Goal: Task Accomplishment & Management: Manage account settings

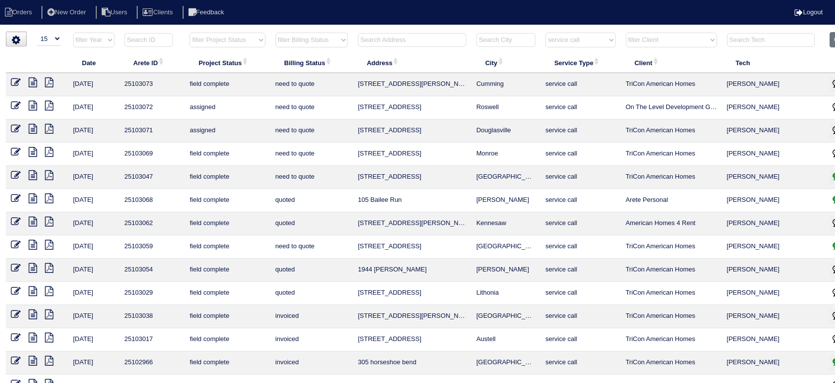
select select "15"
select select "service call"
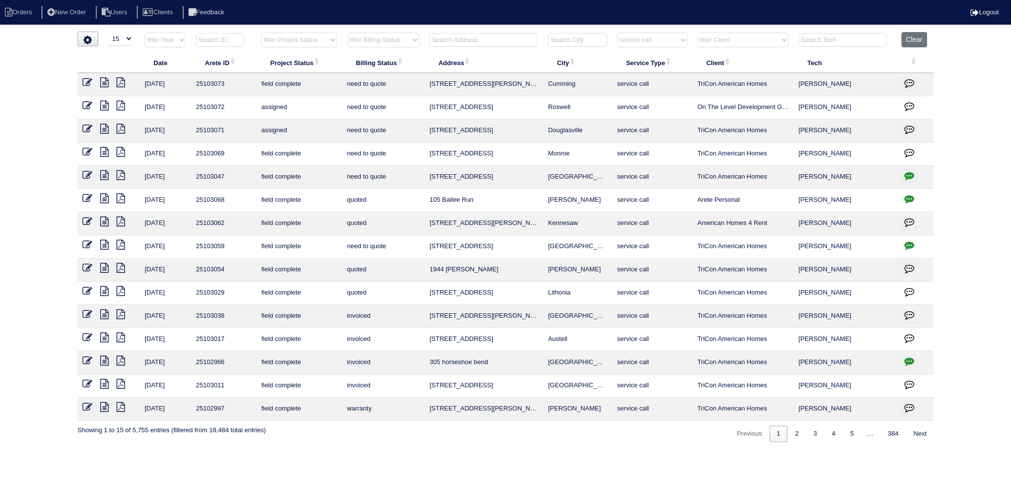
click at [474, 47] on th at bounding box center [483, 42] width 118 height 20
click at [474, 40] on input "text" at bounding box center [483, 40] width 109 height 14
type input "517"
select select "service call"
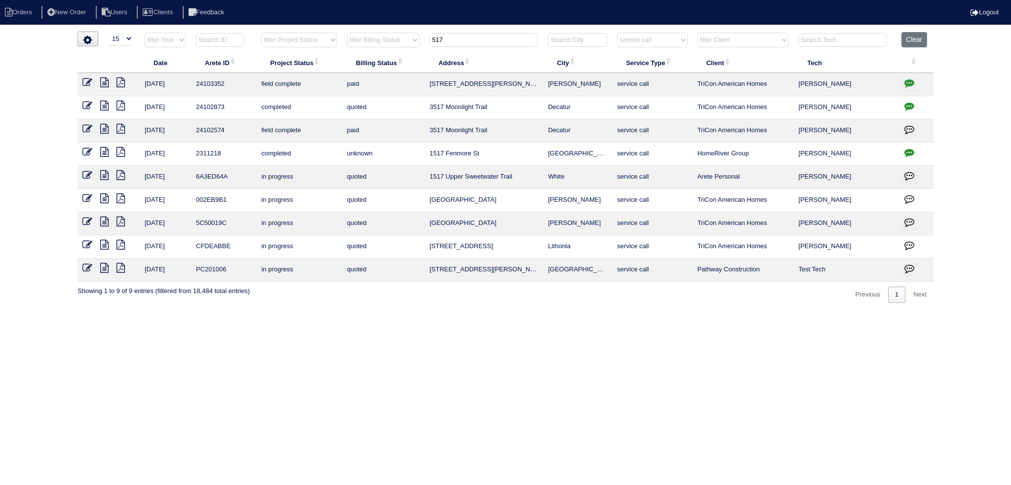
click at [834, 80] on icon "button" at bounding box center [909, 83] width 10 height 10
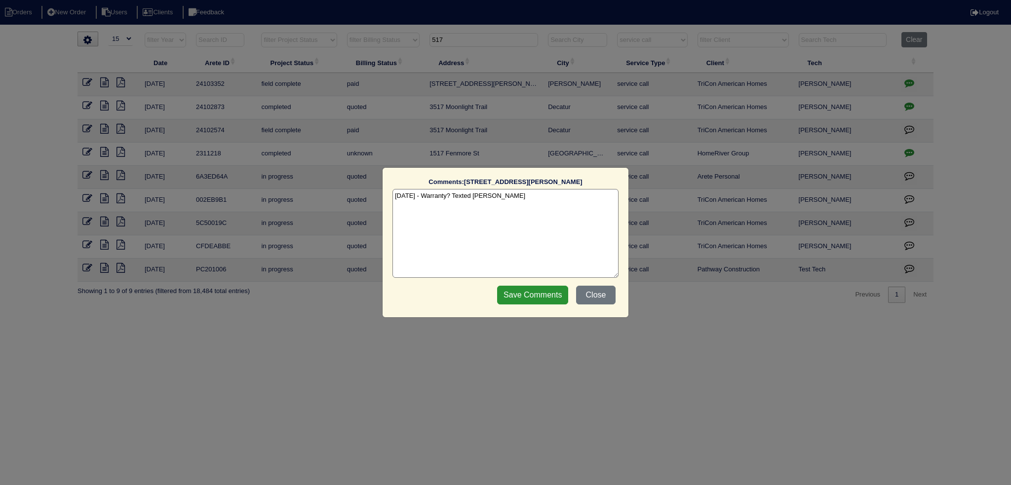
click at [834, 80] on div "Comments: 5176 Howell Court The comments on file have changed since you started…" at bounding box center [505, 242] width 1011 height 485
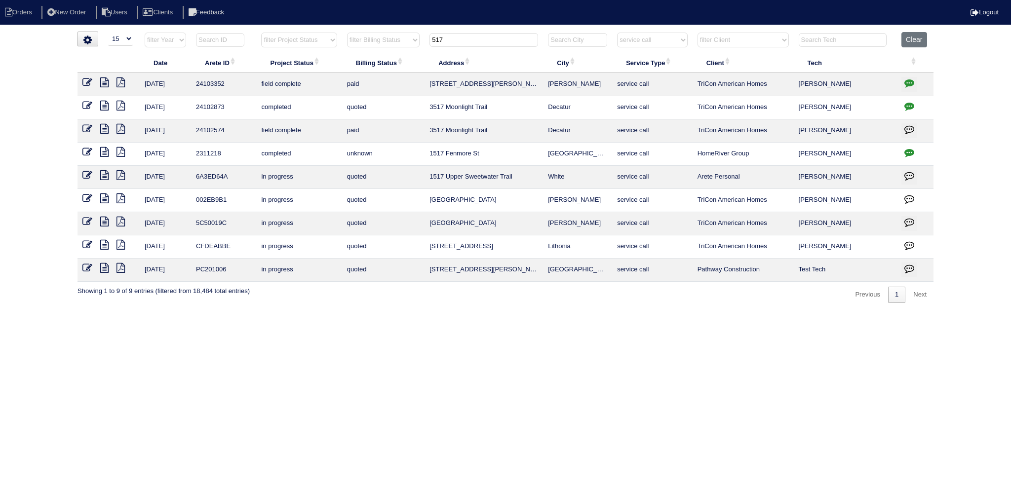
click at [480, 37] on input "517" at bounding box center [483, 40] width 109 height 14
type input "517 kn"
select select "service call"
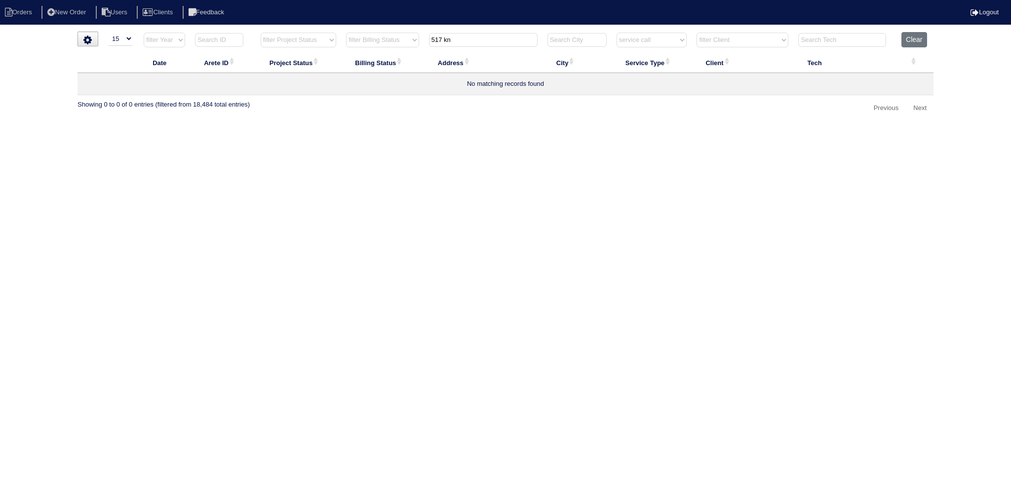
drag, startPoint x: 469, startPoint y: 40, endPoint x: 392, endPoint y: 38, distance: 77.5
click at [388, 37] on tr "filter Year -- Any Year -- 2025 2024 2023 2022 2021 2020 2019 filter Project St…" at bounding box center [505, 42] width 856 height 20
type input "knoll"
select select "service call"
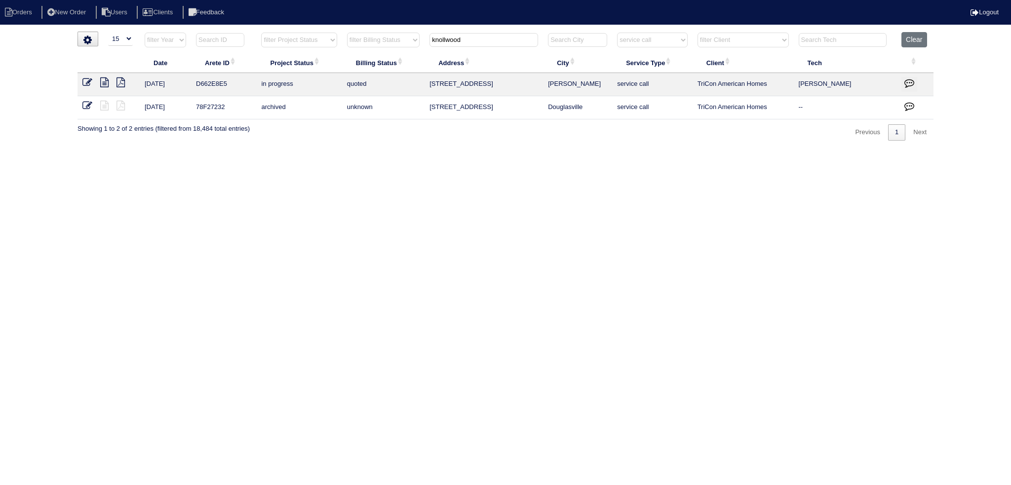
type input "knollwood"
select select "service call"
drag, startPoint x: 498, startPoint y: 43, endPoint x: 407, endPoint y: 45, distance: 90.8
click at [407, 45] on tr "filter Year -- Any Year -- 2025 2024 2023 2022 2021 2020 2019 filter Project St…" at bounding box center [505, 42] width 856 height 20
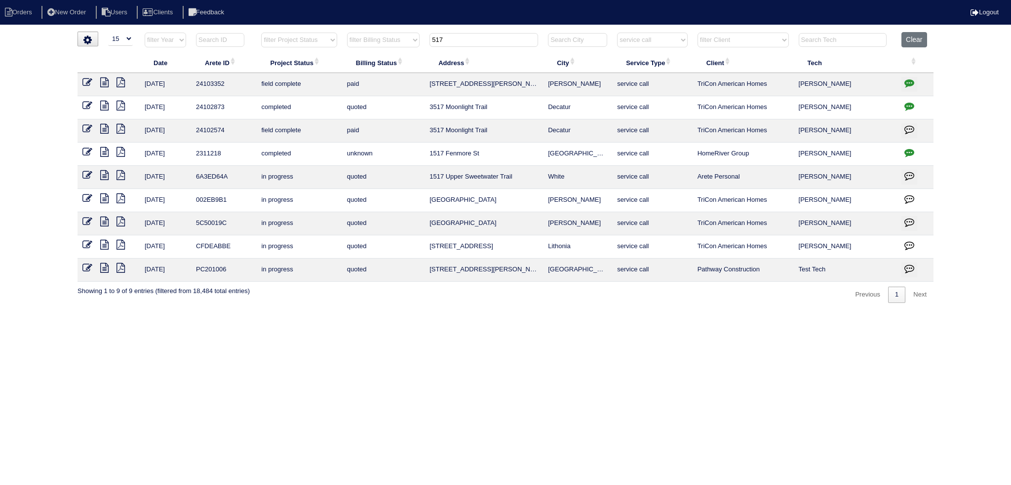
type input "517"
select select "service call"
drag, startPoint x: 683, startPoint y: 40, endPoint x: 681, endPoint y: 46, distance: 6.9
click at [683, 40] on select "filter Service Type -- Any Service Type -- initial service basic service mainte…" at bounding box center [652, 40] width 70 height 15
select select
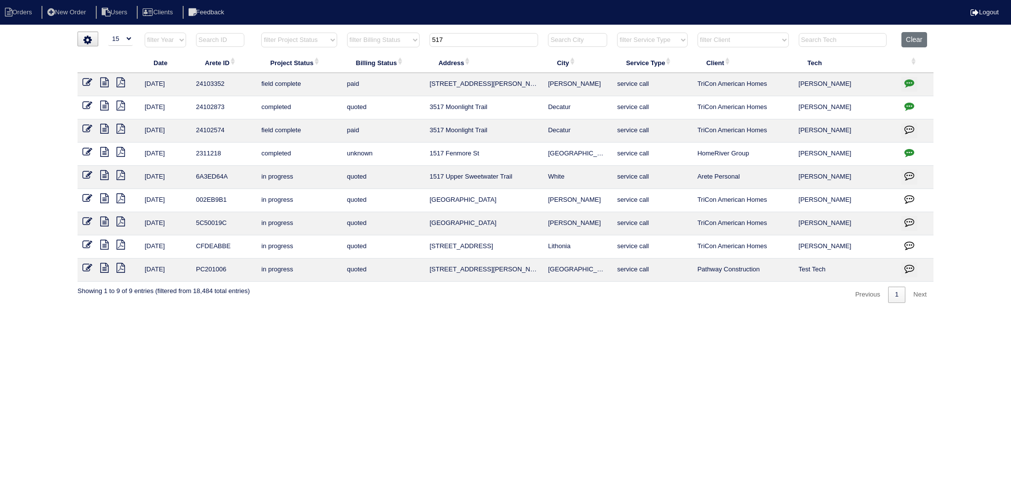
click at [617, 33] on select "filter Service Type -- Any Service Type -- initial service basic service mainte…" at bounding box center [652, 40] width 70 height 15
type input "517"
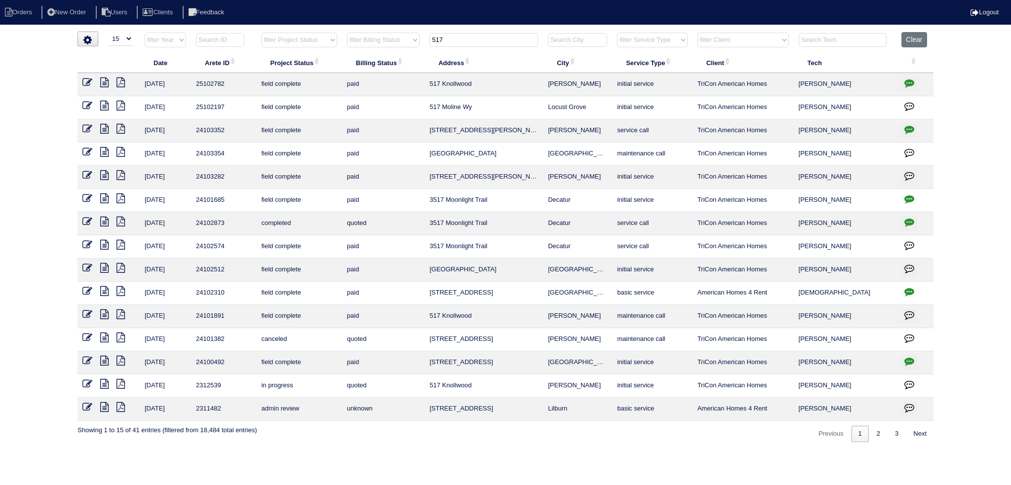
click at [543, 38] on th "517" at bounding box center [483, 42] width 118 height 20
click at [524, 39] on input "517" at bounding box center [483, 40] width 109 height 14
click at [834, 83] on icon "button" at bounding box center [909, 83] width 10 height 10
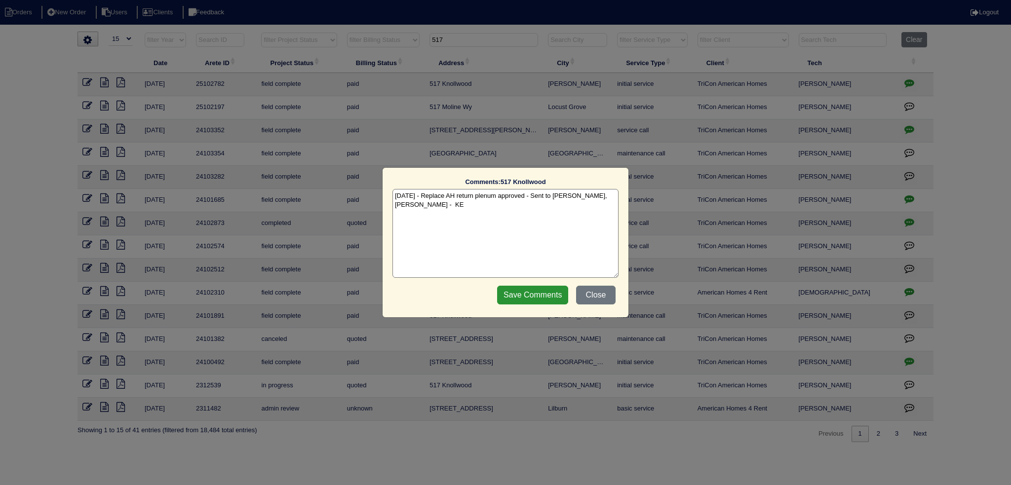
click at [834, 83] on div "Comments: 517 Knollwood The comments on file have changed since you started edi…" at bounding box center [505, 242] width 1011 height 485
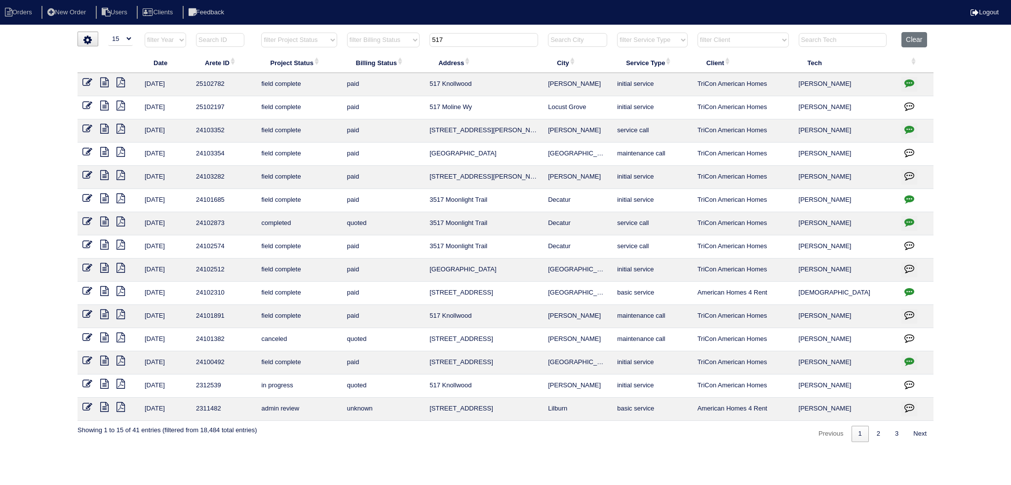
click at [105, 82] on icon at bounding box center [104, 82] width 8 height 10
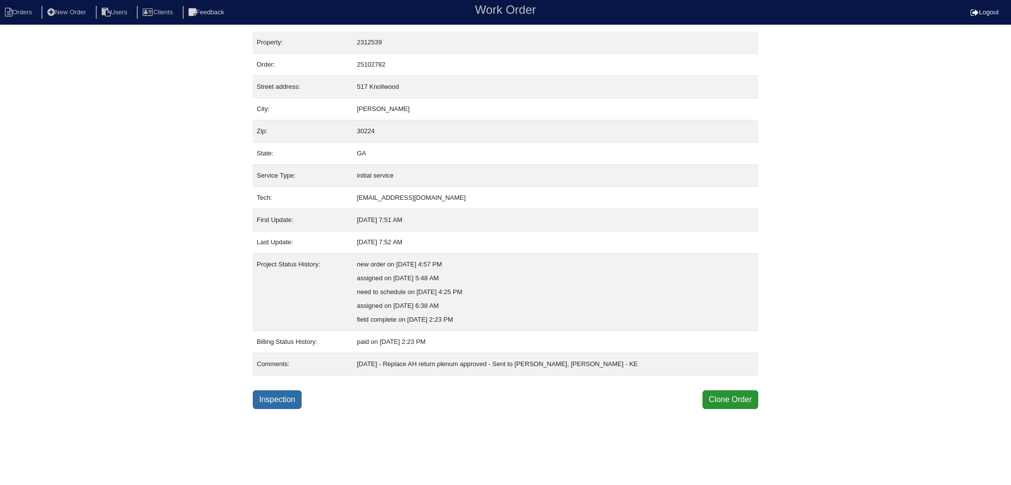
click at [279, 397] on link "Inspection" at bounding box center [277, 399] width 49 height 19
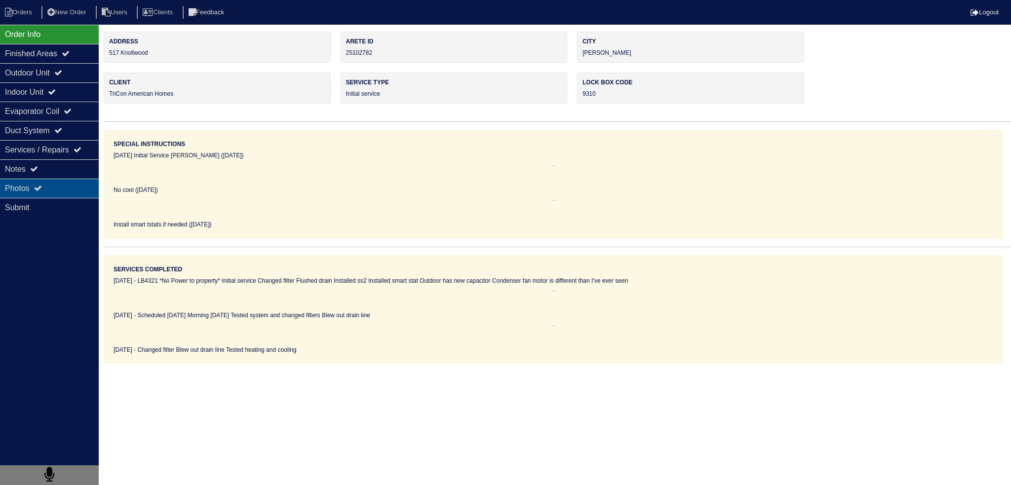
click at [66, 180] on div "Photos" at bounding box center [49, 188] width 99 height 19
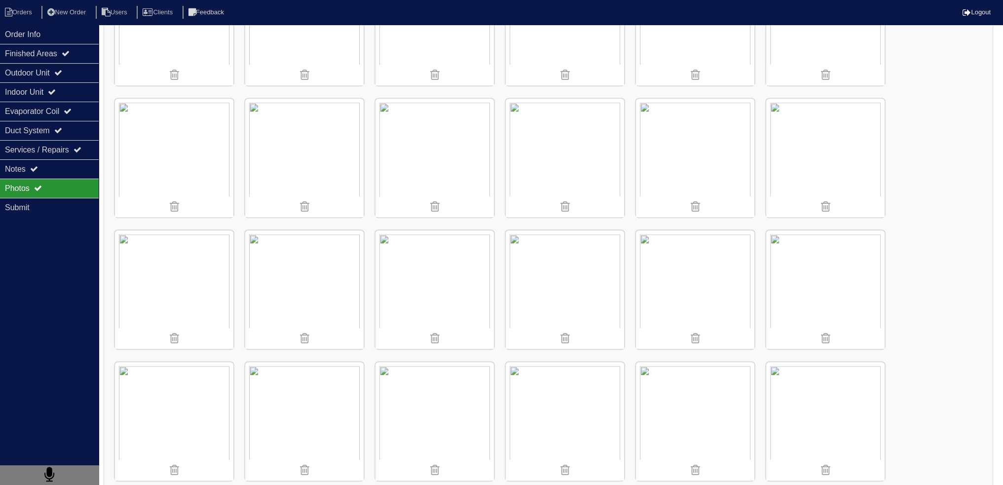
scroll to position [1018, 0]
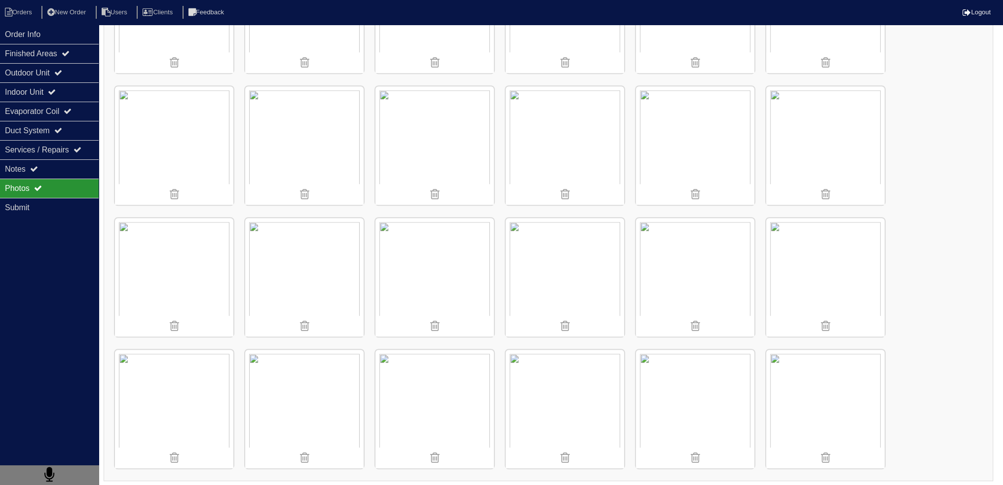
click at [850, 264] on img at bounding box center [825, 277] width 118 height 118
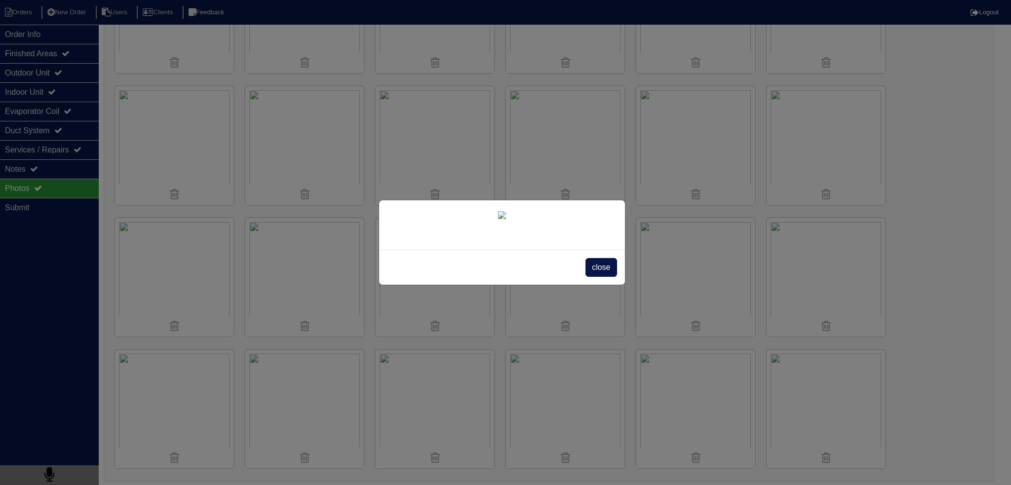
click at [605, 277] on span "close" at bounding box center [600, 267] width 31 height 19
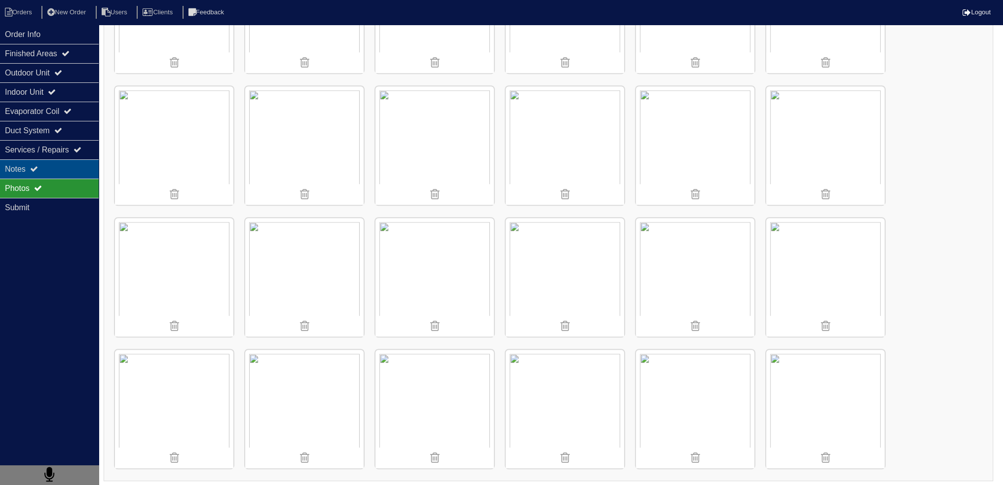
click at [83, 159] on div "Notes" at bounding box center [49, 168] width 99 height 19
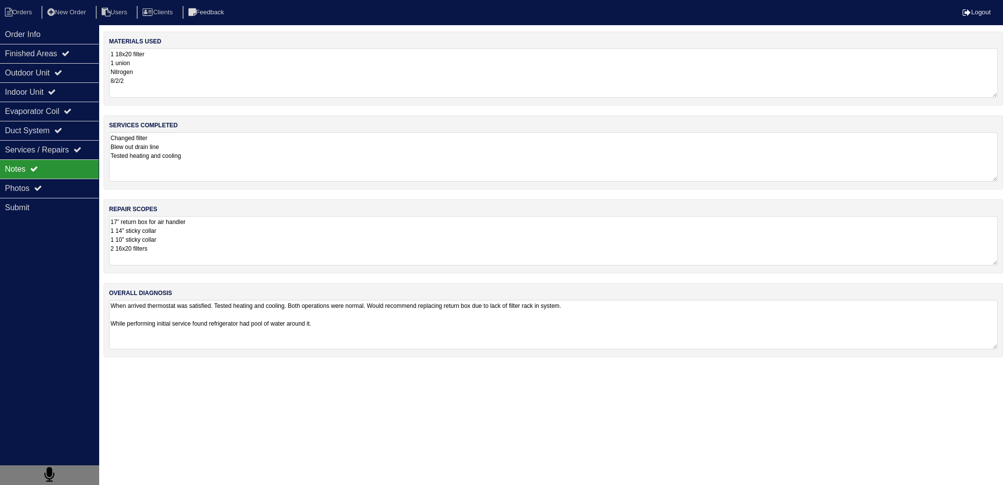
scroll to position [0, 0]
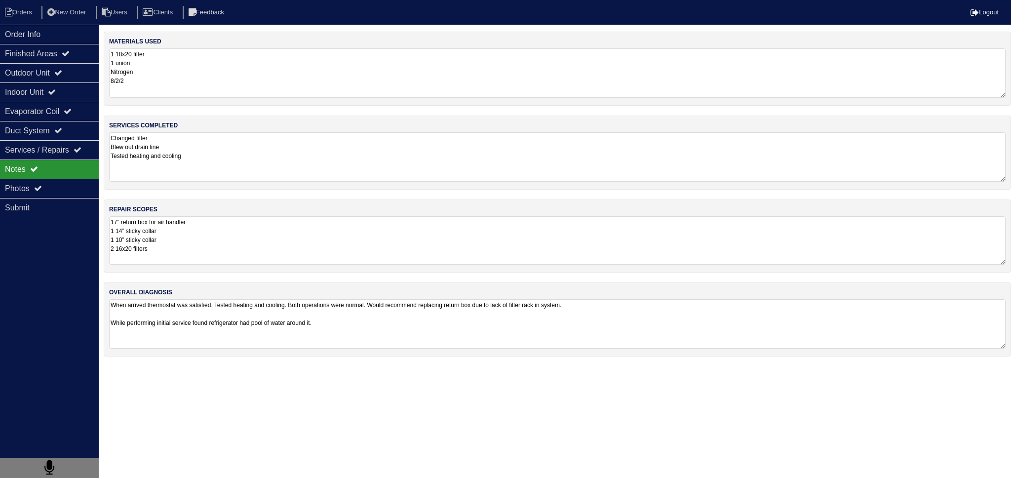
click at [185, 247] on textarea "17” return box for air handler 1 14” sticky collar 1 10” sticky collar 2 16x20 …" at bounding box center [557, 240] width 896 height 48
click at [212, 153] on textarea "Changed filter Blew out drain line Tested heating and cooling" at bounding box center [557, 156] width 896 height 49
click at [202, 64] on textarea "1 18x20 filter 1 union Nitrogen 8/2/2" at bounding box center [557, 72] width 896 height 48
click at [316, 226] on textarea "17” return box for air handler 1 14” sticky collar 1 10” sticky collar 2 16x20 …" at bounding box center [557, 239] width 896 height 49
click at [35, 181] on div "Photos" at bounding box center [49, 188] width 99 height 19
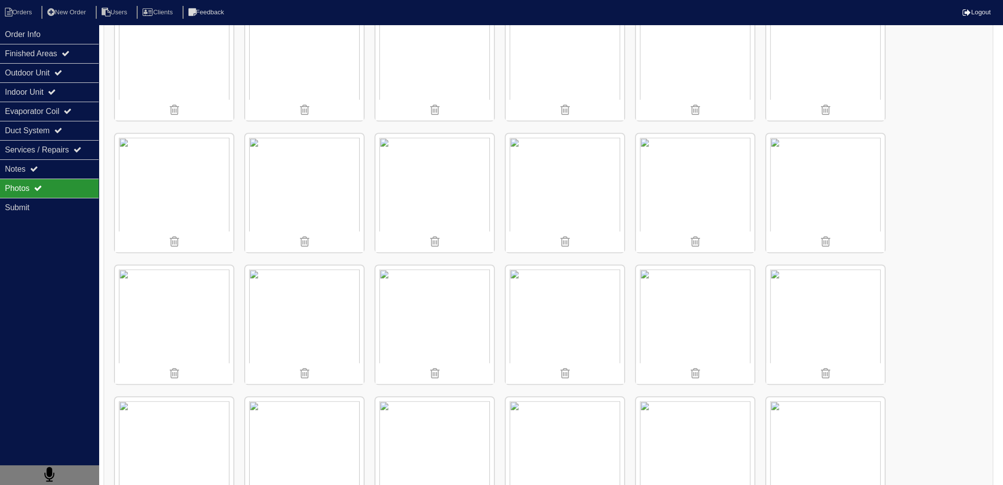
scroll to position [1018, 0]
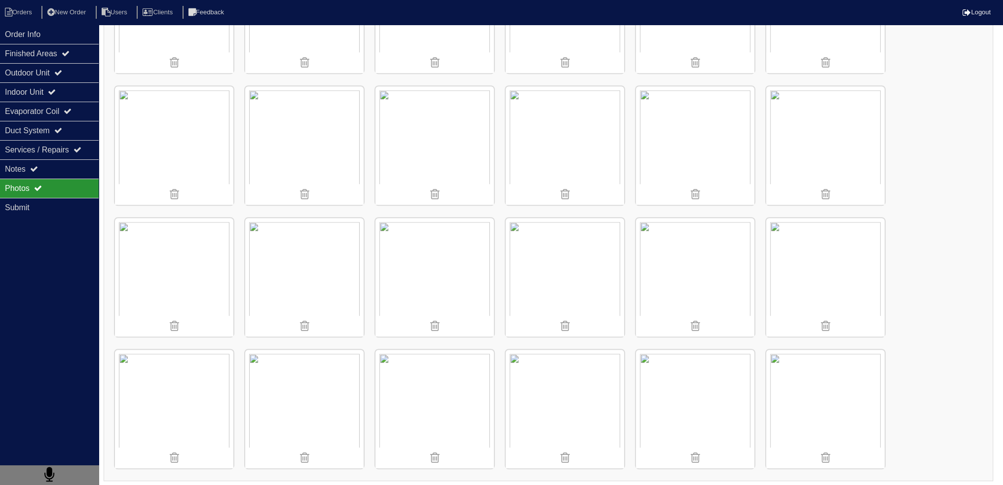
click at [289, 305] on img at bounding box center [304, 277] width 118 height 118
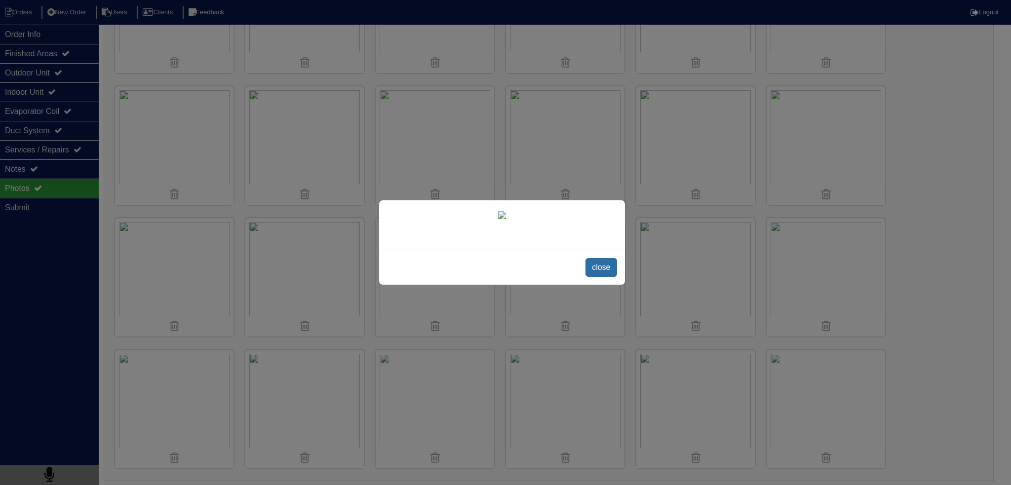
click at [601, 277] on span "close" at bounding box center [600, 267] width 31 height 19
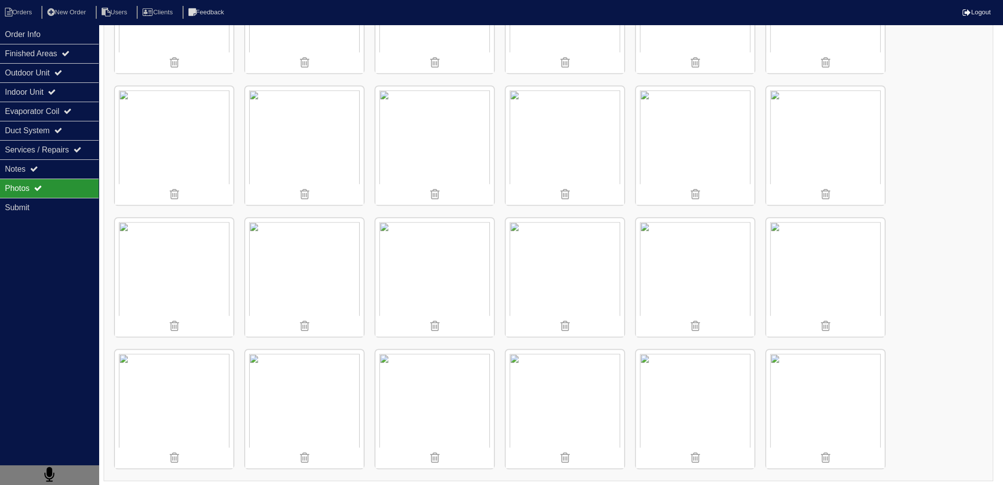
click at [682, 380] on img at bounding box center [695, 409] width 118 height 118
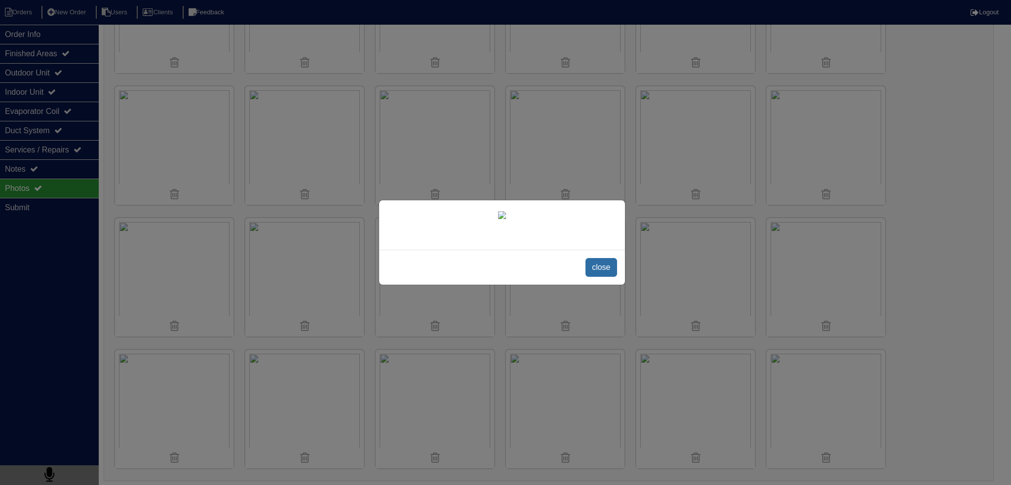
click at [595, 277] on span "close" at bounding box center [600, 267] width 31 height 19
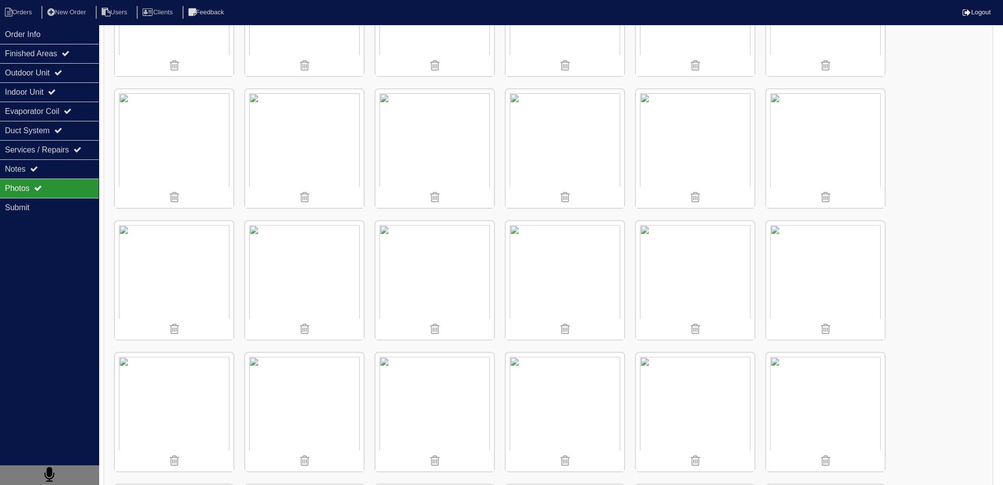
scroll to position [493, 0]
drag, startPoint x: 452, startPoint y: 300, endPoint x: 899, endPoint y: 262, distance: 448.3
click at [898, 257] on div "Uploaded" at bounding box center [549, 330] width 890 height 1352
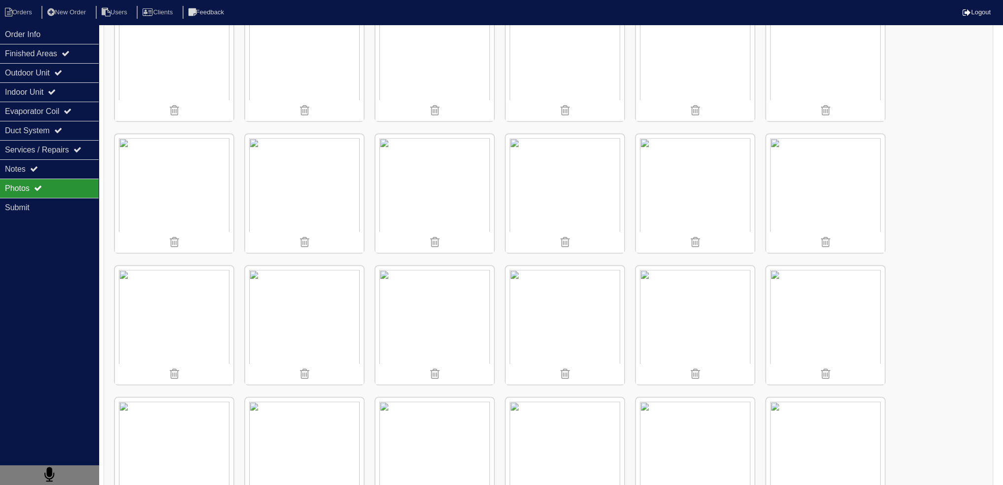
scroll to position [691, 0]
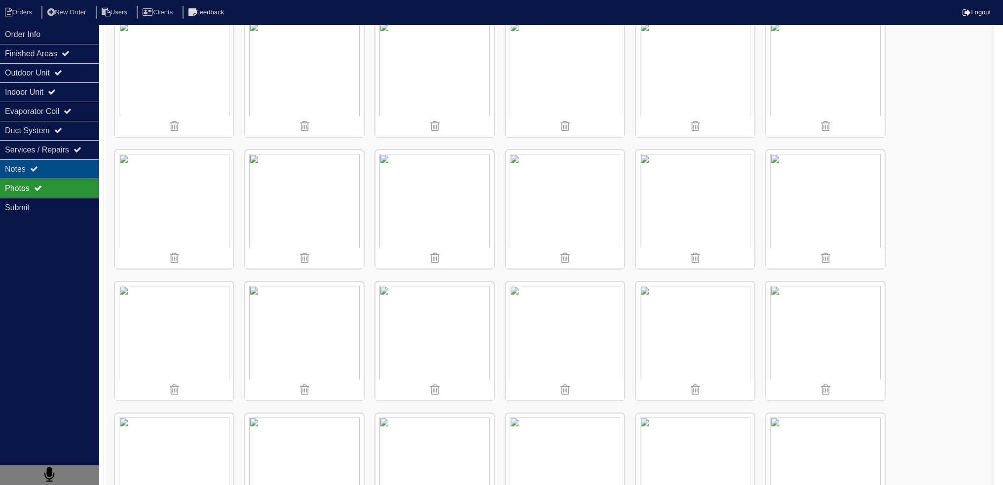
click at [74, 176] on div "Notes" at bounding box center [49, 168] width 99 height 19
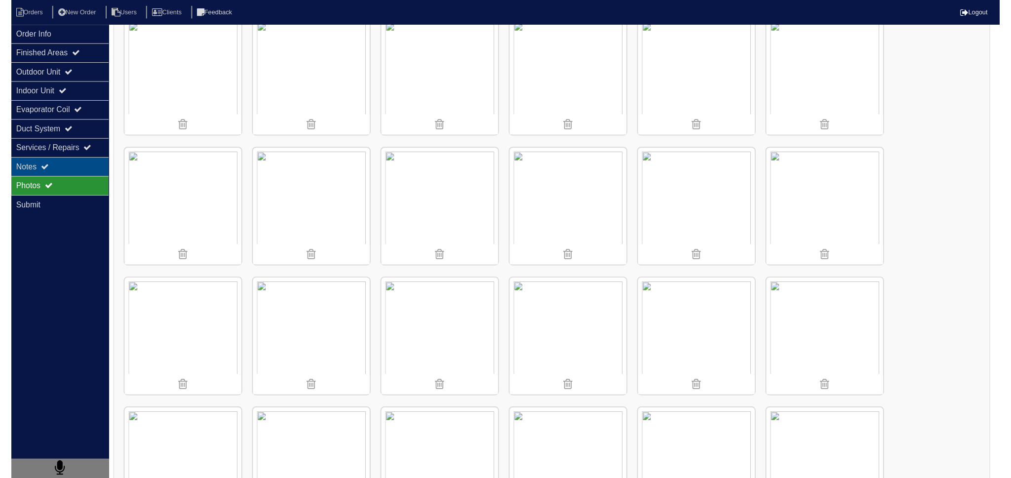
scroll to position [0, 0]
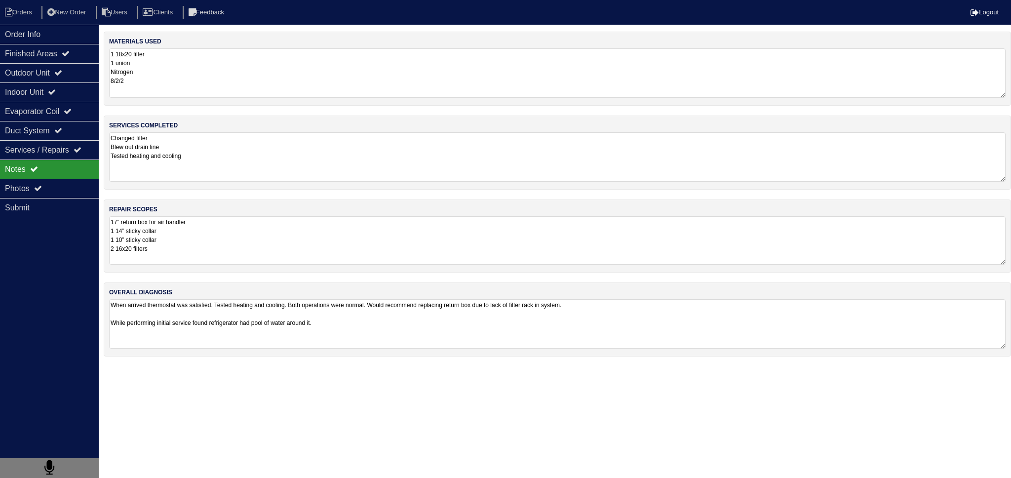
click at [239, 242] on textarea "17” return box for air handler 1 14” sticky collar 1 10” sticky collar 2 16x20 …" at bounding box center [557, 240] width 896 height 48
click at [204, 248] on textarea "17” return box for air handler 1 14” sticky collar 1 10” sticky collar 2 16x20 …" at bounding box center [557, 240] width 896 height 48
click at [144, 177] on textarea "Changed filter Blew out drain line Tested heating and cooling" at bounding box center [557, 156] width 896 height 49
click at [148, 231] on textarea "17” return box for air handler 1 14” sticky collar 1 10” sticky collar 2 16x20 …" at bounding box center [557, 240] width 896 height 48
click at [349, 327] on textarea "When arrived thermostat was satisfied. Tested heating and cooling. Both operati…" at bounding box center [557, 323] width 896 height 49
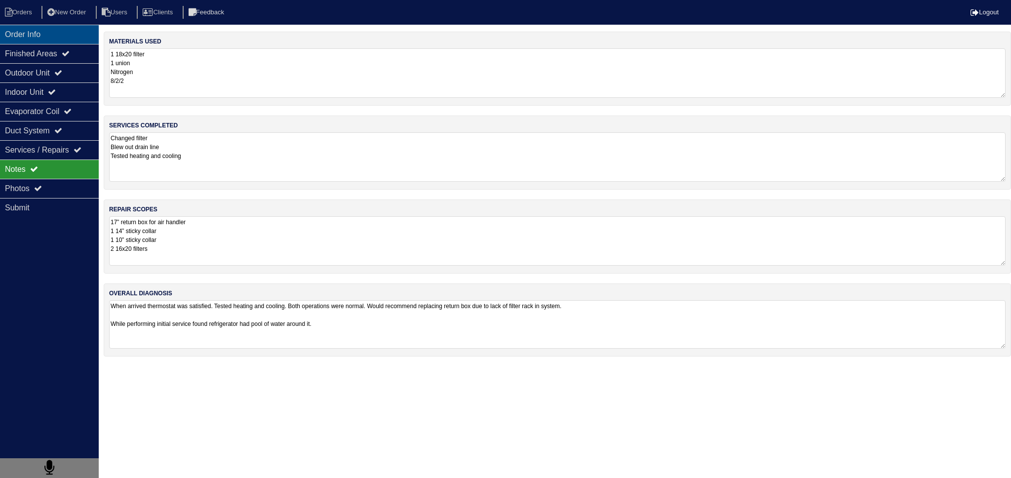
click at [67, 29] on div "Order Info" at bounding box center [49, 34] width 99 height 19
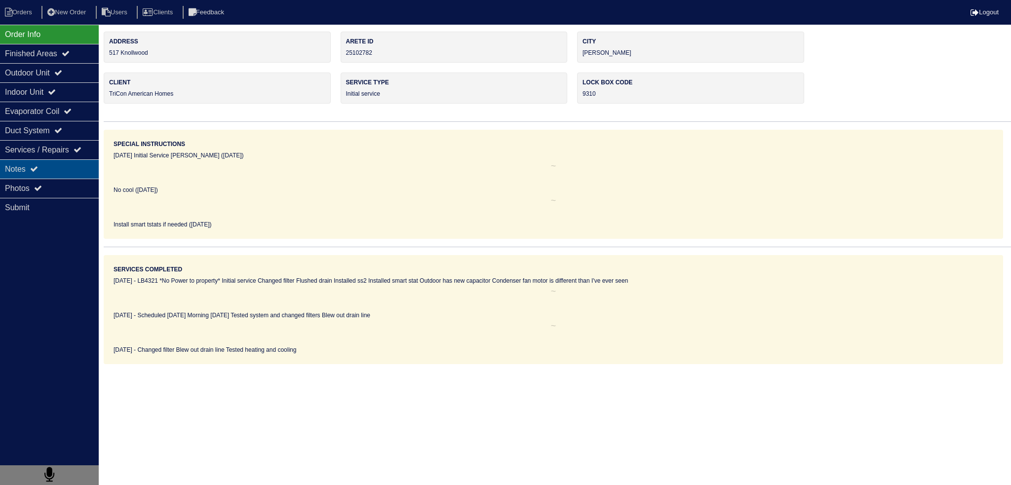
click at [25, 159] on div "Notes" at bounding box center [49, 168] width 99 height 19
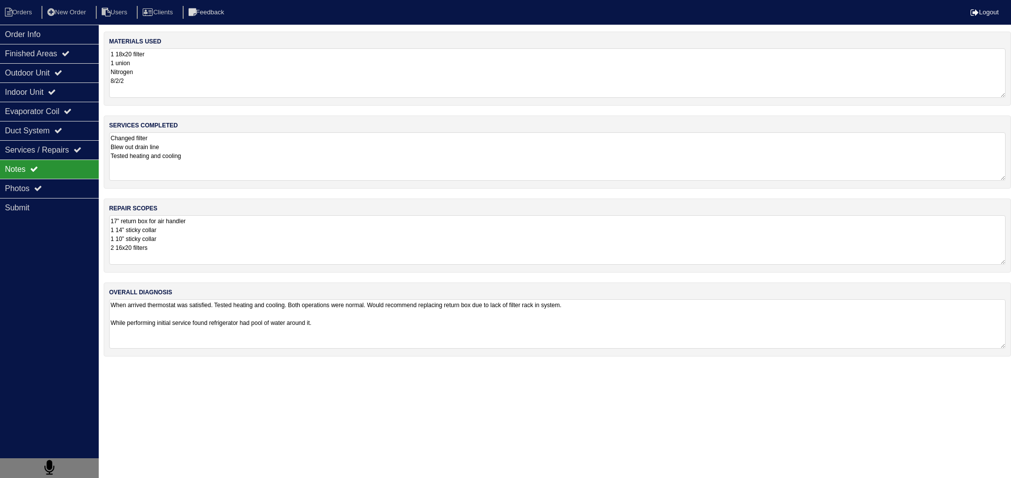
click at [201, 165] on textarea "Changed filter Blew out drain line Tested heating and cooling" at bounding box center [557, 156] width 896 height 48
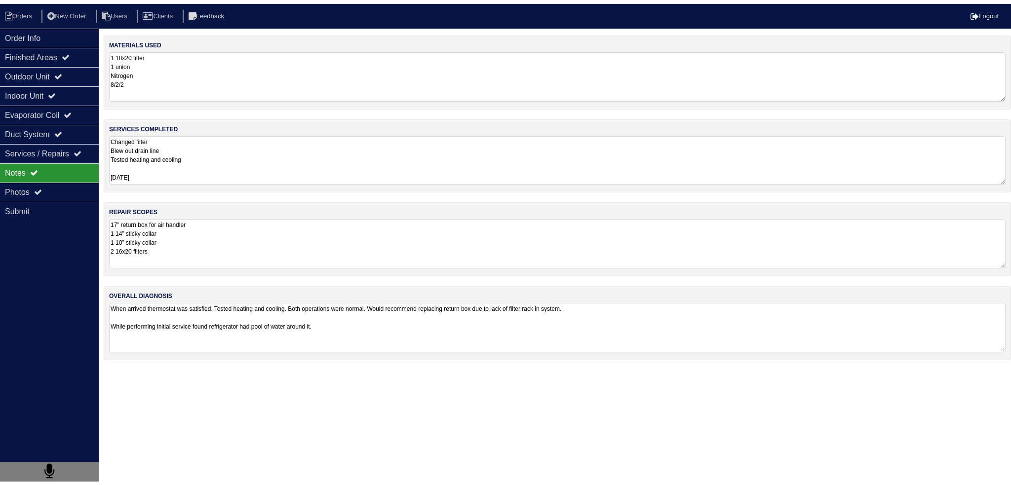
scroll to position [6, 0]
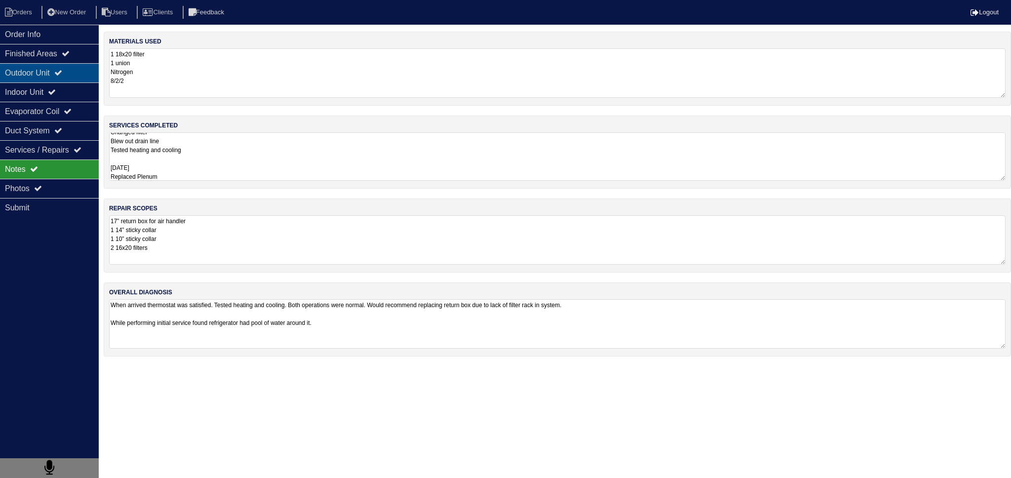
type textarea "Changed filter Blew out drain line Tested heating and cooling 8/20/25 Replaced …"
click at [23, 68] on div "Outdoor Unit" at bounding box center [49, 72] width 99 height 19
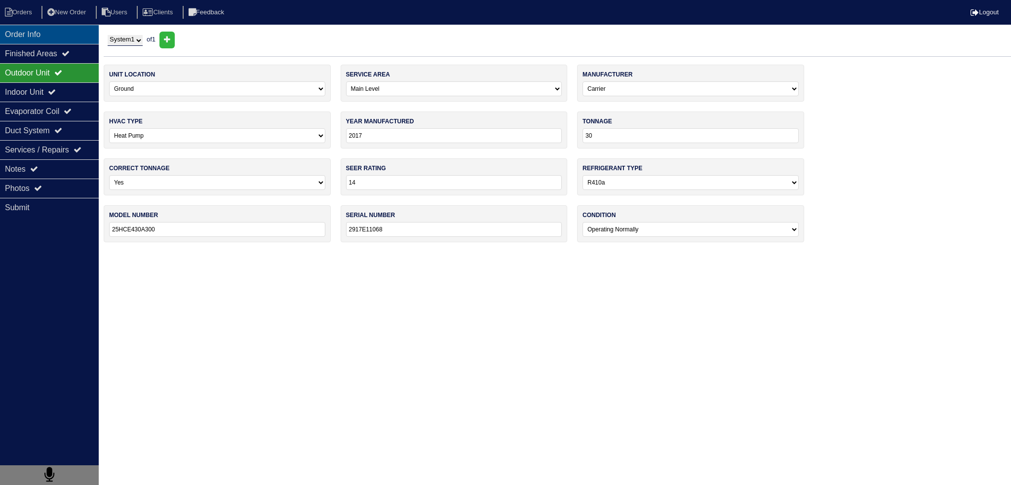
click at [51, 36] on div "Order Info" at bounding box center [49, 34] width 99 height 19
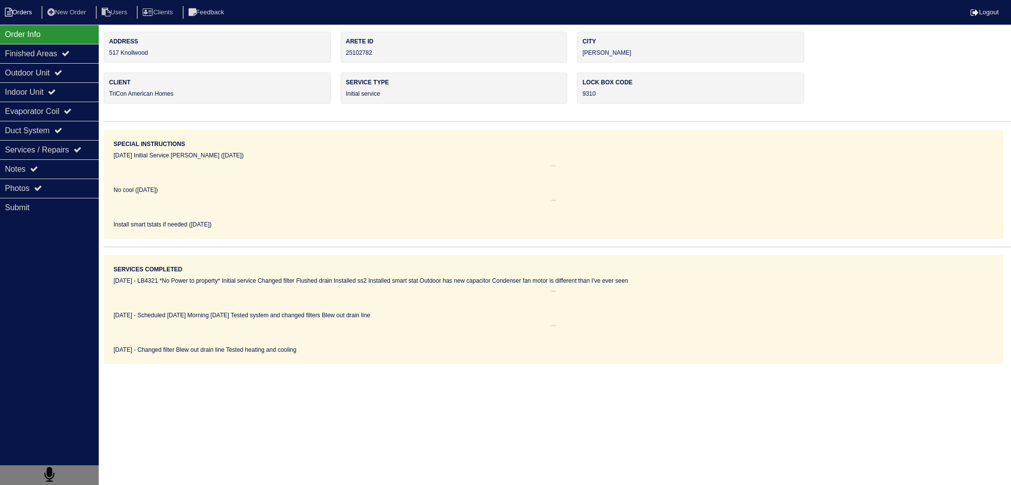
click at [25, 19] on li "Orders" at bounding box center [20, 12] width 40 height 13
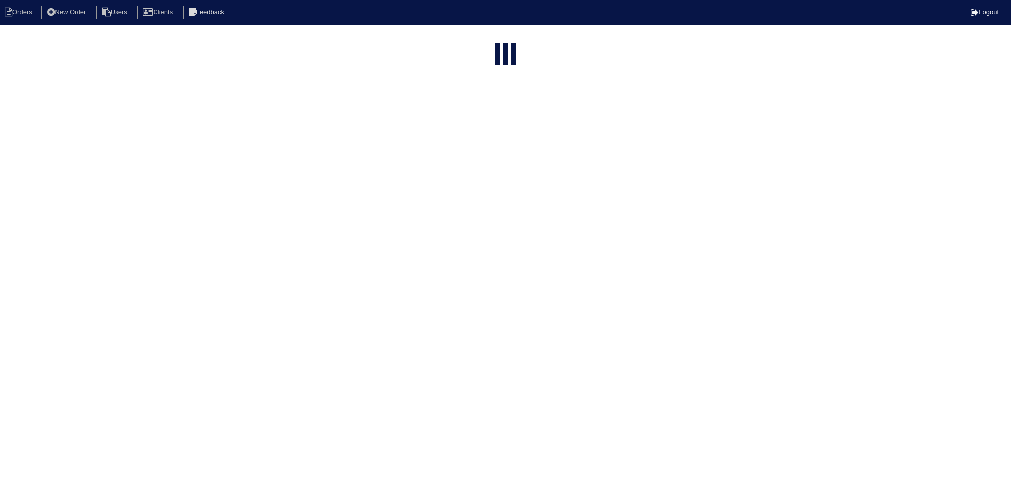
select select "15"
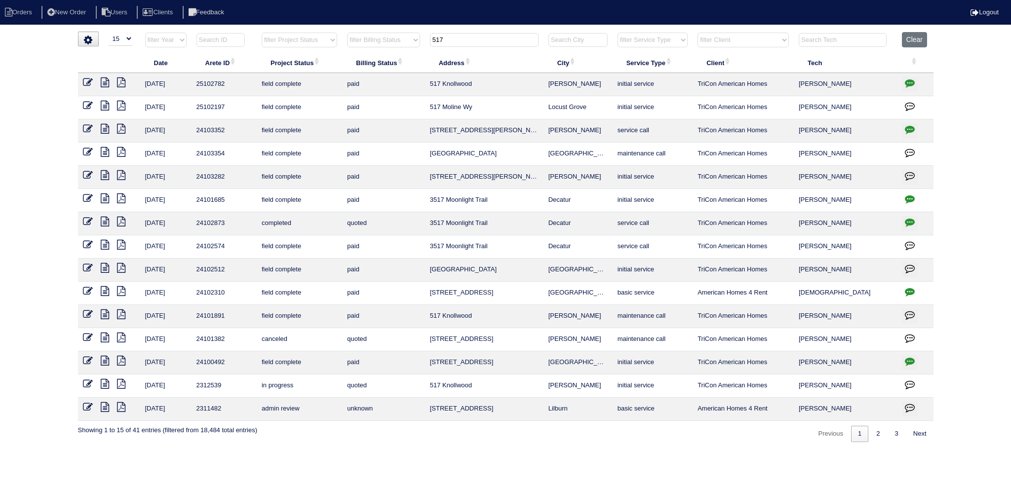
click at [89, 80] on icon at bounding box center [88, 82] width 10 height 10
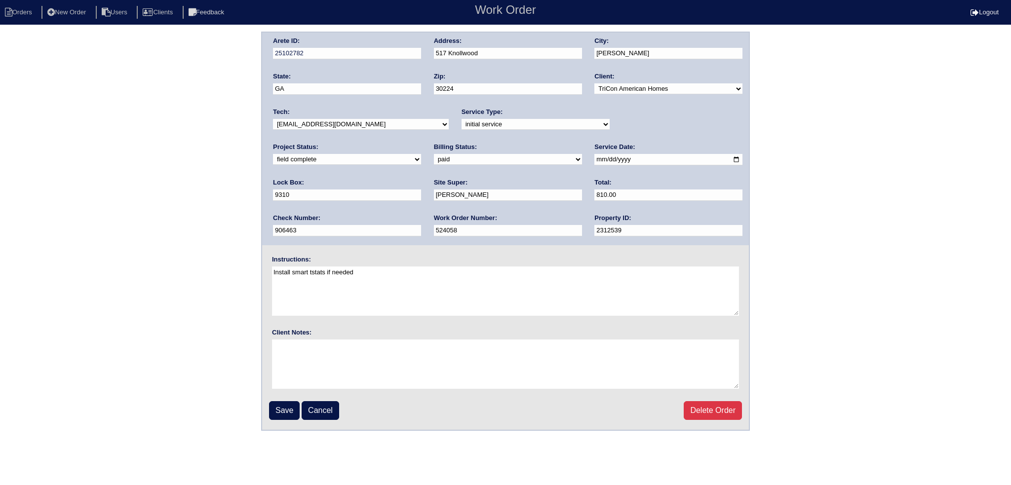
click at [421, 154] on select "new order assigned in progress field complete need to schedule admin review arc…" at bounding box center [347, 159] width 148 height 11
click at [594, 157] on input "2025-08-02" at bounding box center [668, 159] width 148 height 11
type input "[DATE]"
click at [271, 403] on input "Save" at bounding box center [284, 410] width 31 height 19
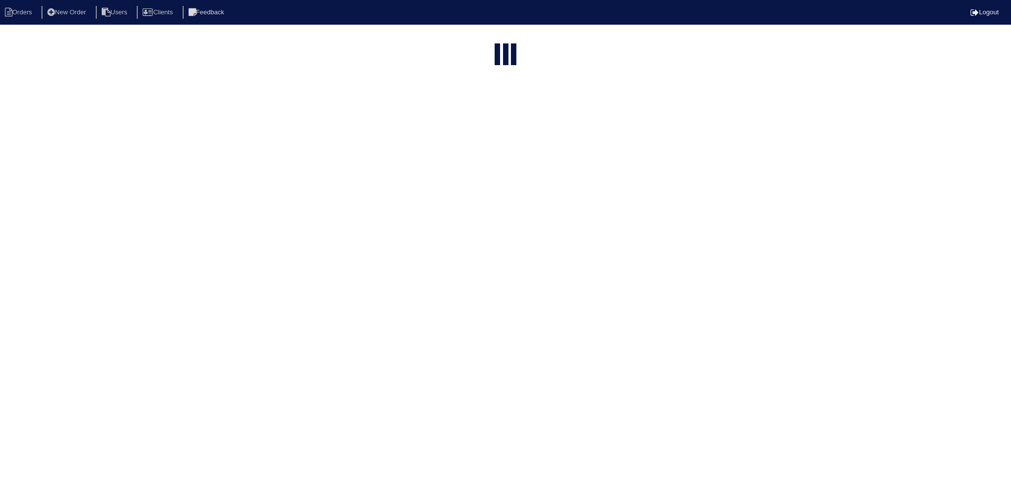
select select "15"
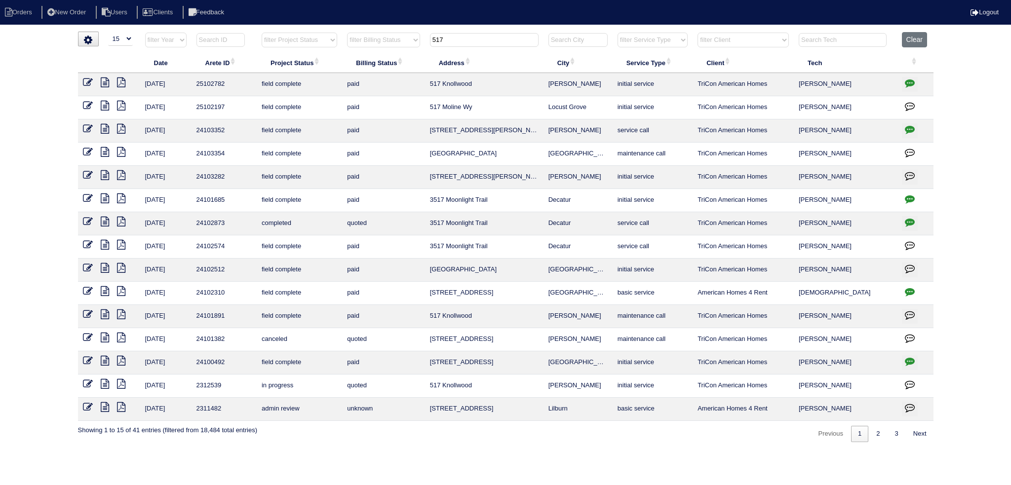
click at [480, 40] on input "517" at bounding box center [484, 40] width 109 height 14
type input "5"
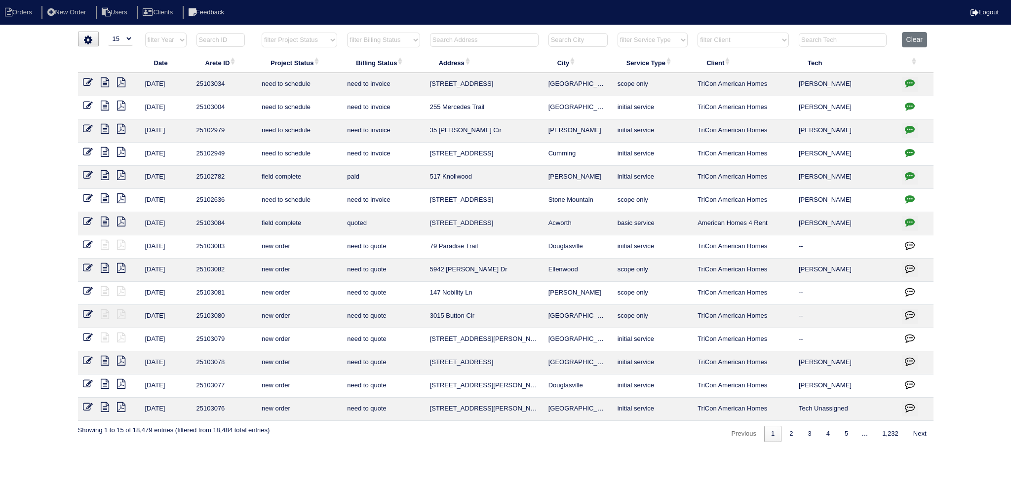
click at [482, 37] on input "text" at bounding box center [484, 40] width 109 height 14
click at [484, 41] on input "text" at bounding box center [484, 40] width 109 height 14
click at [487, 41] on input "text" at bounding box center [484, 40] width 109 height 14
click at [483, 34] on input "text" at bounding box center [484, 40] width 109 height 14
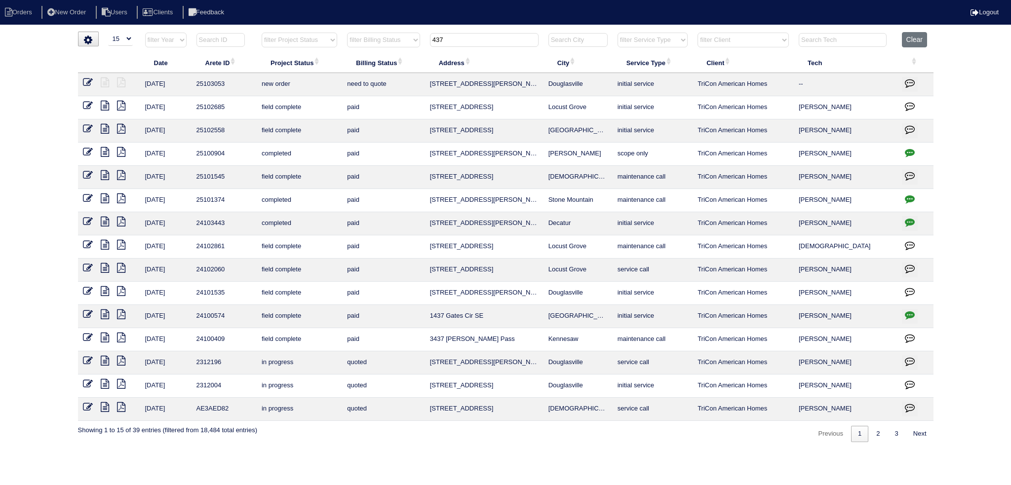
type input "437"
click at [92, 80] on icon at bounding box center [88, 82] width 10 height 10
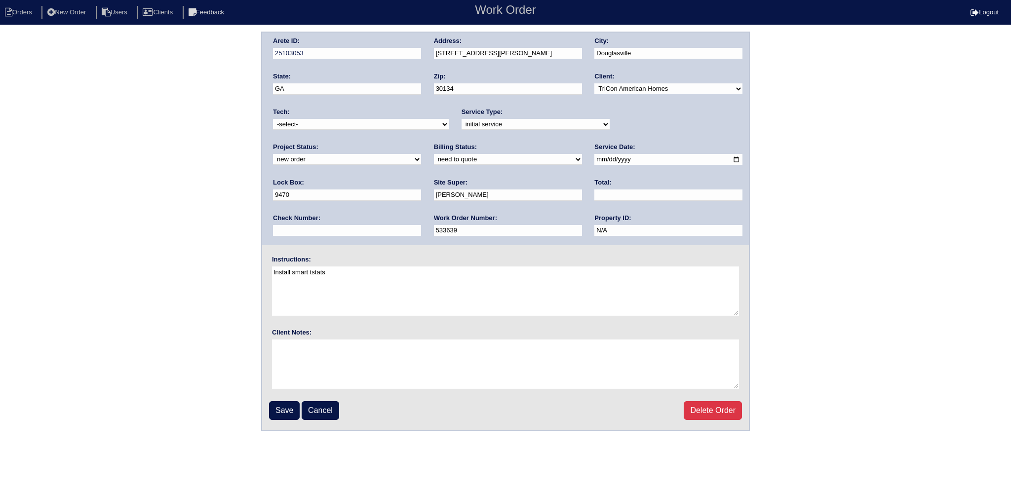
click at [421, 154] on select "new order assigned in progress field complete need to schedule admin review arc…" at bounding box center [347, 159] width 148 height 11
select select "assigned"
click at [421, 154] on select "new order assigned in progress field complete need to schedule admin review arc…" at bounding box center [347, 159] width 148 height 11
click at [594, 156] on input "[DATE]" at bounding box center [668, 159] width 148 height 11
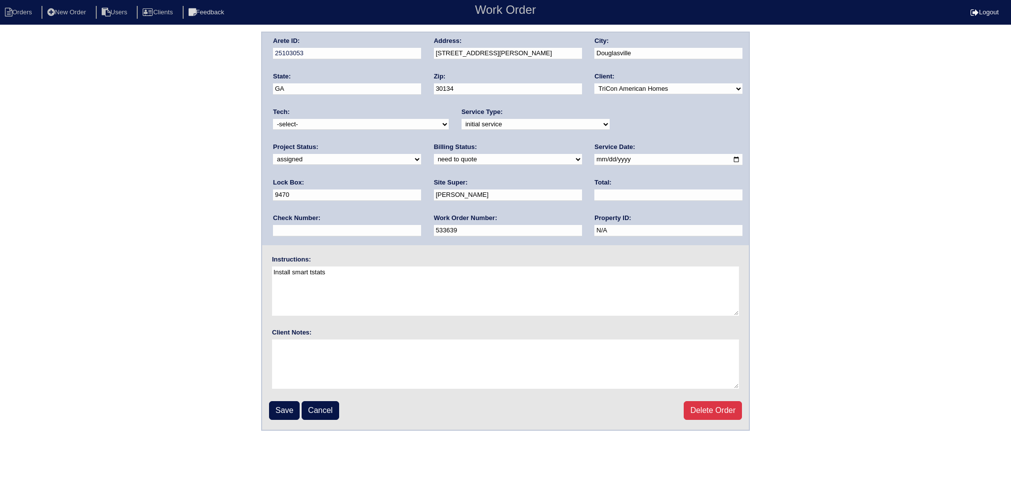
type input "[DATE]"
click at [346, 129] on select "-select- [EMAIL_ADDRESS][DOMAIN_NAME] [EMAIL_ADDRESS][DOMAIN_NAME] [EMAIL_ADDRE…" at bounding box center [361, 124] width 176 height 11
click at [339, 274] on textarea "Install smart tstats" at bounding box center [505, 290] width 467 height 49
click at [321, 123] on select "-select- [EMAIL_ADDRESS][DOMAIN_NAME] [EMAIL_ADDRESS][DOMAIN_NAME] [EMAIL_ADDRE…" at bounding box center [361, 124] width 176 height 11
select select "75"
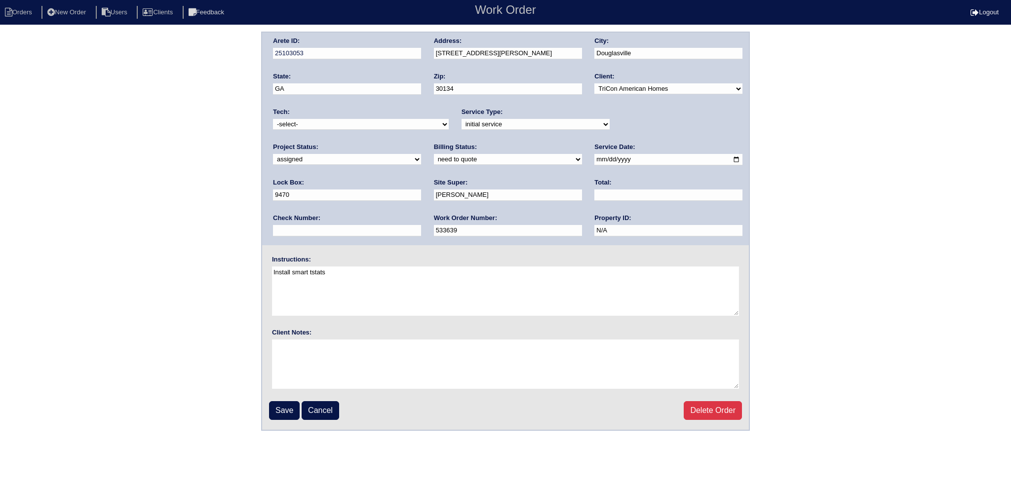
click at [273, 119] on select "-select- [EMAIL_ADDRESS][DOMAIN_NAME] [EMAIL_ADDRESS][DOMAIN_NAME] [EMAIL_ADDRE…" at bounding box center [361, 124] width 176 height 11
click at [281, 412] on input "Save" at bounding box center [284, 410] width 31 height 19
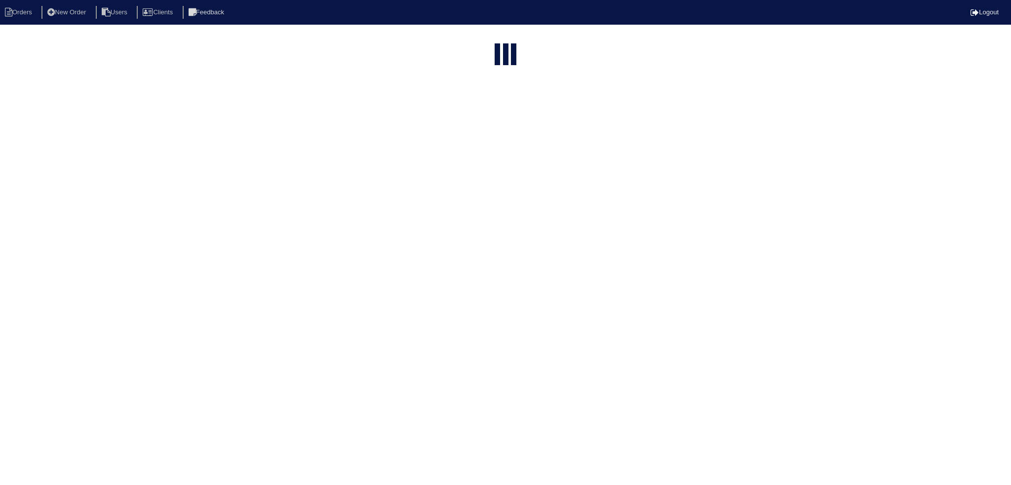
select select "15"
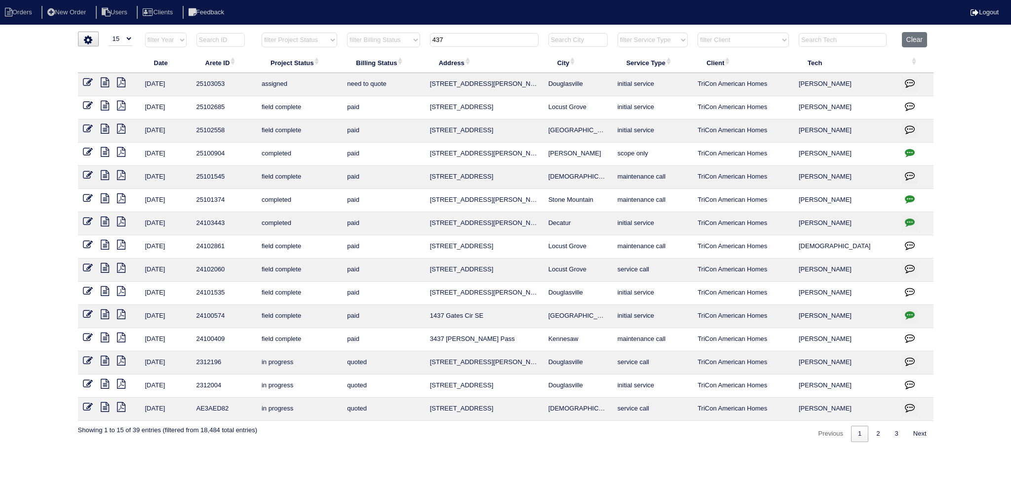
click at [487, 33] on input "437" at bounding box center [484, 40] width 109 height 14
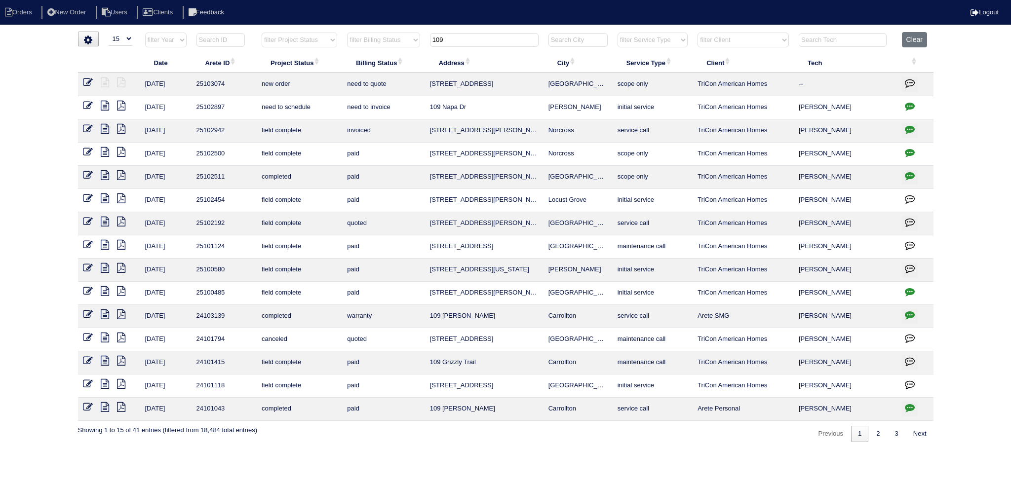
type input "109"
click at [90, 81] on icon at bounding box center [88, 82] width 10 height 10
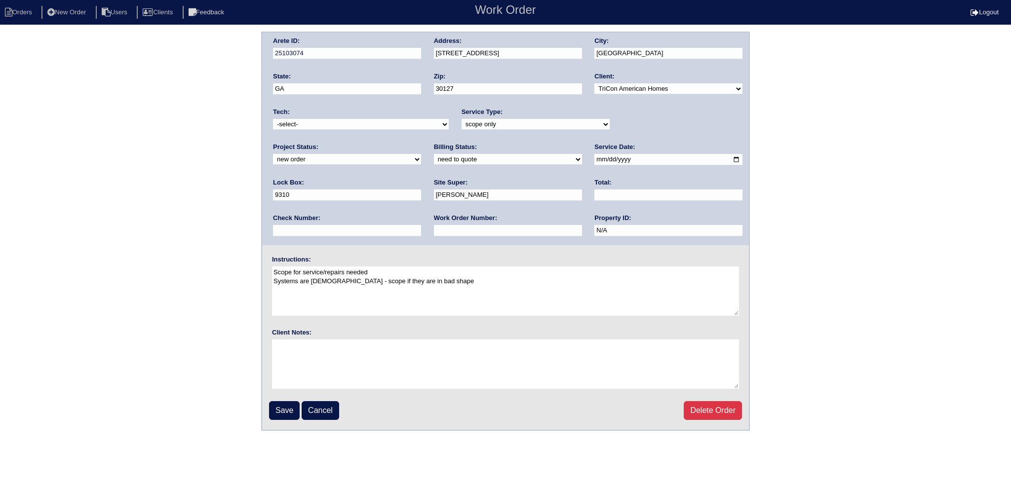
drag, startPoint x: 636, startPoint y: 121, endPoint x: 635, endPoint y: 128, distance: 6.9
click at [421, 154] on select "new order assigned in progress field complete need to schedule admin review arc…" at bounding box center [347, 159] width 148 height 11
select select "assigned"
click at [421, 154] on select "new order assigned in progress field complete need to schedule admin review arc…" at bounding box center [347, 159] width 148 height 11
click at [594, 157] on input "[DATE]" at bounding box center [668, 159] width 148 height 11
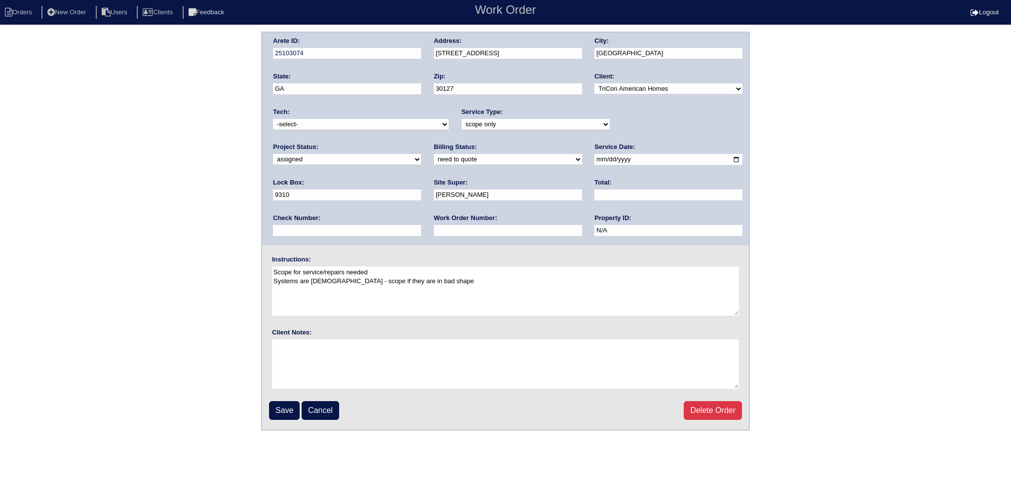
type input "[DATE]"
click at [362, 129] on div "Tech: -select- [EMAIL_ADDRESS][DOMAIN_NAME] [EMAIL_ADDRESS][DOMAIN_NAME] [EMAIL…" at bounding box center [361, 121] width 176 height 27
click at [360, 127] on select "-select- [EMAIL_ADDRESS][DOMAIN_NAME] [EMAIL_ADDRESS][DOMAIN_NAME] [EMAIL_ADDRE…" at bounding box center [361, 124] width 176 height 11
select select "75"
click at [273, 119] on select "-select- aretesmg+backup-tech@gmail.com benjohnholt88@gmail.com callisonhvac@ya…" at bounding box center [361, 124] width 176 height 11
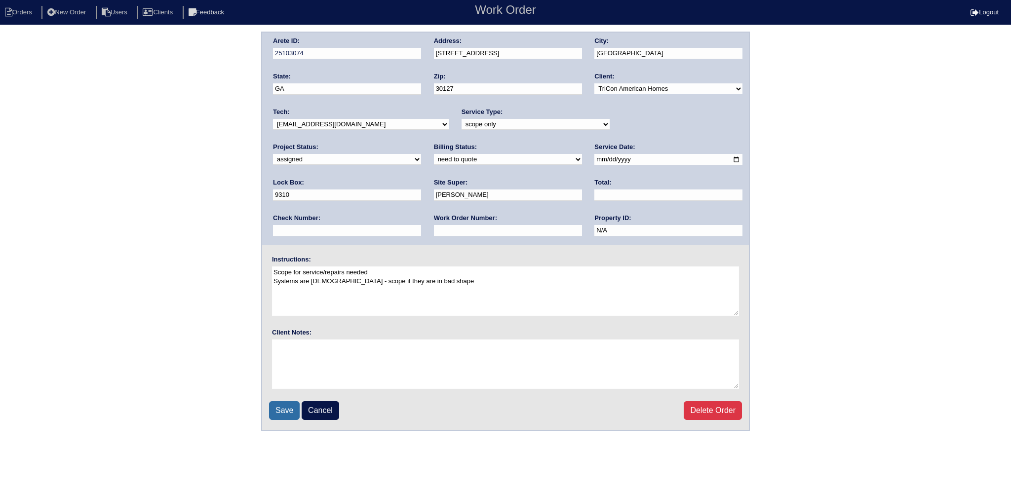
click at [279, 411] on input "Save" at bounding box center [284, 410] width 31 height 19
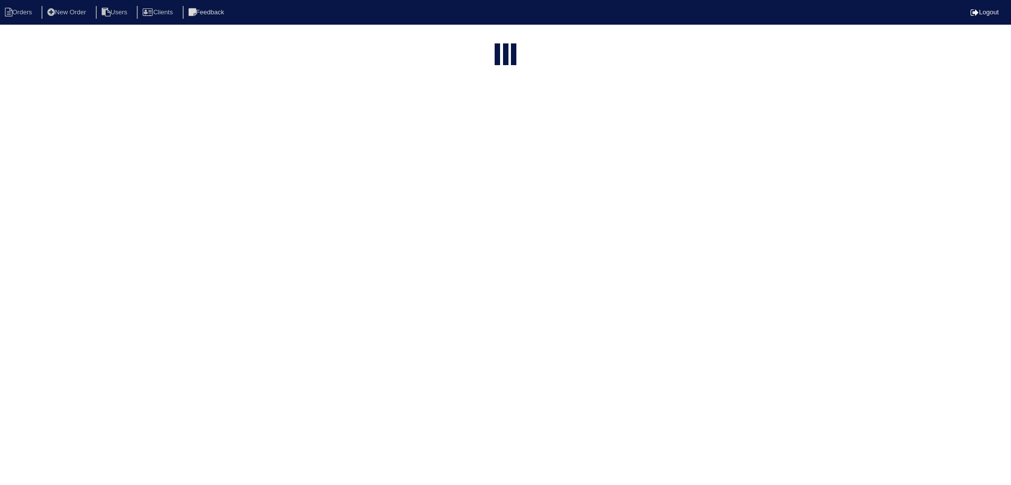
select select "15"
click at [499, 112] on input "109" at bounding box center [484, 119] width 109 height 14
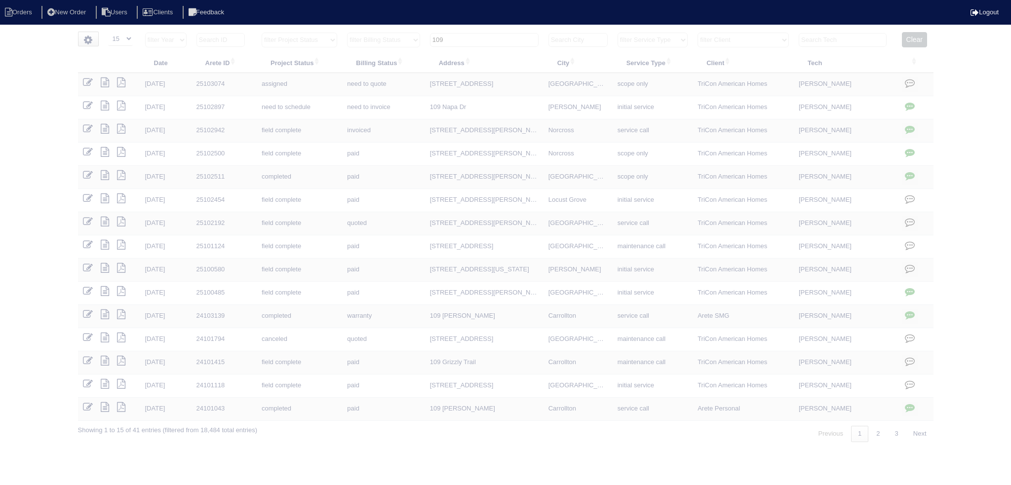
click at [498, 40] on input "109" at bounding box center [484, 40] width 109 height 14
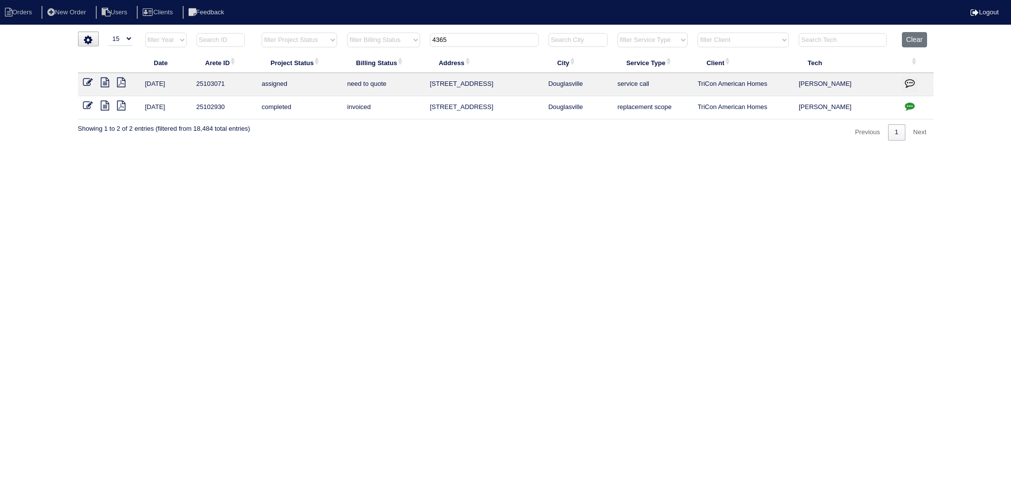
type input "4365"
click at [87, 85] on icon at bounding box center [88, 82] width 10 height 10
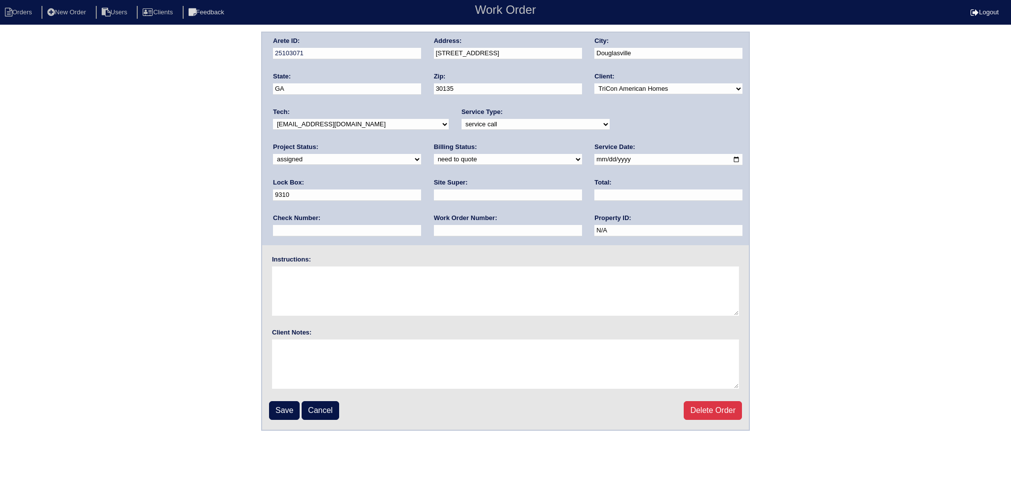
click at [594, 156] on input "[DATE]" at bounding box center [668, 159] width 148 height 11
click at [594, 156] on input "2025-08-19" at bounding box center [668, 159] width 148 height 11
type input "2025-08-20"
click at [353, 116] on div "Tech: -select- aretesmg+backup-tech@gmail.com benjohnholt88@gmail.com callisonh…" at bounding box center [361, 121] width 176 height 27
click at [353, 124] on select "-select- aretesmg+backup-tech@gmail.com benjohnholt88@gmail.com callisonhvac@ya…" at bounding box center [361, 124] width 176 height 11
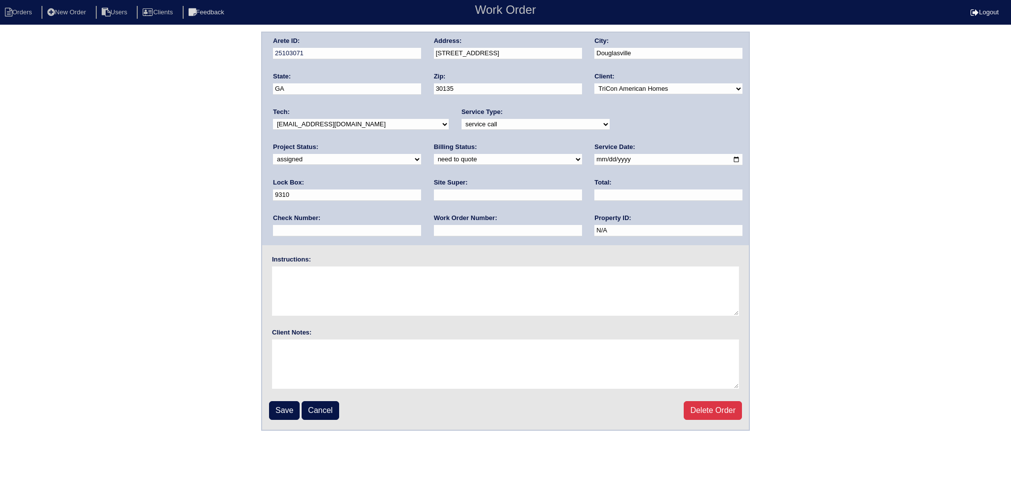
click at [273, 119] on select "-select- aretesmg+backup-tech@gmail.com benjohnholt88@gmail.com callisonhvac@ya…" at bounding box center [361, 124] width 176 height 11
click at [280, 411] on input "Save" at bounding box center [284, 410] width 31 height 19
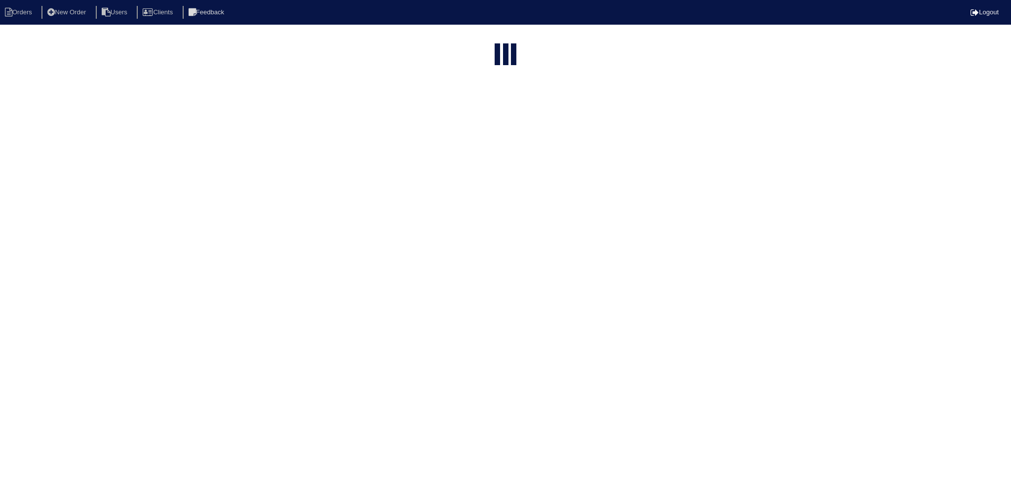
select select "15"
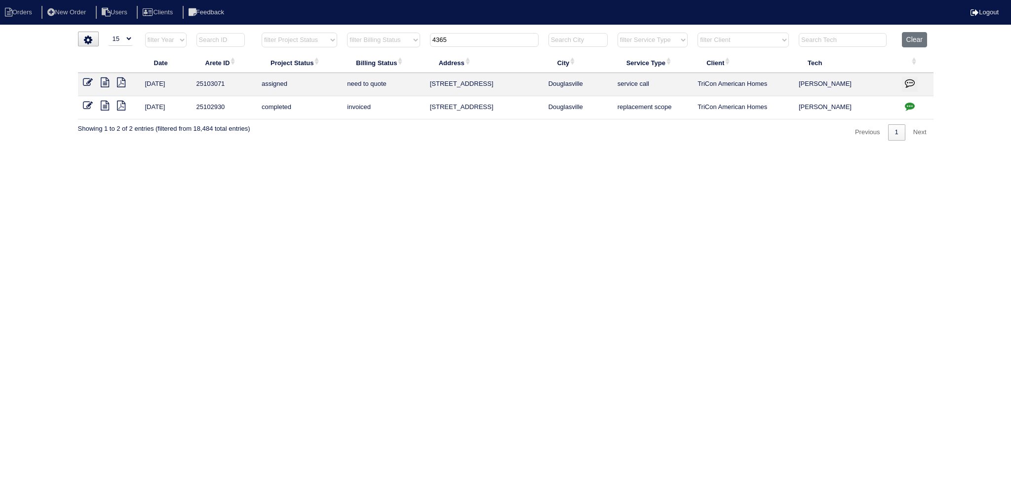
click at [483, 37] on input "4365" at bounding box center [484, 40] width 109 height 14
click at [484, 37] on input "4365" at bounding box center [484, 40] width 109 height 14
click at [487, 38] on input "4365" at bounding box center [484, 40] width 109 height 14
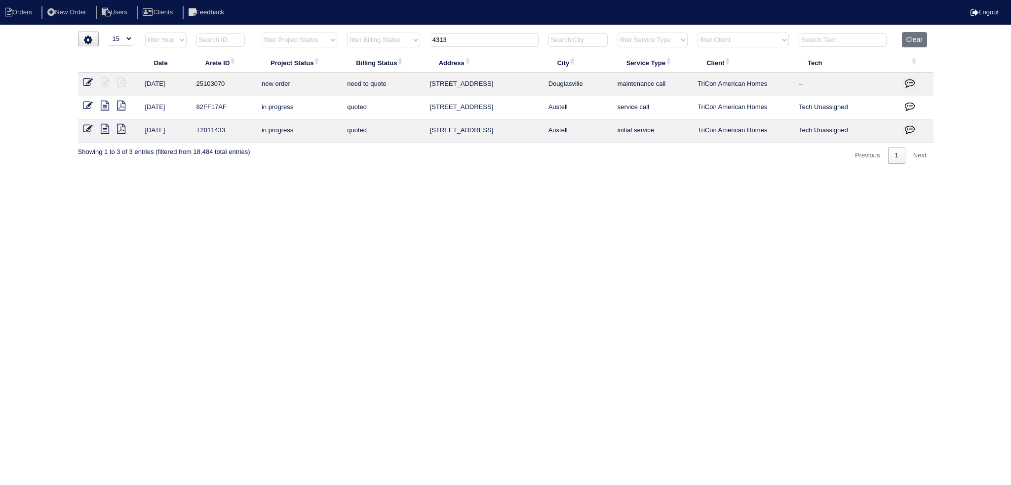
type input "4313"
click at [85, 81] on icon at bounding box center [88, 82] width 10 height 10
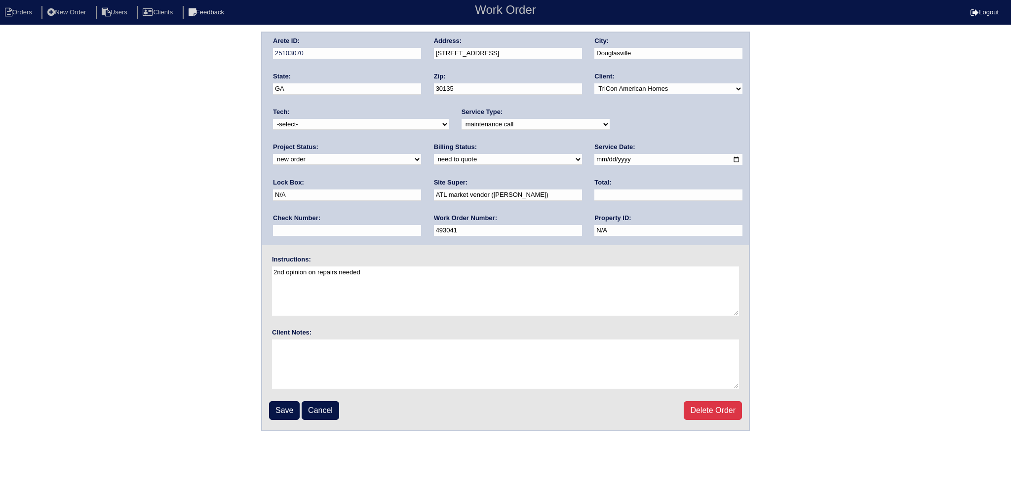
click at [421, 154] on select "new order assigned in progress field complete need to schedule admin review arc…" at bounding box center [347, 159] width 148 height 11
select select "assigned"
click at [421, 154] on select "new order assigned in progress field complete need to schedule admin review arc…" at bounding box center [347, 159] width 148 height 11
click at [594, 158] on input "[DATE]" at bounding box center [668, 159] width 148 height 11
type input "[DATE]"
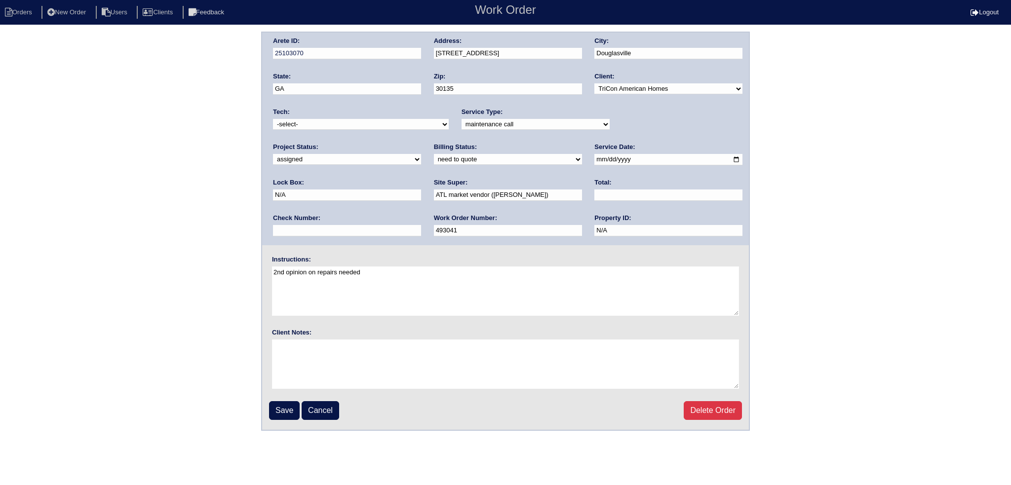
click at [367, 127] on select "-select- [EMAIL_ADDRESS][DOMAIN_NAME] [EMAIL_ADDRESS][DOMAIN_NAME] [EMAIL_ADDRE…" at bounding box center [361, 124] width 176 height 11
select select "75"
click at [273, 119] on select "-select- aretesmg+backup-tech@gmail.com benjohnholt88@gmail.com callisonhvac@ya…" at bounding box center [361, 124] width 176 height 11
click at [281, 410] on input "Save" at bounding box center [284, 410] width 31 height 19
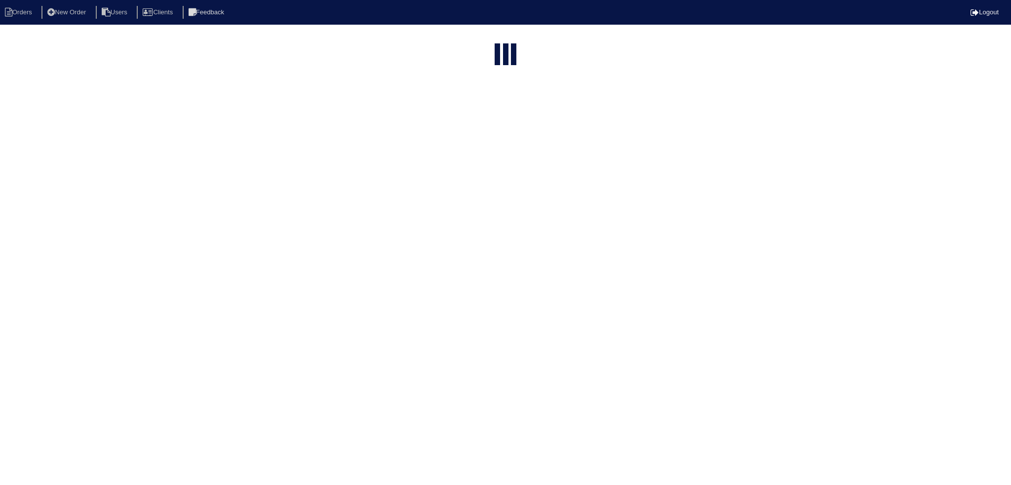
select select "15"
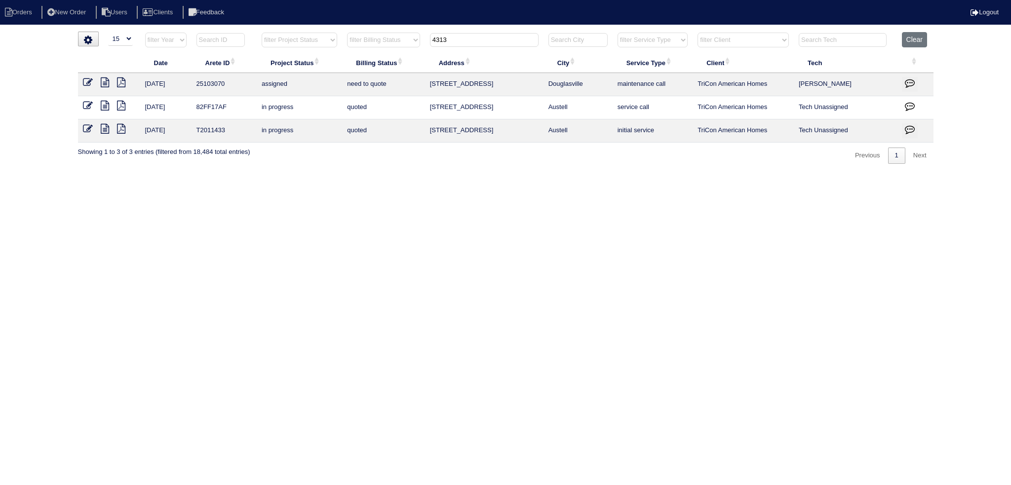
click at [492, 38] on input "4313" at bounding box center [484, 40] width 109 height 14
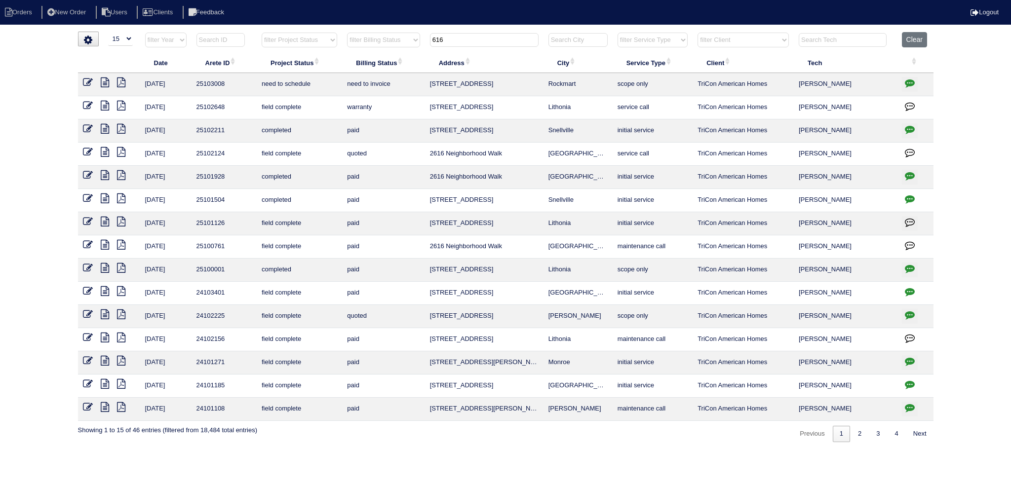
type input "616"
click at [85, 78] on icon at bounding box center [88, 82] width 10 height 10
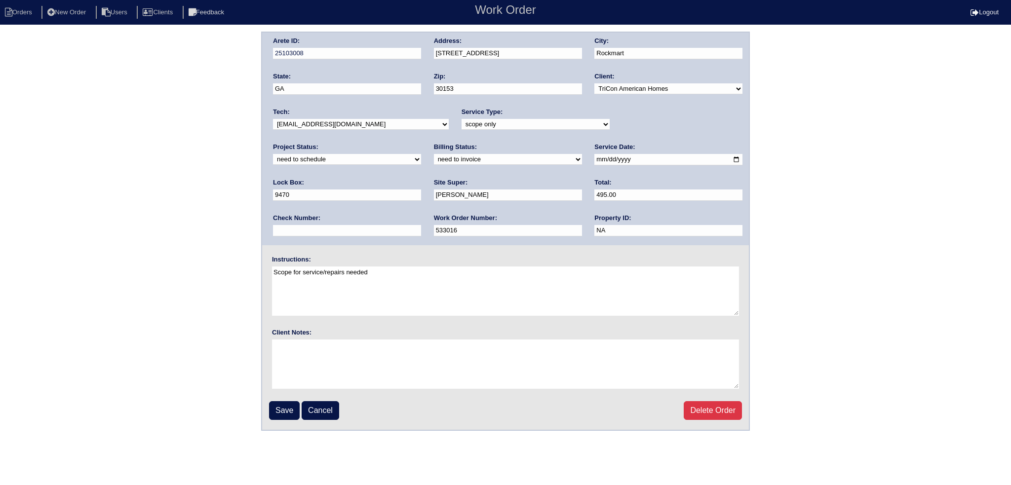
drag, startPoint x: 646, startPoint y: 120, endPoint x: 640, endPoint y: 128, distance: 9.8
click at [421, 154] on select "new order assigned in progress field complete need to schedule admin review arc…" at bounding box center [347, 159] width 148 height 11
select select "assigned"
click at [421, 154] on select "new order assigned in progress field complete need to schedule admin review arc…" at bounding box center [347, 159] width 148 height 11
click at [594, 158] on input "[DATE]" at bounding box center [668, 159] width 148 height 11
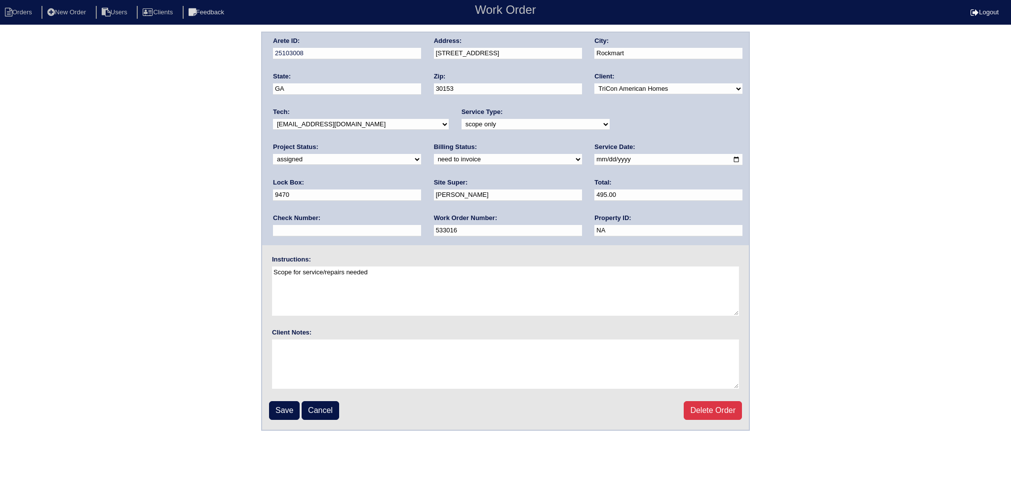
type input "[DATE]"
click at [376, 126] on select "-select- aretesmg+backup-tech@gmail.com benjohnholt88@gmail.com callisonhvac@ya…" at bounding box center [361, 124] width 176 height 11
click at [540, 259] on div "Instructions: Scope for service/repairs needed" at bounding box center [505, 286] width 487 height 63
click at [281, 407] on input "Save" at bounding box center [284, 410] width 31 height 19
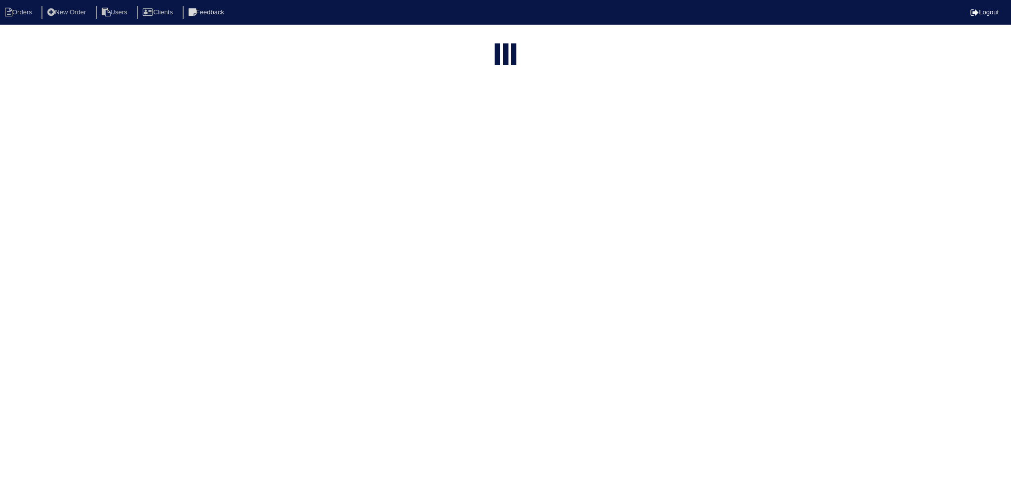
select select "15"
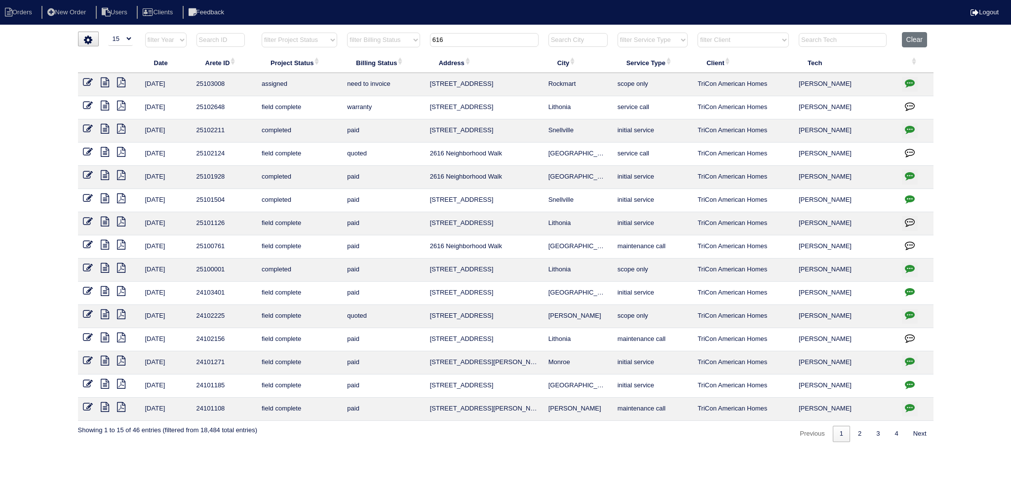
drag, startPoint x: 476, startPoint y: 45, endPoint x: 400, endPoint y: 49, distance: 76.1
click at [400, 49] on tr "filter Year -- Any Year -- 2025 2024 2023 2022 2021 2020 2019 filter Project St…" at bounding box center [505, 42] width 855 height 20
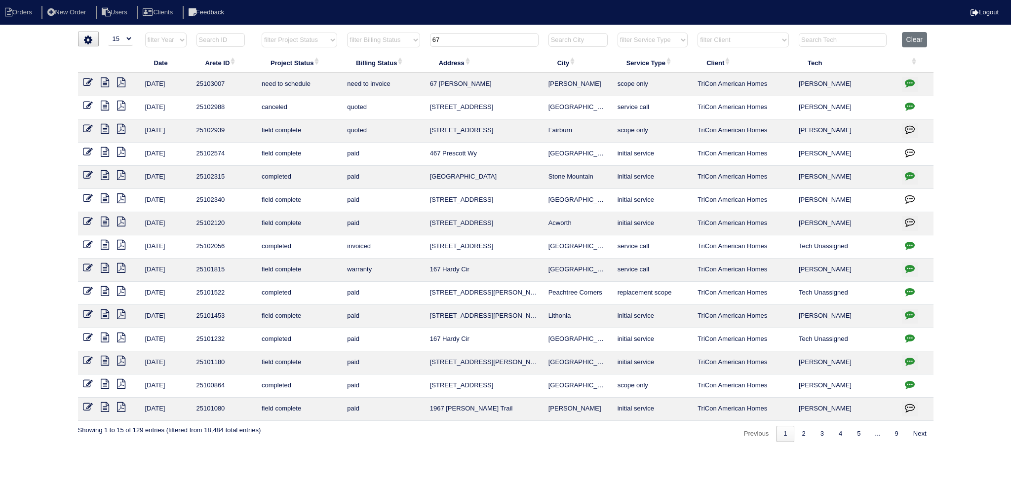
type input "67"
click at [93, 82] on link at bounding box center [92, 83] width 18 height 7
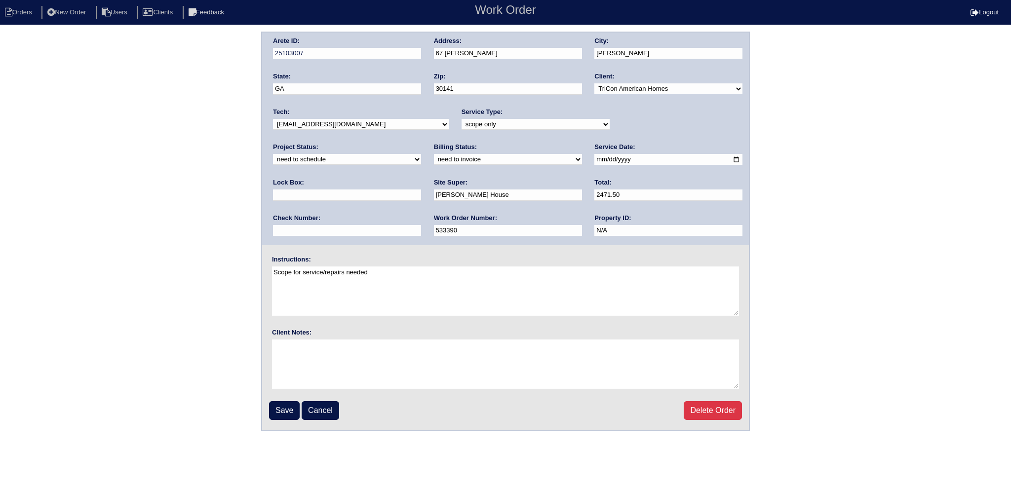
drag, startPoint x: 591, startPoint y: 124, endPoint x: 644, endPoint y: 134, distance: 53.6
click at [596, 126] on div "Arete ID: 25103007 Address: 67 [PERSON_NAME] City: [PERSON_NAME] State: [GEOGRA…" at bounding box center [505, 139] width 487 height 213
click at [421, 143] on div "Project Status: new order assigned in progress field complete need to schedule …" at bounding box center [347, 156] width 148 height 27
select select "assigned"
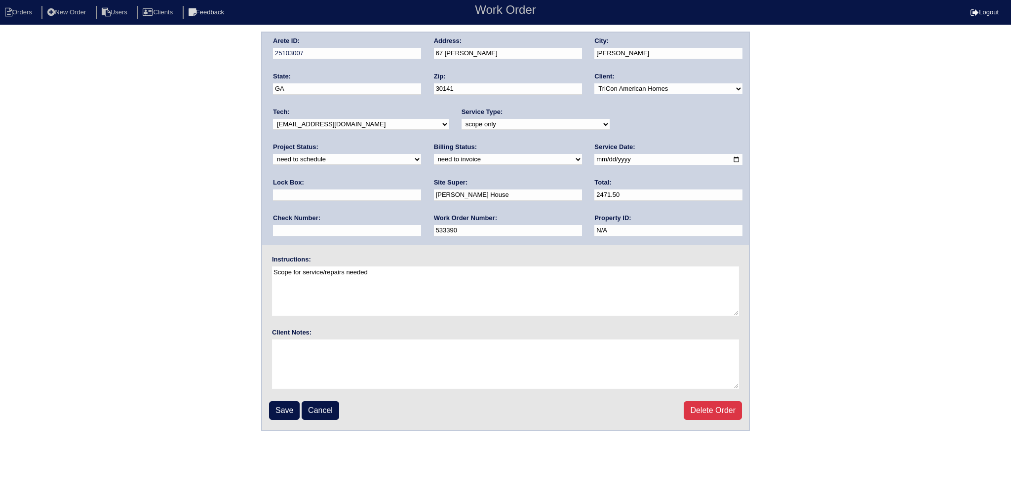
click at [421, 154] on select "new order assigned in progress field complete need to schedule admin review arc…" at bounding box center [347, 159] width 148 height 11
click at [594, 156] on input "2025-08-19" at bounding box center [668, 159] width 148 height 11
type input "2025-08-20"
click at [282, 413] on input "Save" at bounding box center [284, 410] width 31 height 19
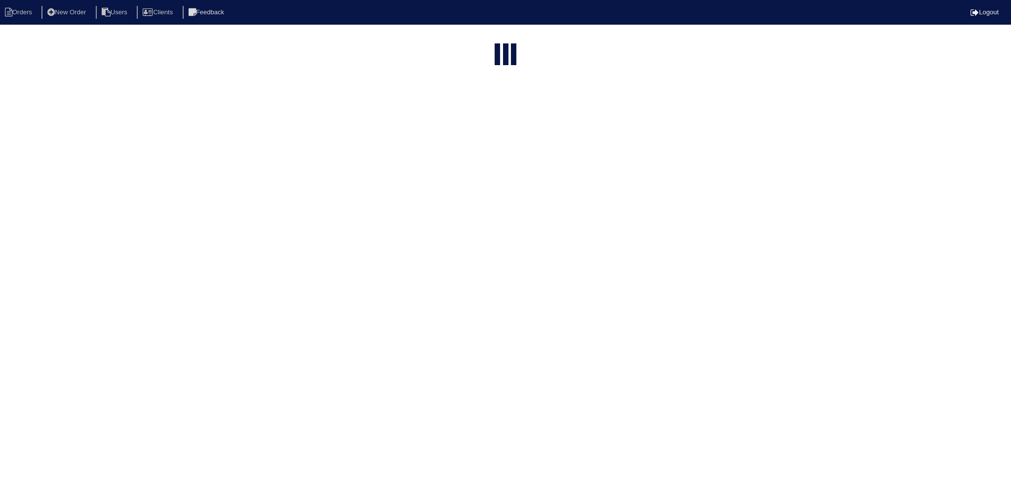
select select "15"
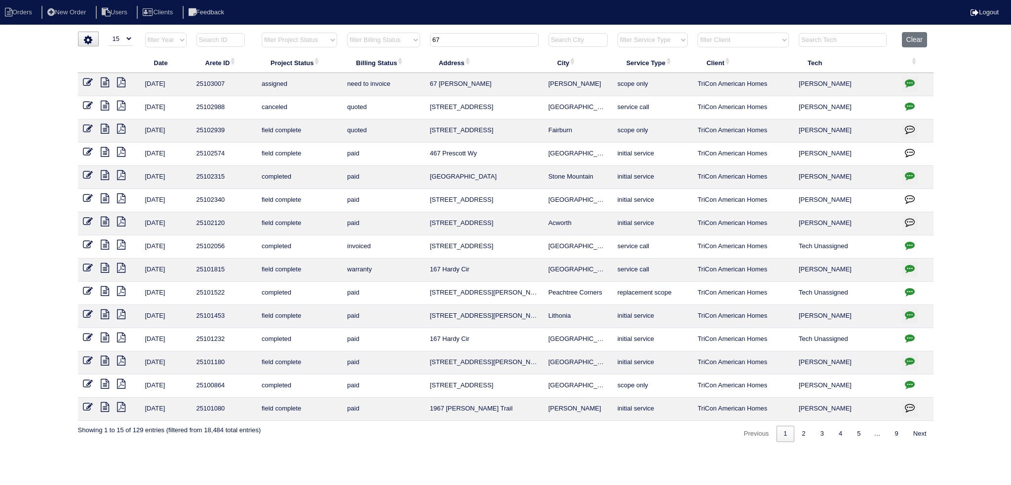
drag, startPoint x: 446, startPoint y: 44, endPoint x: 389, endPoint y: 47, distance: 56.8
click at [389, 47] on tr "filter Year -- Any Year -- 2025 2024 2023 2022 2021 2020 2019 filter Project St…" at bounding box center [505, 42] width 855 height 20
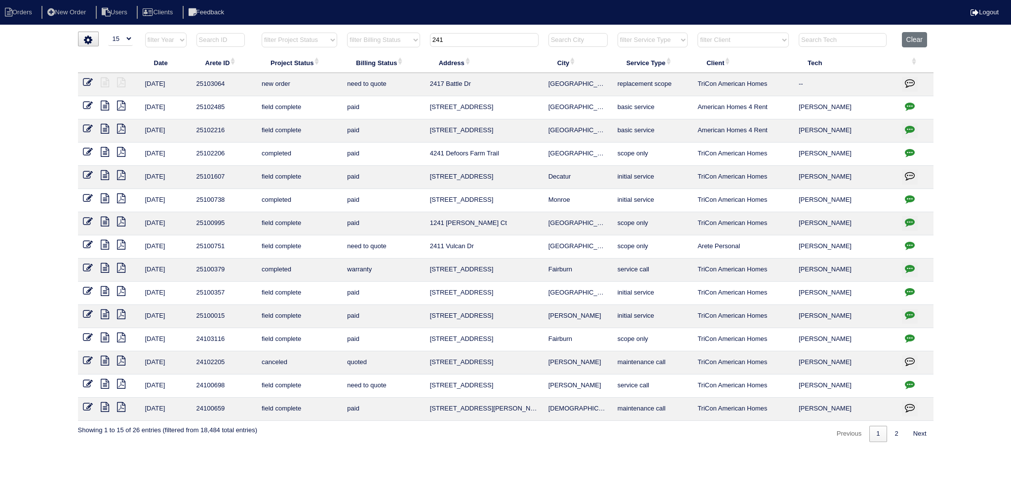
type input "241"
click at [87, 80] on icon at bounding box center [88, 82] width 10 height 10
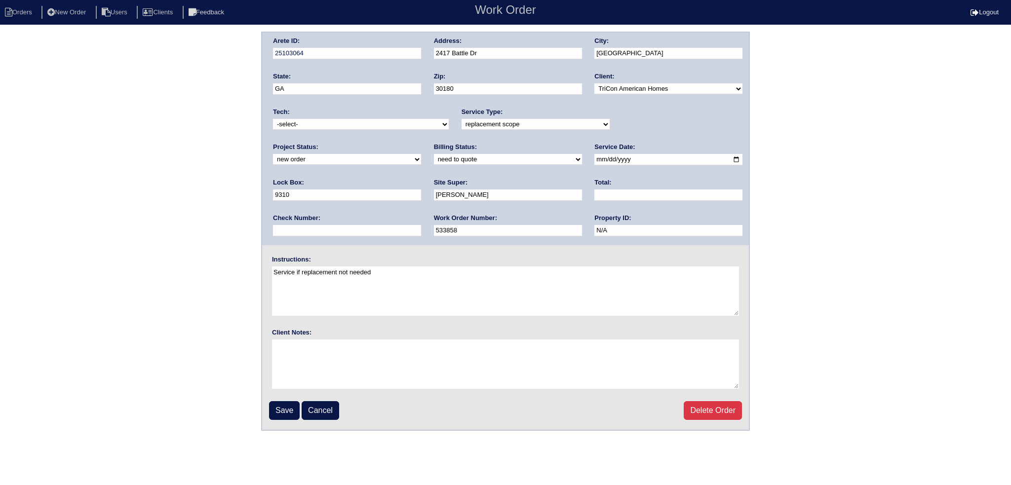
click at [421, 154] on select "new order assigned in progress field complete need to schedule admin review arc…" at bounding box center [347, 159] width 148 height 11
select select "assigned"
click at [421, 154] on select "new order assigned in progress field complete need to schedule admin review arc…" at bounding box center [347, 159] width 148 height 11
click at [594, 155] on input "2025-08-18" at bounding box center [668, 159] width 148 height 11
click at [594, 157] on input "2025-08-18" at bounding box center [668, 159] width 148 height 11
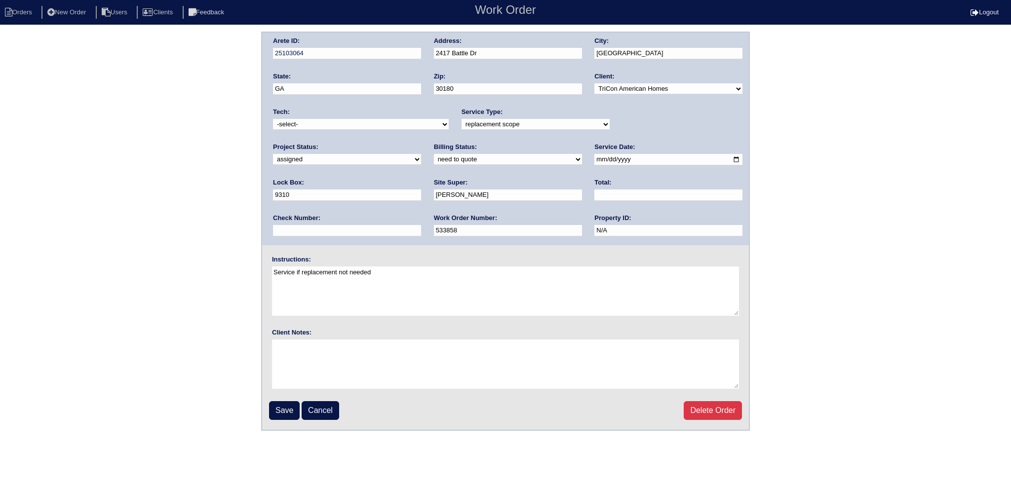
type input "[DATE]"
drag, startPoint x: 347, startPoint y: 123, endPoint x: 345, endPoint y: 128, distance: 5.2
click at [347, 123] on select "-select- aretesmg+backup-tech@gmail.com benjohnholt88@gmail.com callisonhvac@ya…" at bounding box center [361, 124] width 176 height 11
select select "36"
click at [273, 119] on select "-select- aretesmg+backup-tech@gmail.com benjohnholt88@gmail.com callisonhvac@ya…" at bounding box center [361, 124] width 176 height 11
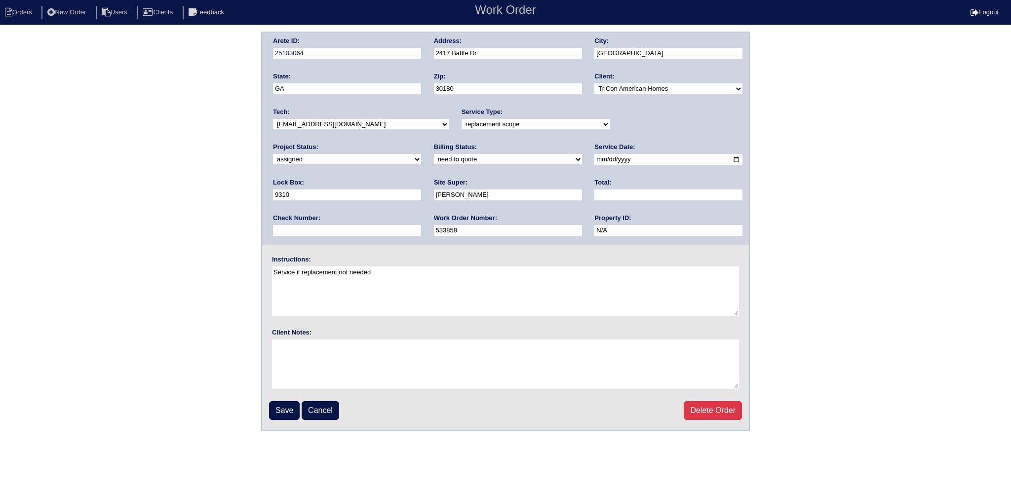
drag, startPoint x: 283, startPoint y: 414, endPoint x: 310, endPoint y: 342, distance: 76.4
click at [283, 413] on input "Save" at bounding box center [284, 410] width 31 height 19
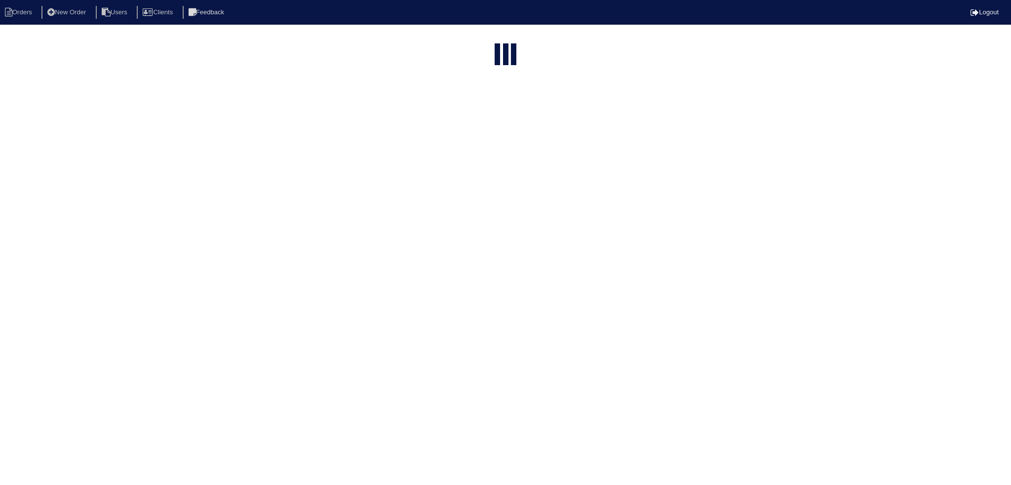
select select "15"
click at [488, 112] on input "241" at bounding box center [484, 119] width 109 height 14
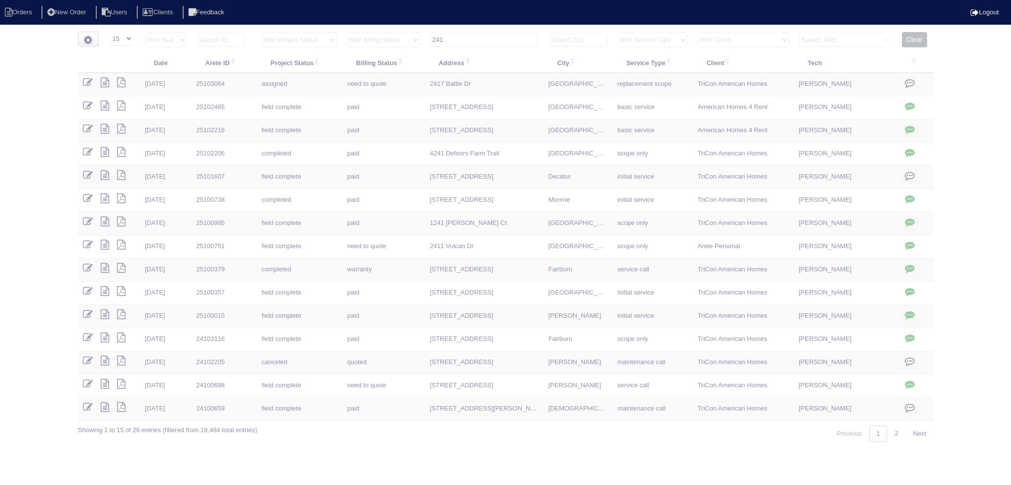
click at [488, 36] on input "241" at bounding box center [484, 40] width 109 height 14
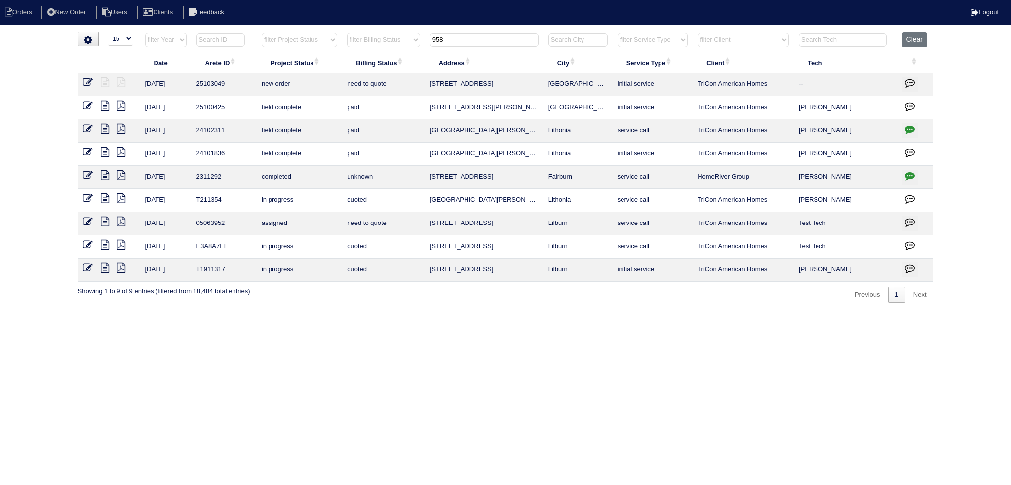
type input "958"
click at [85, 81] on icon at bounding box center [88, 82] width 10 height 10
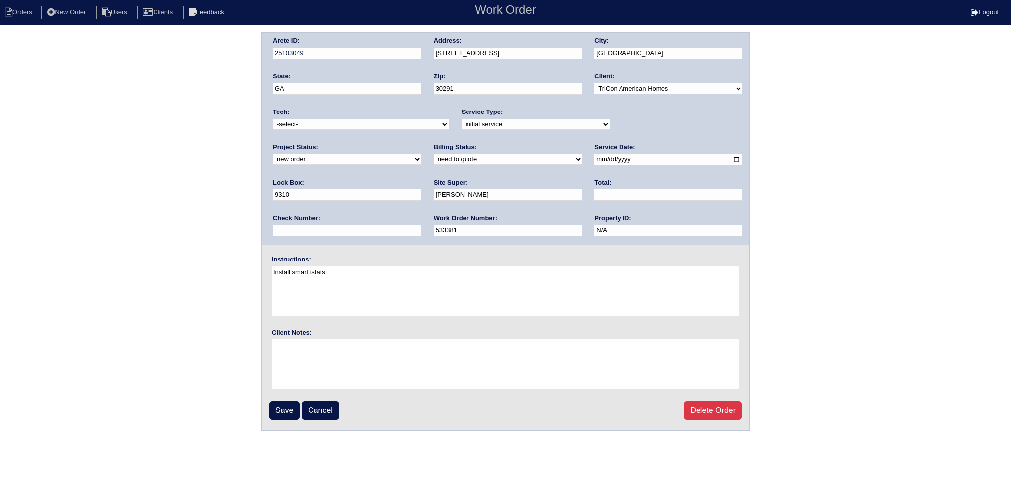
drag, startPoint x: 650, startPoint y: 123, endPoint x: 645, endPoint y: 128, distance: 7.3
click at [421, 154] on select "new order assigned in progress field complete need to schedule admin review arc…" at bounding box center [347, 159] width 148 height 11
select select "assigned"
click at [421, 154] on select "new order assigned in progress field complete need to schedule admin review arc…" at bounding box center [347, 159] width 148 height 11
click at [594, 158] on input "2025-08-15" at bounding box center [668, 159] width 148 height 11
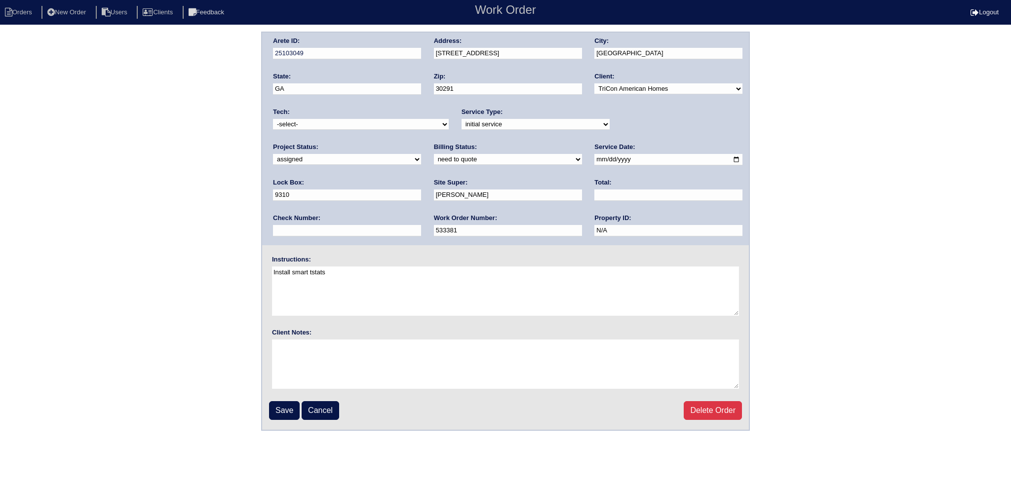
type input "2025-08-20"
drag, startPoint x: 383, startPoint y: 129, endPoint x: 378, endPoint y: 125, distance: 7.0
click at [383, 129] on div "Tech: -select- aretesmg+backup-tech@gmail.com benjohnholt88@gmail.com callisonh…" at bounding box center [361, 121] width 176 height 27
click at [378, 125] on select "-select- aretesmg+backup-tech@gmail.com benjohnholt88@gmail.com callisonhvac@ya…" at bounding box center [361, 124] width 176 height 11
select select "36"
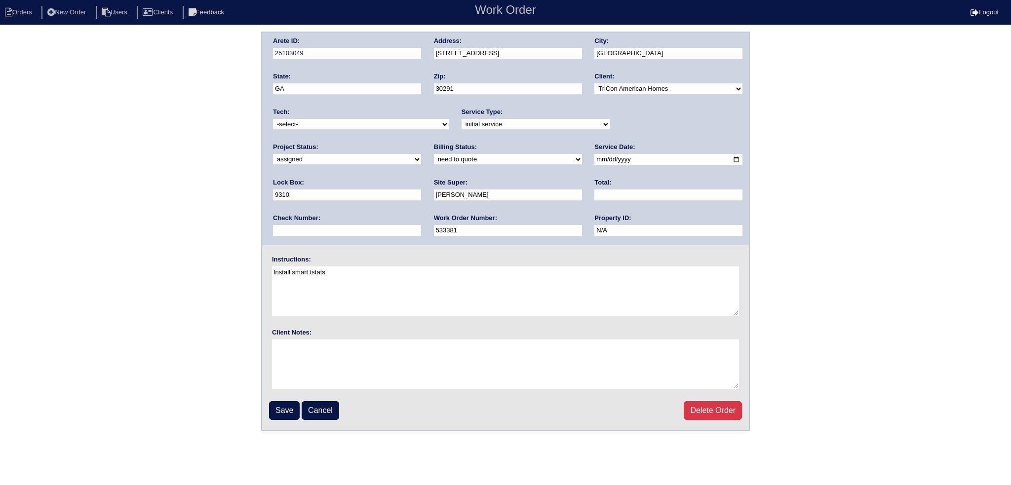
click at [273, 119] on select "-select- aretesmg+backup-tech@gmail.com benjohnholt88@gmail.com callisonhvac@ya…" at bounding box center [361, 124] width 176 height 11
click at [281, 411] on input "Save" at bounding box center [284, 410] width 31 height 19
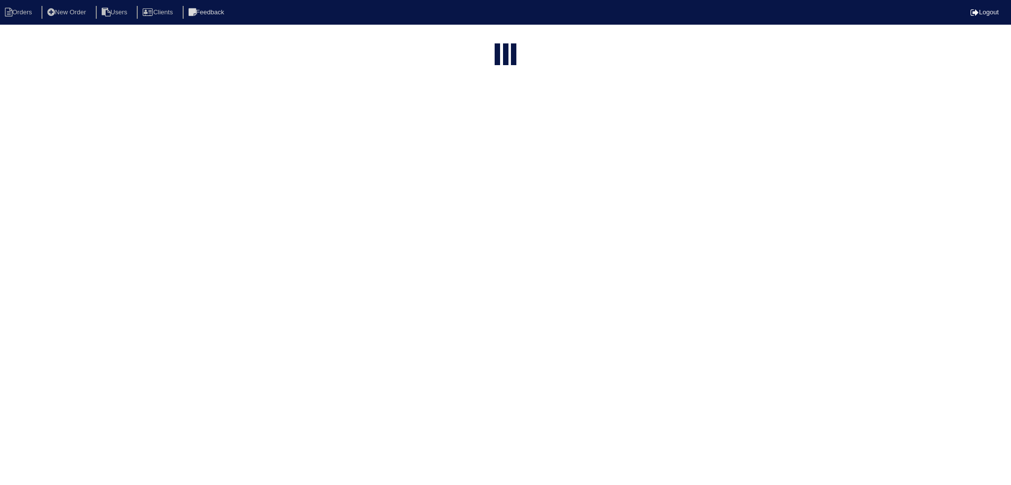
select select "15"
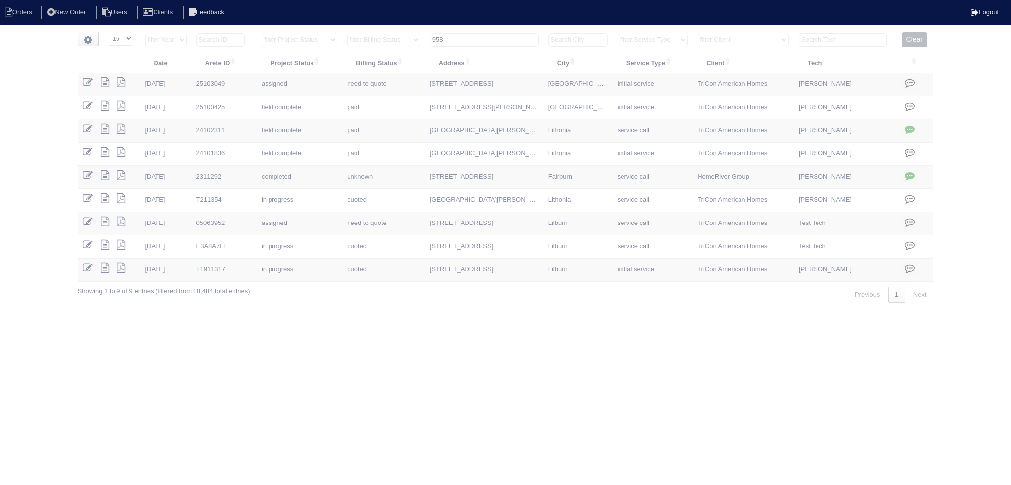
click at [493, 37] on input "958" at bounding box center [484, 40] width 109 height 14
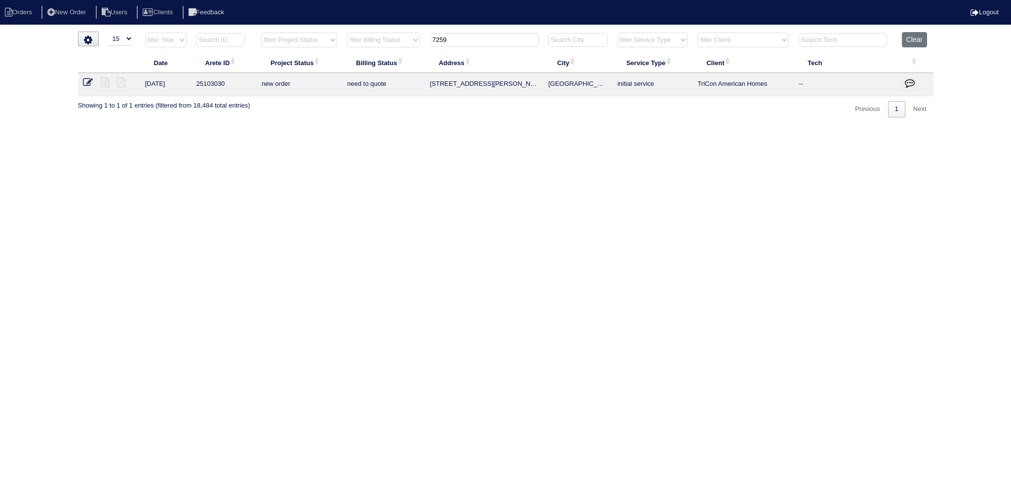
type input "7259"
click at [91, 77] on icon at bounding box center [88, 82] width 10 height 10
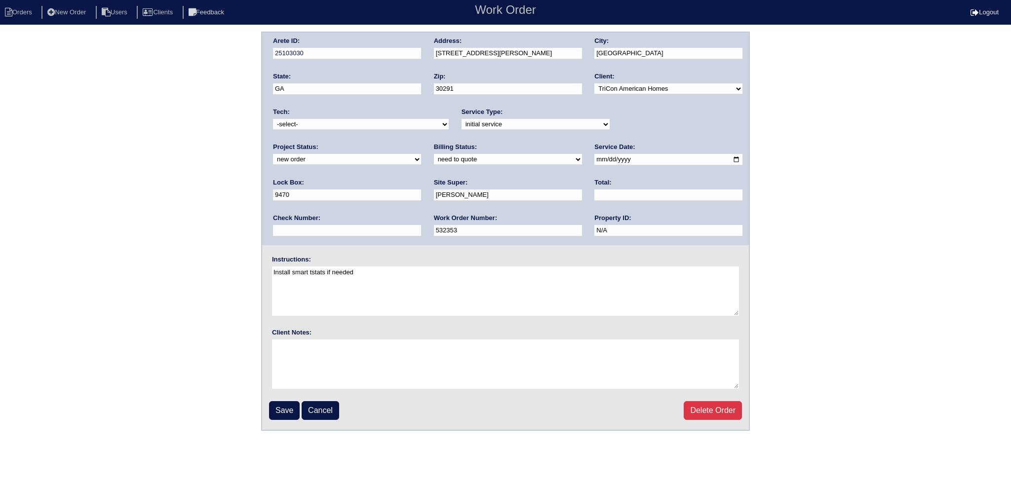
drag, startPoint x: 633, startPoint y: 120, endPoint x: 637, endPoint y: 130, distance: 10.8
click at [421, 143] on div "Project Status: new order assigned in progress field complete need to schedule …" at bounding box center [347, 156] width 148 height 27
click at [421, 154] on select "new order assigned in progress field complete need to schedule admin review arc…" at bounding box center [347, 159] width 148 height 11
select select "assigned"
click at [421, 154] on select "new order assigned in progress field complete need to schedule admin review arc…" at bounding box center [347, 159] width 148 height 11
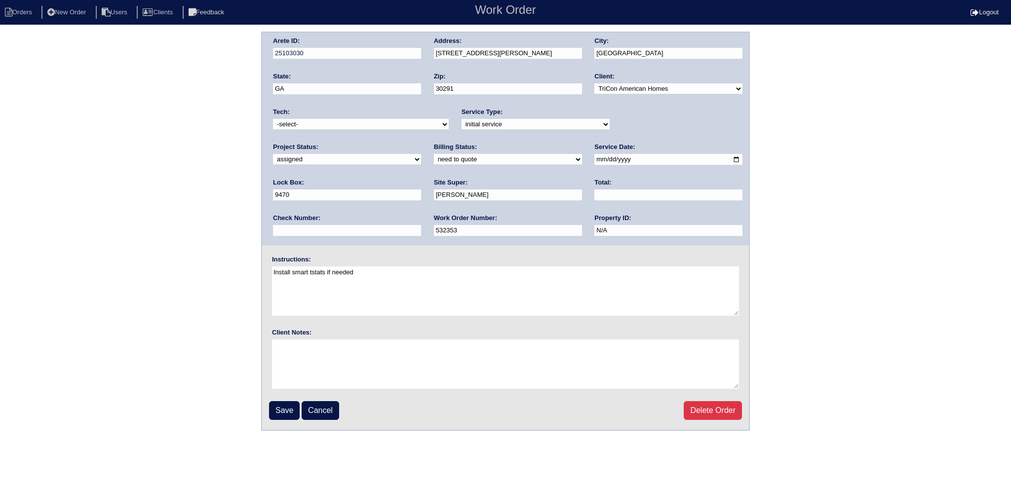
click at [594, 159] on input "2025-08-14" at bounding box center [668, 159] width 148 height 11
type input "[DATE]"
click at [373, 119] on select "-select- aretesmg+backup-tech@gmail.com benjohnholt88@gmail.com callisonhvac@ya…" at bounding box center [361, 124] width 176 height 11
select select "36"
click at [273, 119] on select "-select- aretesmg+backup-tech@gmail.com benjohnholt88@gmail.com callisonhvac@ya…" at bounding box center [361, 124] width 176 height 11
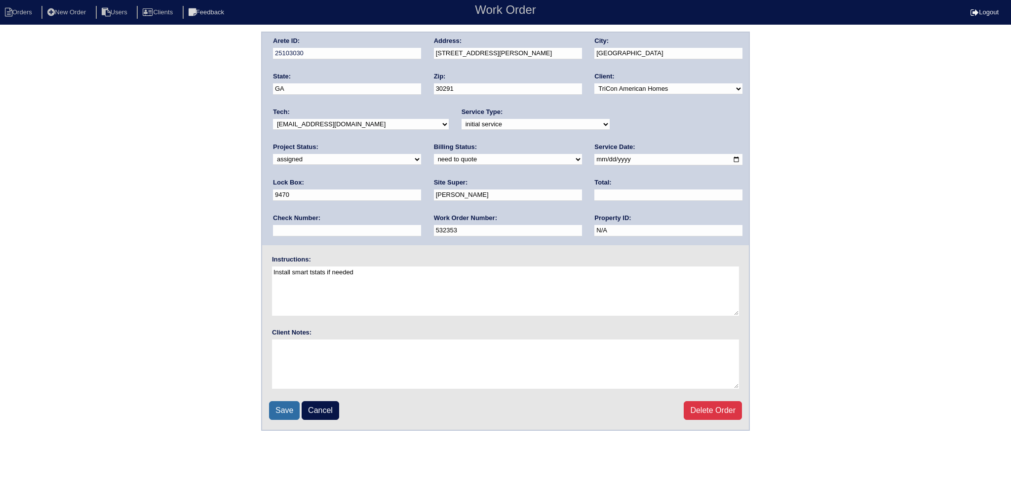
click at [288, 415] on input "Save" at bounding box center [284, 410] width 31 height 19
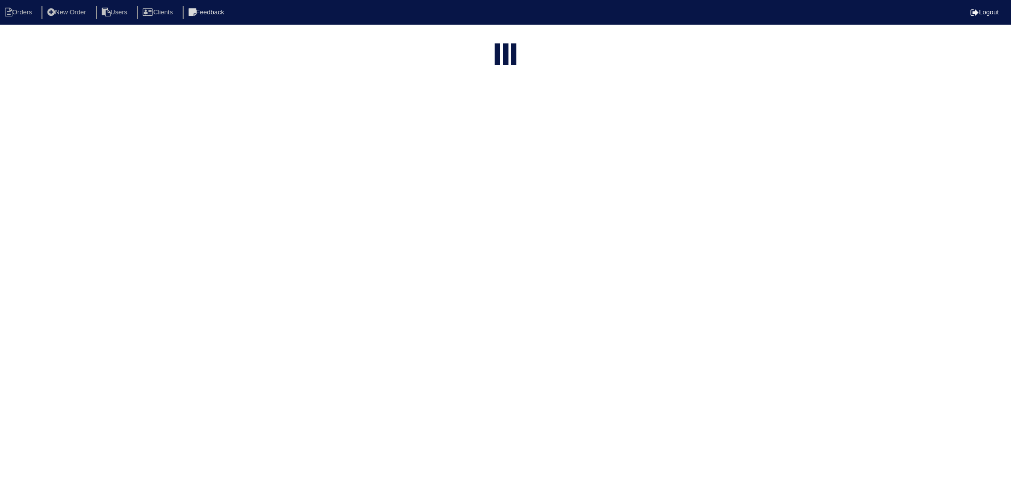
select select "15"
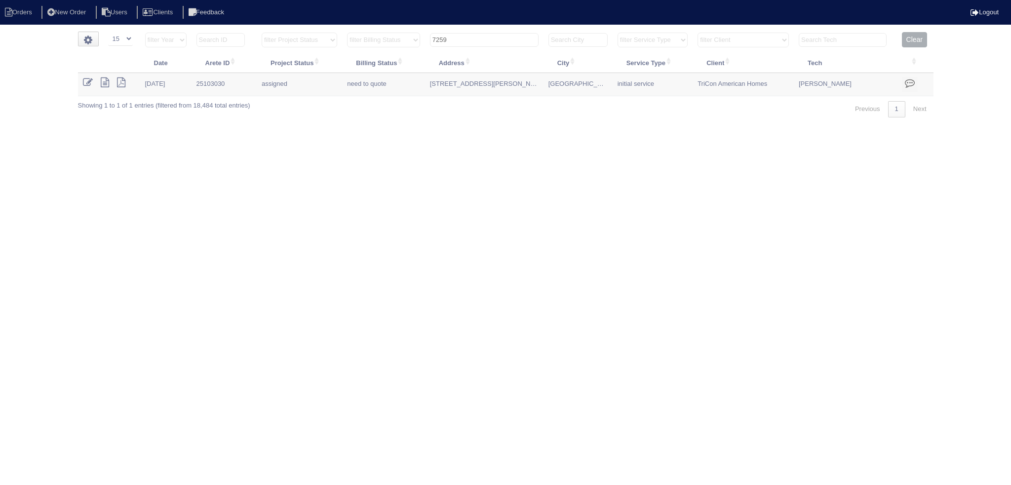
click at [501, 40] on input "7259" at bounding box center [484, 40] width 109 height 14
click at [501, 39] on input "7259" at bounding box center [484, 40] width 109 height 14
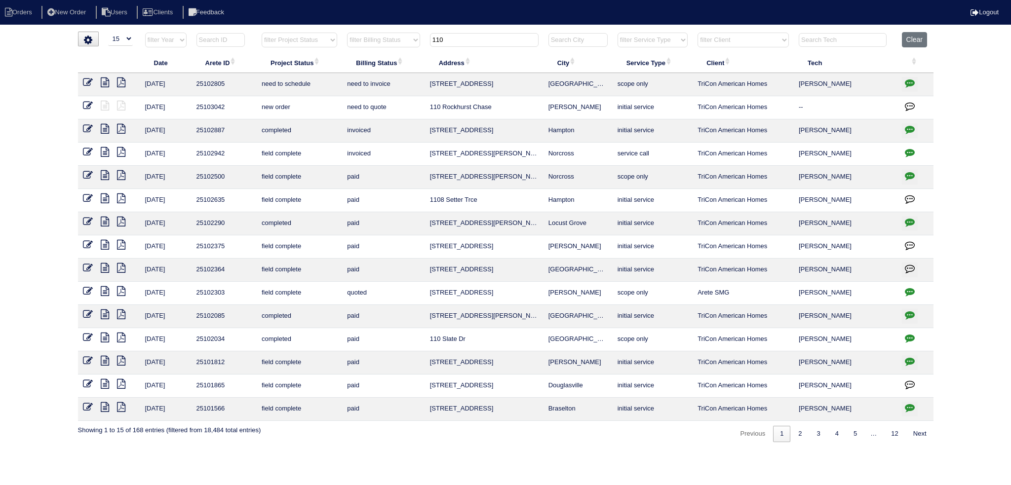
type input "110"
click at [89, 102] on icon at bounding box center [88, 106] width 10 height 10
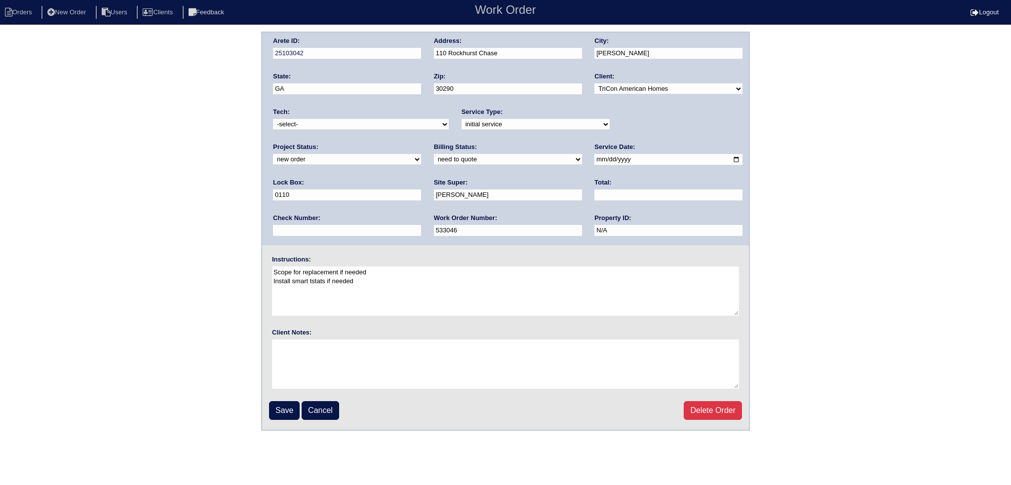
click at [421, 143] on div "Project Status: new order assigned in progress field complete need to schedule …" at bounding box center [347, 156] width 148 height 27
click at [421, 154] on select "new order assigned in progress field complete need to schedule admin review arc…" at bounding box center [347, 159] width 148 height 11
select select "assigned"
click at [421, 154] on select "new order assigned in progress field complete need to schedule admin review arc…" at bounding box center [347, 159] width 148 height 11
click at [594, 159] on input "2025-08-15" at bounding box center [668, 159] width 148 height 11
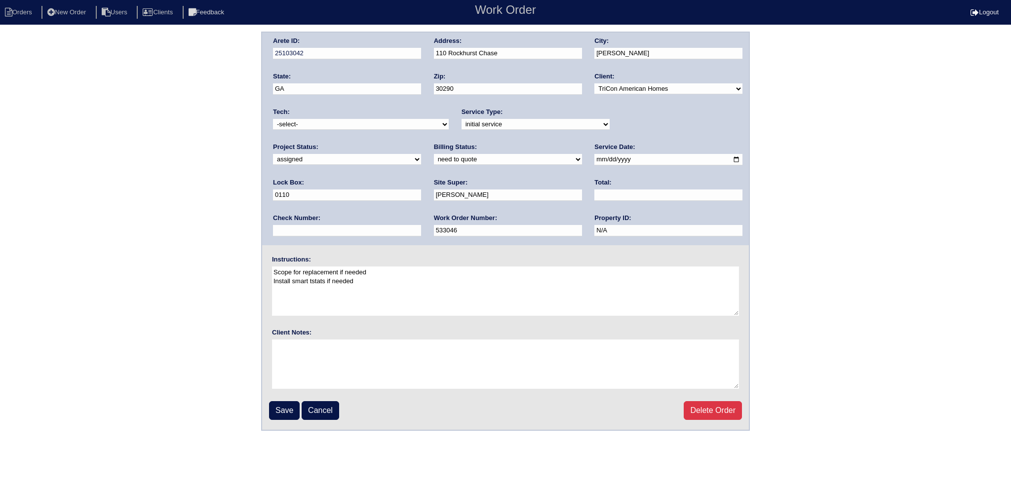
type input "[DATE]"
click at [380, 127] on select "-select- [EMAIL_ADDRESS][DOMAIN_NAME] [EMAIL_ADDRESS][DOMAIN_NAME] [EMAIL_ADDRE…" at bounding box center [361, 124] width 176 height 11
select select "36"
click at [273, 119] on select "-select- [EMAIL_ADDRESS][DOMAIN_NAME] [EMAIL_ADDRESS][DOMAIN_NAME] [EMAIL_ADDRE…" at bounding box center [361, 124] width 176 height 11
click at [289, 405] on input "Save" at bounding box center [284, 410] width 31 height 19
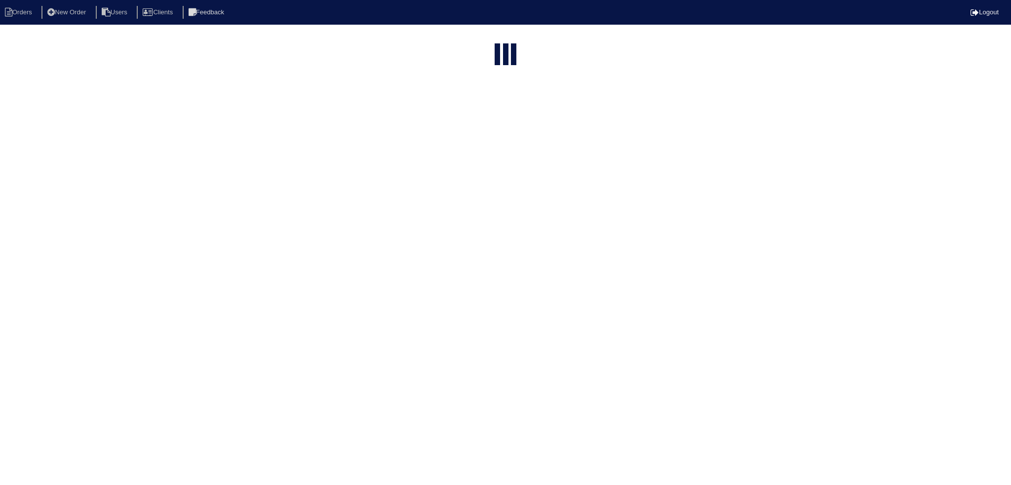
select select "15"
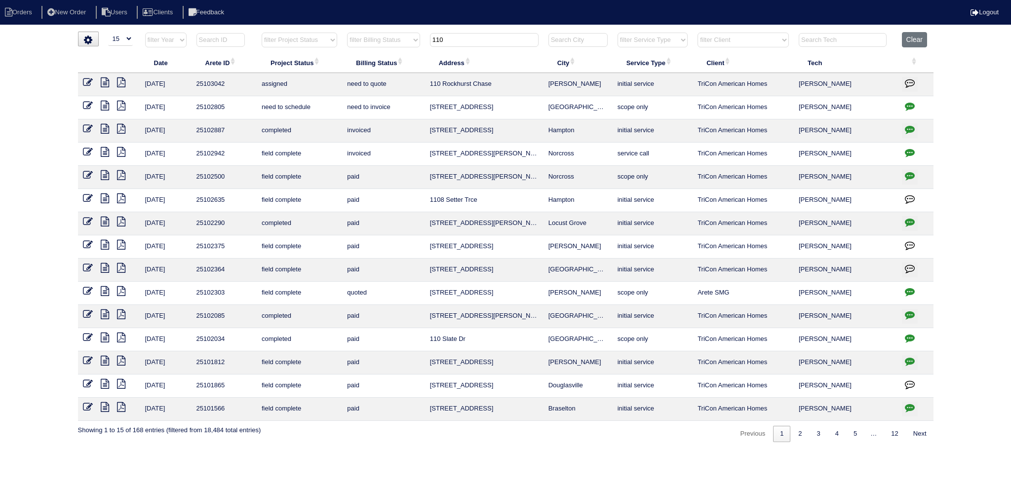
drag, startPoint x: 459, startPoint y: 40, endPoint x: 372, endPoint y: 32, distance: 87.3
click at [370, 32] on tr "filter Year -- Any Year -- 2025 2024 2023 2022 2021 2020 2019 filter Project St…" at bounding box center [505, 42] width 855 height 20
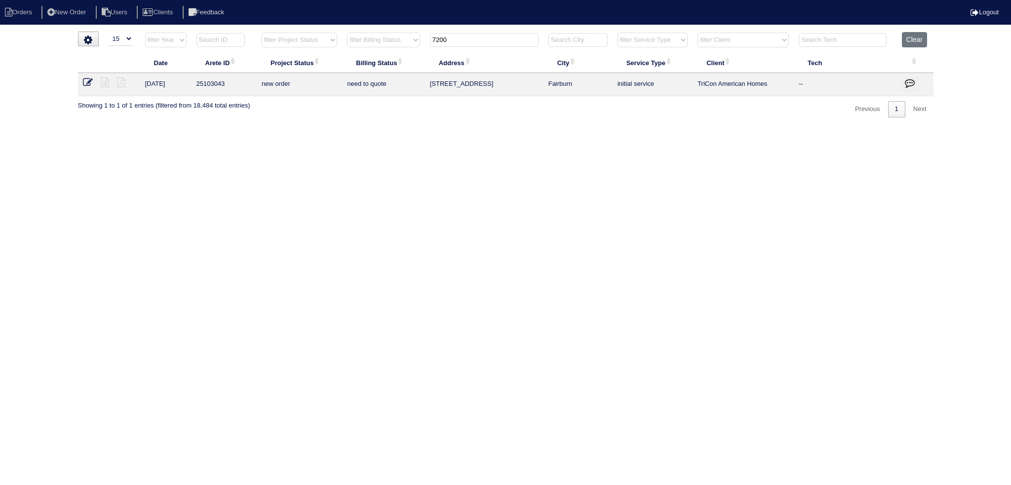
type input "7200"
click at [89, 88] on td at bounding box center [109, 84] width 62 height 23
click at [89, 86] on icon at bounding box center [88, 82] width 10 height 10
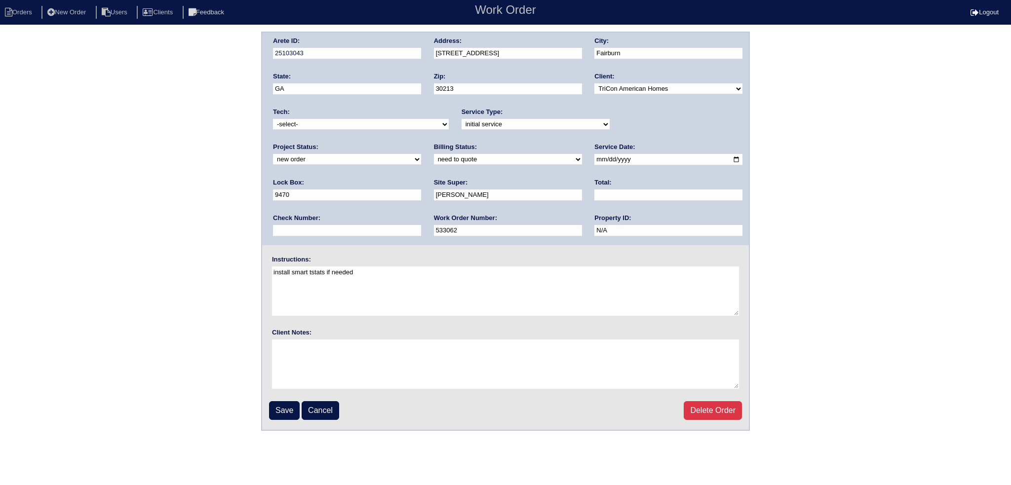
click at [421, 143] on div "Project Status: new order assigned in progress field complete need to schedule …" at bounding box center [347, 156] width 148 height 27
select select "assigned"
click at [421, 154] on select "new order assigned in progress field complete need to schedule admin review arc…" at bounding box center [347, 159] width 148 height 11
click at [594, 160] on input "2025-08-15" at bounding box center [668, 159] width 148 height 11
type input "2025-08-20"
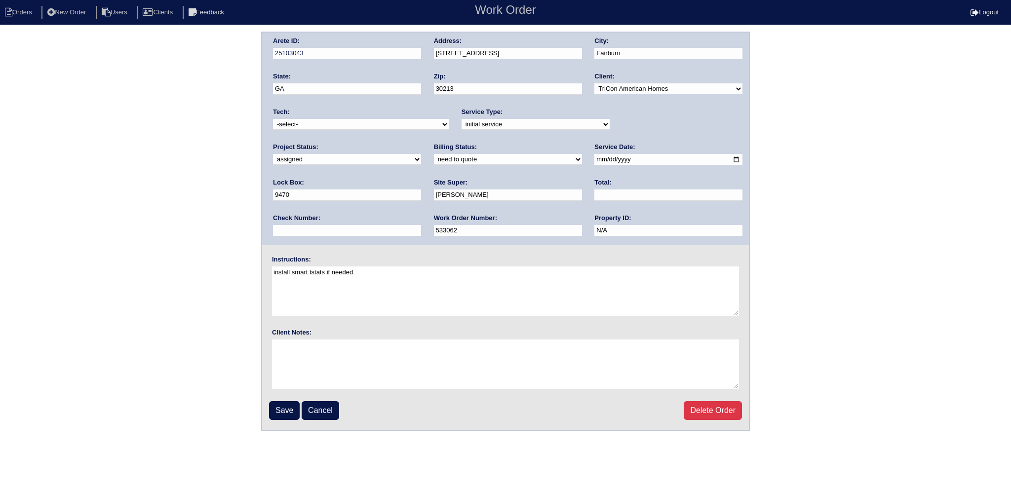
drag, startPoint x: 370, startPoint y: 131, endPoint x: 363, endPoint y: 148, distance: 18.0
click at [368, 132] on div "Tech: -select- aretesmg+backup-tech@gmail.com benjohnholt88@gmail.com callisonh…" at bounding box center [361, 121] width 176 height 27
click at [367, 130] on div "Tech: -select- aretesmg+backup-tech@gmail.com benjohnholt88@gmail.com callisonh…" at bounding box center [361, 121] width 176 height 27
select select "36"
click at [273, 119] on select "-select- aretesmg+backup-tech@gmail.com benjohnholt88@gmail.com callisonhvac@ya…" at bounding box center [361, 124] width 176 height 11
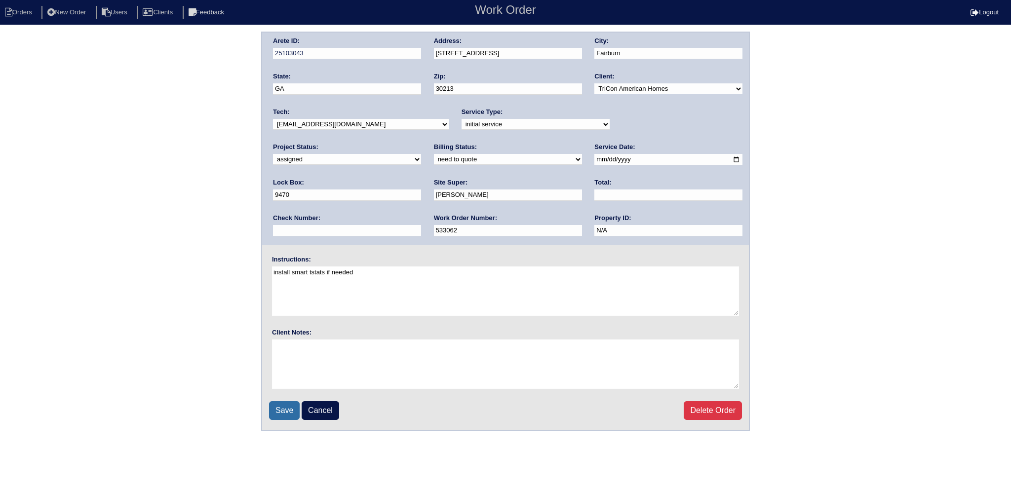
click at [280, 414] on input "Save" at bounding box center [284, 410] width 31 height 19
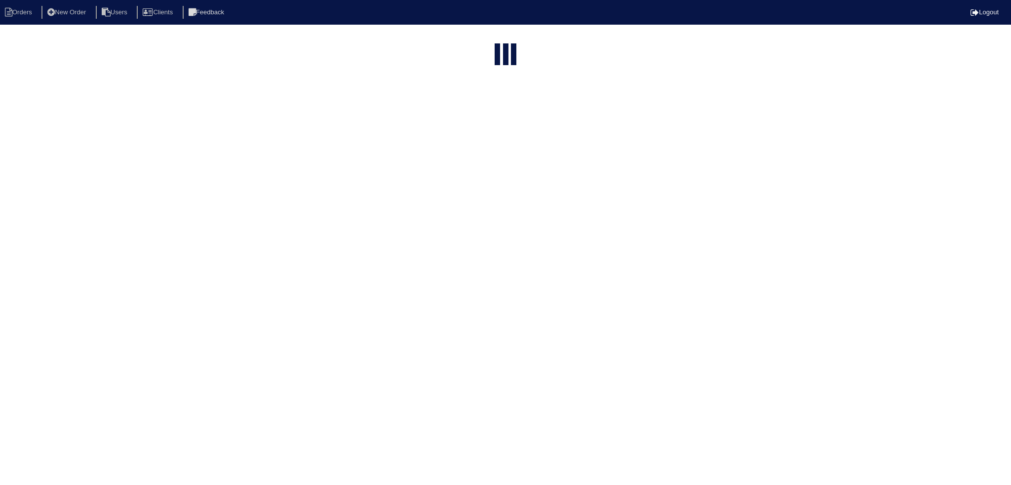
select select "15"
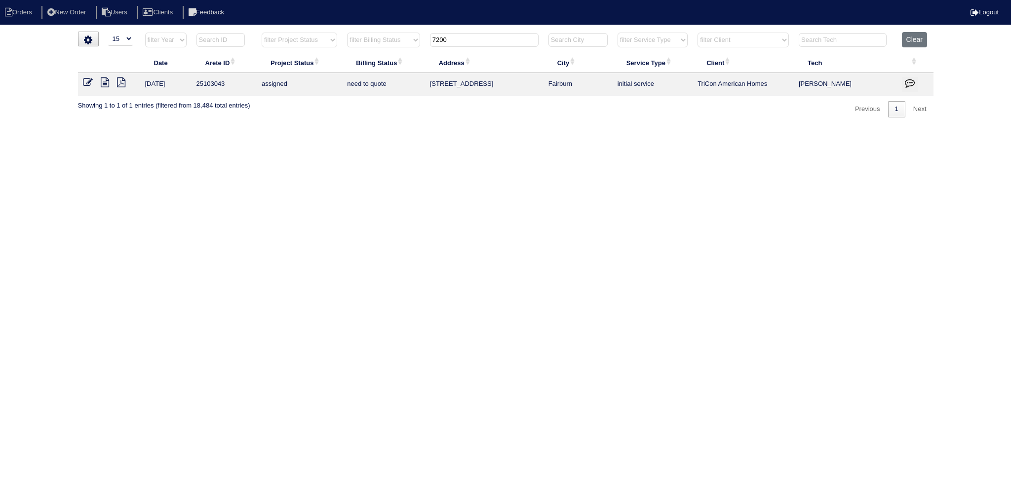
click at [487, 40] on input "7200" at bounding box center [484, 40] width 109 height 14
click at [486, 39] on input "7200" at bounding box center [484, 40] width 109 height 14
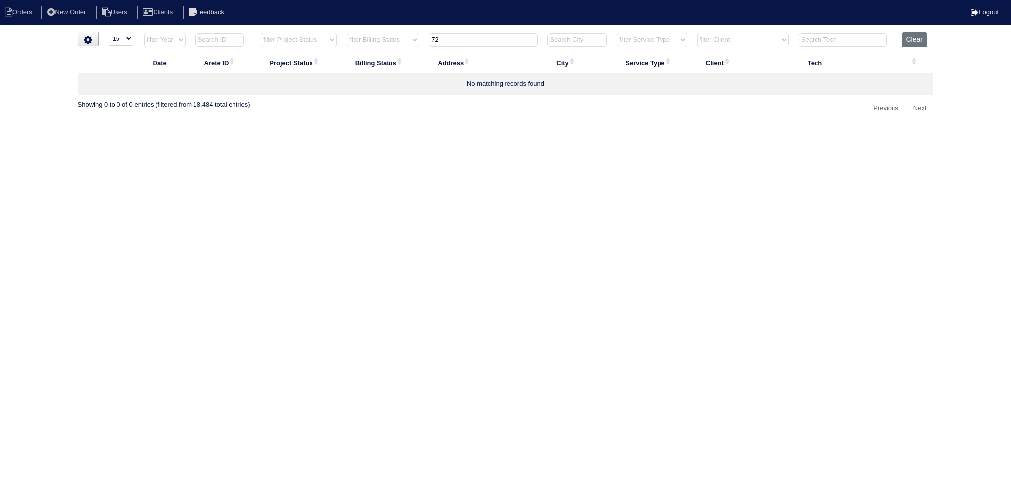
type input "7"
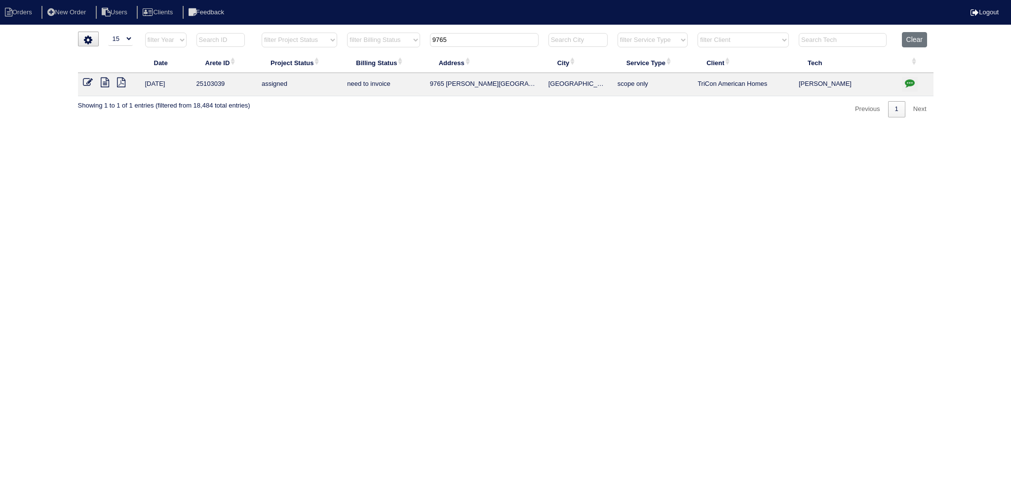
type input "9765"
click at [93, 84] on link at bounding box center [92, 83] width 18 height 7
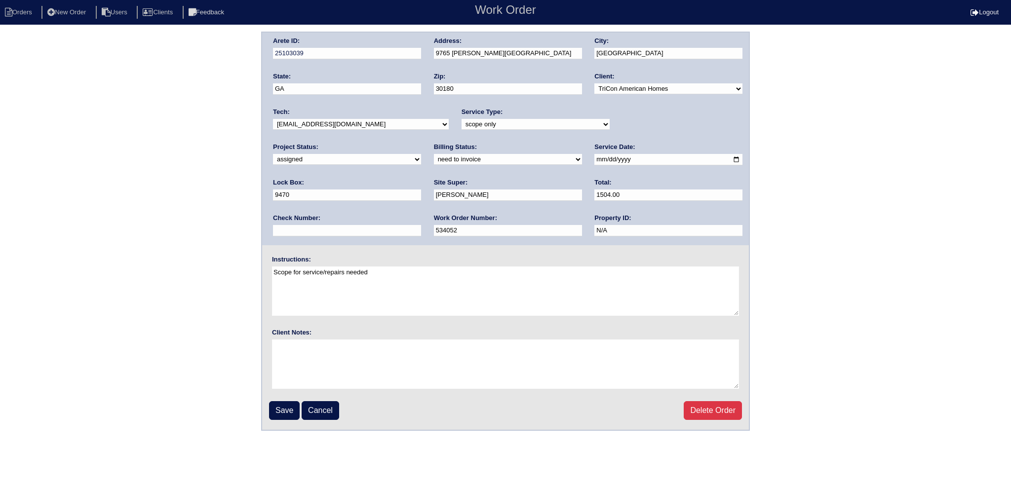
click at [594, 158] on input "[DATE]" at bounding box center [668, 159] width 148 height 11
type input "[DATE]"
click at [283, 416] on input "Save" at bounding box center [284, 410] width 31 height 19
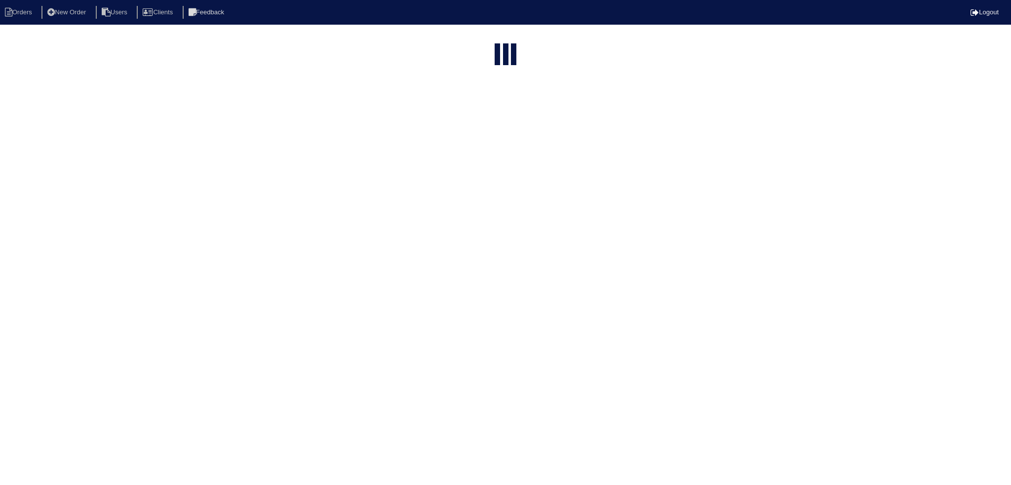
select select "15"
click at [495, 39] on input "9765" at bounding box center [484, 40] width 109 height 14
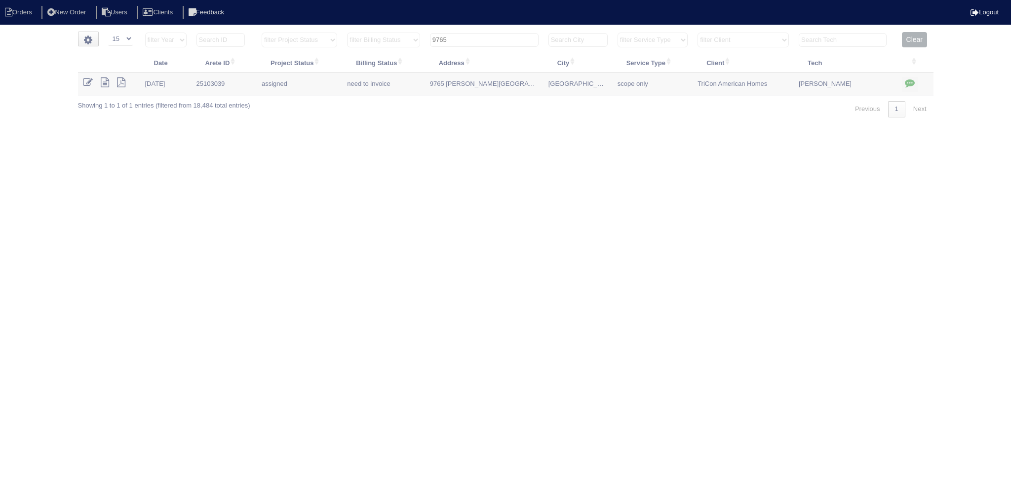
click at [495, 39] on input "9765" at bounding box center [484, 40] width 109 height 14
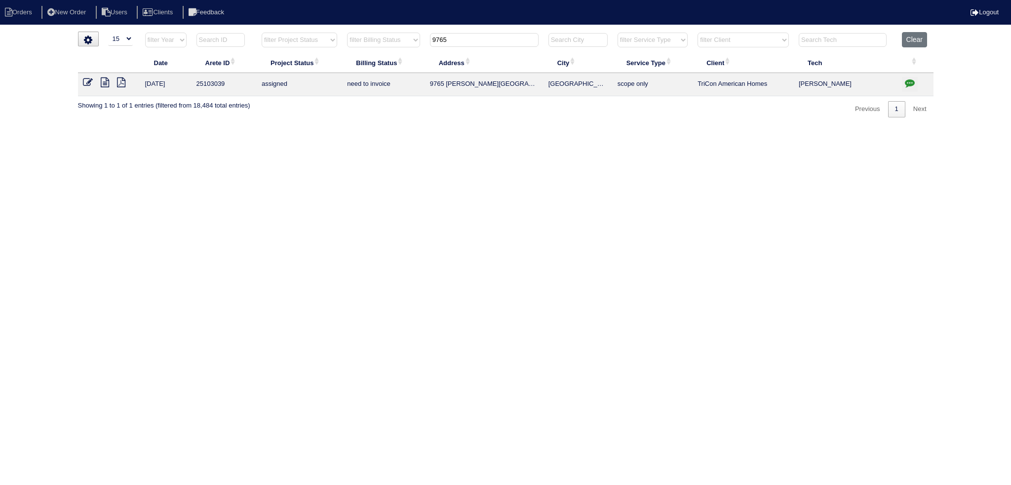
click at [495, 39] on input "9765" at bounding box center [484, 40] width 109 height 14
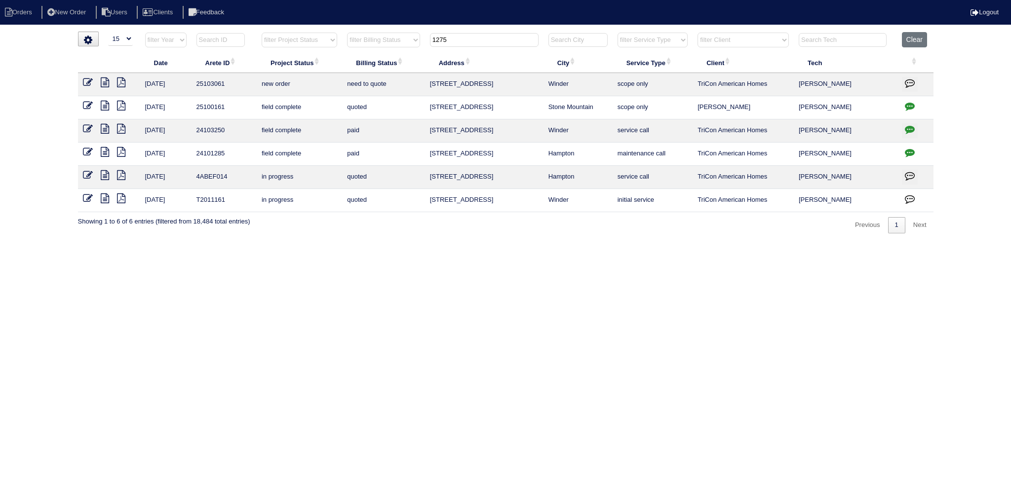
type input "1275"
click at [89, 79] on icon at bounding box center [88, 82] width 10 height 10
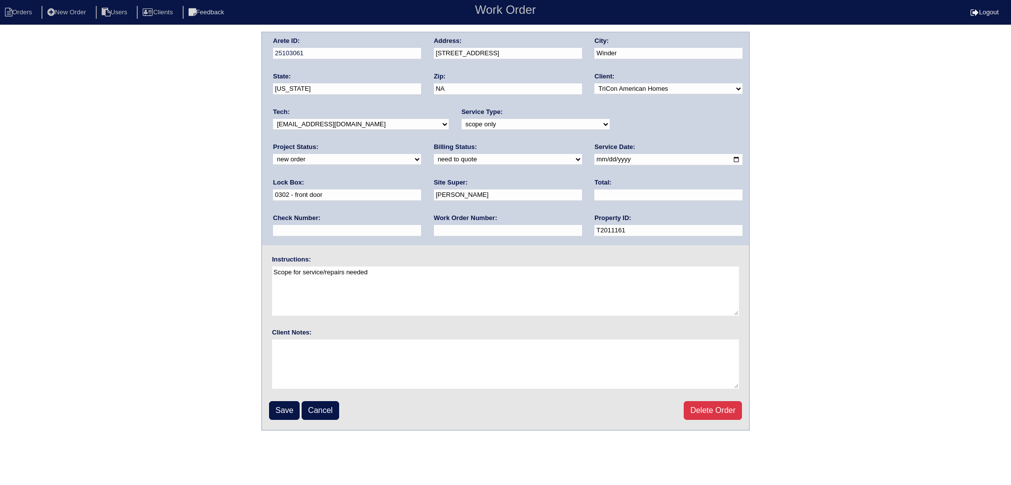
click at [421, 154] on select "new order assigned in progress field complete need to schedule admin review arc…" at bounding box center [347, 159] width 148 height 11
select select "assigned"
click at [421, 154] on select "new order assigned in progress field complete need to schedule admin review arc…" at bounding box center [347, 159] width 148 height 11
click at [594, 157] on input "2025-08-18" at bounding box center [668, 159] width 148 height 11
type input "[DATE]"
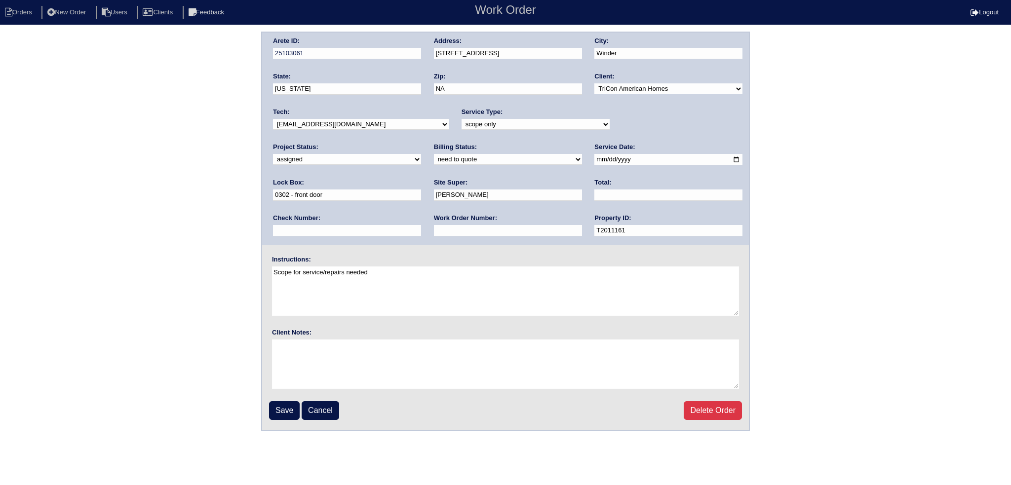
click at [381, 120] on select "-select- aretesmg+backup-tech@gmail.com benjohnholt88@gmail.com callisonhvac@ya…" at bounding box center [361, 124] width 176 height 11
select select "27"
click at [273, 119] on select "-select- aretesmg+backup-tech@gmail.com benjohnholt88@gmail.com callisonhvac@ya…" at bounding box center [361, 124] width 176 height 11
click at [284, 405] on input "Save" at bounding box center [284, 410] width 31 height 19
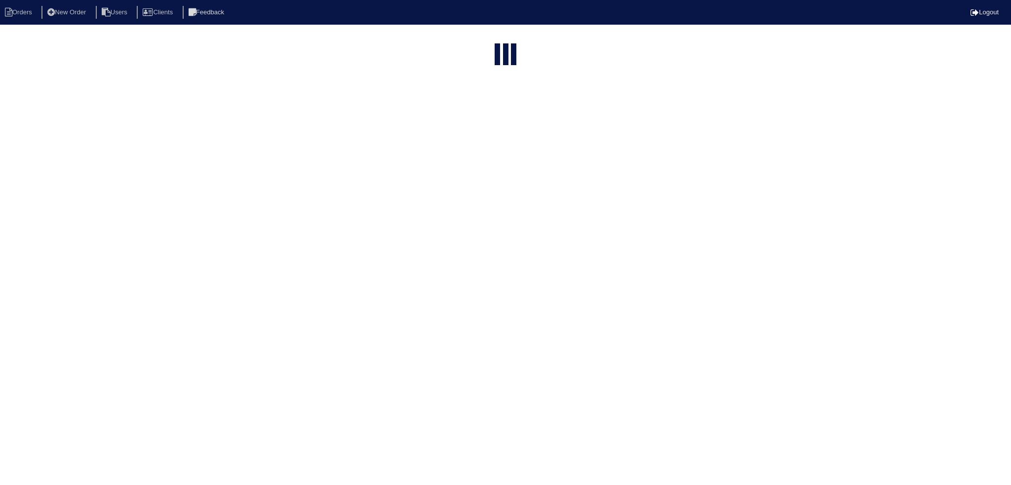
select select "15"
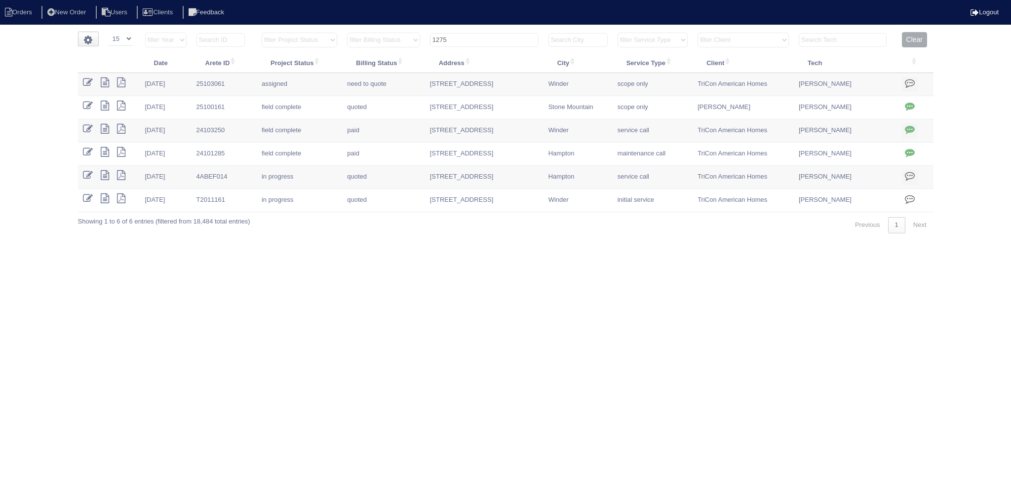
click at [491, 41] on input "1275" at bounding box center [484, 40] width 109 height 14
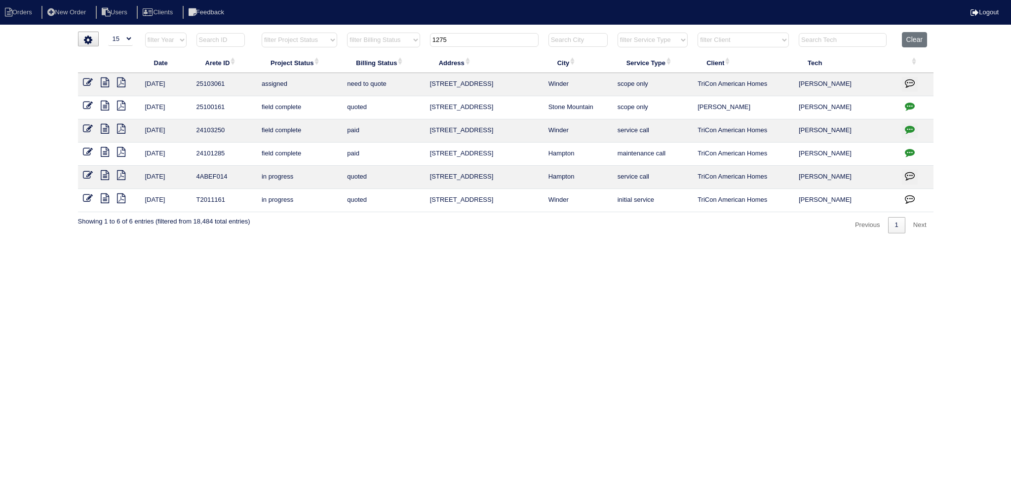
click at [490, 41] on input "1275" at bounding box center [484, 40] width 109 height 14
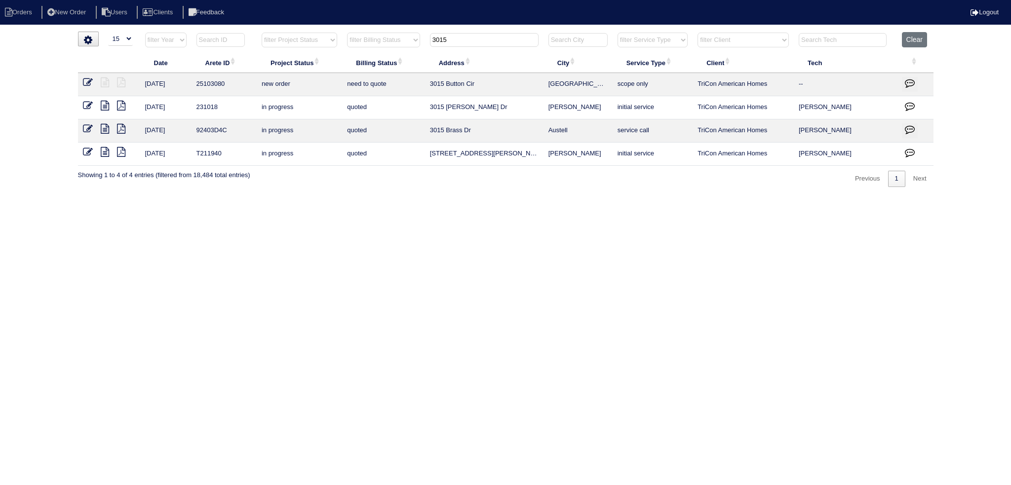
type input "3015"
drag, startPoint x: 90, startPoint y: 82, endPoint x: 95, endPoint y: 81, distance: 5.0
click at [89, 82] on icon at bounding box center [88, 82] width 10 height 10
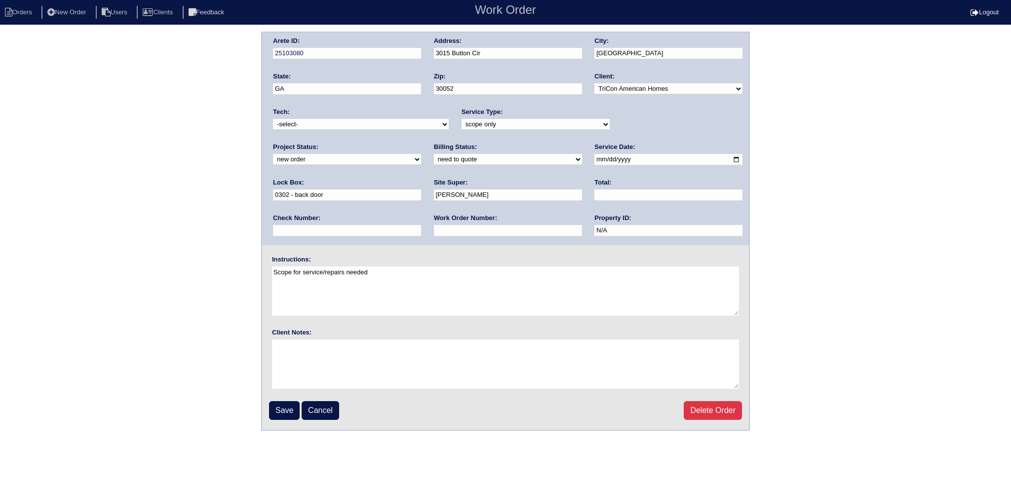
drag, startPoint x: 682, startPoint y: 118, endPoint x: 676, endPoint y: 128, distance: 12.0
click at [421, 154] on select "new order assigned in progress field complete need to schedule admin review arc…" at bounding box center [347, 159] width 148 height 11
select select "assigned"
click at [421, 154] on select "new order assigned in progress field complete need to schedule admin review arc…" at bounding box center [347, 159] width 148 height 11
click at [594, 155] on input "[DATE]" at bounding box center [668, 159] width 148 height 11
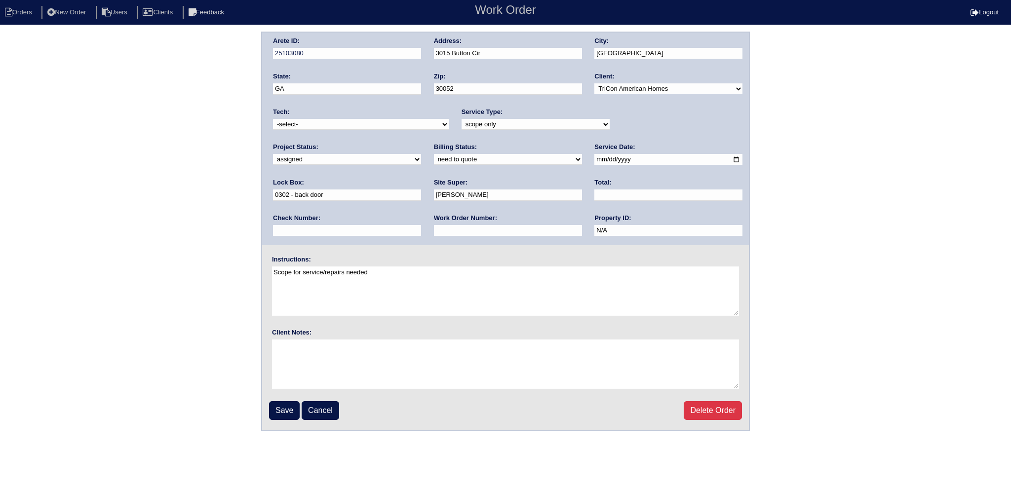
type input "[DATE]"
click at [363, 124] on select "-select- aretesmg+backup-tech@gmail.com benjohnholt88@gmail.com callisonhvac@ya…" at bounding box center [361, 124] width 176 height 11
select select "27"
click at [273, 119] on select "-select- aretesmg+backup-tech@gmail.com benjohnholt88@gmail.com callisonhvac@ya…" at bounding box center [361, 124] width 176 height 11
click at [289, 410] on input "Save" at bounding box center [284, 410] width 31 height 19
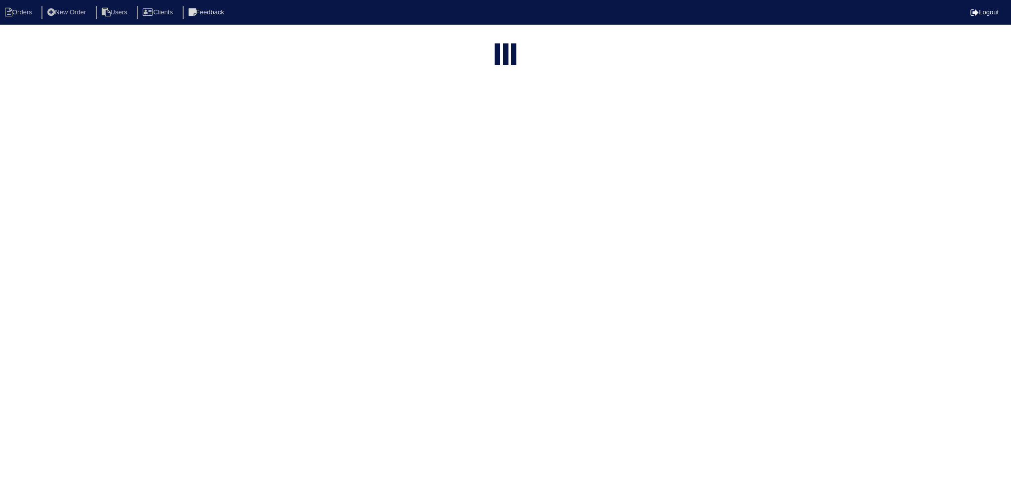
select select "15"
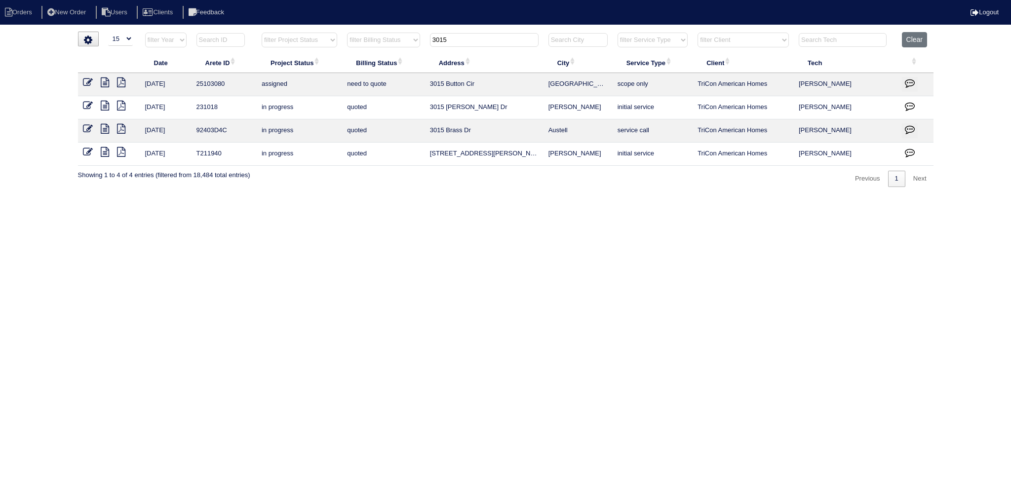
click at [494, 36] on input "3015" at bounding box center [484, 40] width 109 height 14
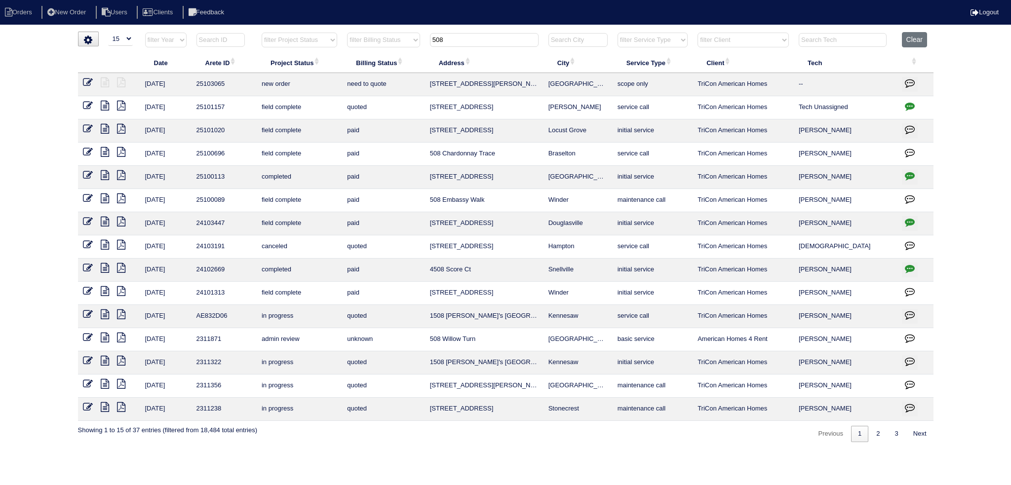
type input "508"
click at [90, 80] on icon at bounding box center [88, 82] width 10 height 10
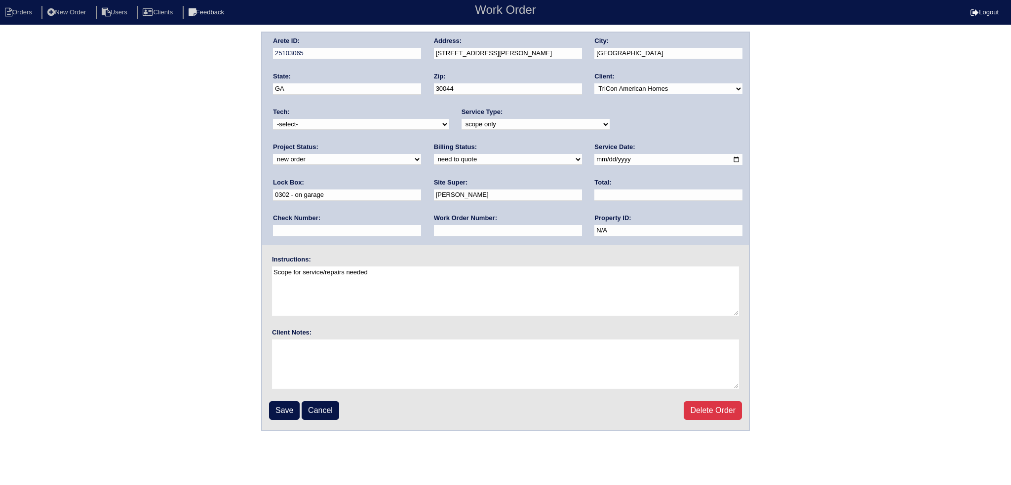
click at [421, 143] on div "Project Status: new order assigned in progress field complete need to schedule …" at bounding box center [347, 156] width 148 height 27
select select "assigned"
click at [421, 154] on select "new order assigned in progress field complete need to schedule admin review arc…" at bounding box center [347, 159] width 148 height 11
click at [594, 162] on input "[DATE]" at bounding box center [668, 159] width 148 height 11
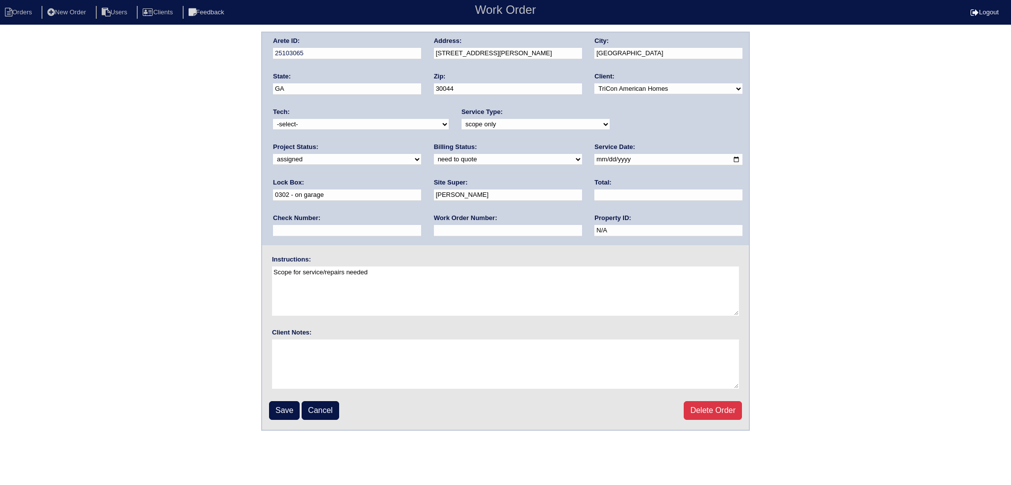
click at [594, 161] on input "[DATE]" at bounding box center [668, 159] width 148 height 11
type input "[DATE]"
click at [369, 119] on select "-select- aretesmg+backup-tech@gmail.com benjohnholt88@gmail.com callisonhvac@ya…" at bounding box center [361, 124] width 176 height 11
select select "27"
click at [273, 119] on select "-select- aretesmg+backup-tech@gmail.com benjohnholt88@gmail.com callisonhvac@ya…" at bounding box center [361, 124] width 176 height 11
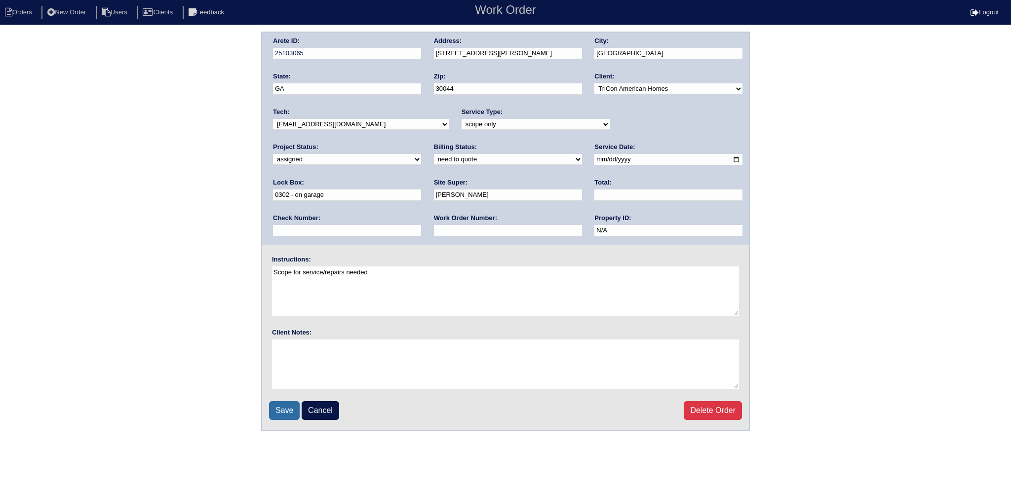
click at [288, 411] on input "Save" at bounding box center [284, 410] width 31 height 19
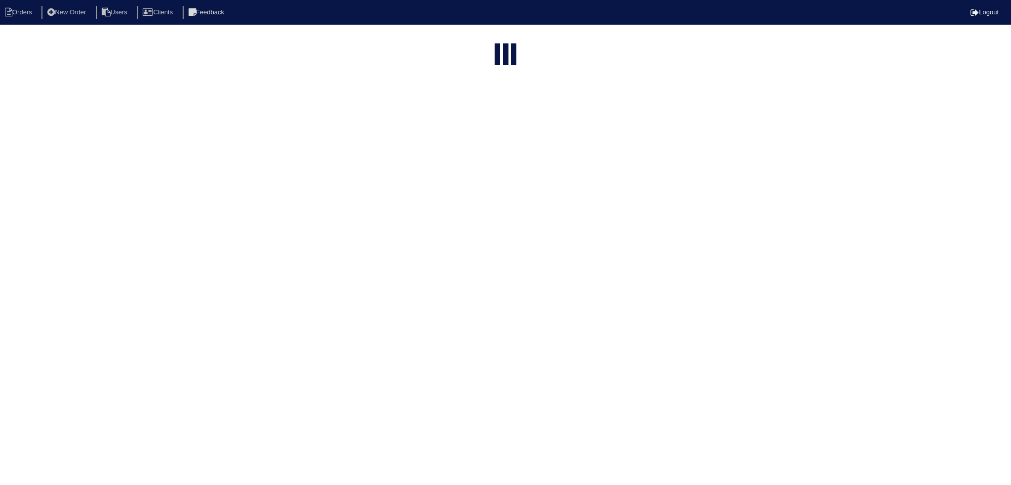
select select "15"
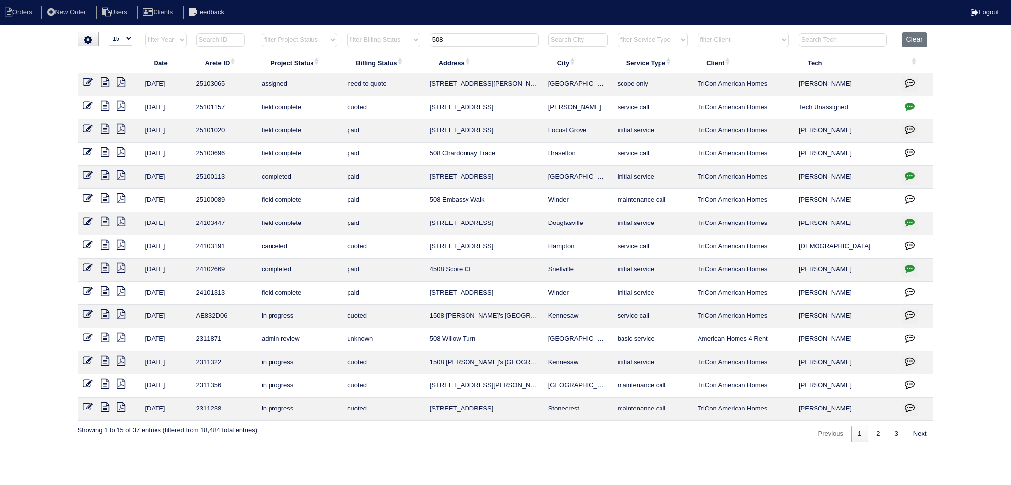
click at [456, 39] on input "508" at bounding box center [484, 40] width 109 height 14
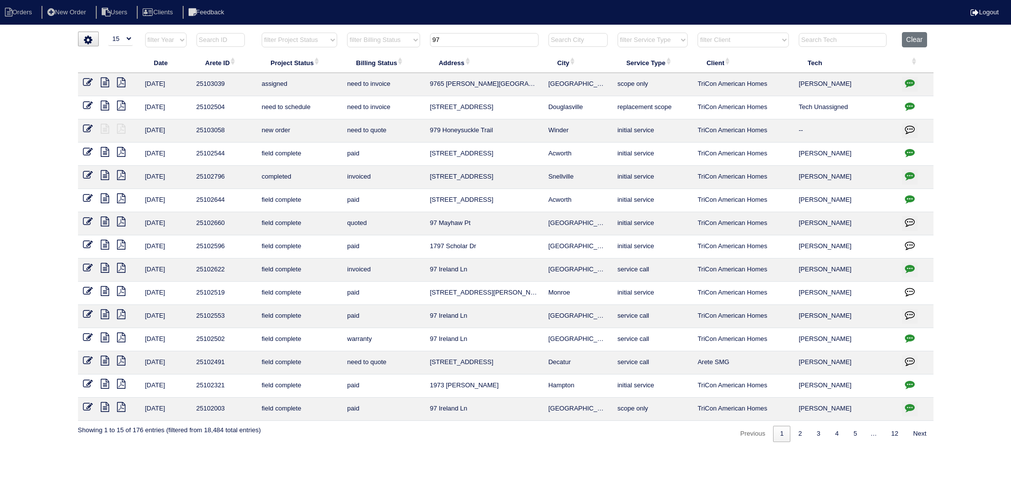
type input "97"
click at [89, 126] on icon at bounding box center [88, 129] width 10 height 10
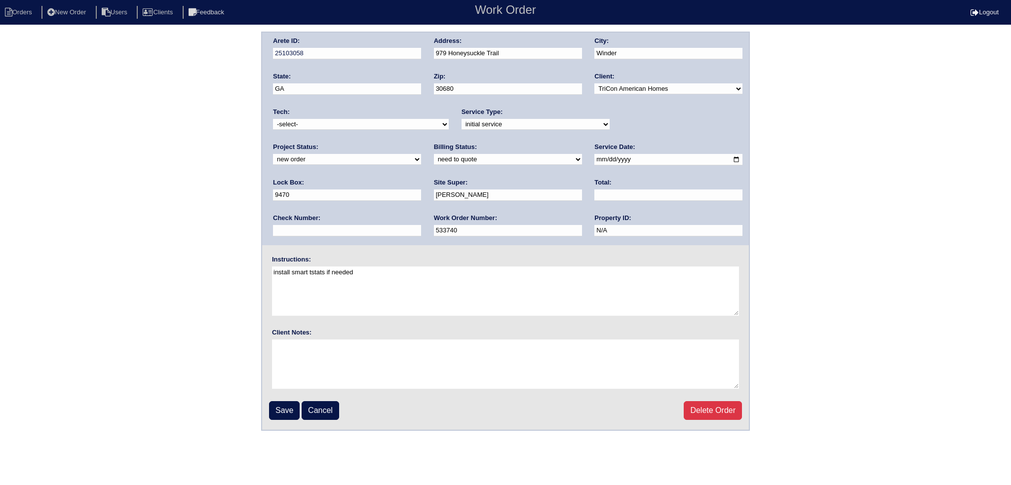
click at [421, 154] on select "new order assigned in progress field complete need to schedule admin review arc…" at bounding box center [347, 159] width 148 height 11
select select "assigned"
click at [421, 154] on select "new order assigned in progress field complete need to schedule admin review arc…" at bounding box center [347, 159] width 148 height 11
click at [594, 157] on input "2025-08-18" at bounding box center [668, 159] width 148 height 11
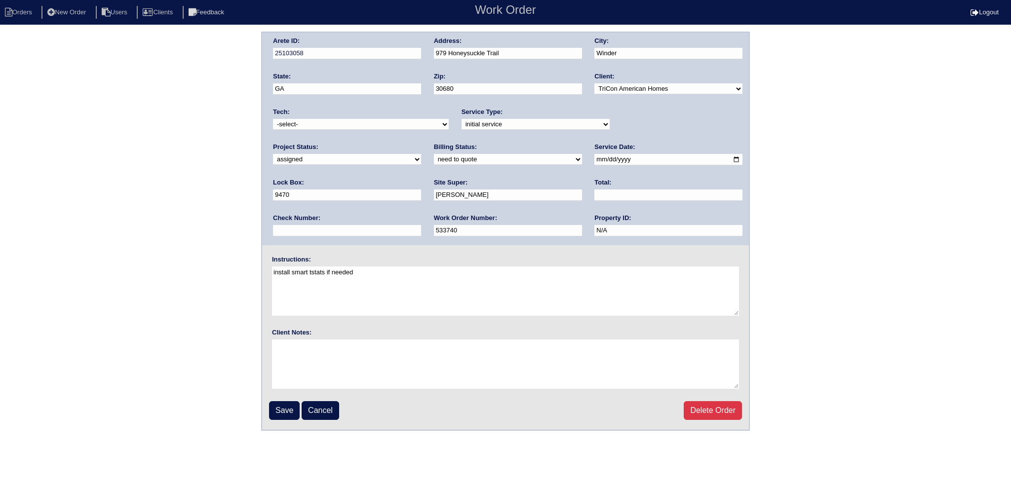
type input "2025-08-20"
click at [371, 121] on select "-select- aretesmg+backup-tech@gmail.com benjohnholt88@gmail.com callisonhvac@ya…" at bounding box center [361, 124] width 176 height 11
select select "27"
click at [273, 119] on select "-select- aretesmg+backup-tech@gmail.com benjohnholt88@gmail.com callisonhvac@ya…" at bounding box center [361, 124] width 176 height 11
click at [289, 414] on input "Save" at bounding box center [284, 410] width 31 height 19
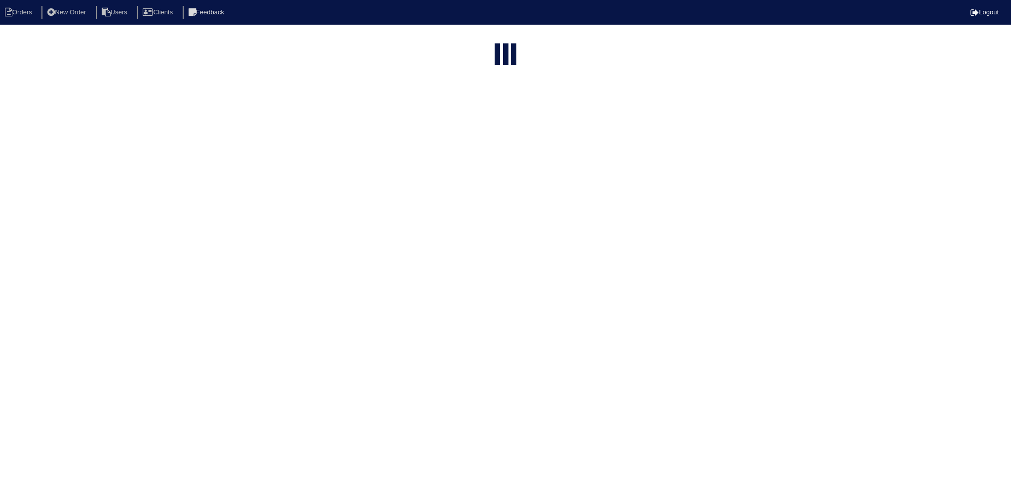
select select "15"
type input "97"
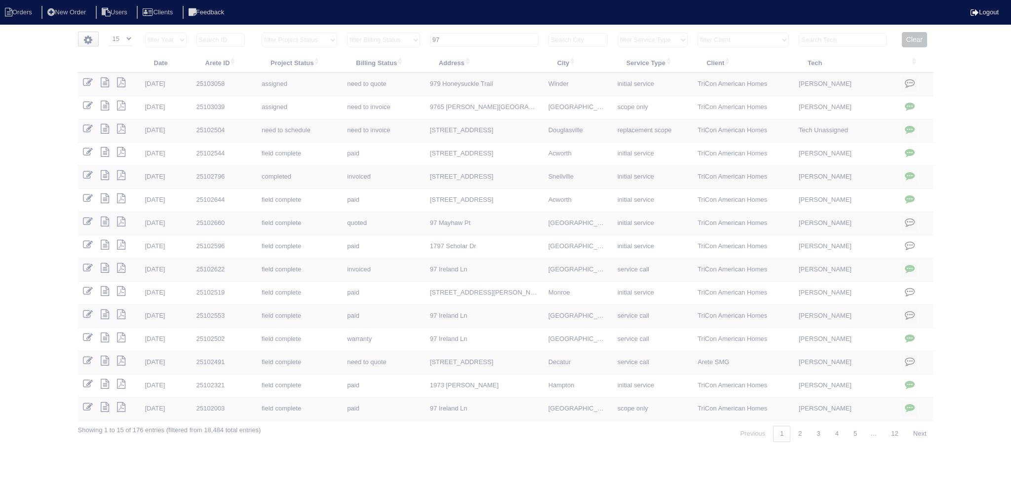
click at [491, 37] on input "97" at bounding box center [484, 40] width 109 height 14
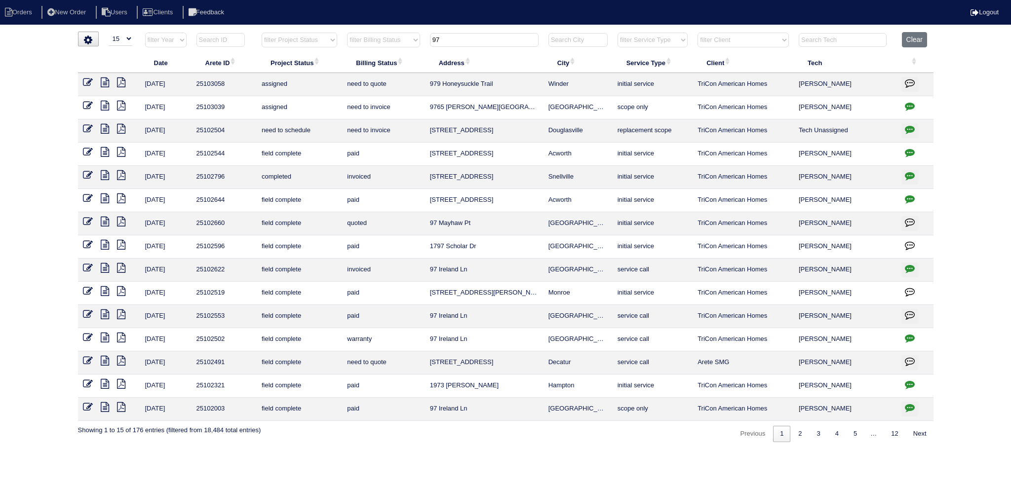
click at [491, 37] on input "97" at bounding box center [484, 40] width 109 height 14
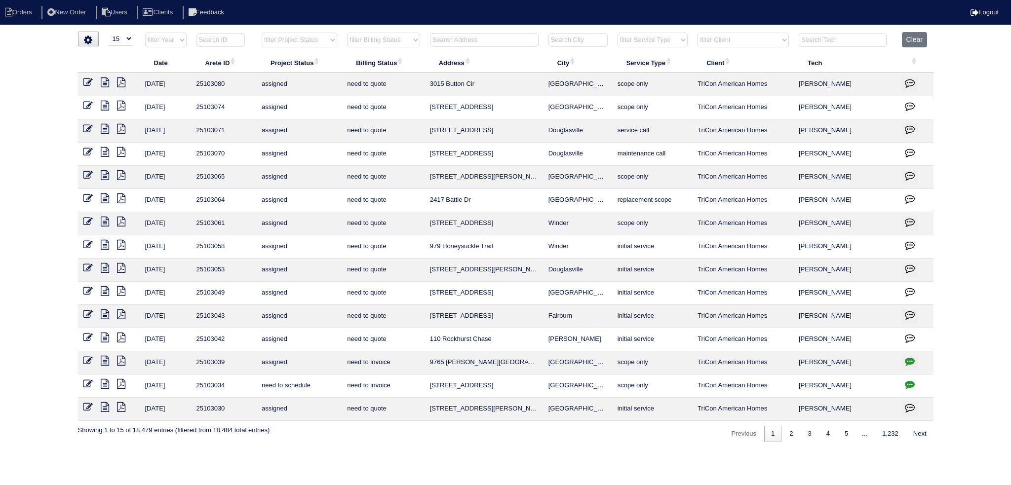
click at [504, 39] on input "text" at bounding box center [484, 40] width 109 height 14
click at [472, 38] on input "text" at bounding box center [484, 40] width 109 height 14
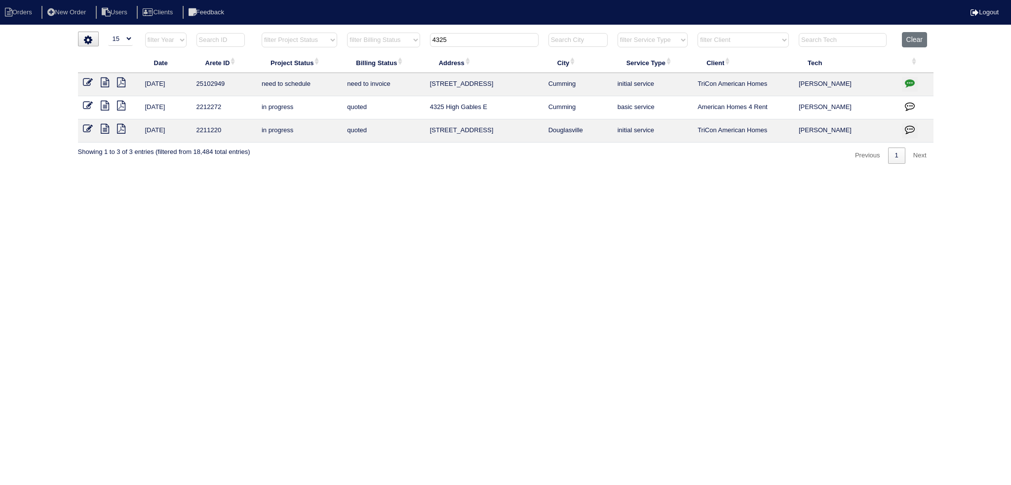
type input "4325"
click at [85, 82] on icon at bounding box center [88, 82] width 10 height 10
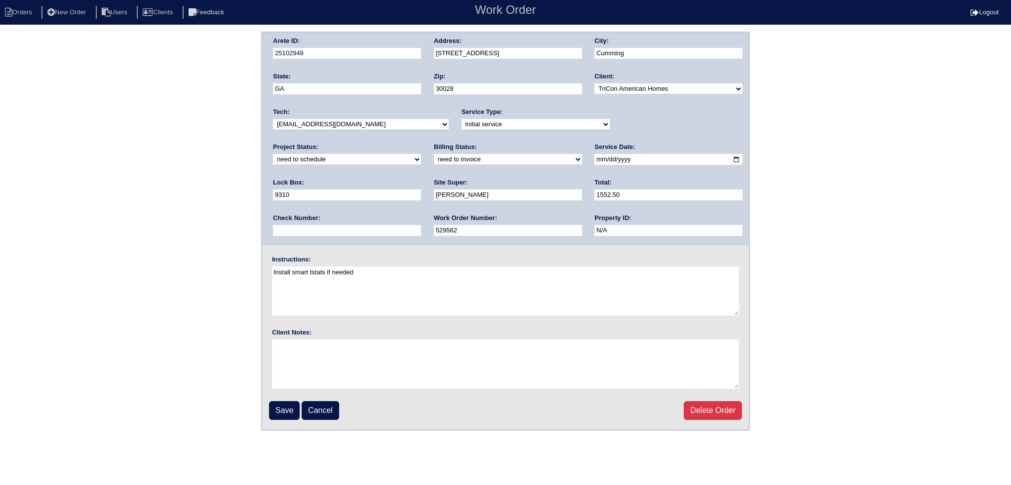
drag, startPoint x: 663, startPoint y: 120, endPoint x: 663, endPoint y: 125, distance: 5.0
click at [421, 154] on select "new order assigned in progress field complete need to schedule admin review arc…" at bounding box center [347, 159] width 148 height 11
select select "assigned"
click at [421, 154] on select "new order assigned in progress field complete need to schedule admin review arc…" at bounding box center [347, 159] width 148 height 11
click at [594, 158] on input "[DATE]" at bounding box center [668, 159] width 148 height 11
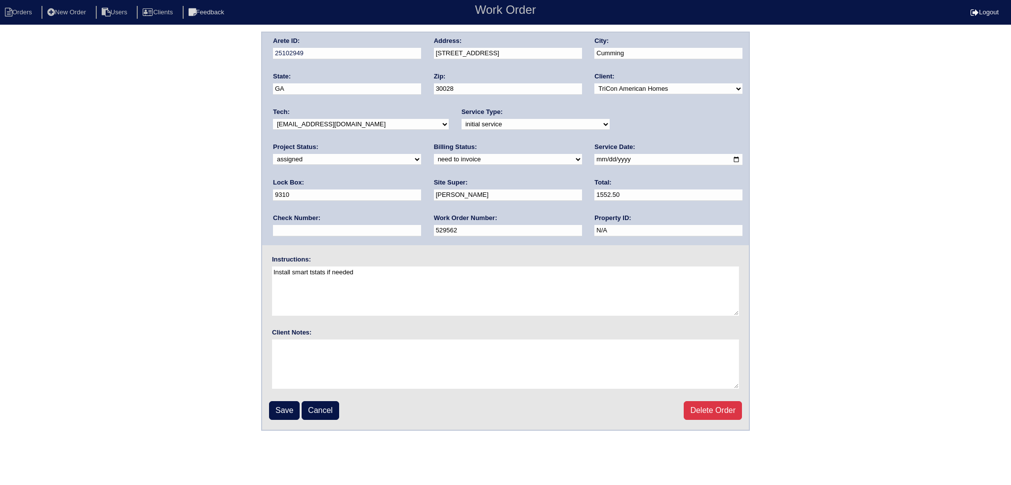
click at [362, 122] on select "-select- [EMAIL_ADDRESS][DOMAIN_NAME] [EMAIL_ADDRESS][DOMAIN_NAME] [EMAIL_ADDRE…" at bounding box center [361, 124] width 176 height 11
select select "27"
click at [273, 119] on select "-select- [EMAIL_ADDRESS][DOMAIN_NAME] [EMAIL_ADDRESS][DOMAIN_NAME] [EMAIL_ADDRE…" at bounding box center [361, 124] width 176 height 11
click at [287, 416] on input "Save" at bounding box center [284, 410] width 31 height 19
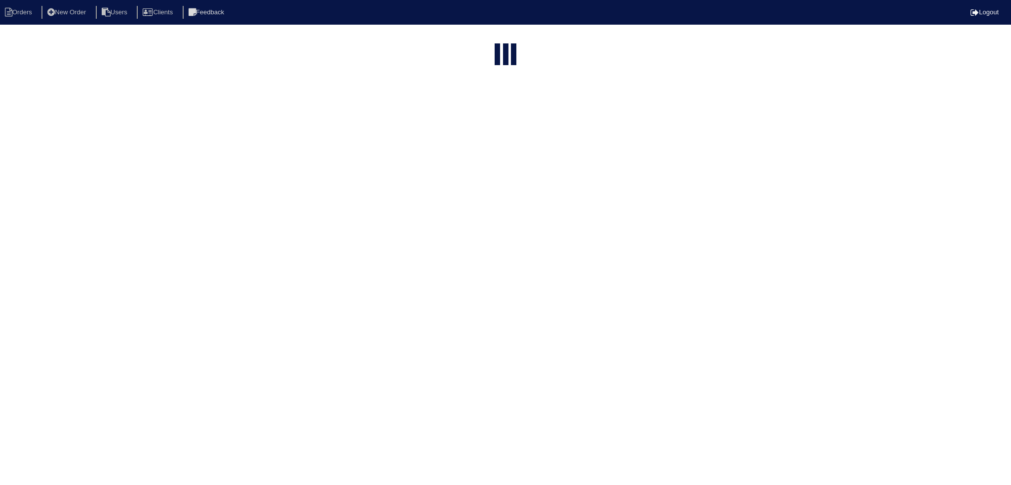
select select "15"
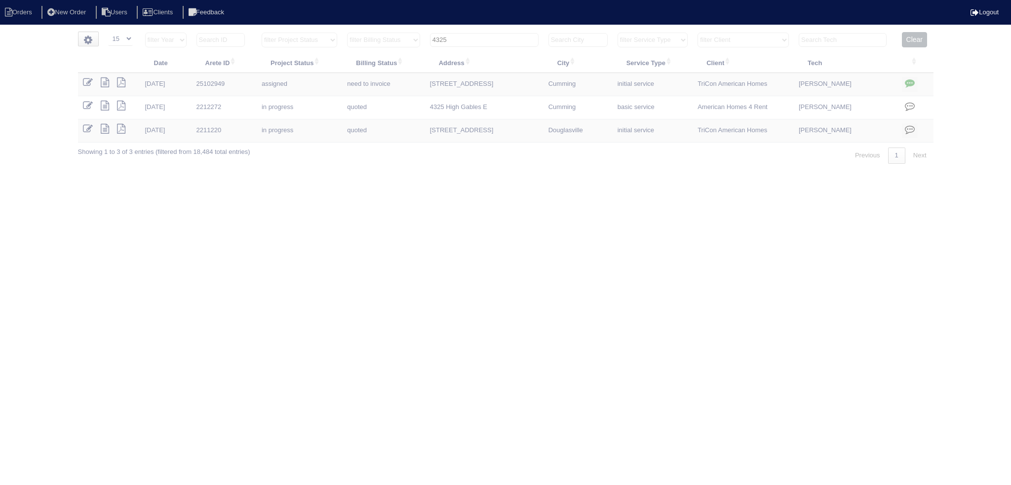
click at [492, 43] on input "4325" at bounding box center [484, 40] width 109 height 14
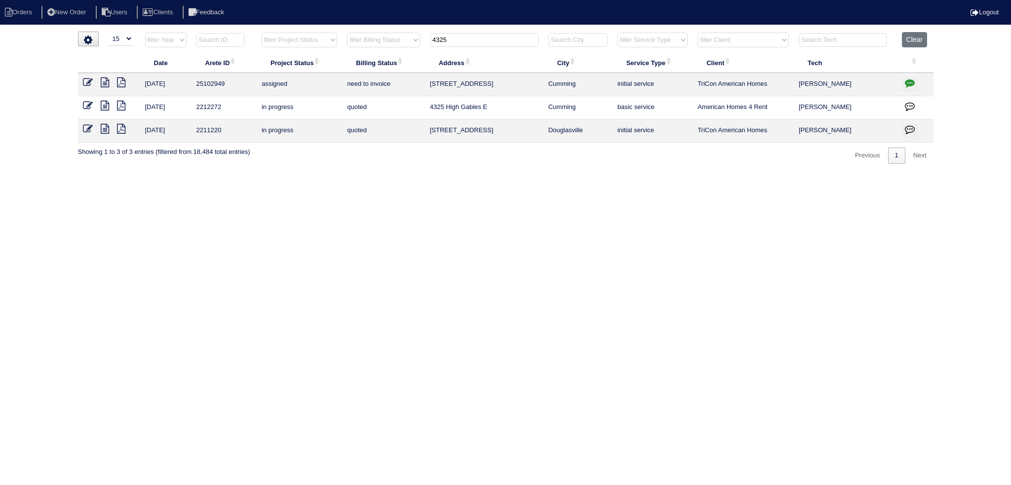
click at [492, 43] on input "4325" at bounding box center [484, 40] width 109 height 14
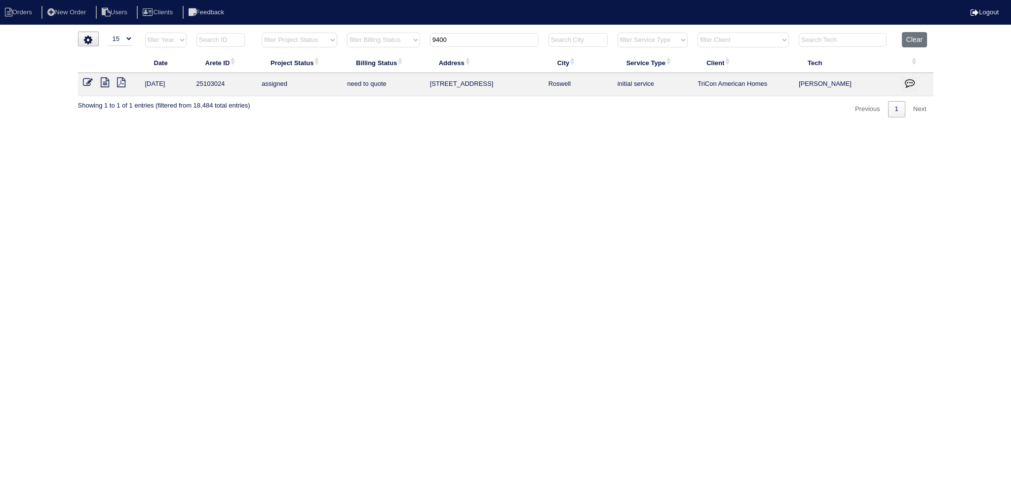
type input "9400"
click at [89, 86] on icon at bounding box center [88, 82] width 10 height 10
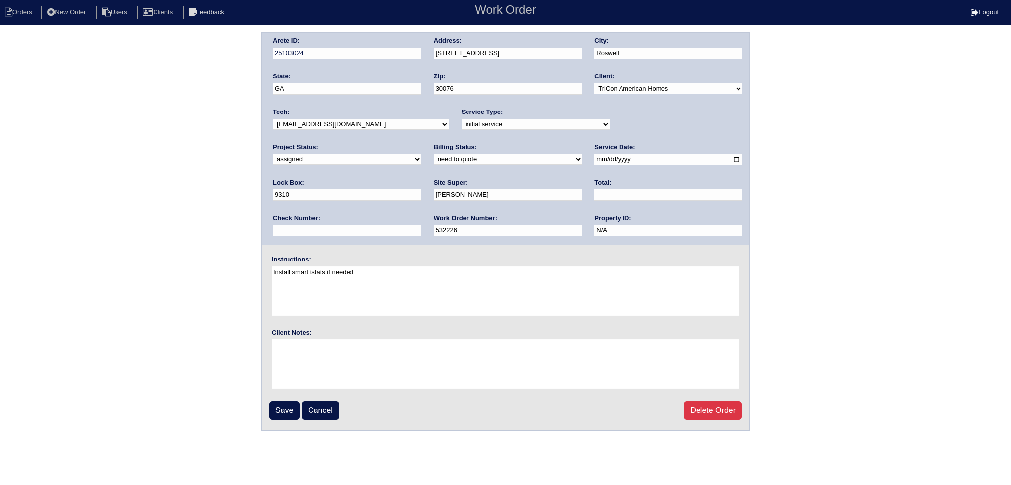
click at [594, 157] on input "[DATE]" at bounding box center [668, 159] width 148 height 11
type input "[DATE]"
click at [327, 122] on select "-select- [EMAIL_ADDRESS][DOMAIN_NAME] [EMAIL_ADDRESS][DOMAIN_NAME] [EMAIL_ADDRE…" at bounding box center [361, 124] width 176 height 11
select select "27"
click at [273, 119] on select "-select- [EMAIL_ADDRESS][DOMAIN_NAME] [EMAIL_ADDRESS][DOMAIN_NAME] [EMAIL_ADDRE…" at bounding box center [361, 124] width 176 height 11
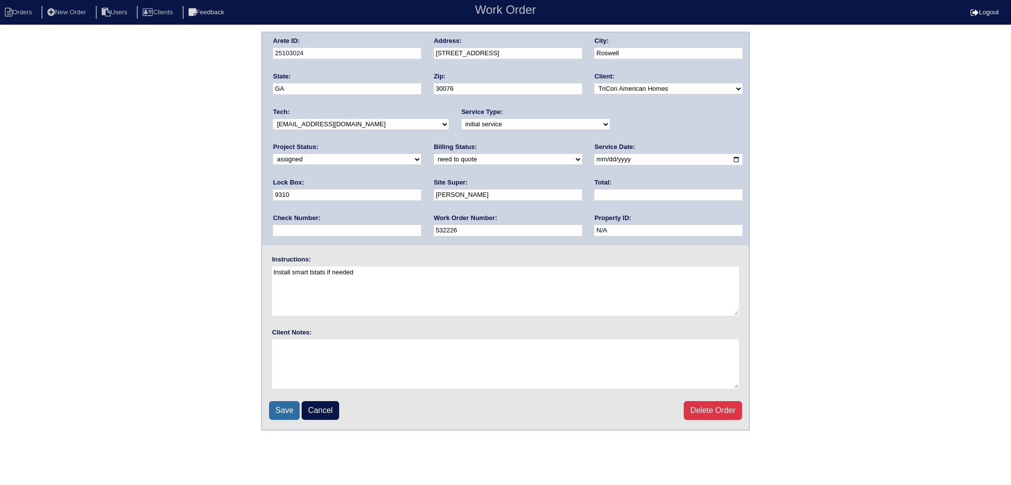
click at [288, 404] on input "Save" at bounding box center [284, 410] width 31 height 19
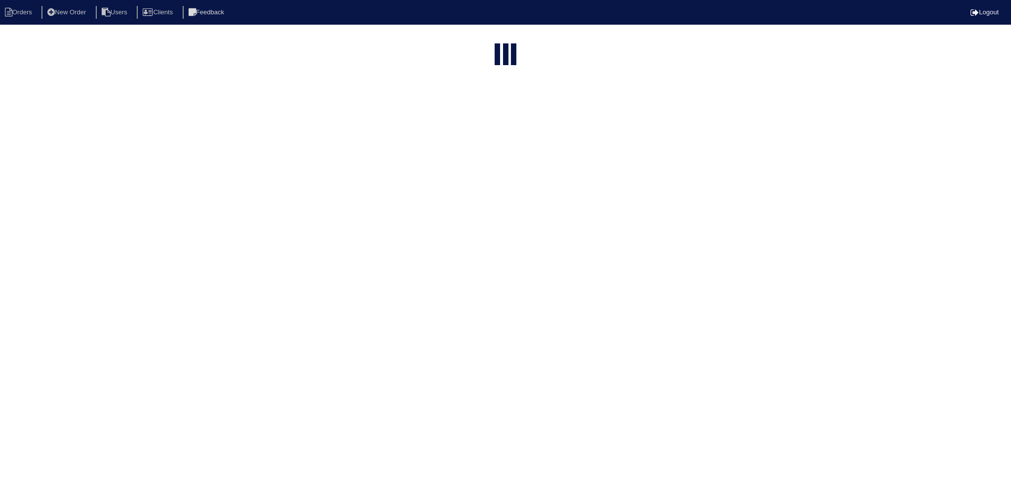
select select "15"
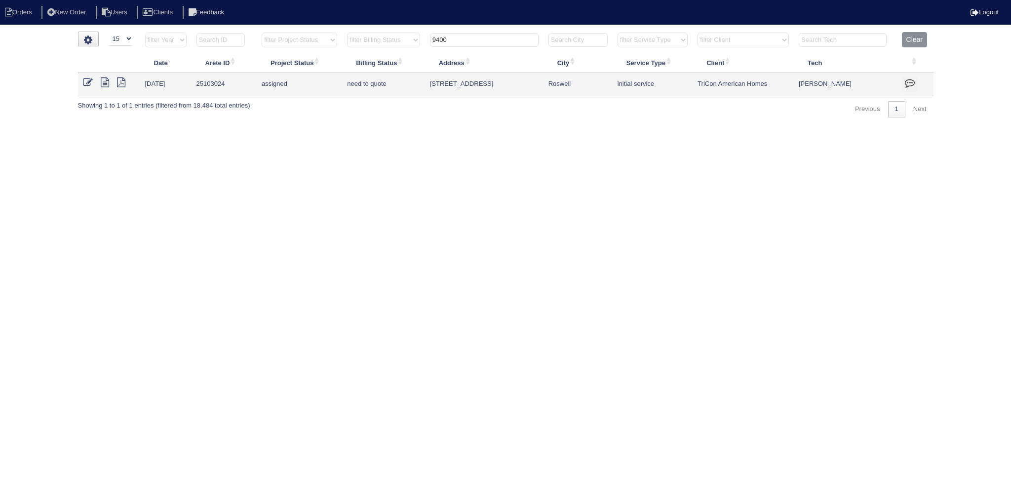
click at [488, 40] on input "9400" at bounding box center [484, 40] width 109 height 14
click at [510, 40] on input "9400" at bounding box center [484, 40] width 109 height 14
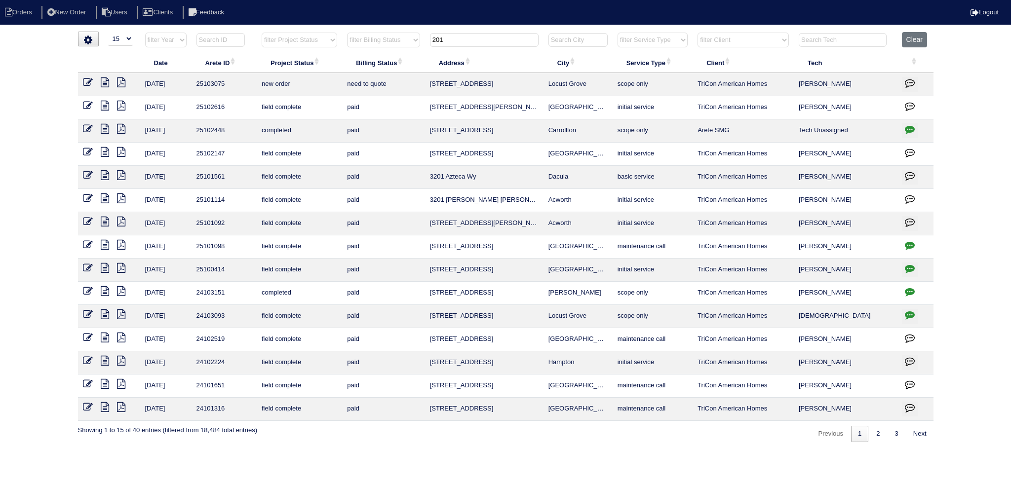
type input "201"
drag, startPoint x: 88, startPoint y: 78, endPoint x: 129, endPoint y: 84, distance: 41.4
click at [88, 78] on icon at bounding box center [88, 82] width 10 height 10
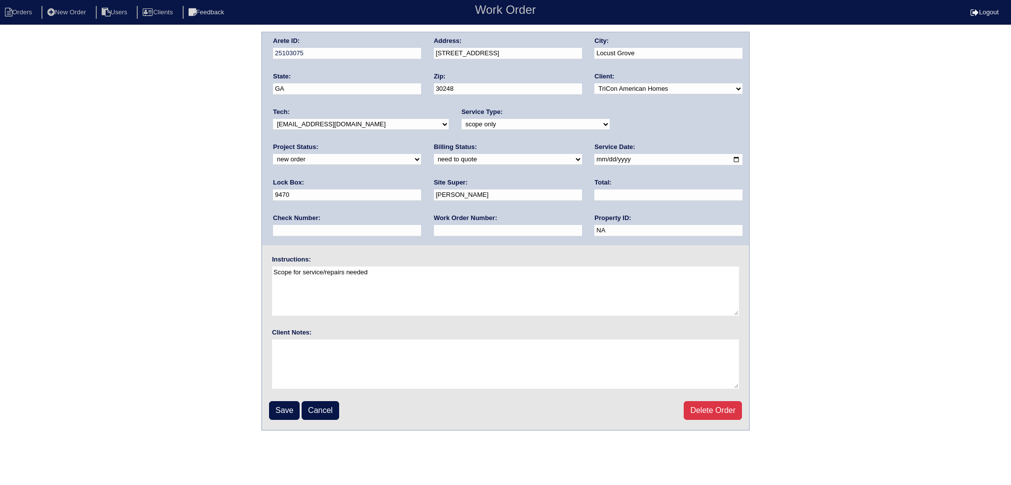
drag, startPoint x: 701, startPoint y: 123, endPoint x: 695, endPoint y: 128, distance: 7.0
click at [421, 154] on select "new order assigned in progress field complete need to schedule admin review arc…" at bounding box center [347, 159] width 148 height 11
select select "assigned"
click at [421, 154] on select "new order assigned in progress field complete need to schedule admin review arc…" at bounding box center [347, 159] width 148 height 11
click at [594, 155] on input "[DATE]" at bounding box center [668, 159] width 148 height 11
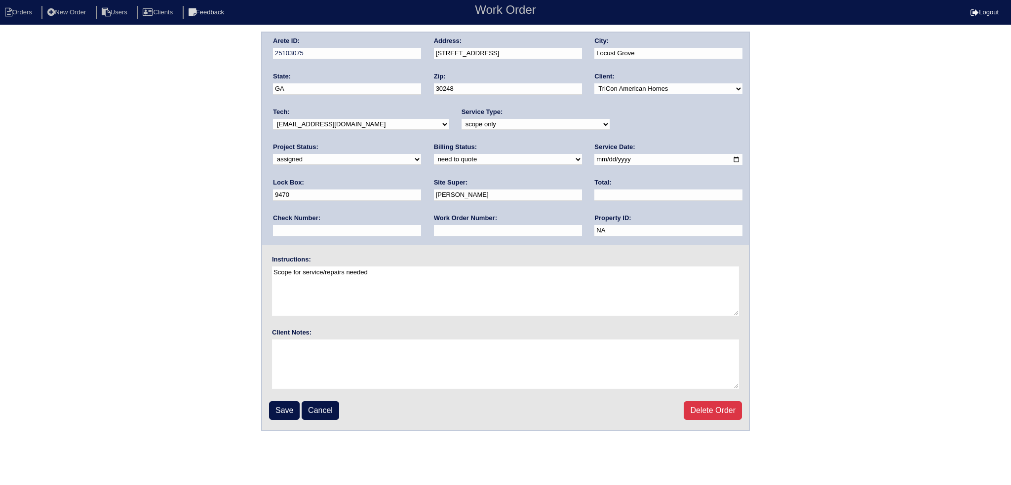
type input "[DATE]"
click at [345, 123] on select "-select- aretesmg+backup-tech@gmail.com benjohnholt88@gmail.com callisonhvac@ya…" at bounding box center [361, 124] width 176 height 11
select select "151"
click at [273, 119] on select "-select- aretesmg+backup-tech@gmail.com benjohnholt88@gmail.com callisonhvac@ya…" at bounding box center [361, 124] width 176 height 11
click at [290, 410] on input "Save" at bounding box center [284, 410] width 31 height 19
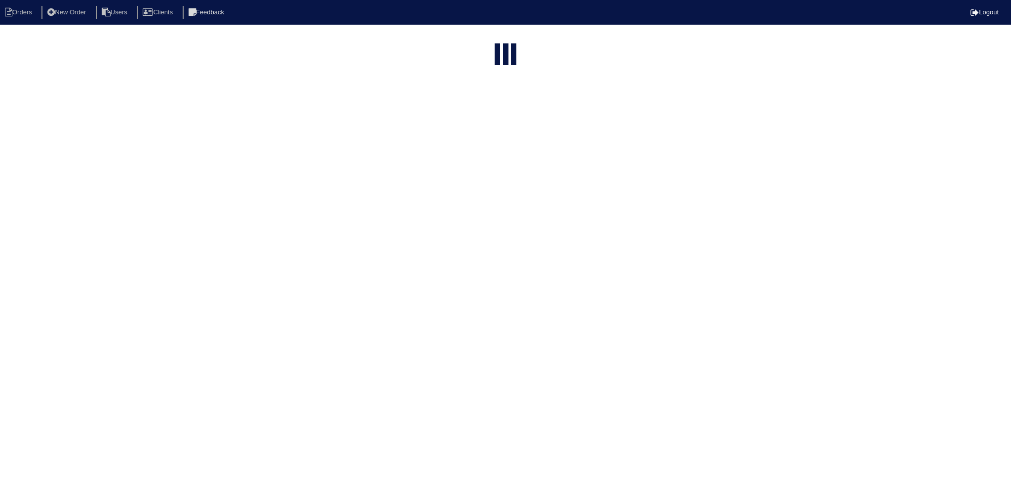
select select "15"
click at [486, 42] on input "201" at bounding box center [484, 40] width 109 height 14
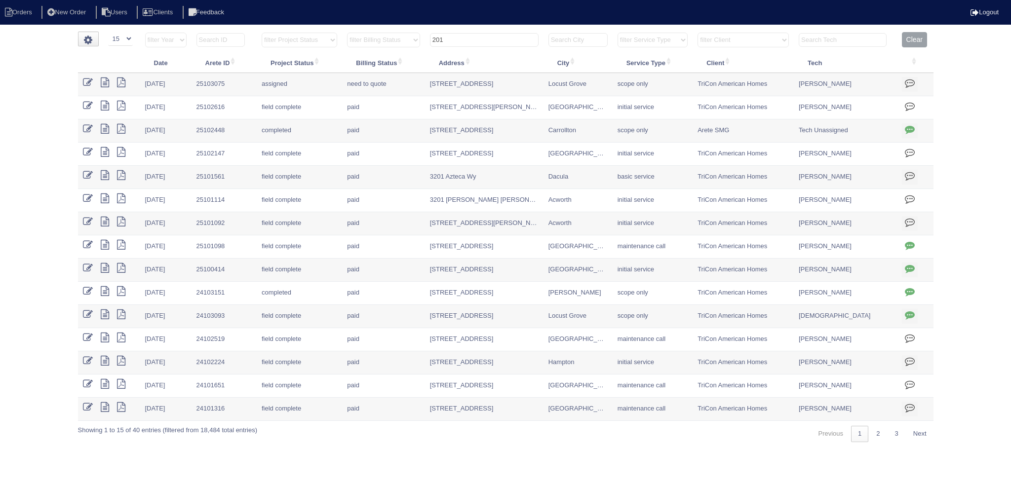
click at [486, 42] on input "201" at bounding box center [484, 40] width 109 height 14
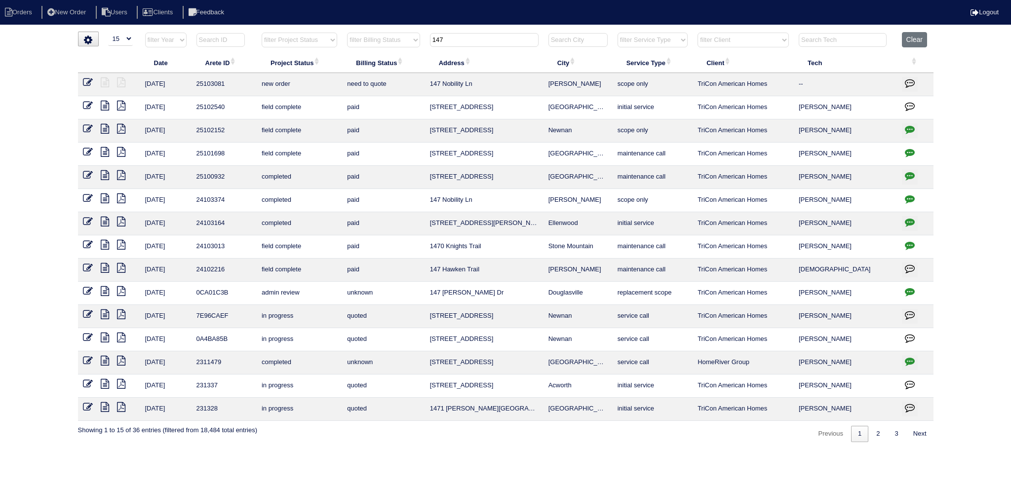
type input "147"
click at [82, 84] on td at bounding box center [109, 84] width 62 height 23
click at [85, 82] on icon at bounding box center [88, 82] width 10 height 10
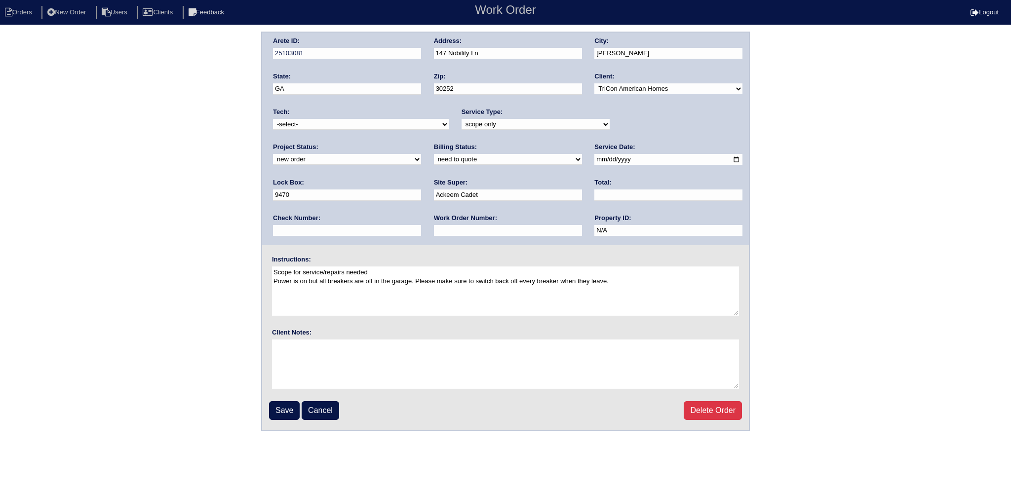
click at [421, 154] on select "new order assigned in progress field complete need to schedule admin review arc…" at bounding box center [347, 159] width 148 height 11
select select "assigned"
click at [421, 154] on select "new order assigned in progress field complete need to schedule admin review arc…" at bounding box center [347, 159] width 148 height 11
click at [594, 156] on input "[DATE]" at bounding box center [668, 159] width 148 height 11
type input "[DATE]"
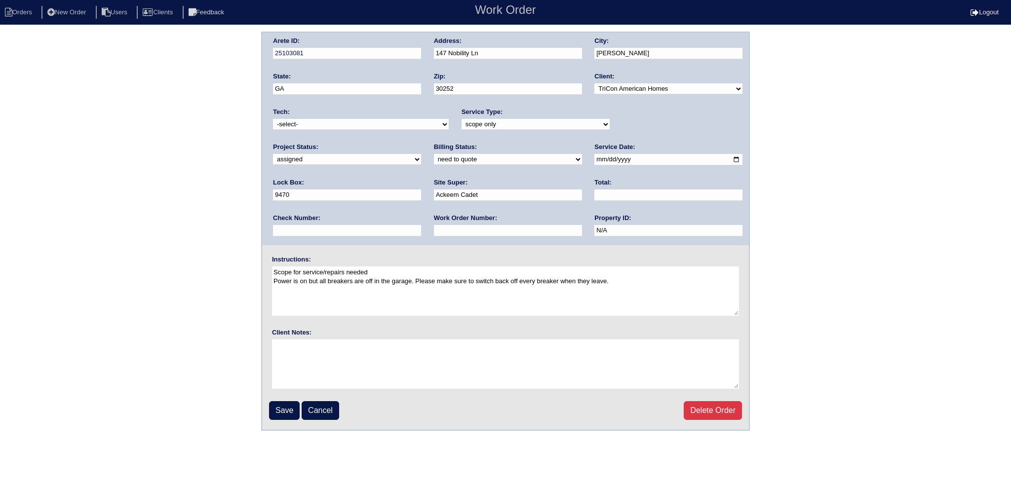
click at [374, 120] on select "-select- [EMAIL_ADDRESS][DOMAIN_NAME] [EMAIL_ADDRESS][DOMAIN_NAME] [EMAIL_ADDRE…" at bounding box center [361, 124] width 176 height 11
select select "151"
click at [273, 119] on select "-select- aretesmg+backup-tech@gmail.com benjohnholt88@gmail.com callisonhvac@ya…" at bounding box center [361, 124] width 176 height 11
click at [285, 401] on input "Save" at bounding box center [284, 410] width 31 height 19
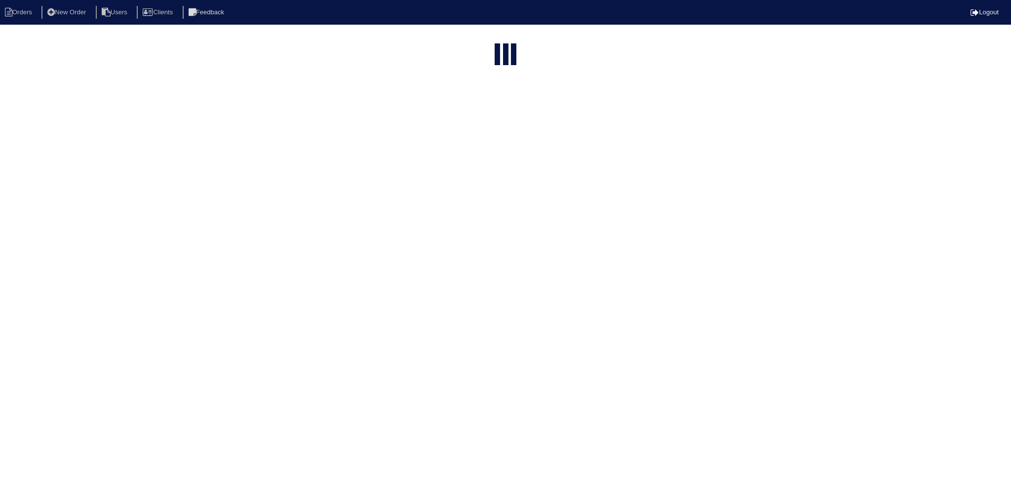
select select "15"
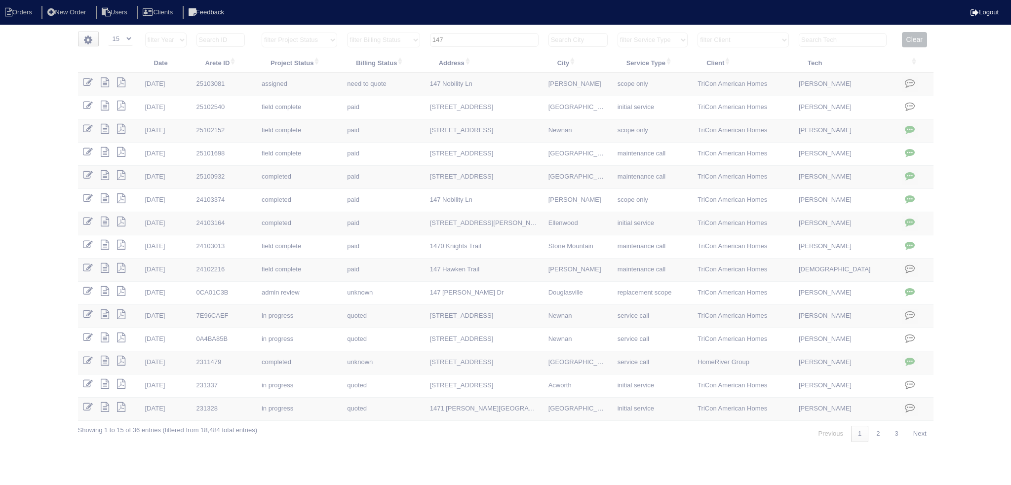
click at [502, 35] on input "147" at bounding box center [484, 40] width 109 height 14
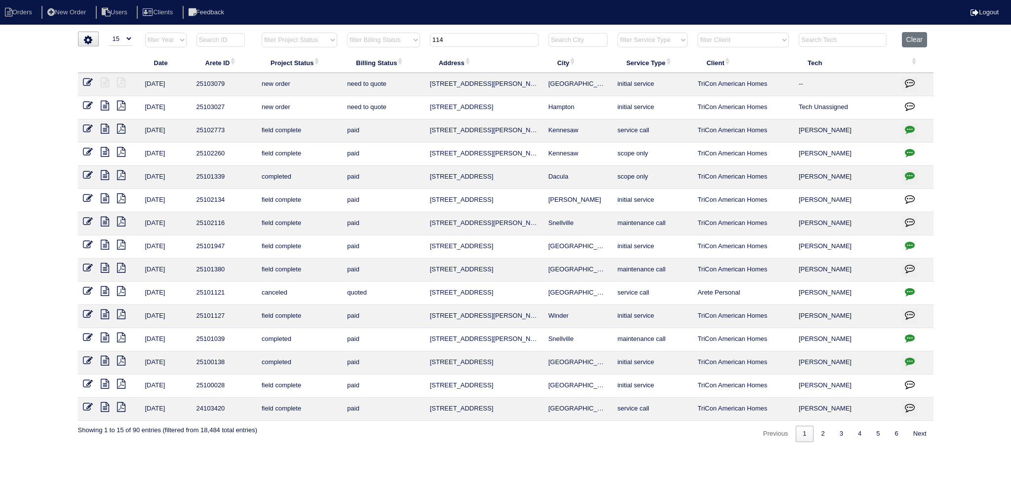
type input "114"
click at [83, 78] on icon at bounding box center [88, 82] width 10 height 10
click at [87, 105] on icon at bounding box center [88, 106] width 10 height 10
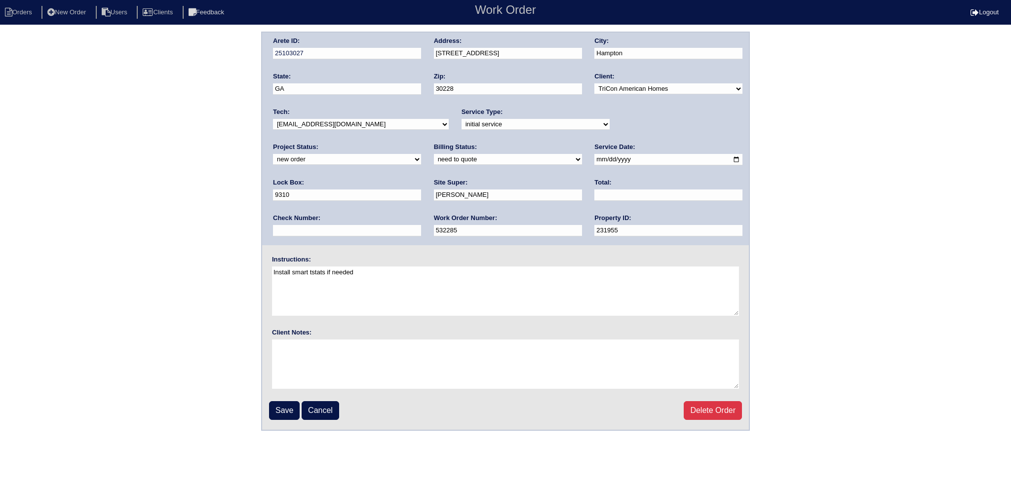
click at [421, 154] on select "new order assigned in progress field complete need to schedule admin review arc…" at bounding box center [347, 159] width 148 height 11
select select "assigned"
click at [421, 154] on select "new order assigned in progress field complete need to schedule admin review arc…" at bounding box center [347, 159] width 148 height 11
click at [594, 161] on input "2025-08-14" at bounding box center [668, 159] width 148 height 11
type input "[DATE]"
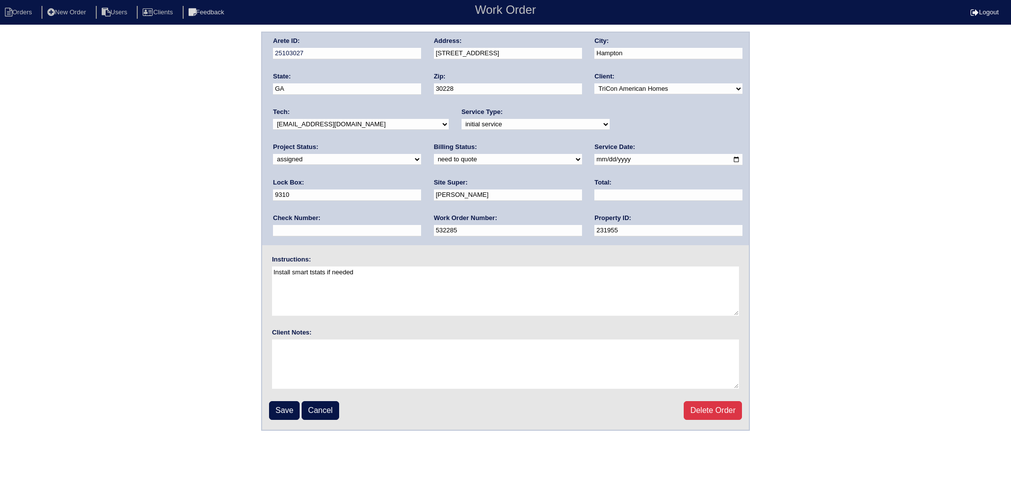
click at [351, 120] on select "-select- [EMAIL_ADDRESS][DOMAIN_NAME] [EMAIL_ADDRESS][DOMAIN_NAME] [EMAIL_ADDRE…" at bounding box center [361, 124] width 176 height 11
click at [273, 119] on select "-select- [EMAIL_ADDRESS][DOMAIN_NAME] [EMAIL_ADDRESS][DOMAIN_NAME] [EMAIL_ADDRE…" at bounding box center [361, 124] width 176 height 11
click at [361, 132] on div "Tech: -select- aretesmg+backup-tech@gmail.com benjohnholt88@gmail.com callisonh…" at bounding box center [361, 121] width 176 height 27
select select "151"
click at [273, 119] on select "-select- [EMAIL_ADDRESS][DOMAIN_NAME] [EMAIL_ADDRESS][DOMAIN_NAME] [EMAIL_ADDRE…" at bounding box center [361, 124] width 176 height 11
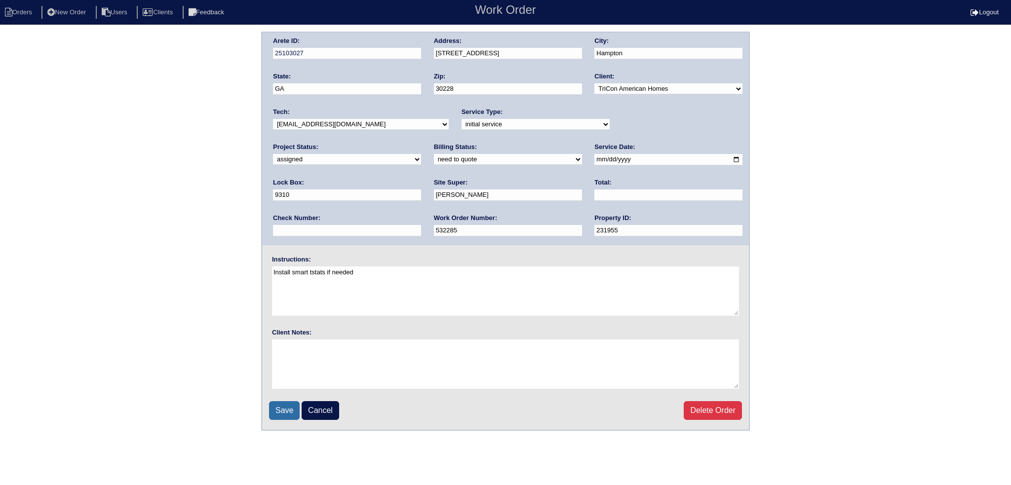
click at [284, 410] on input "Save" at bounding box center [284, 410] width 31 height 19
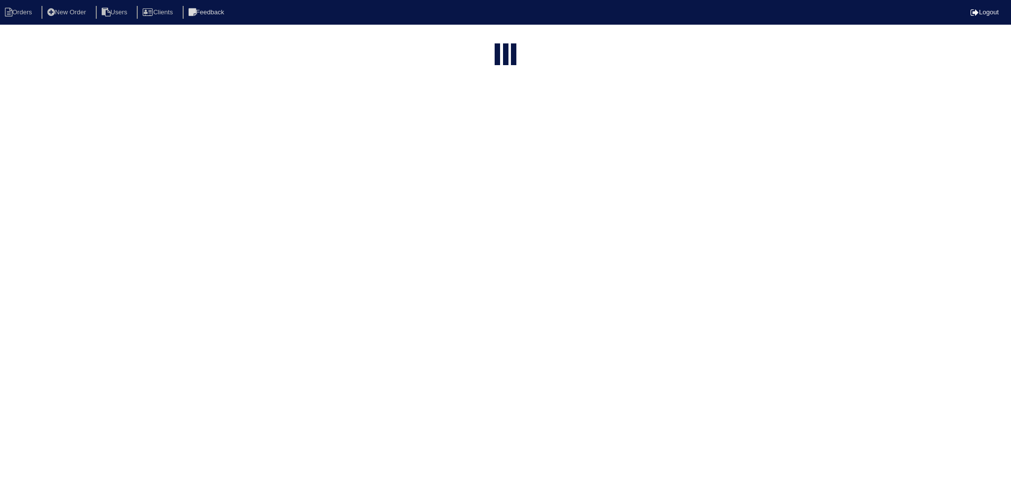
select select "15"
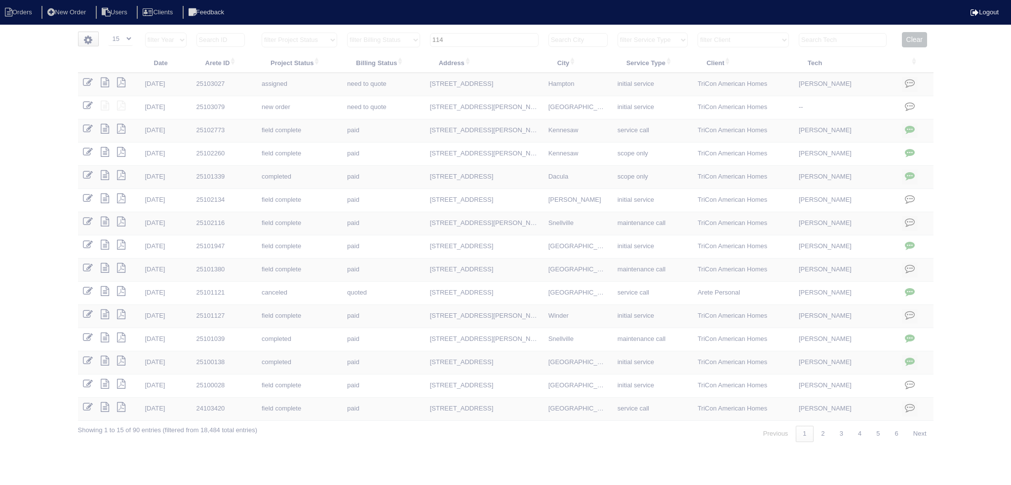
click at [509, 39] on input "114" at bounding box center [484, 40] width 109 height 14
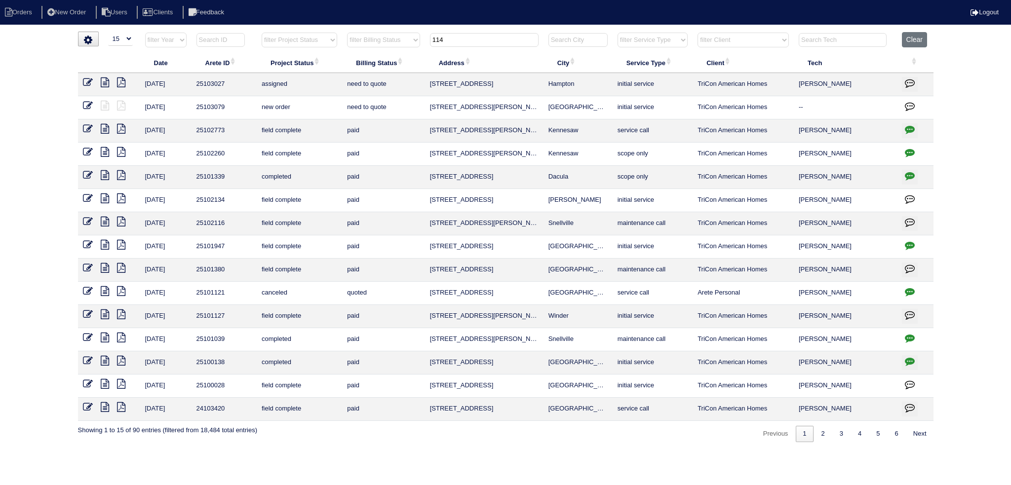
click at [509, 39] on input "114" at bounding box center [484, 40] width 109 height 14
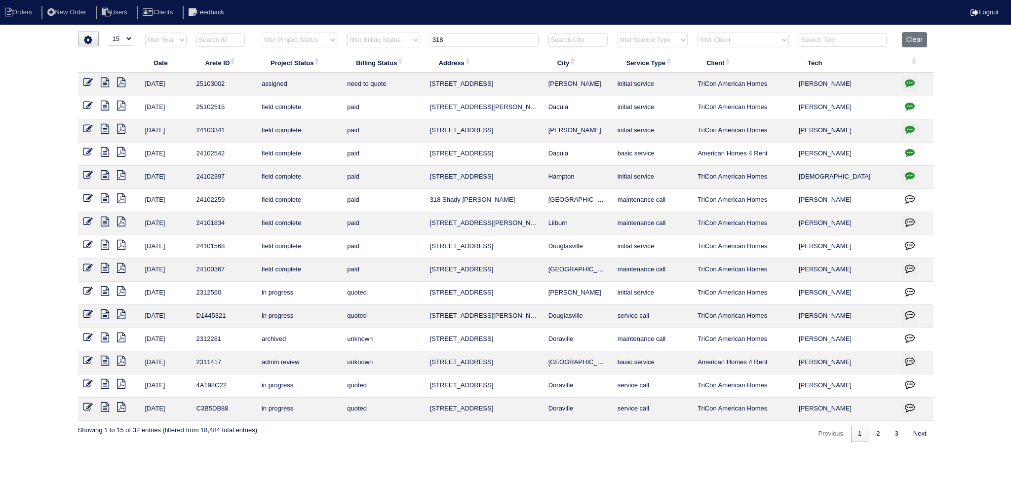
type input "318"
click at [87, 82] on icon at bounding box center [88, 82] width 10 height 10
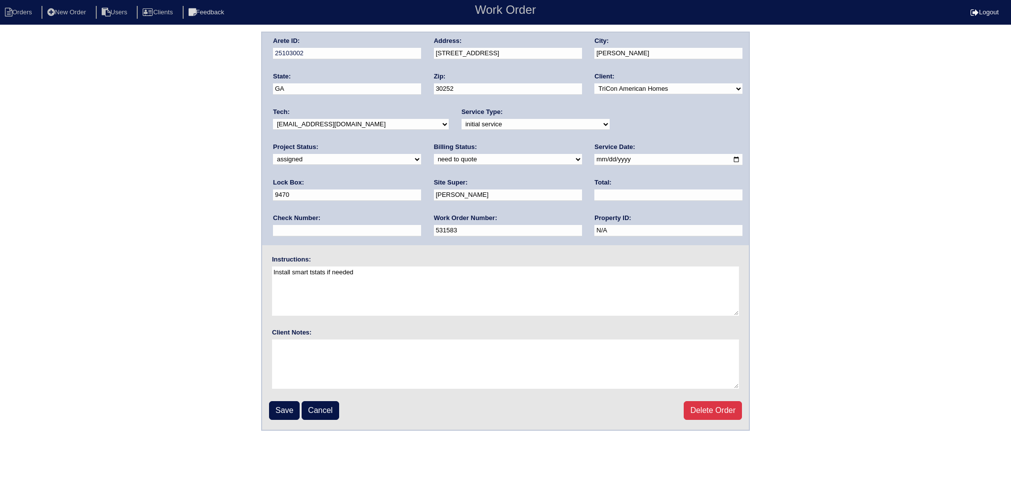
click at [594, 157] on input "[DATE]" at bounding box center [668, 159] width 148 height 11
type input "[DATE]"
click at [377, 122] on select "-select- [EMAIL_ADDRESS][DOMAIN_NAME] [EMAIL_ADDRESS][DOMAIN_NAME] [EMAIL_ADDRE…" at bounding box center [361, 124] width 176 height 11
select select "151"
click at [273, 119] on select "-select- aretesmg+backup-tech@gmail.com benjohnholt88@gmail.com callisonhvac@ya…" at bounding box center [361, 124] width 176 height 11
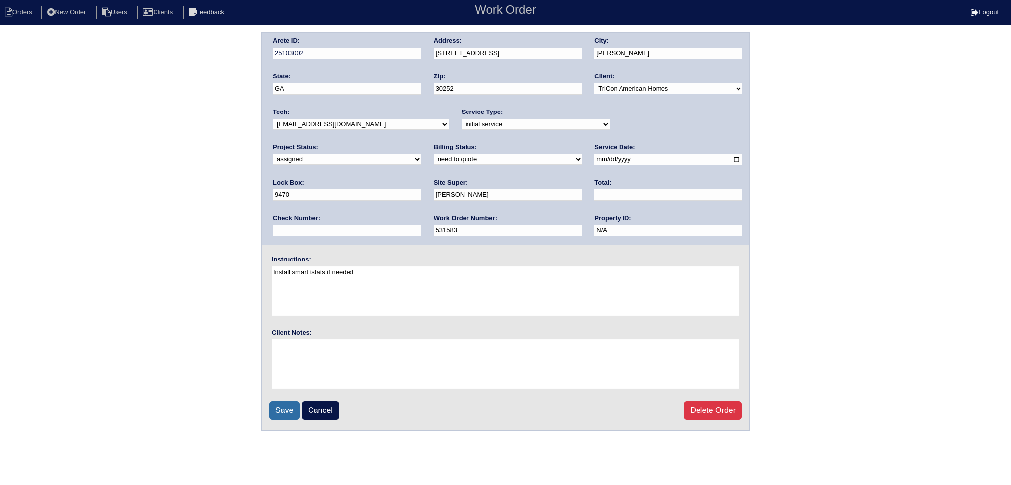
click at [276, 408] on input "Save" at bounding box center [284, 410] width 31 height 19
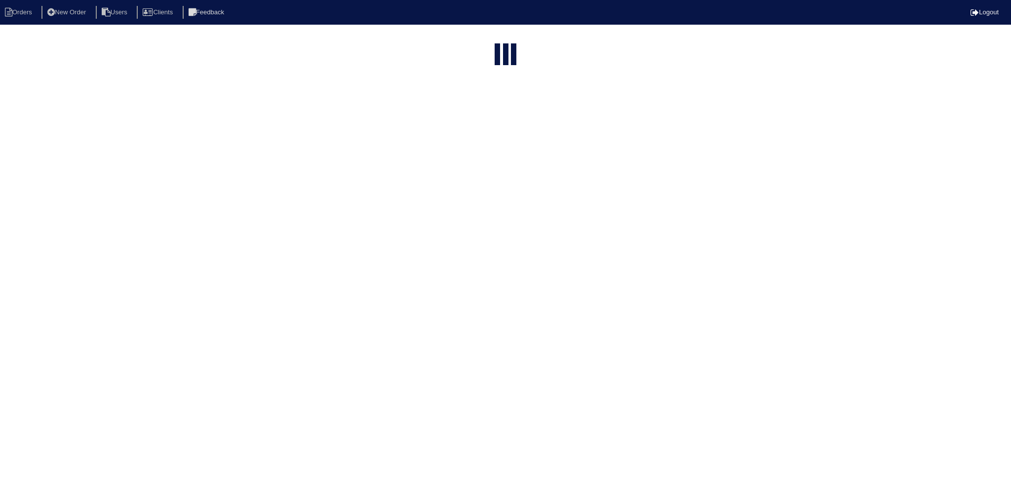
select select "15"
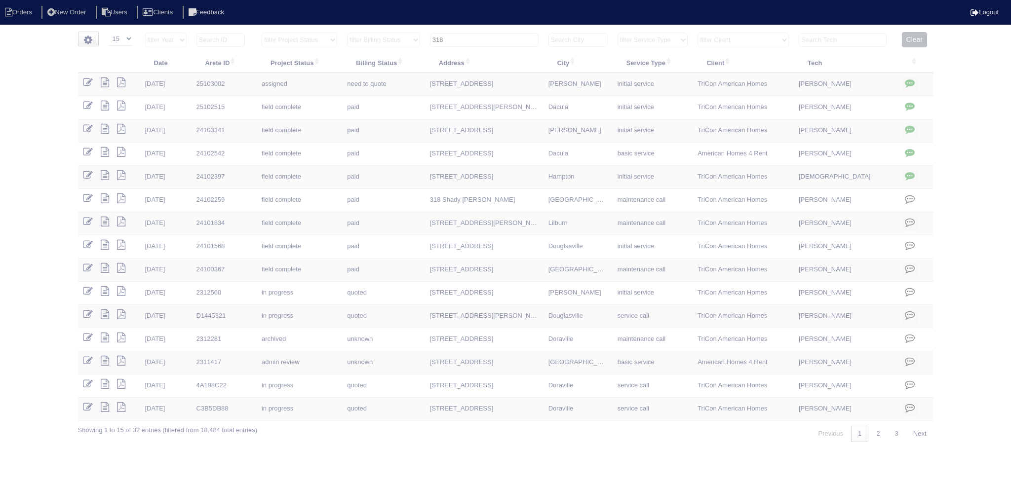
click at [490, 37] on input "318" at bounding box center [484, 40] width 109 height 14
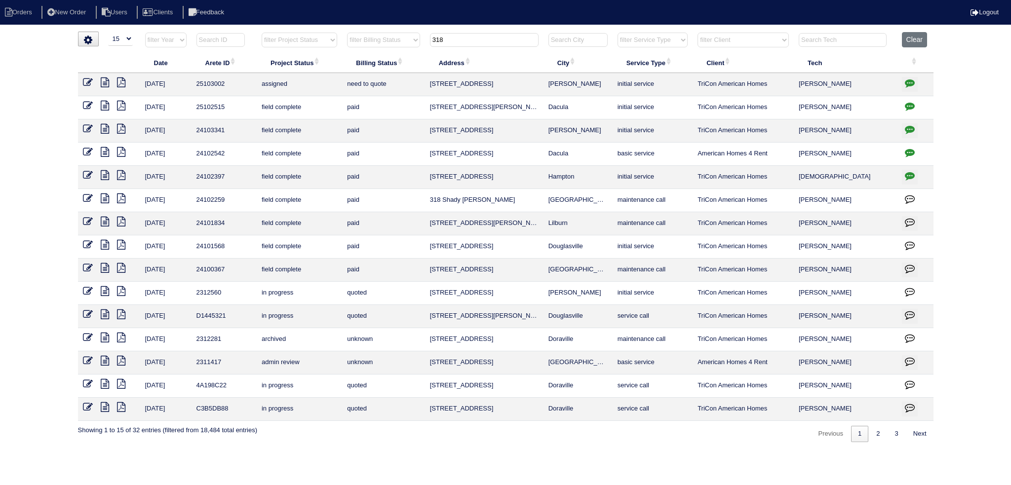
click at [490, 37] on input "318" at bounding box center [484, 40] width 109 height 14
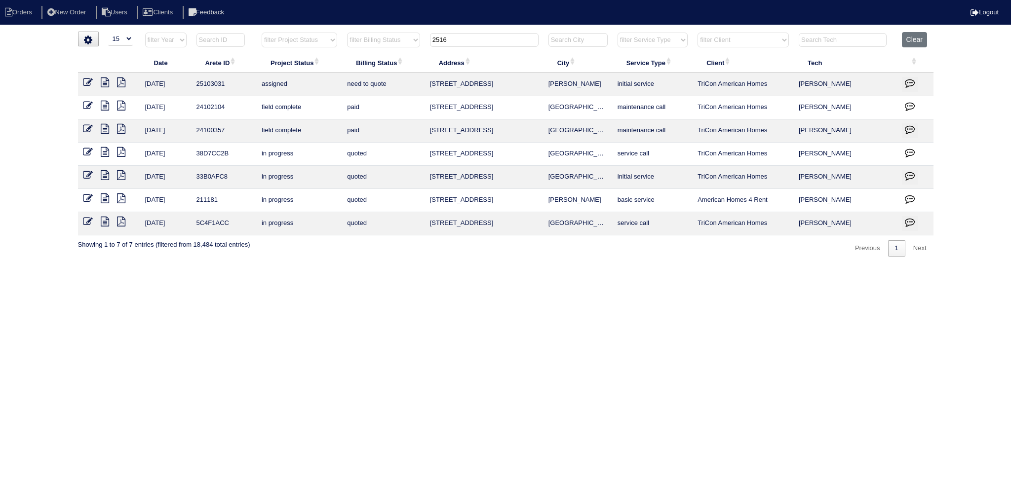
type input "2516"
click at [89, 82] on icon at bounding box center [88, 82] width 10 height 10
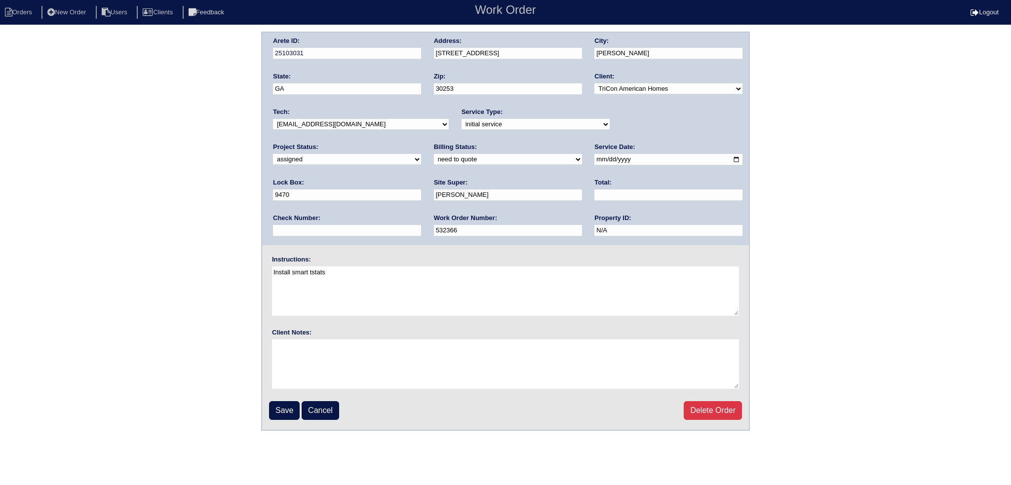
click at [354, 125] on select "-select- aretesmg+backup-tech@gmail.com benjohnholt88@gmail.com callisonhvac@ya…" at bounding box center [361, 124] width 176 height 11
select select "151"
click at [273, 119] on select "-select- aretesmg+backup-tech@gmail.com benjohnholt88@gmail.com callisonhvac@ya…" at bounding box center [361, 124] width 176 height 11
click at [594, 157] on input "[DATE]" at bounding box center [668, 159] width 148 height 11
type input "[DATE]"
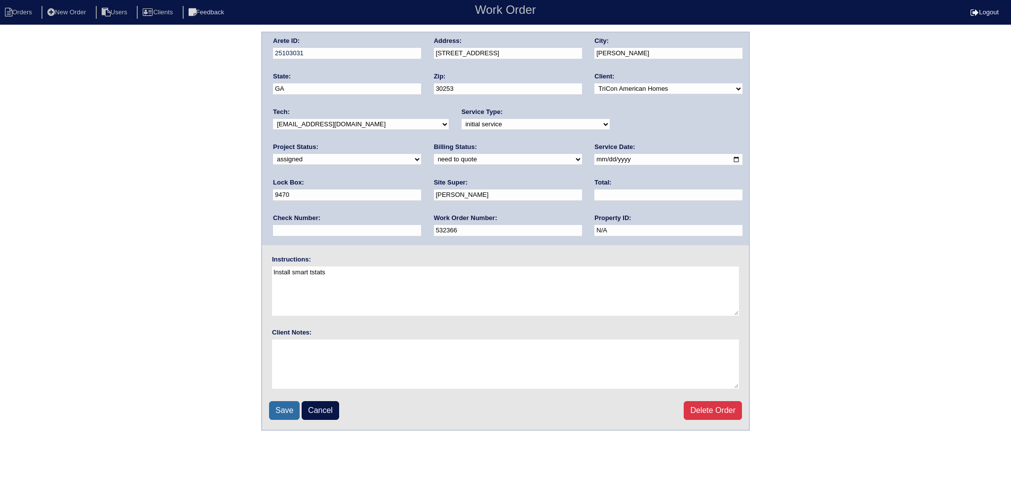
click at [276, 412] on input "Save" at bounding box center [284, 410] width 31 height 19
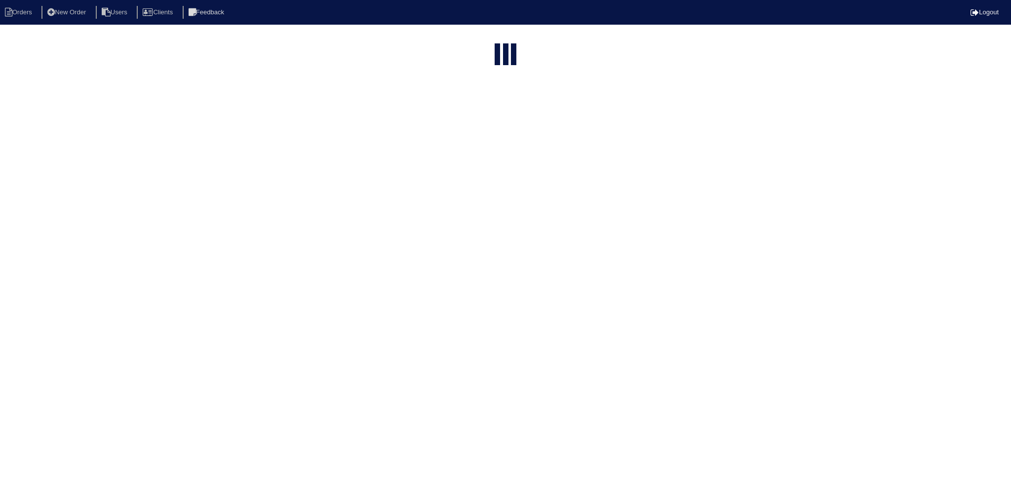
select select "15"
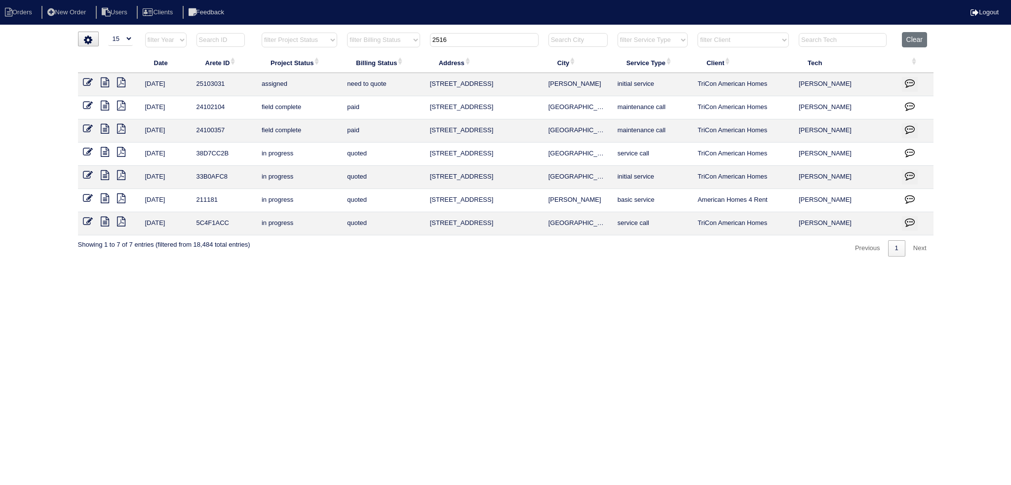
click at [383, 33] on tr "filter Year -- Any Year -- 2025 2024 2023 2022 2021 2020 2019 filter Project St…" at bounding box center [505, 42] width 855 height 20
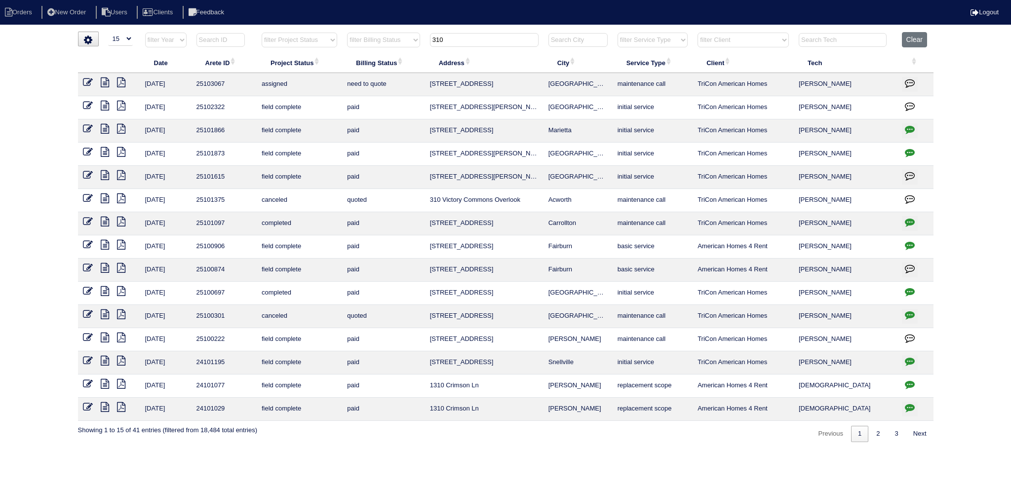
type input "310"
click at [87, 80] on icon at bounding box center [88, 82] width 10 height 10
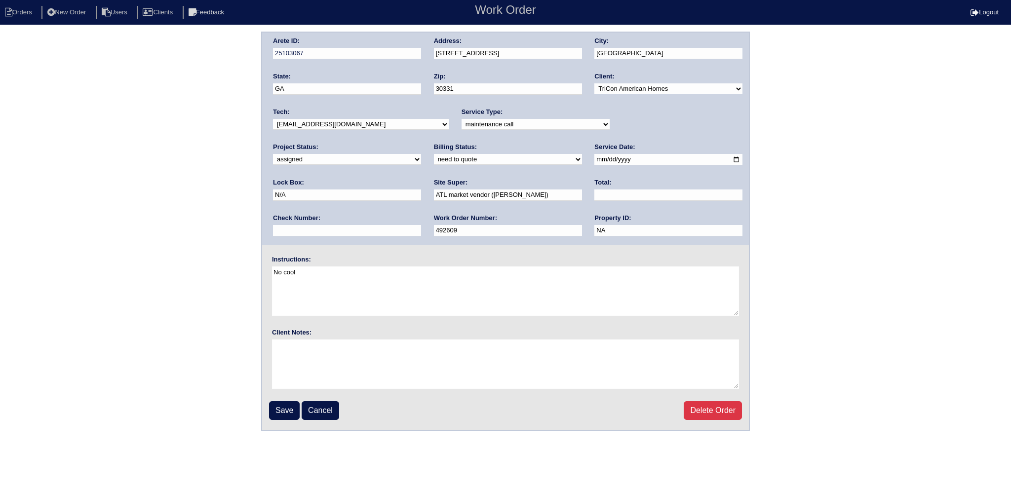
click at [365, 116] on div "Tech: -select- [EMAIL_ADDRESS][DOMAIN_NAME] [EMAIL_ADDRESS][DOMAIN_NAME] [EMAIL…" at bounding box center [361, 121] width 176 height 27
click at [367, 127] on select "-select- aretesmg+backup-tech@gmail.com benjohnholt88@gmail.com callisonhvac@ya…" at bounding box center [361, 124] width 176 height 11
click at [273, 119] on select "-select- aretesmg+backup-tech@gmail.com benjohnholt88@gmail.com callisonhvac@ya…" at bounding box center [361, 124] width 176 height 11
click at [594, 157] on input "2025-08-19" at bounding box center [668, 159] width 148 height 11
click at [594, 158] on input "2025-08-19" at bounding box center [668, 159] width 148 height 11
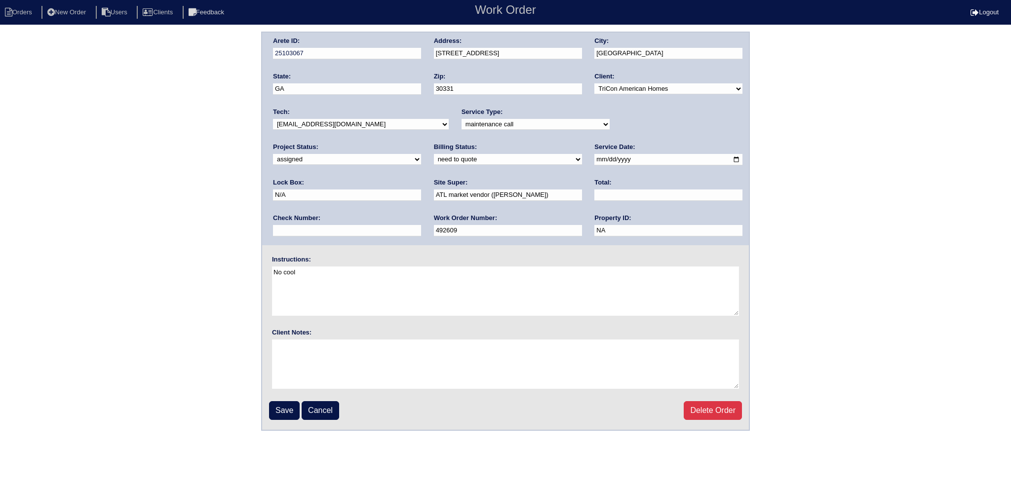
type input "2025-08-20"
click at [289, 407] on input "Save" at bounding box center [284, 410] width 31 height 19
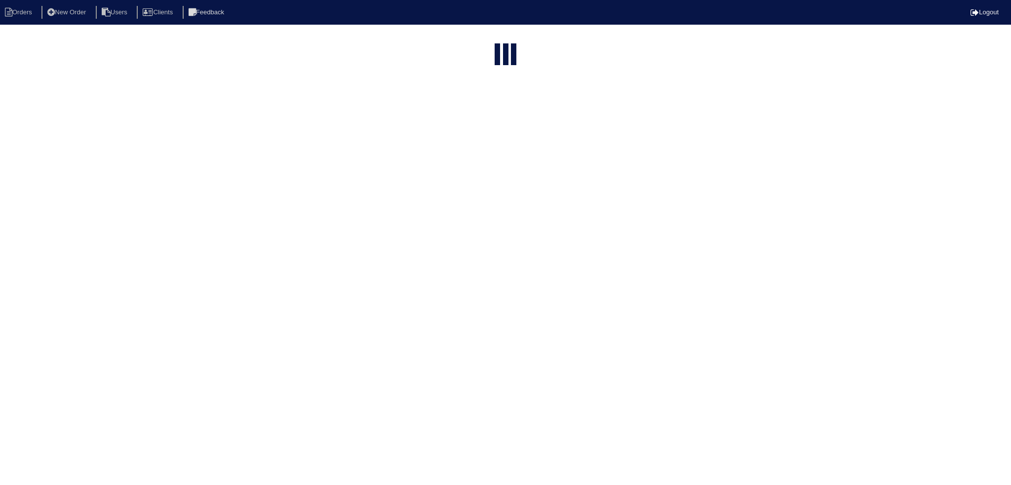
select select "15"
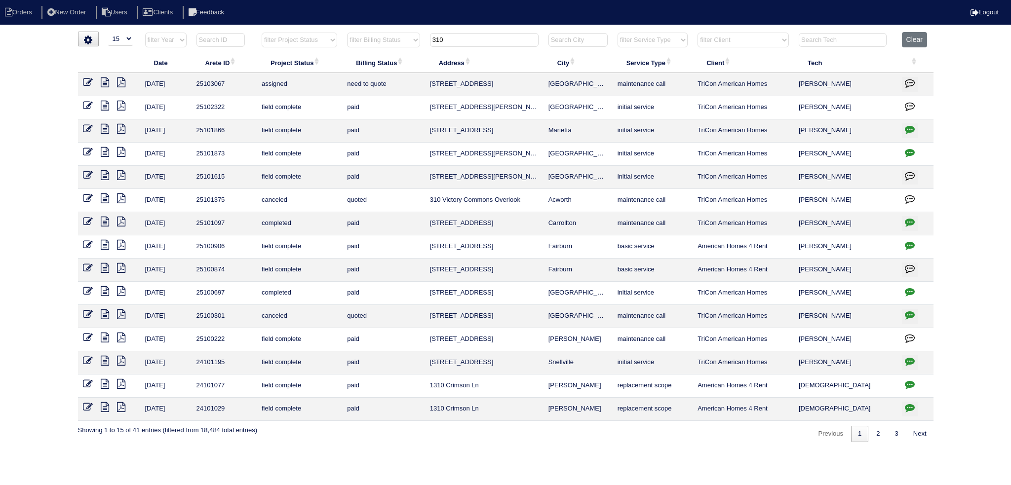
click at [489, 38] on input "310" at bounding box center [484, 40] width 109 height 14
click at [488, 37] on input "310" at bounding box center [484, 40] width 109 height 14
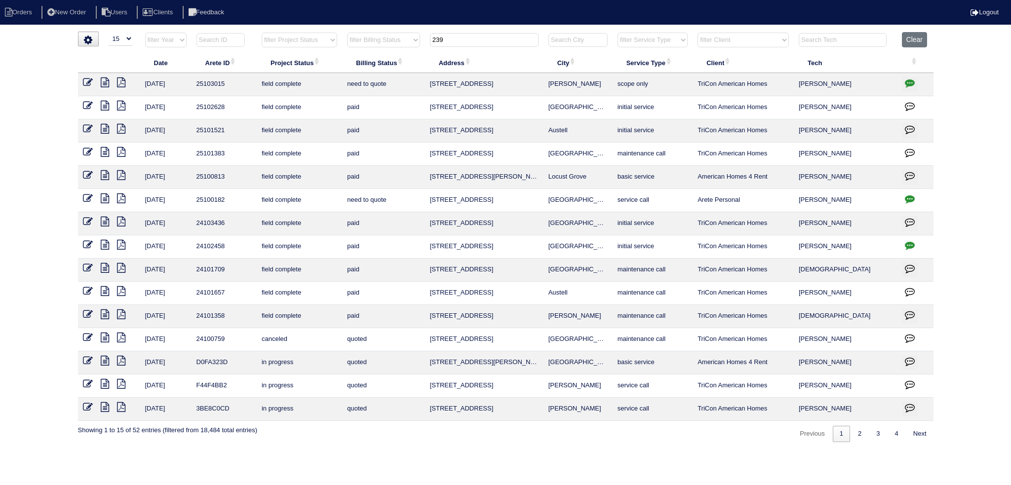
type input "239"
click at [101, 80] on icon at bounding box center [105, 82] width 8 height 10
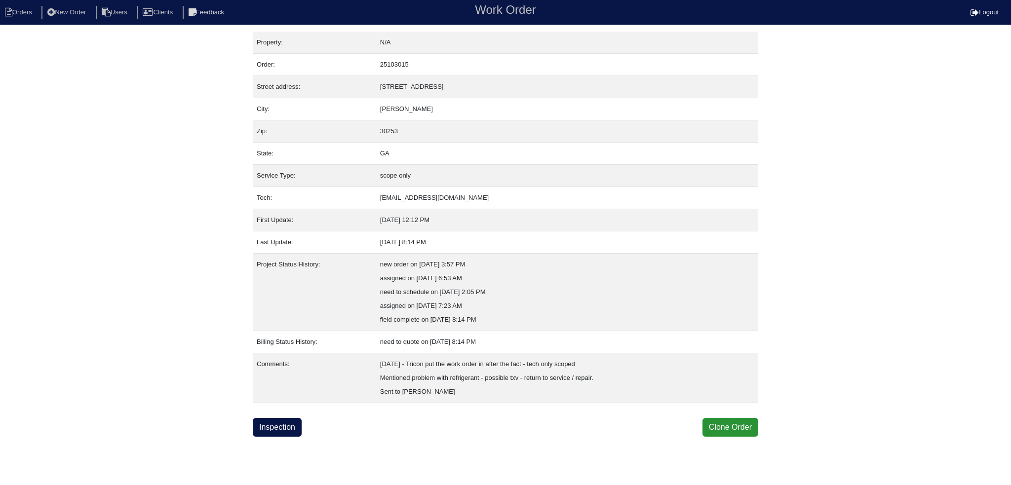
click at [271, 413] on div "Property: N/A Order: 25103015 Street address: 239 Shaker Hollow Dr City: McDono…" at bounding box center [505, 234] width 505 height 405
click at [272, 419] on link "Inspection" at bounding box center [277, 427] width 49 height 19
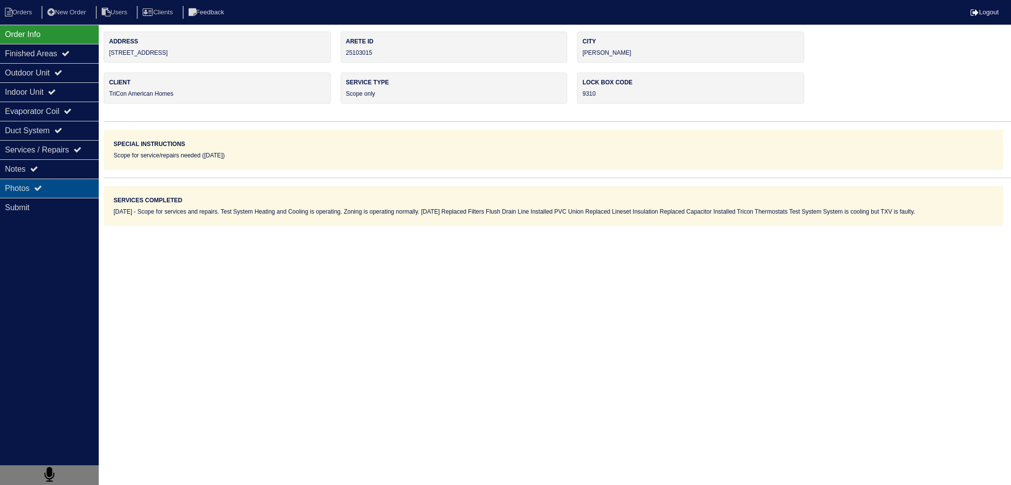
click at [46, 192] on div "Photos" at bounding box center [49, 188] width 99 height 19
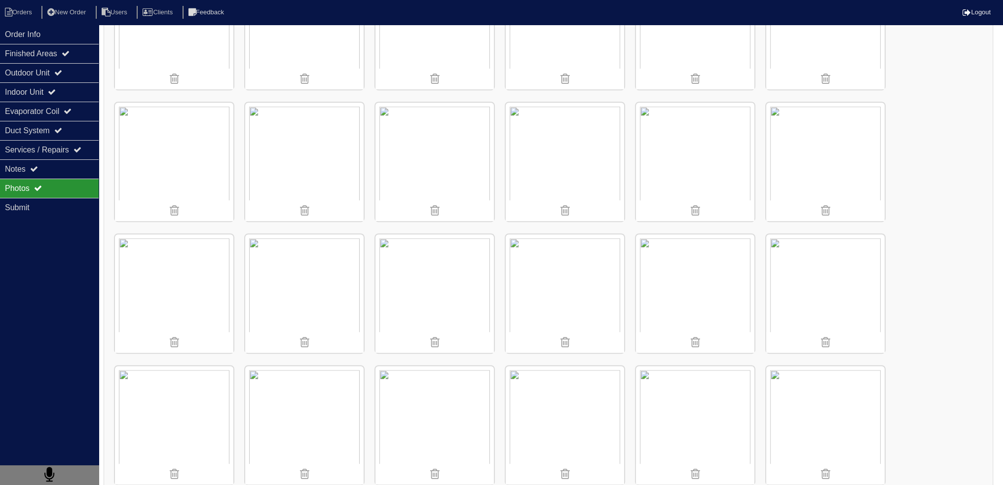
scroll to position [839, 0]
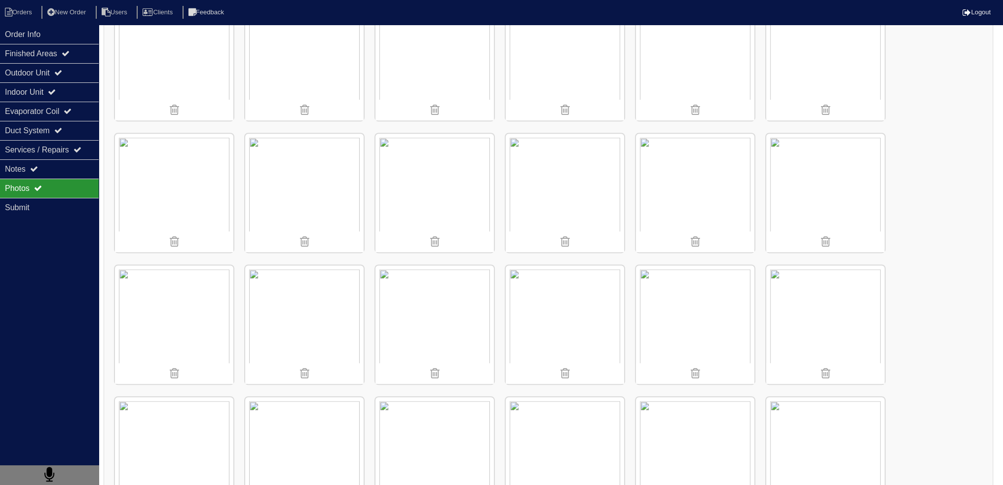
click at [569, 296] on img at bounding box center [565, 324] width 118 height 118
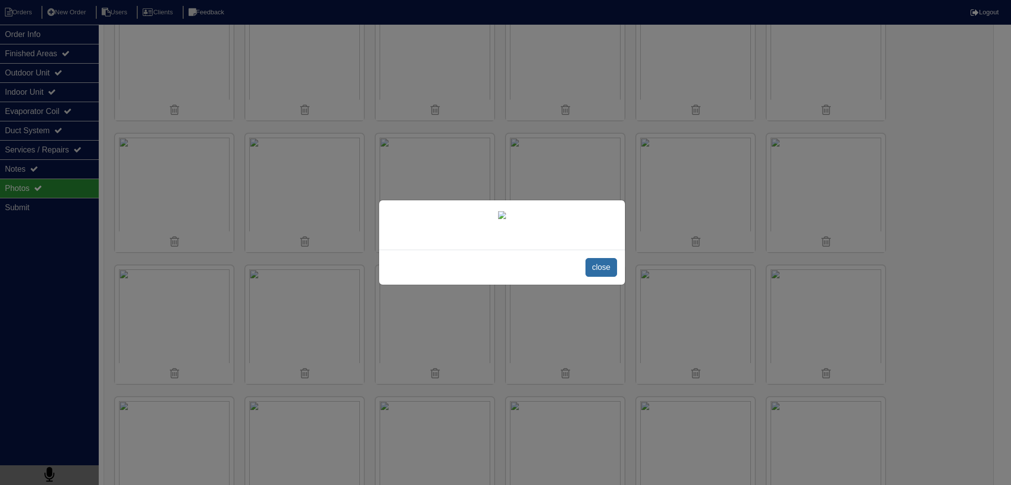
click at [596, 277] on span "close" at bounding box center [600, 267] width 31 height 19
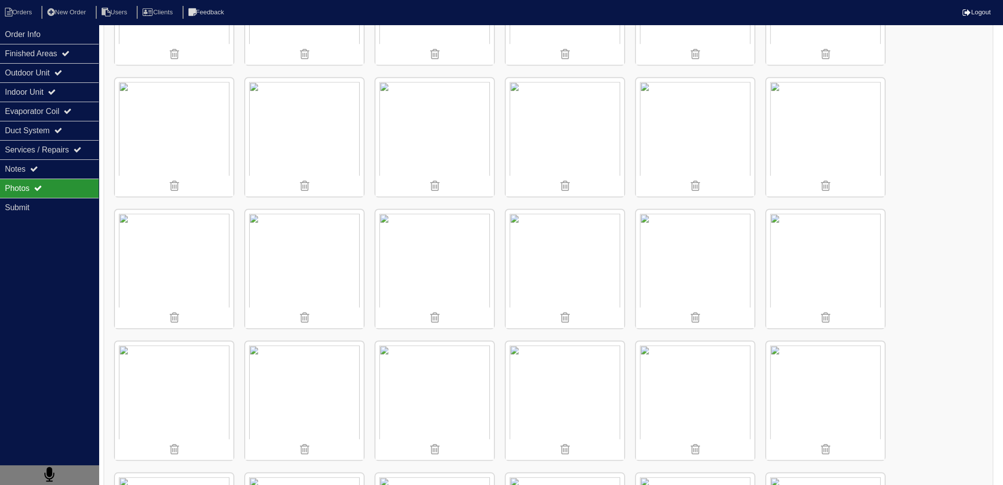
scroll to position [1036, 0]
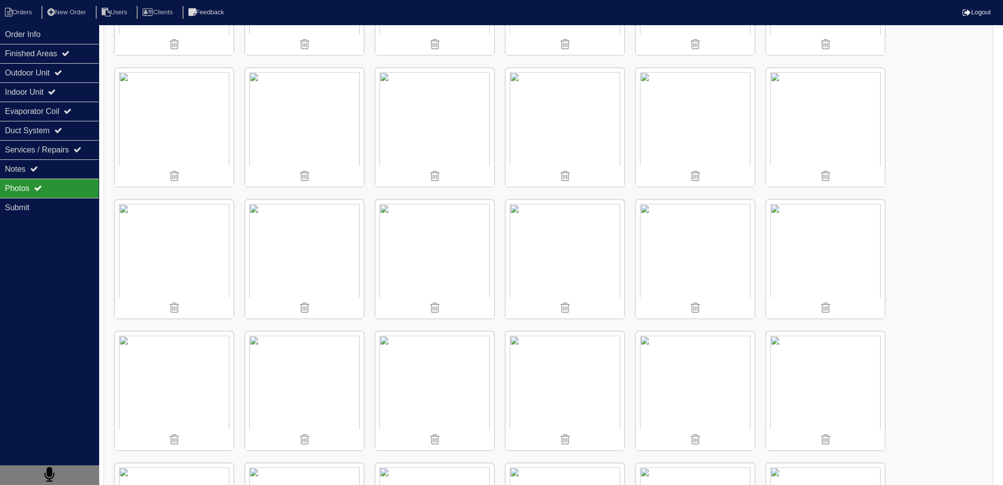
click at [177, 379] on img at bounding box center [174, 391] width 118 height 118
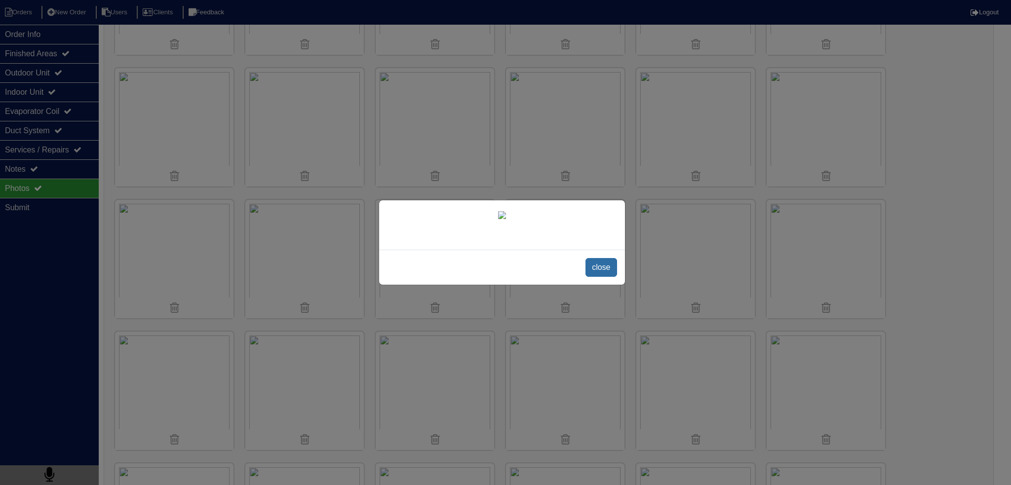
click at [610, 277] on span "close" at bounding box center [600, 267] width 31 height 19
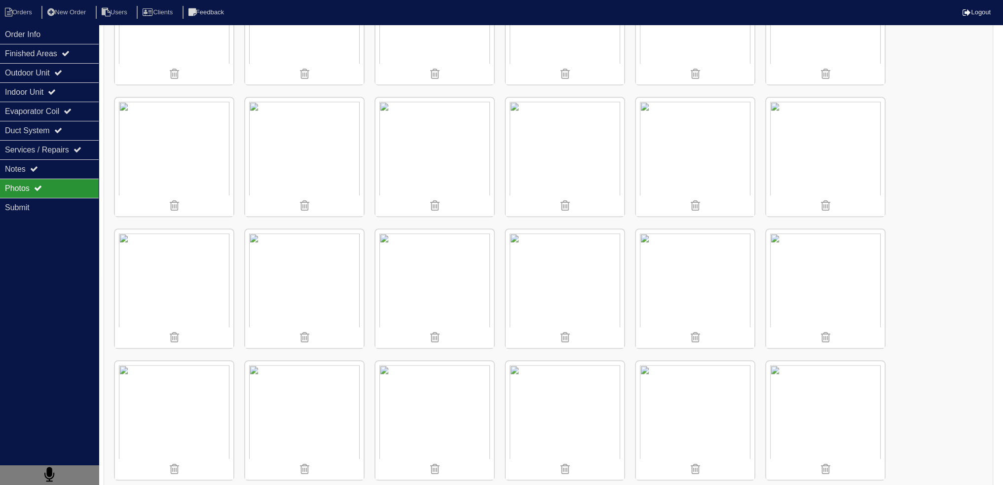
scroll to position [1234, 0]
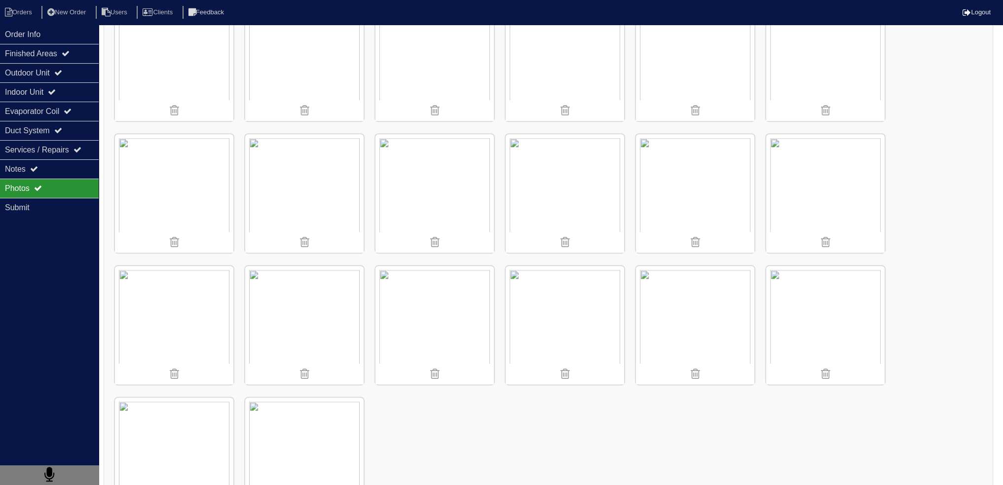
click at [564, 330] on img at bounding box center [565, 325] width 118 height 118
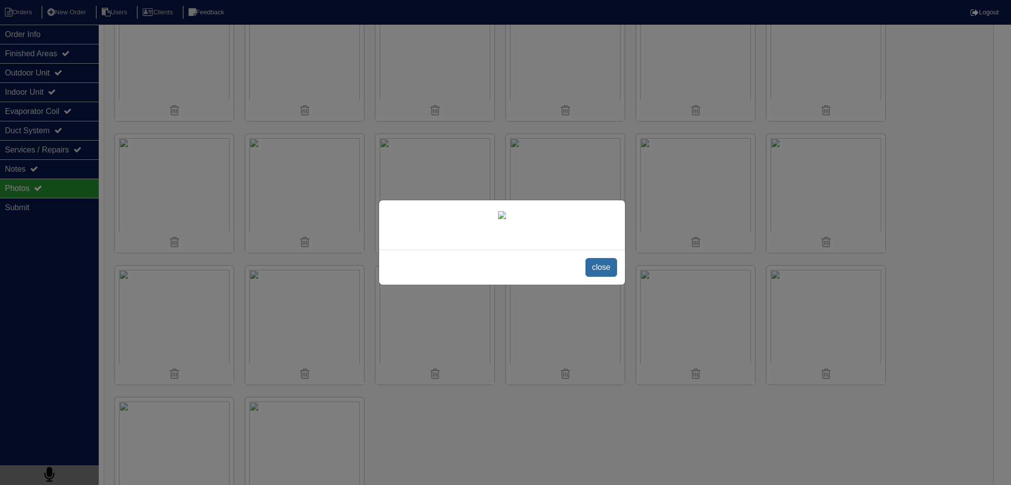
click at [608, 277] on span "close" at bounding box center [600, 267] width 31 height 19
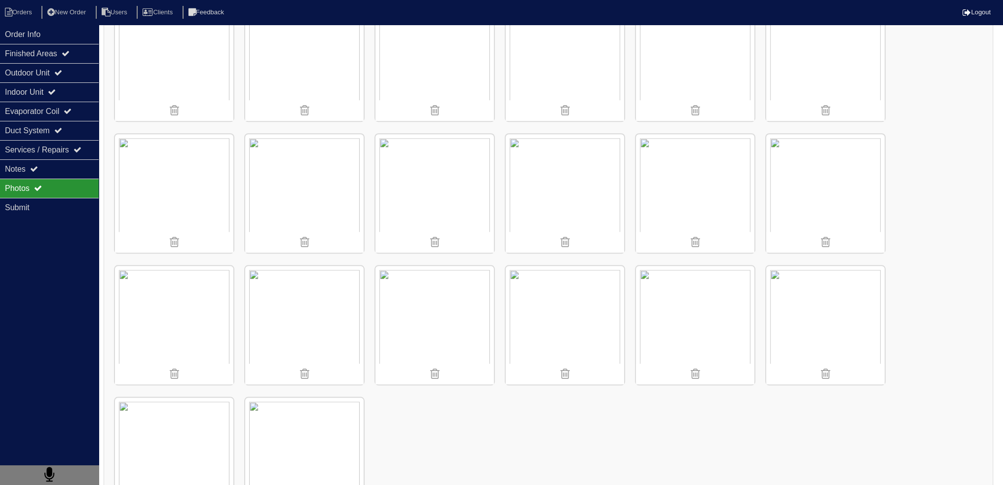
click at [462, 303] on img at bounding box center [435, 325] width 118 height 118
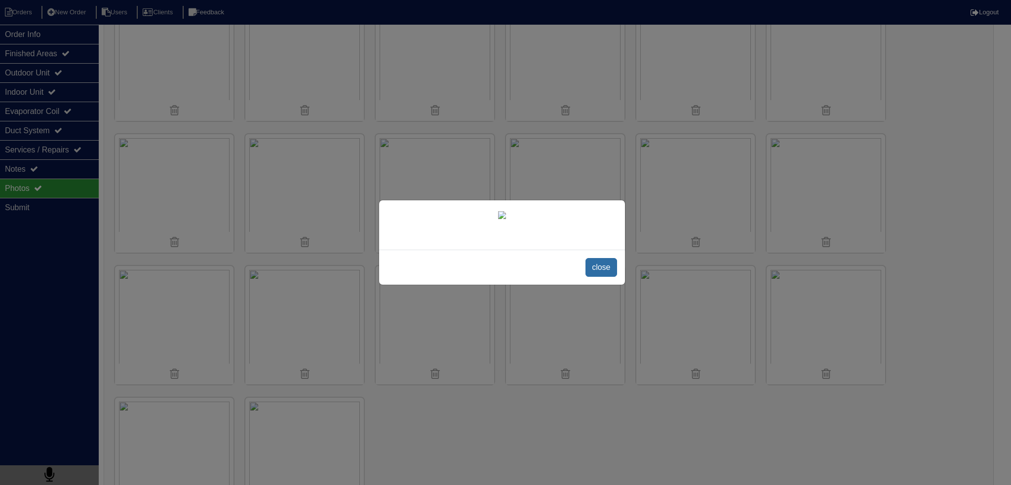
click at [603, 277] on span "close" at bounding box center [600, 267] width 31 height 19
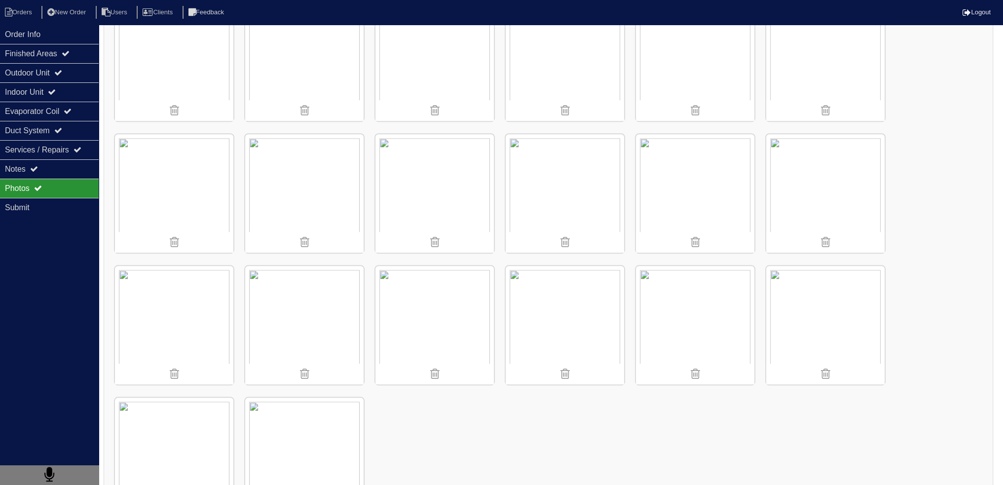
click at [464, 305] on img at bounding box center [435, 325] width 118 height 118
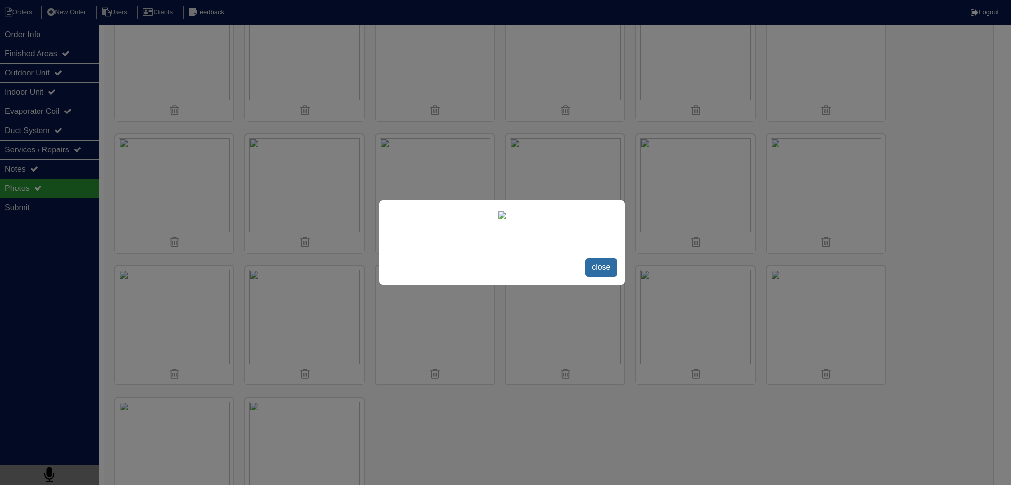
click at [596, 277] on span "close" at bounding box center [600, 267] width 31 height 19
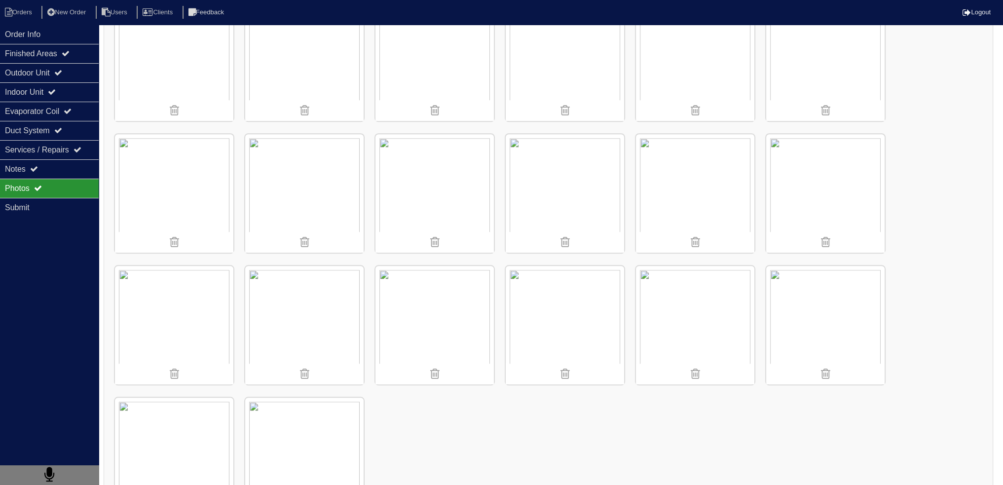
click at [424, 192] on img at bounding box center [435, 193] width 118 height 118
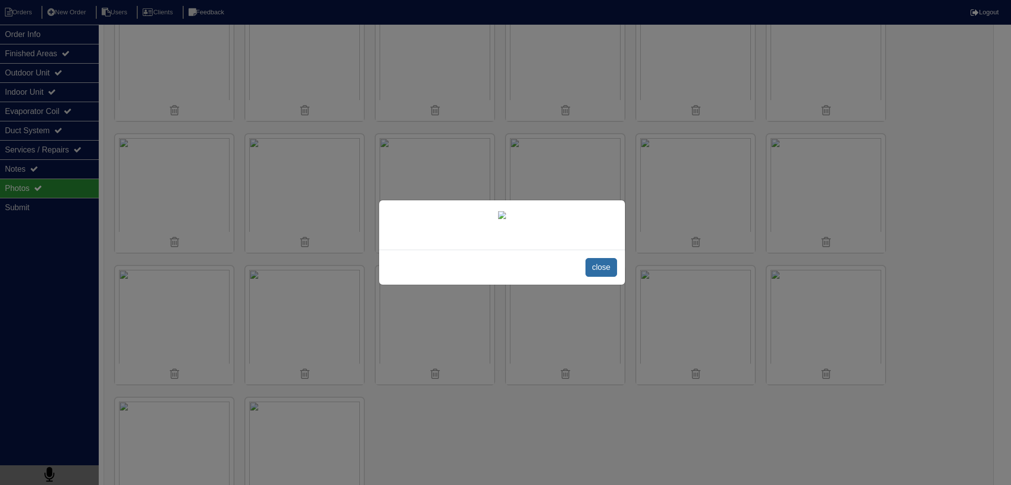
click at [608, 277] on span "close" at bounding box center [600, 267] width 31 height 19
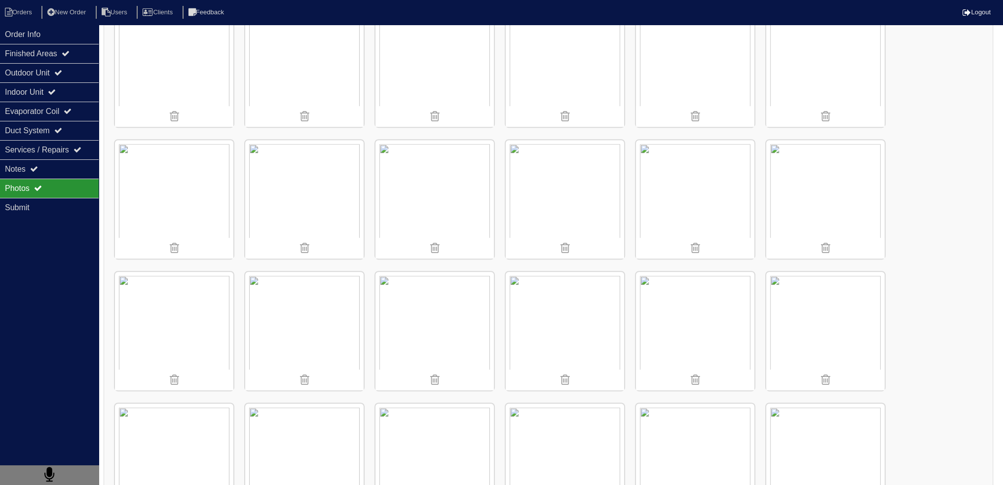
scroll to position [691, 0]
click at [444, 187] on img at bounding box center [435, 209] width 118 height 118
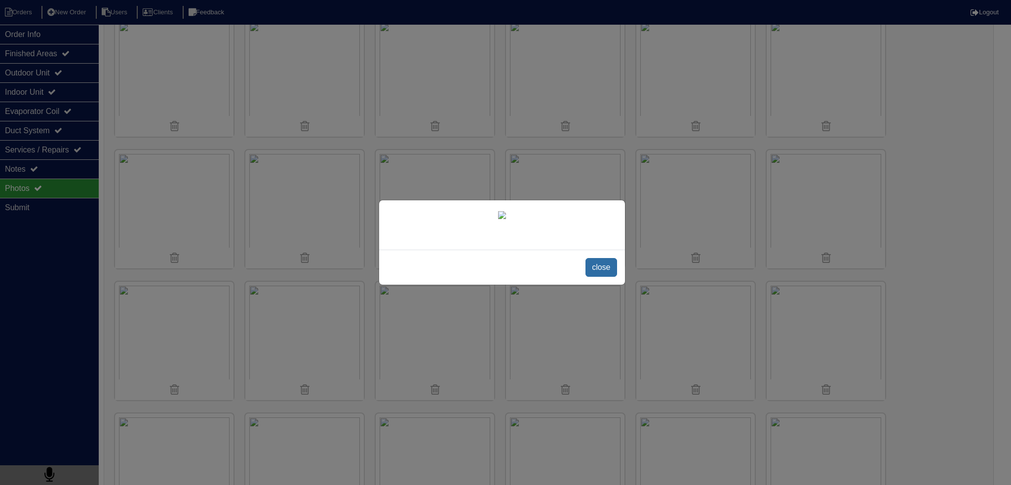
click at [592, 277] on span "close" at bounding box center [600, 267] width 31 height 19
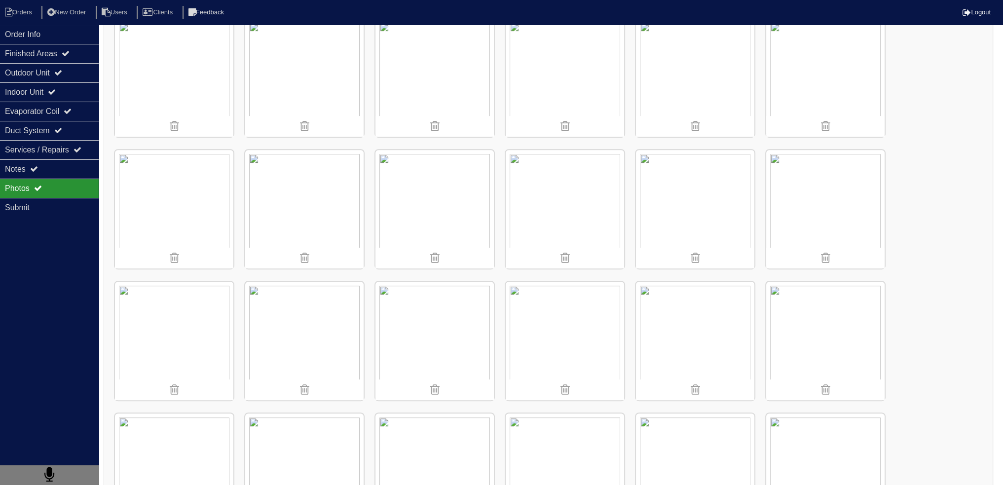
click at [874, 316] on img at bounding box center [825, 341] width 118 height 118
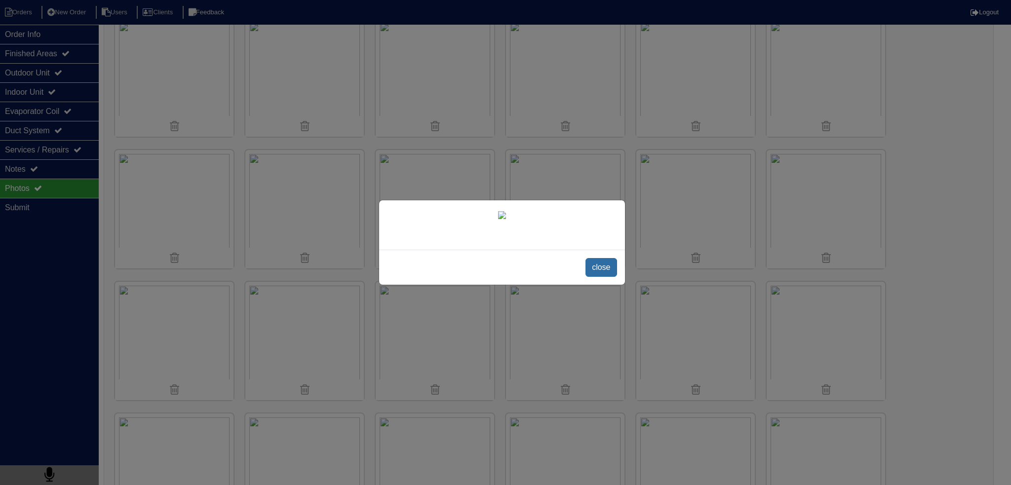
click at [599, 277] on span "close" at bounding box center [600, 267] width 31 height 19
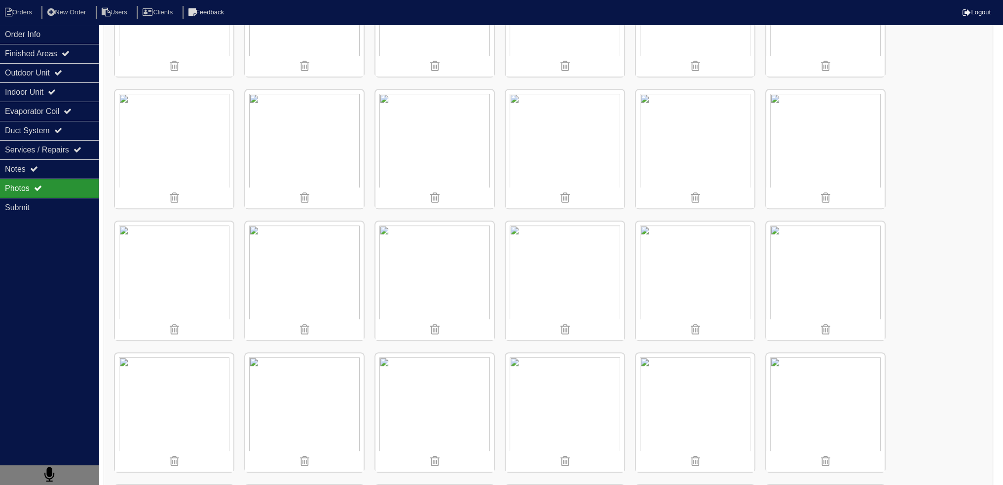
scroll to position [592, 0]
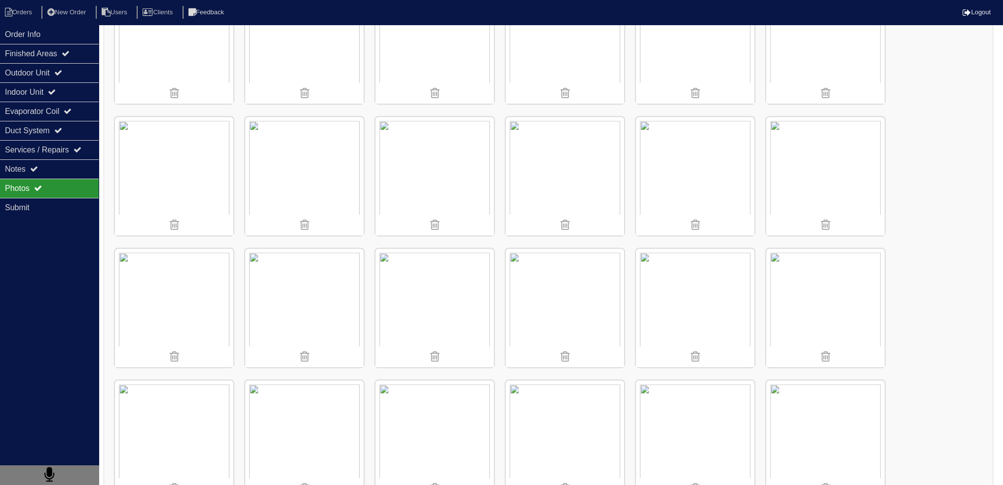
click at [464, 183] on img at bounding box center [435, 176] width 118 height 118
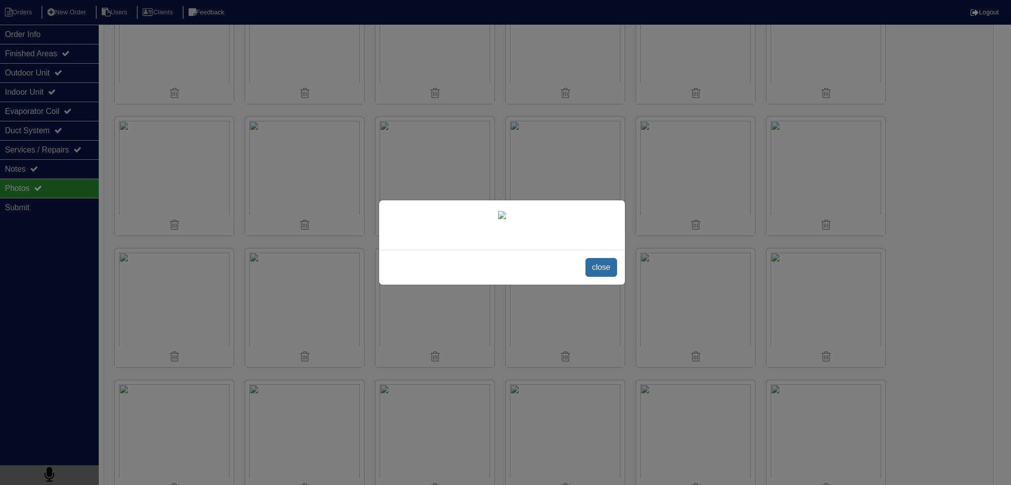
click at [606, 277] on span "close" at bounding box center [600, 267] width 31 height 19
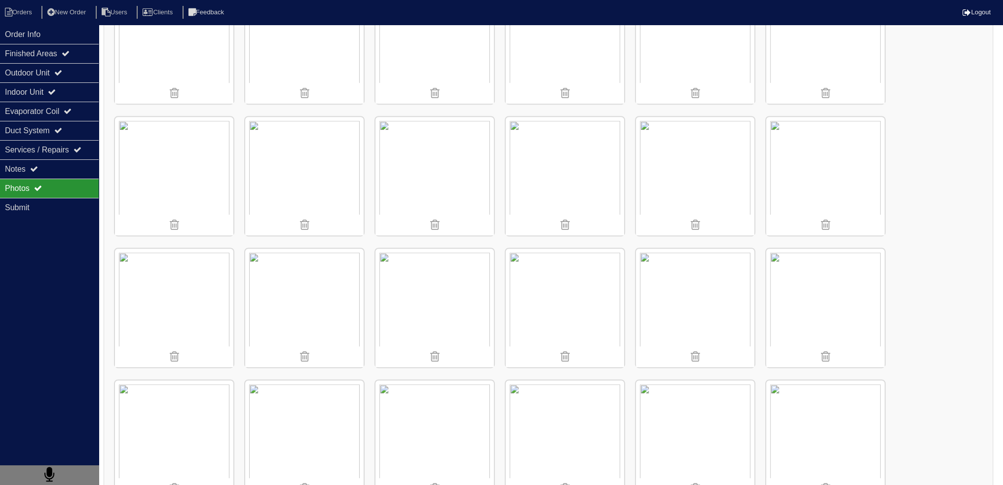
click at [607, 403] on img at bounding box center [565, 439] width 118 height 118
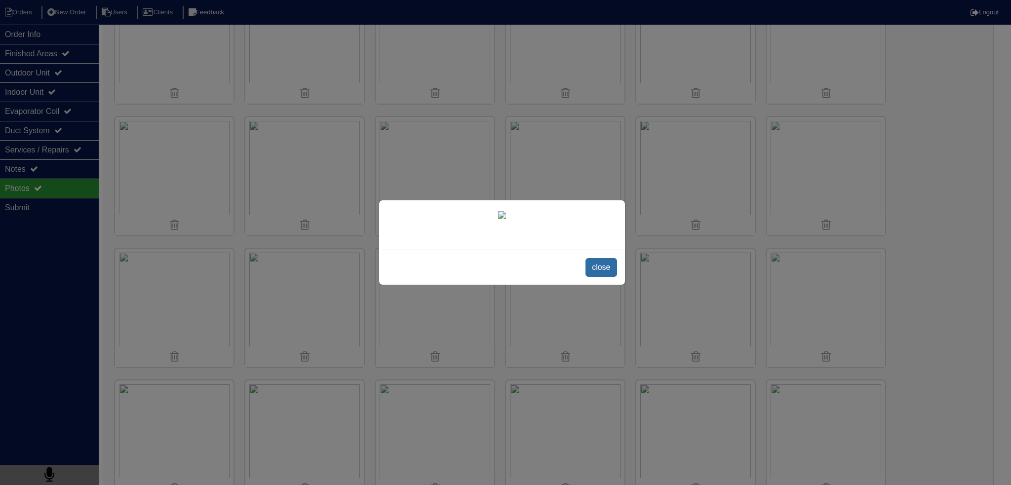
click at [604, 277] on span "close" at bounding box center [600, 267] width 31 height 19
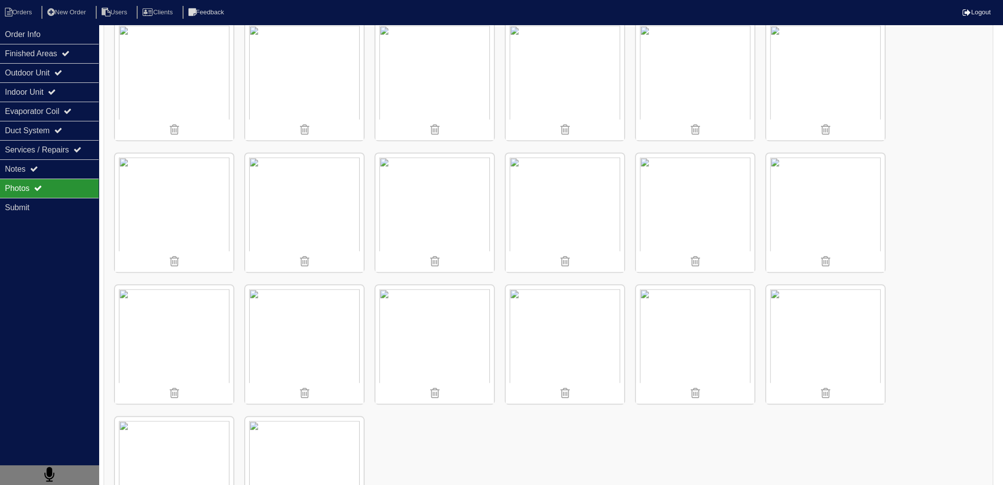
scroll to position [1034, 0]
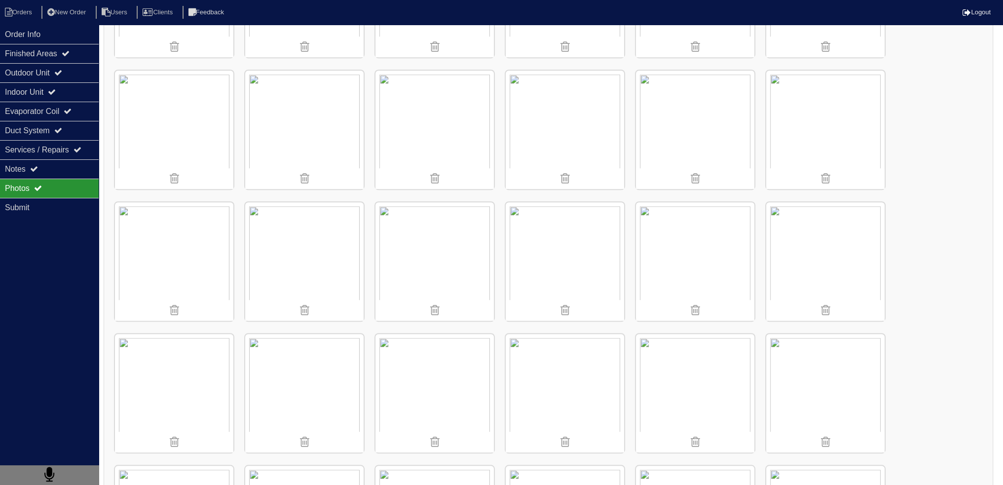
click at [603, 110] on img at bounding box center [565, 130] width 118 height 118
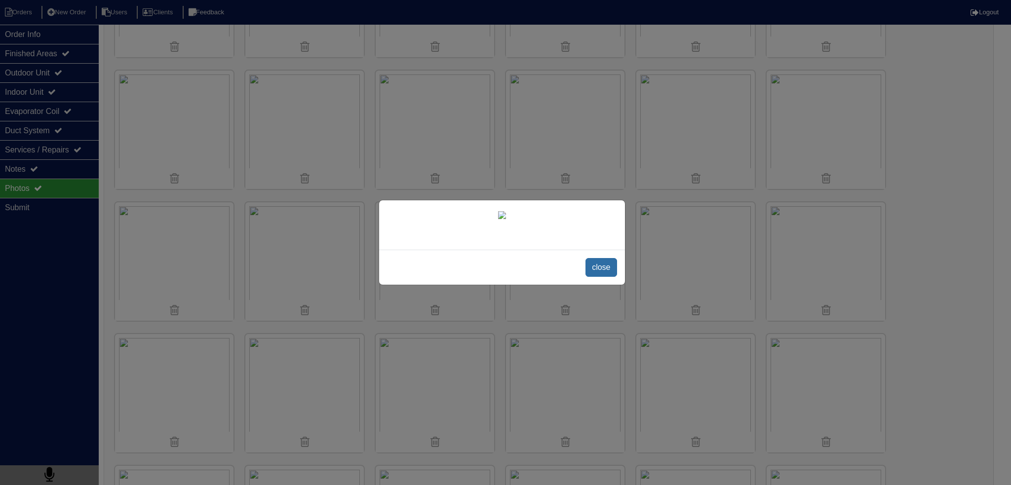
click at [598, 277] on span "close" at bounding box center [600, 267] width 31 height 19
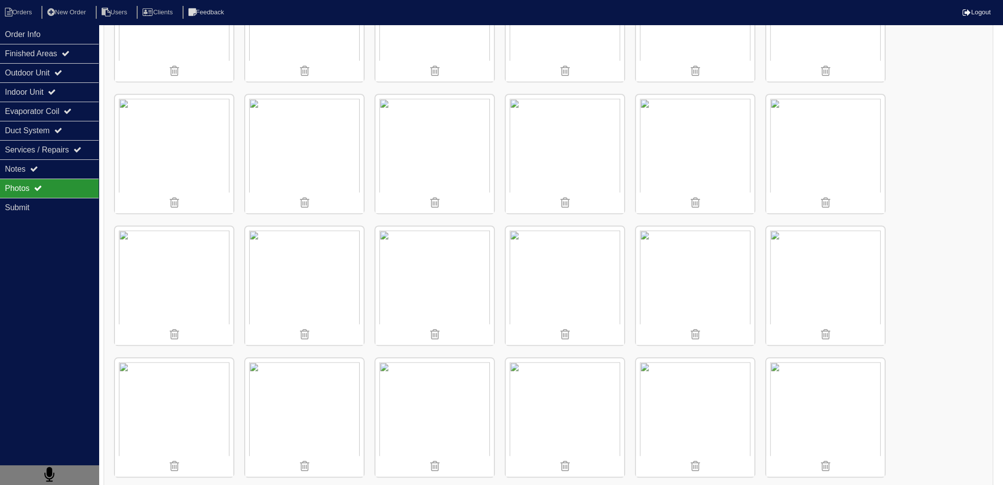
scroll to position [1133, 0]
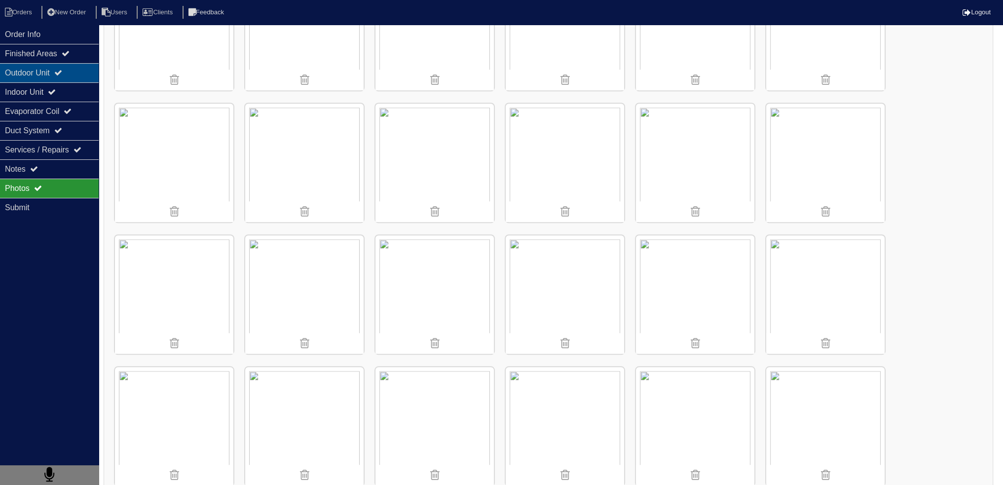
drag, startPoint x: 58, startPoint y: 58, endPoint x: 60, endPoint y: 67, distance: 9.2
click at [59, 62] on div "Finished Areas" at bounding box center [49, 53] width 99 height 19
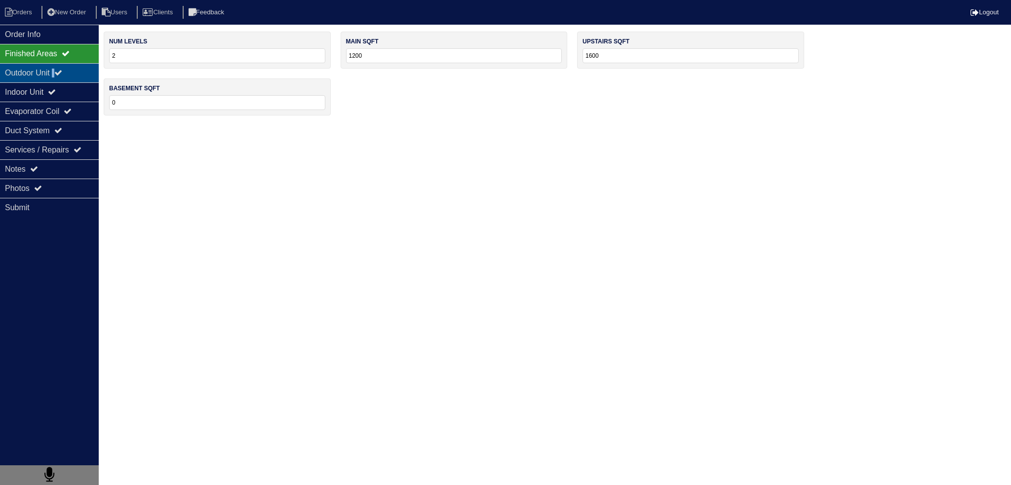
click at [60, 67] on div "Outdoor Unit" at bounding box center [49, 72] width 99 height 19
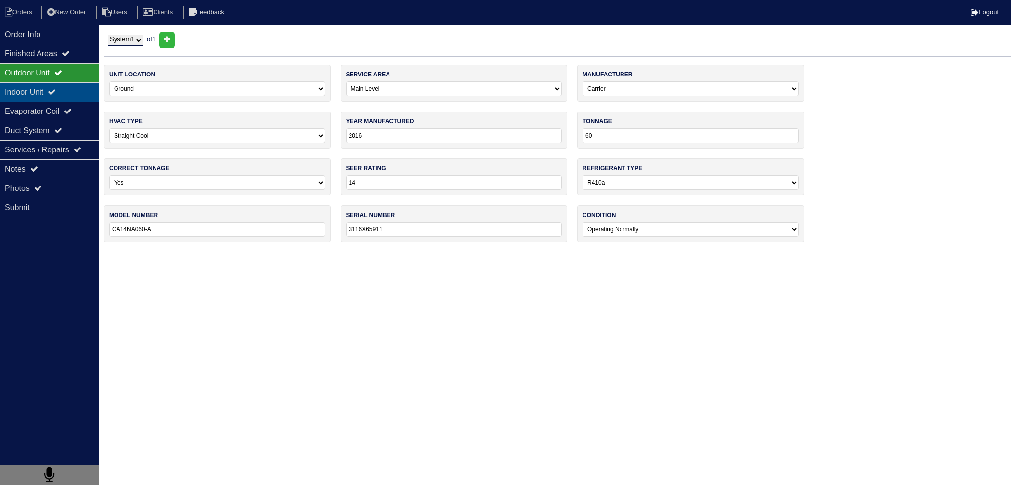
click at [39, 89] on div "Indoor Unit" at bounding box center [49, 91] width 99 height 19
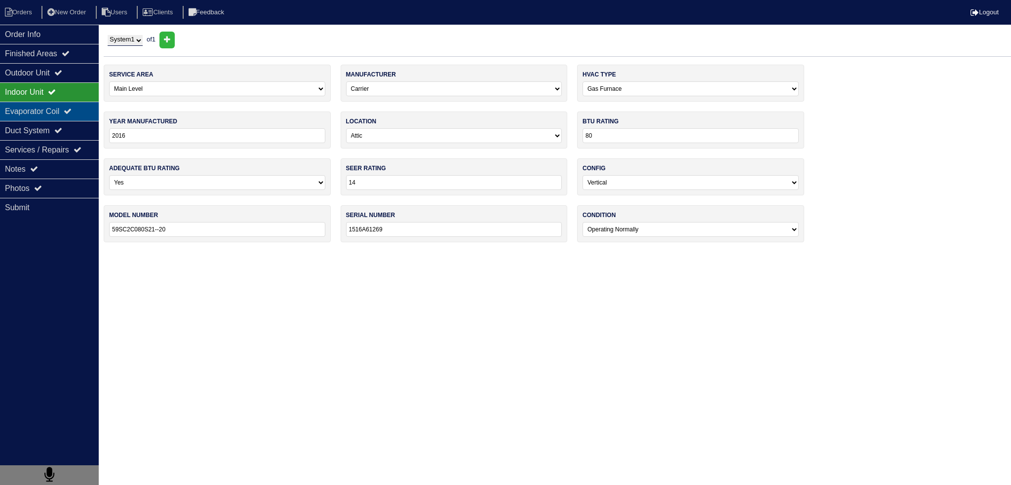
click at [45, 105] on div "Evaporator Coil" at bounding box center [49, 111] width 99 height 19
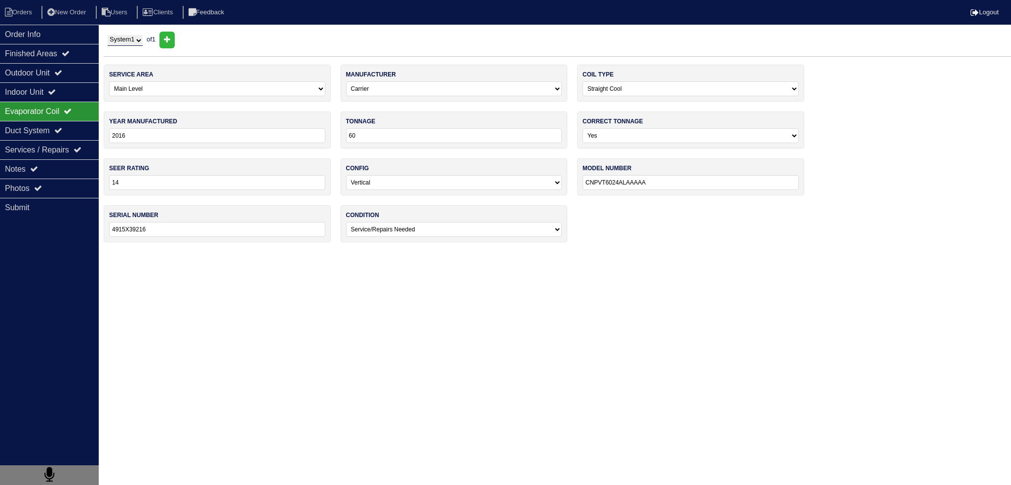
drag, startPoint x: 71, startPoint y: 191, endPoint x: 197, endPoint y: 191, distance: 126.3
click at [71, 192] on div "Photos" at bounding box center [49, 188] width 99 height 19
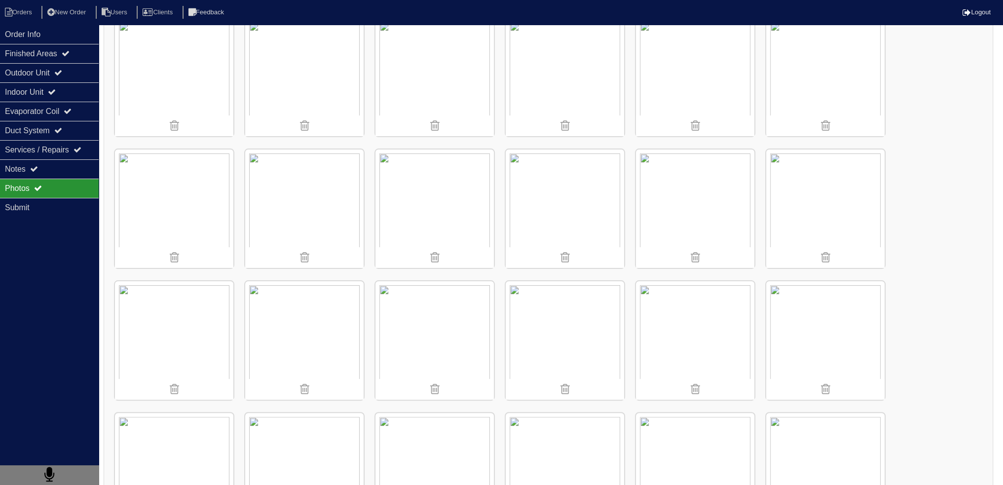
scroll to position [543, 0]
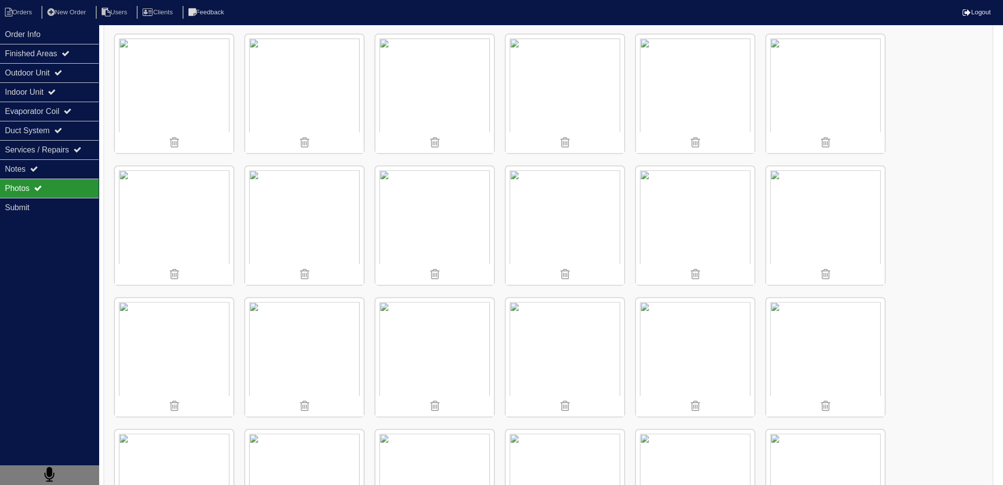
click at [167, 337] on img at bounding box center [174, 357] width 118 height 118
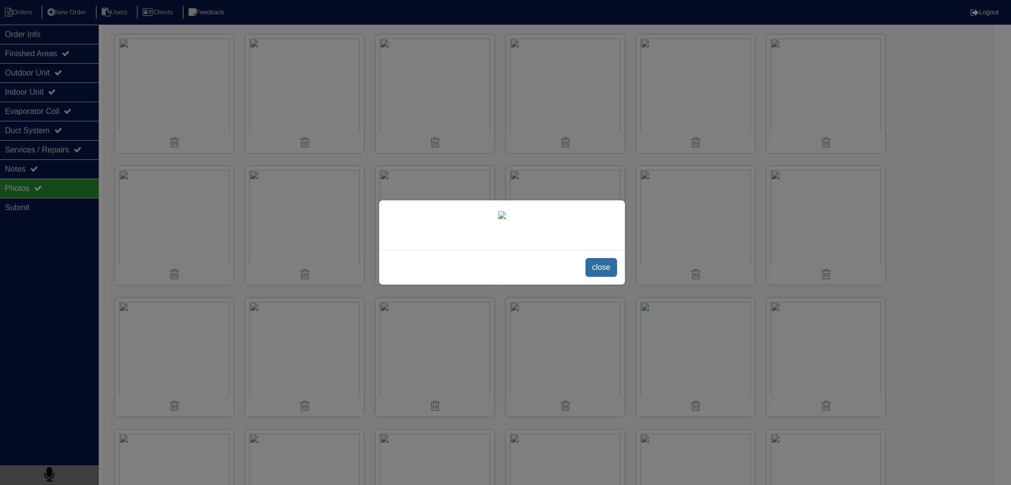
click at [590, 277] on span "close" at bounding box center [600, 267] width 31 height 19
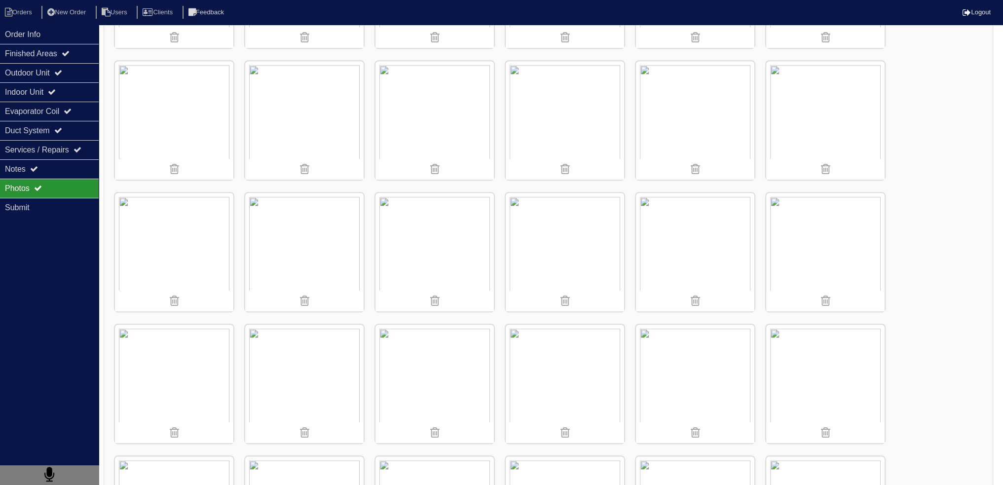
scroll to position [1234, 0]
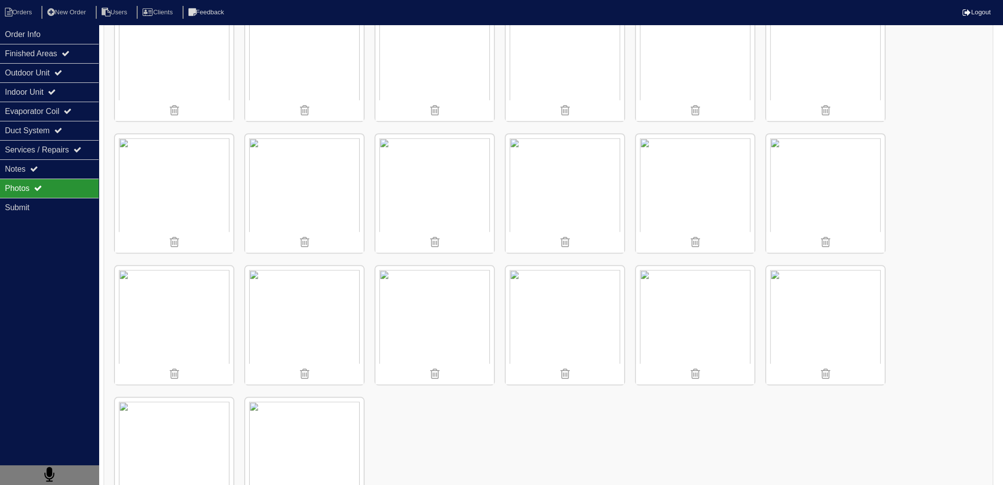
click at [413, 303] on img at bounding box center [435, 325] width 118 height 118
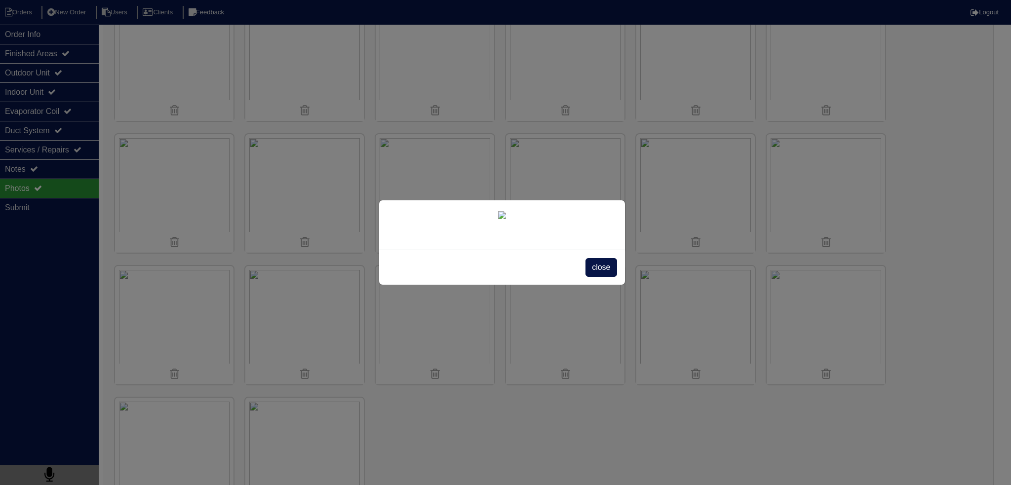
click at [153, 165] on div "close" at bounding box center [505, 242] width 1011 height 485
click at [591, 277] on span "close" at bounding box center [600, 267] width 31 height 19
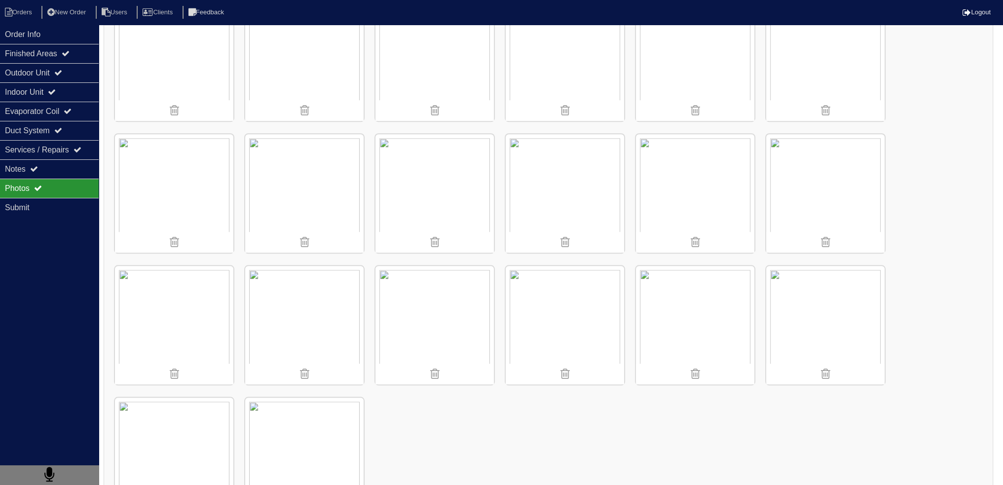
click at [188, 174] on img at bounding box center [174, 193] width 118 height 118
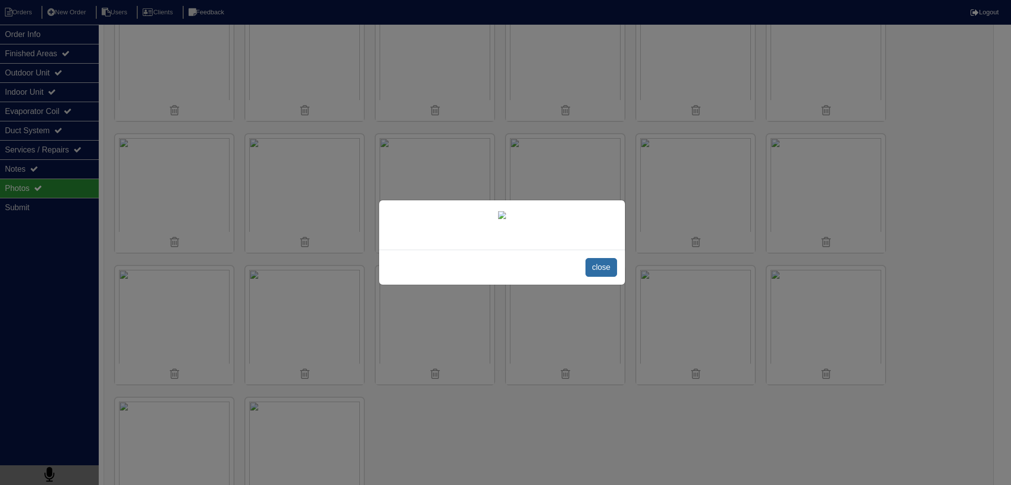
click at [606, 277] on span "close" at bounding box center [600, 267] width 31 height 19
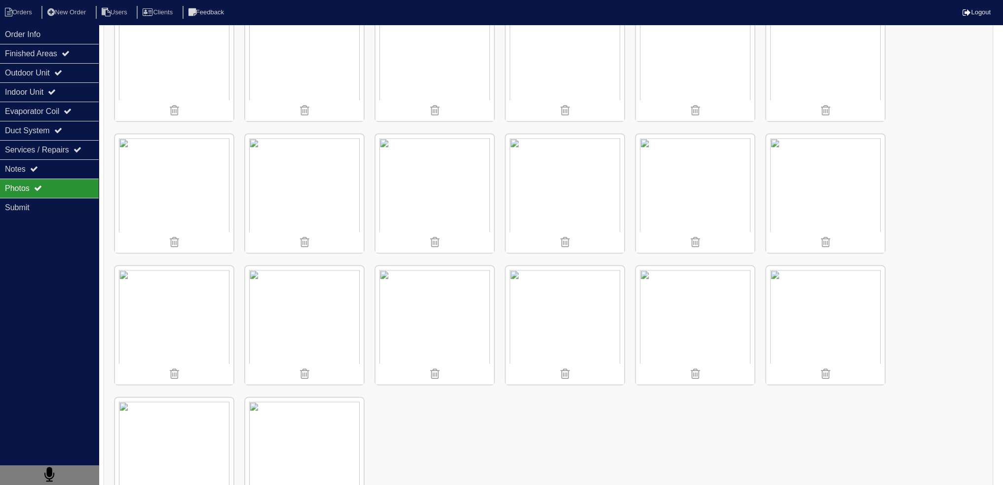
click at [175, 160] on img at bounding box center [174, 193] width 118 height 118
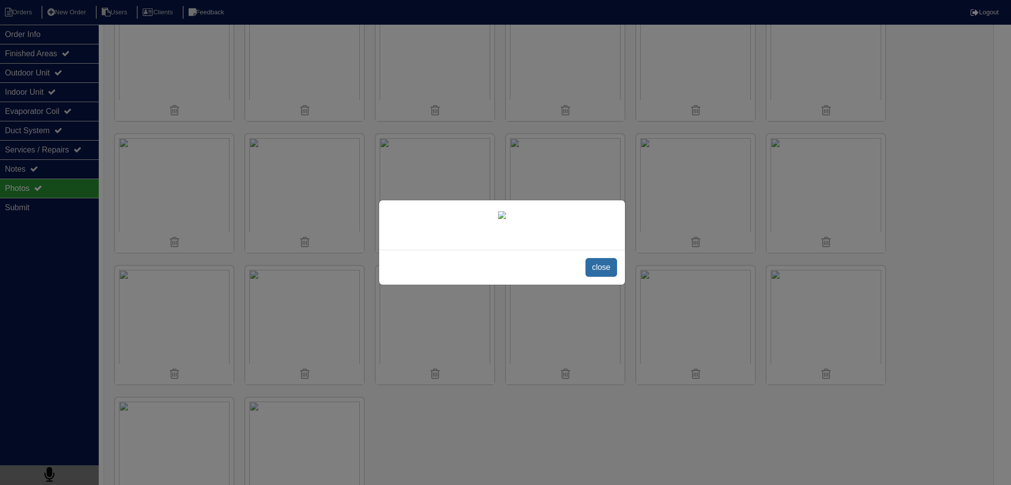
click at [598, 277] on span "close" at bounding box center [600, 267] width 31 height 19
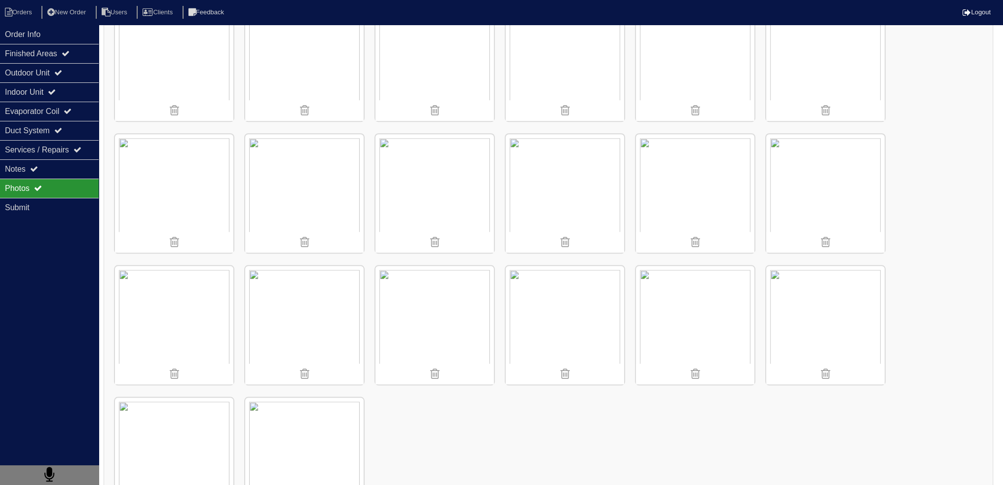
click at [454, 294] on img at bounding box center [435, 325] width 118 height 118
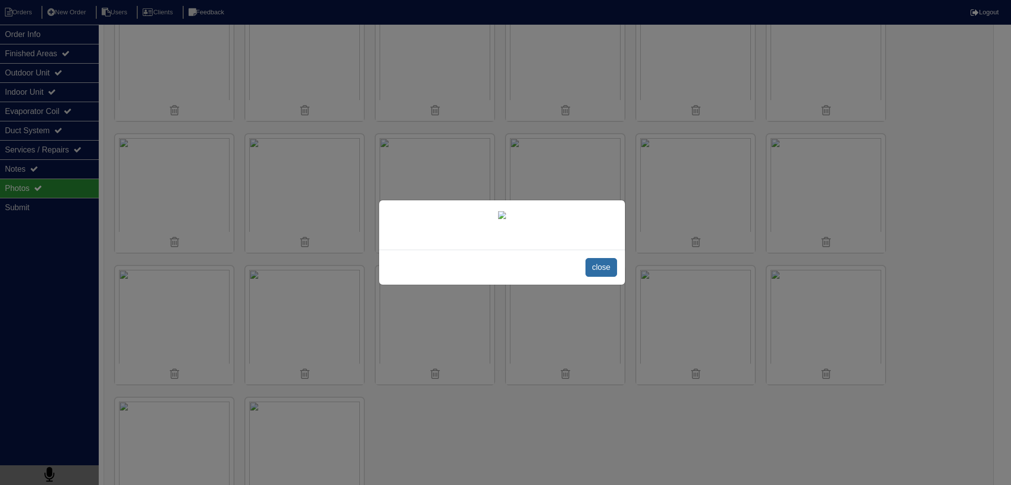
click at [607, 277] on span "close" at bounding box center [600, 267] width 31 height 19
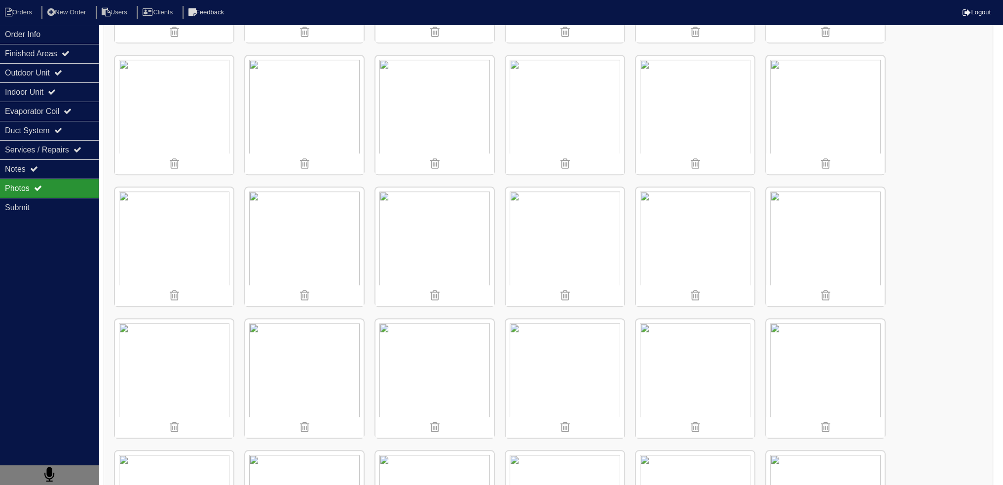
scroll to position [1086, 0]
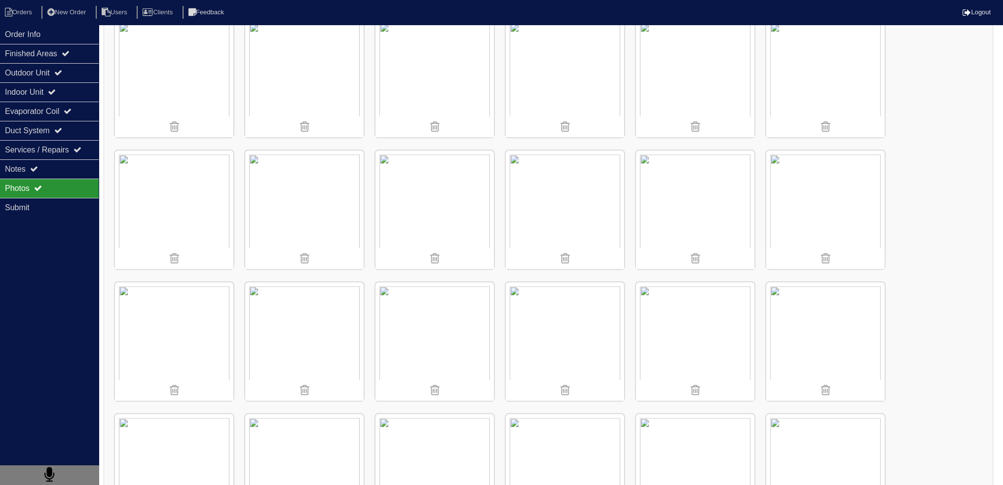
click at [695, 62] on img at bounding box center [695, 78] width 118 height 118
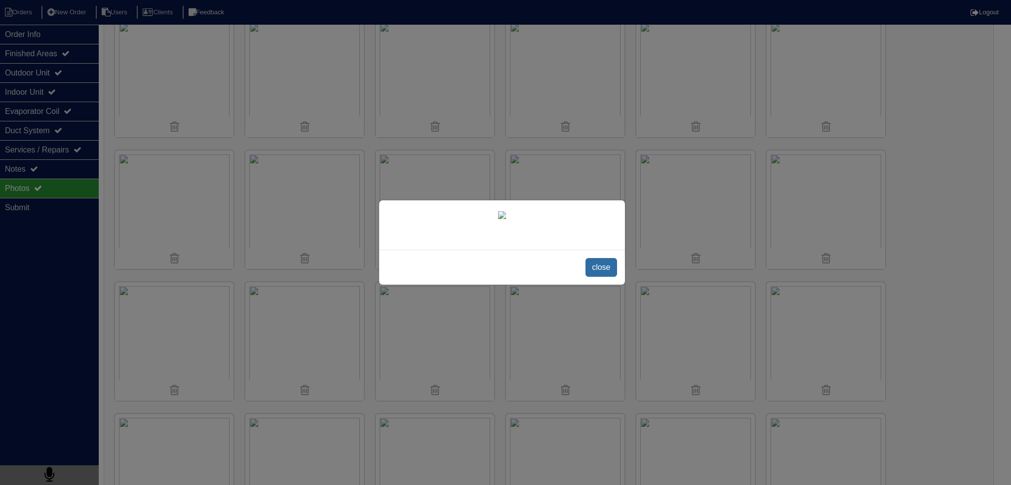
click at [606, 267] on span "close" at bounding box center [600, 267] width 31 height 19
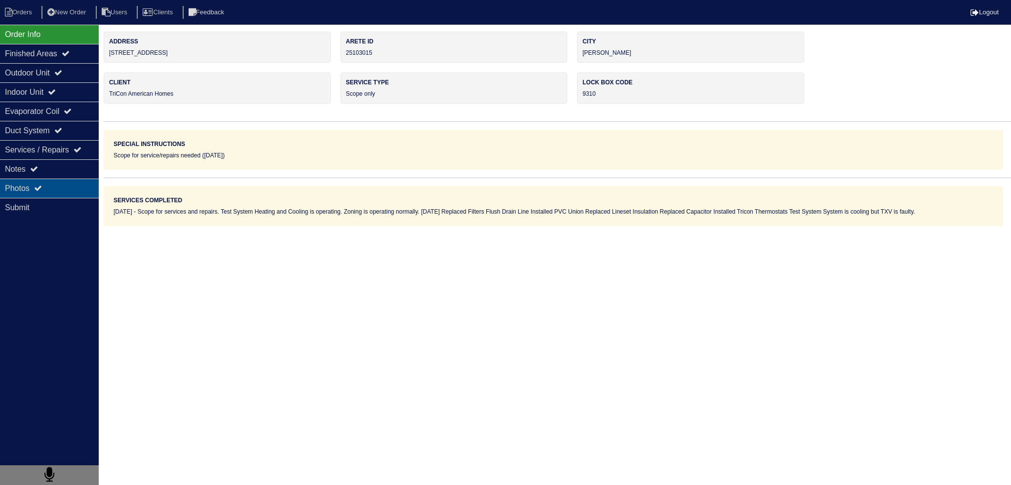
drag, startPoint x: 59, startPoint y: 191, endPoint x: 87, endPoint y: 193, distance: 28.2
click at [59, 191] on div "Photos" at bounding box center [49, 188] width 99 height 19
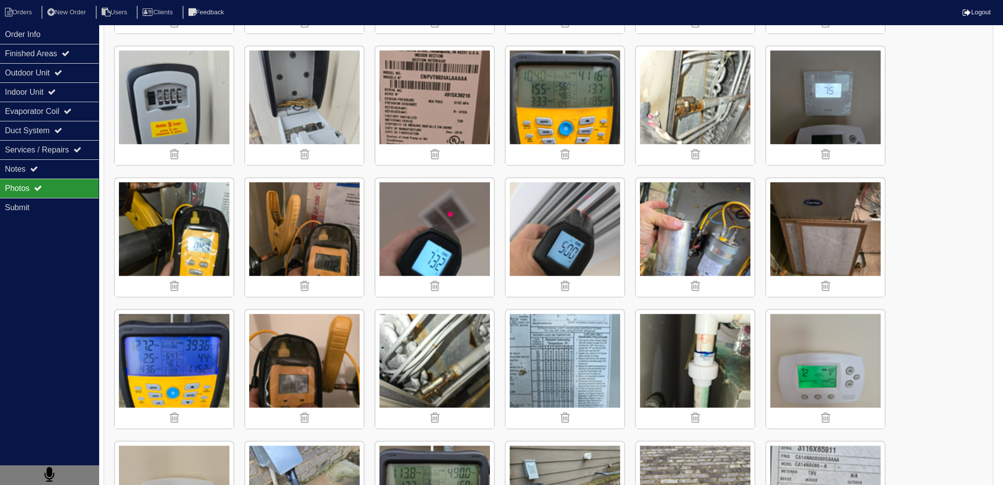
scroll to position [1086, 0]
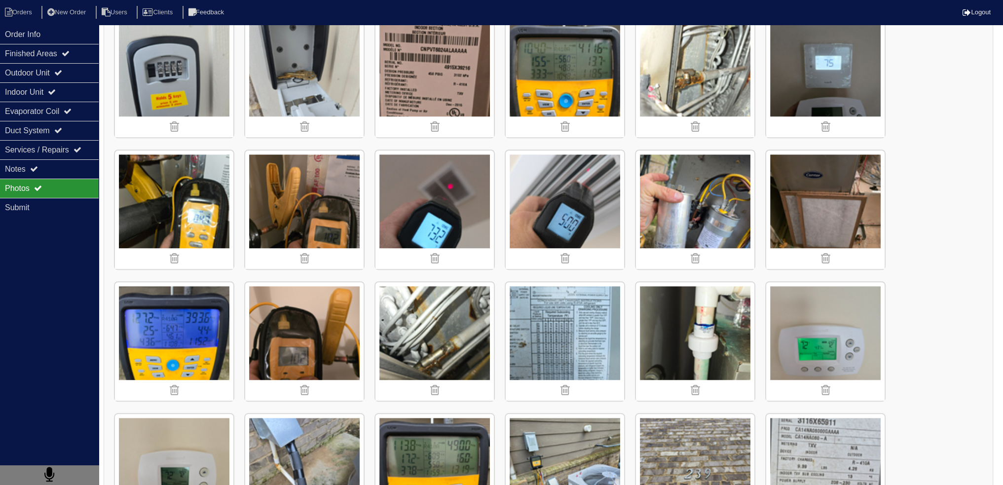
click at [691, 47] on img at bounding box center [695, 78] width 118 height 118
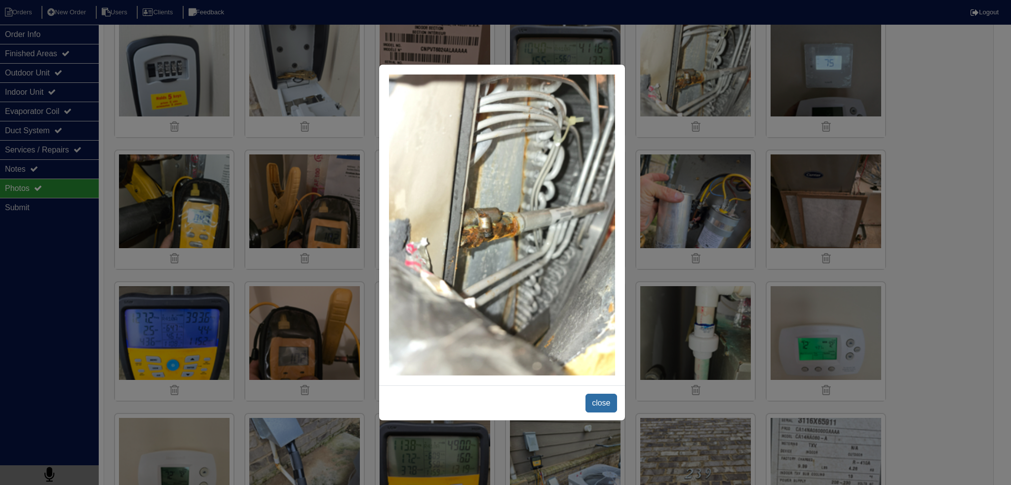
click at [593, 406] on span "close" at bounding box center [600, 403] width 31 height 19
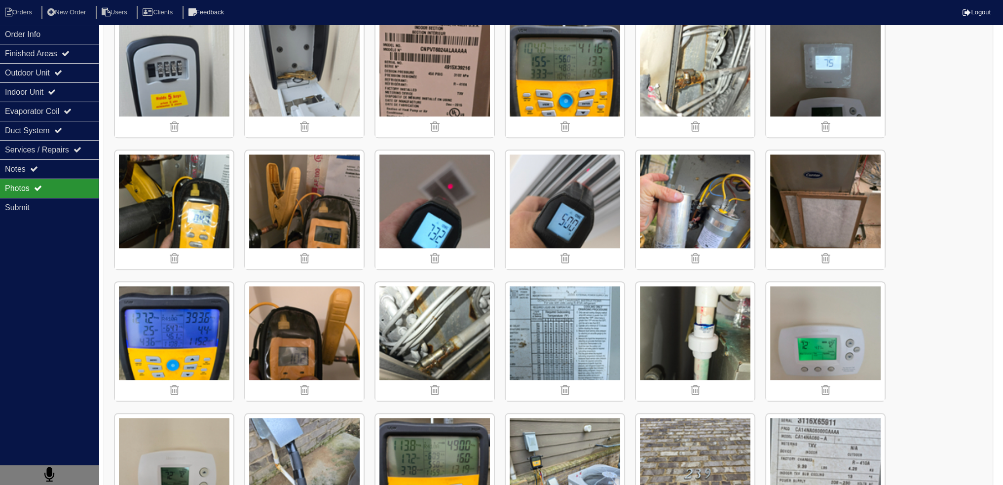
click at [324, 205] on img at bounding box center [304, 210] width 118 height 118
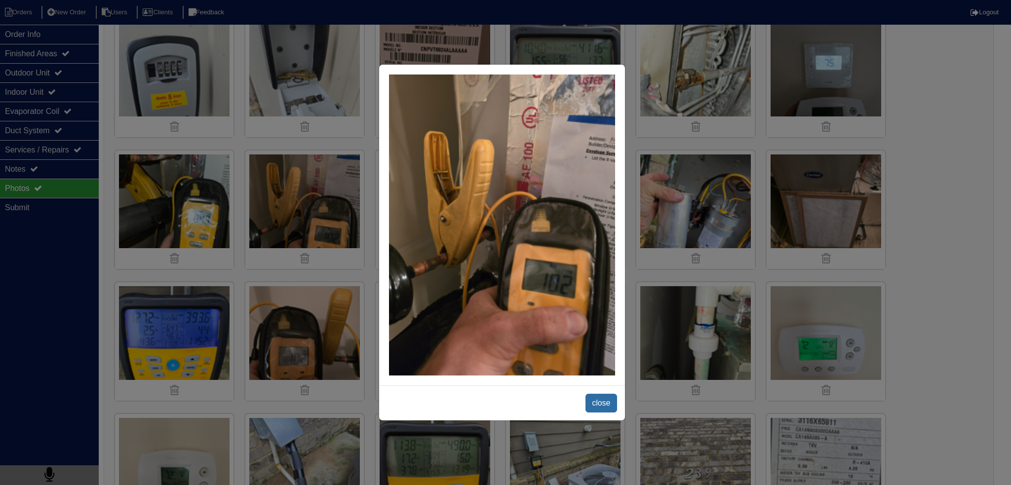
click at [600, 399] on span "close" at bounding box center [600, 403] width 31 height 19
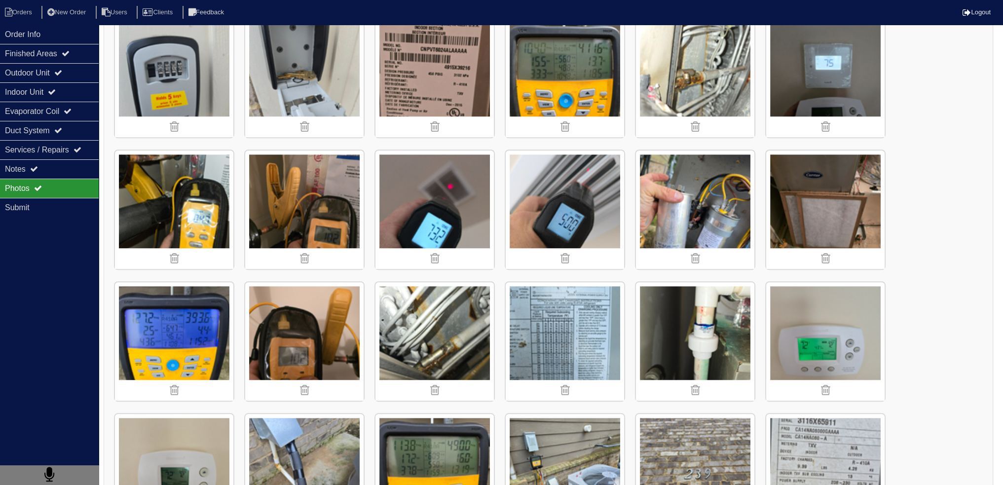
scroll to position [1281, 0]
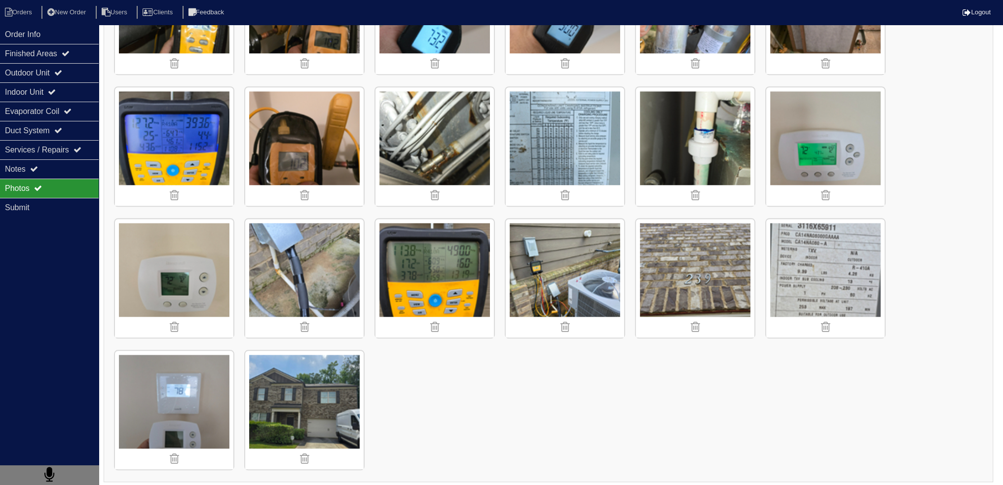
click at [548, 272] on img at bounding box center [565, 278] width 118 height 118
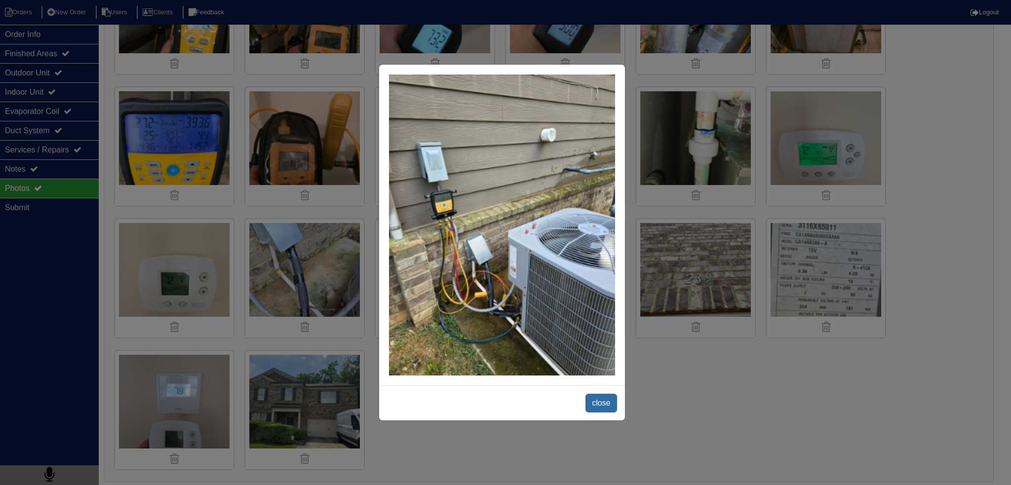
click at [592, 397] on span "close" at bounding box center [600, 403] width 31 height 19
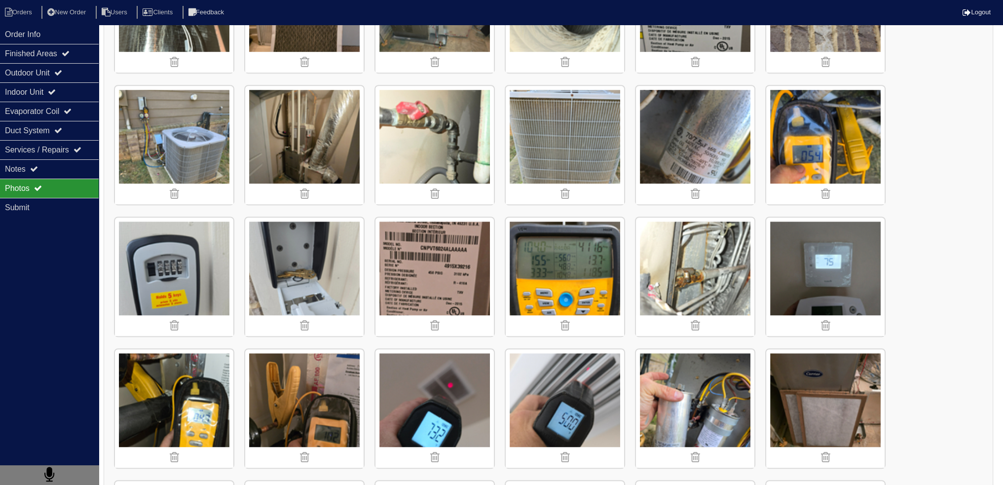
scroll to position [984, 0]
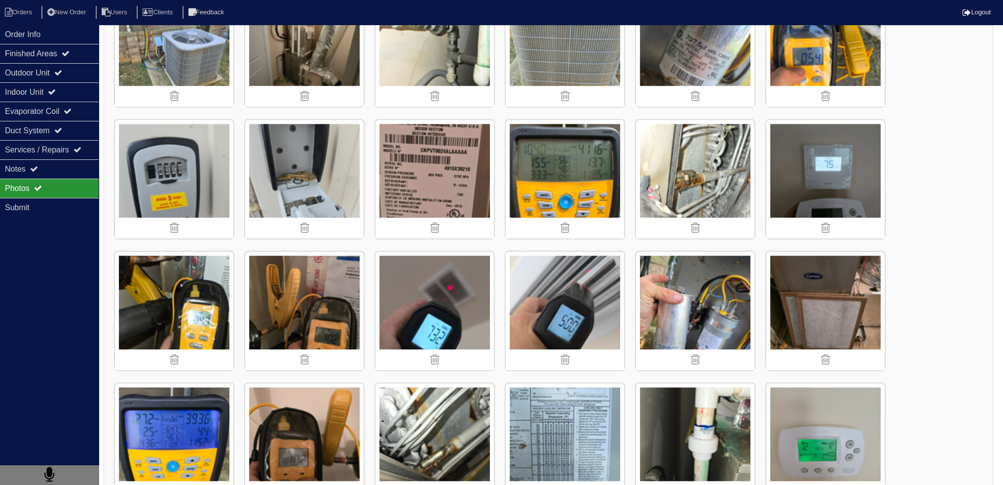
click at [187, 293] on img at bounding box center [174, 311] width 118 height 118
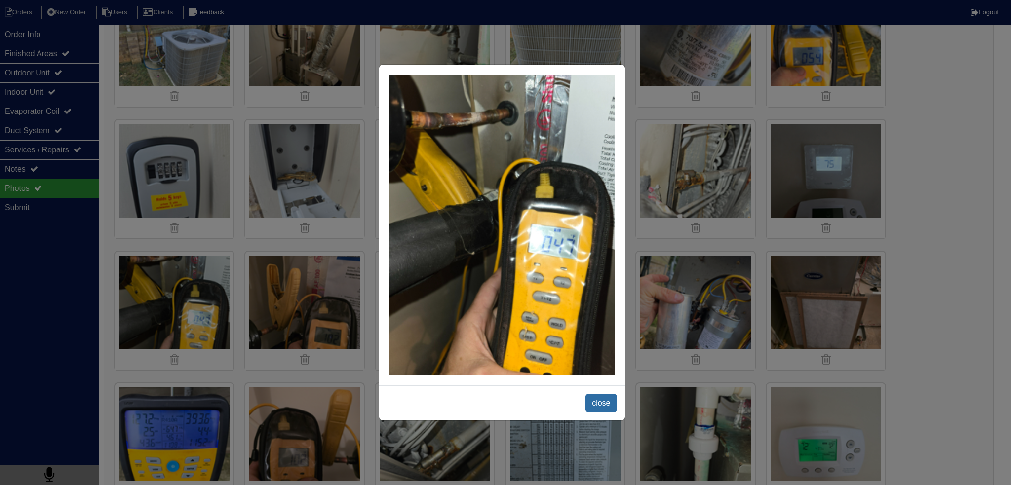
click at [603, 400] on span "close" at bounding box center [600, 403] width 31 height 19
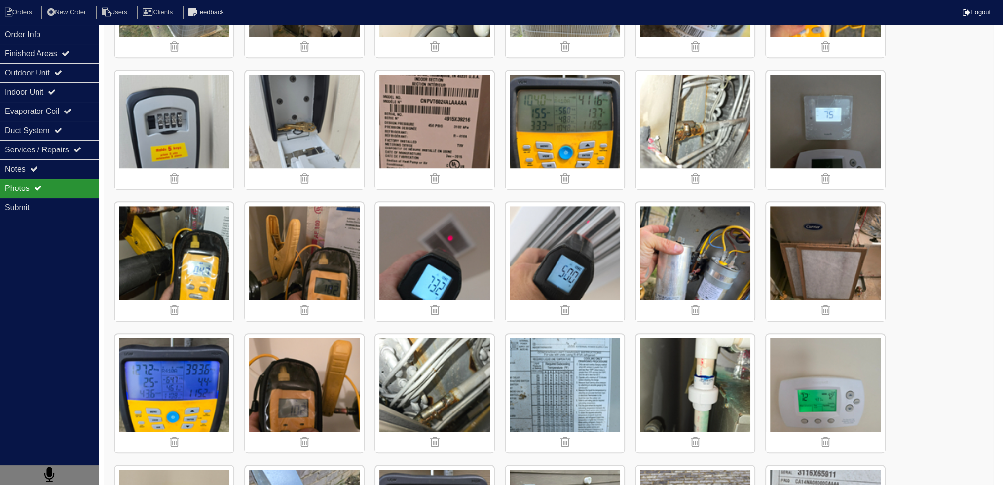
scroll to position [1231, 0]
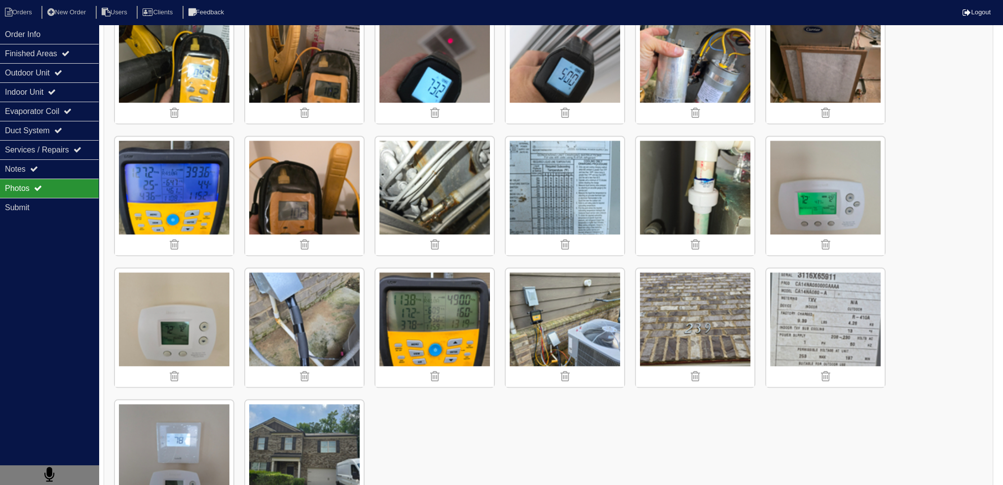
click at [175, 179] on img at bounding box center [174, 196] width 118 height 118
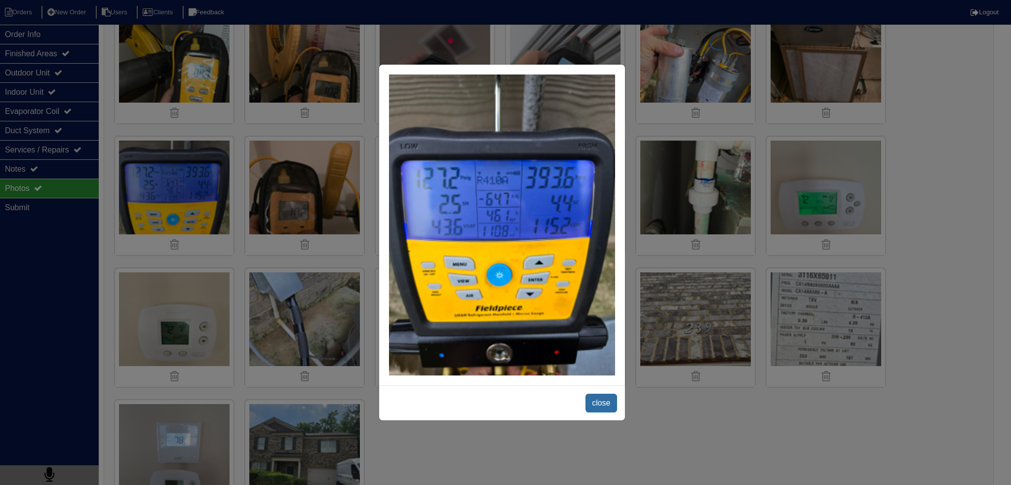
click at [607, 399] on span "close" at bounding box center [600, 403] width 31 height 19
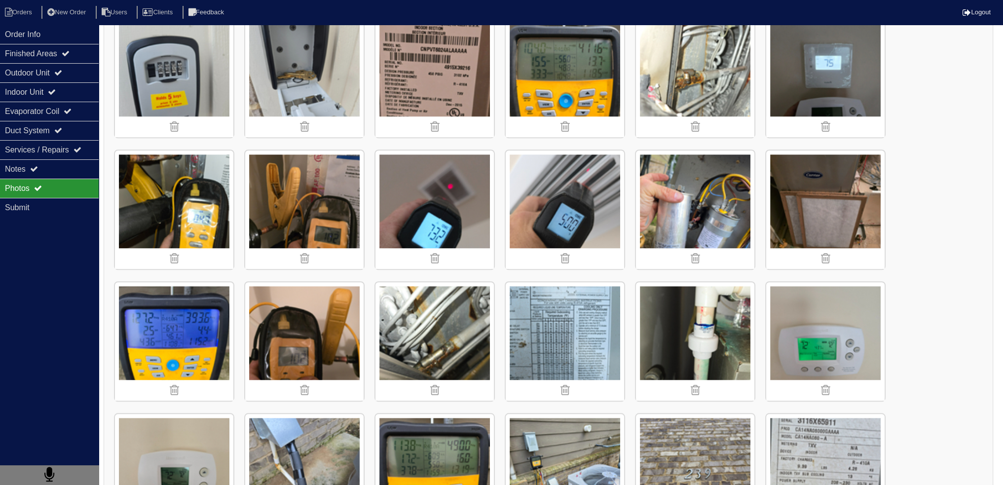
scroll to position [1083, 0]
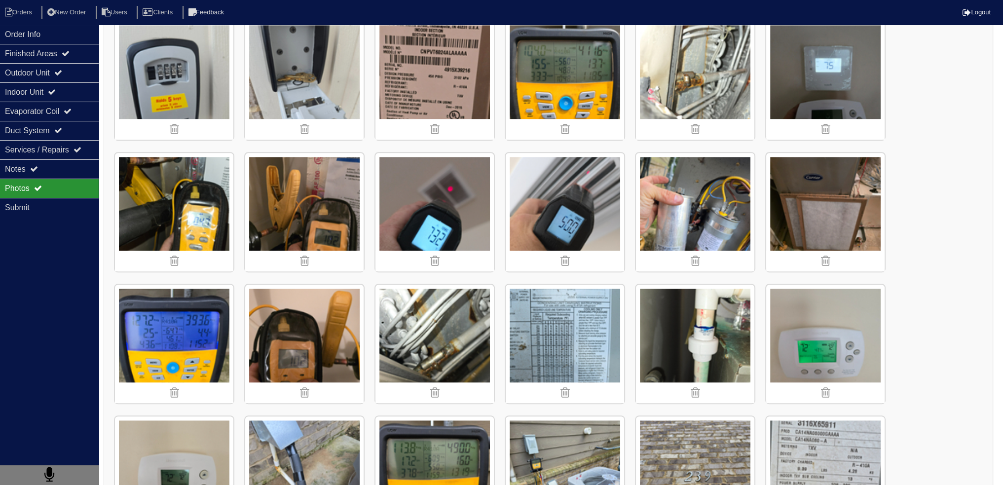
click at [193, 203] on img at bounding box center [174, 212] width 118 height 118
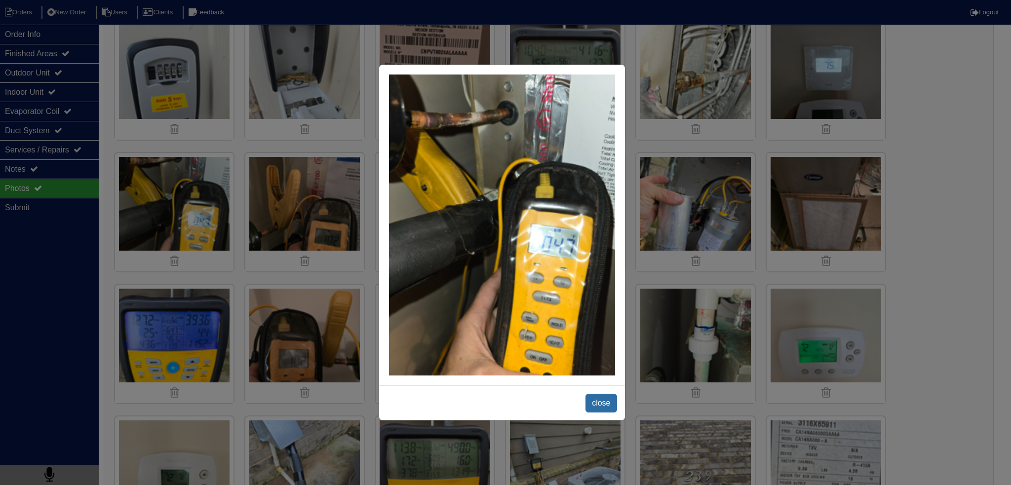
click at [606, 398] on span "close" at bounding box center [600, 403] width 31 height 19
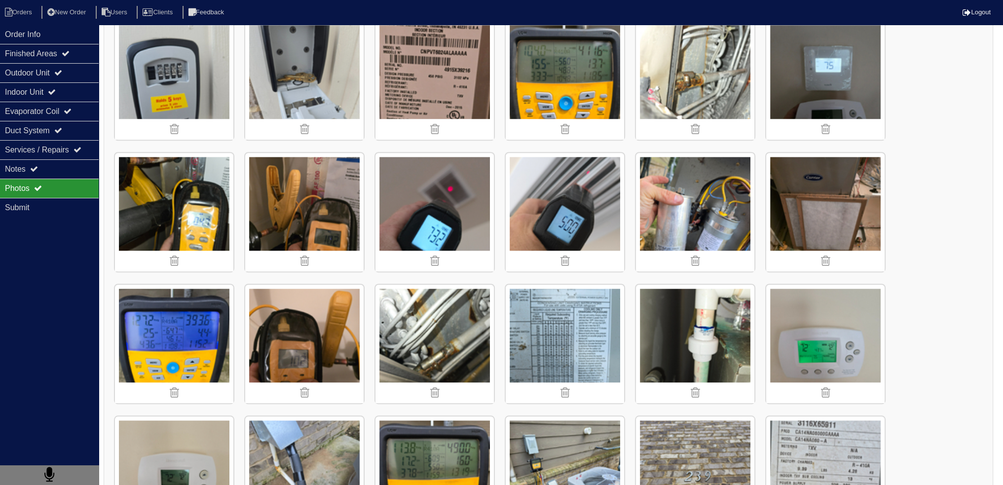
click at [193, 177] on img at bounding box center [174, 212] width 118 height 118
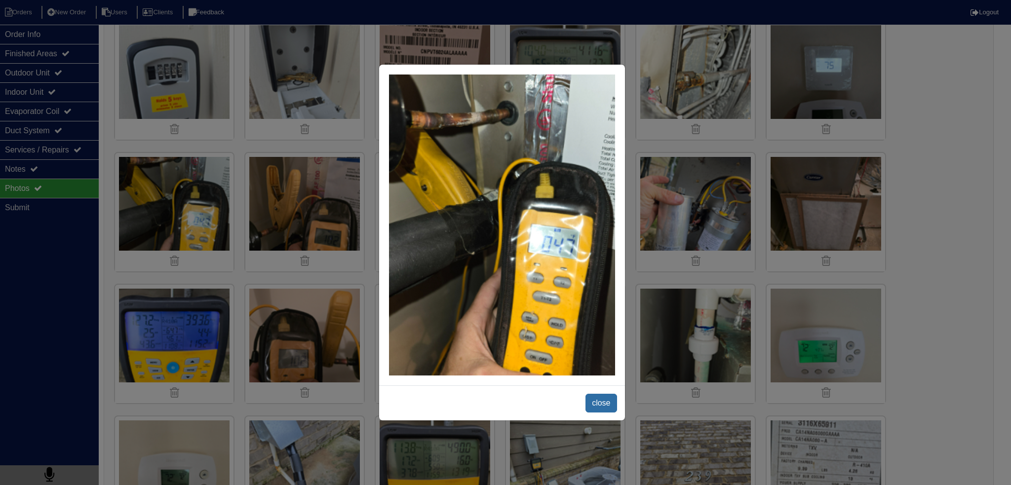
click at [597, 404] on span "close" at bounding box center [600, 403] width 31 height 19
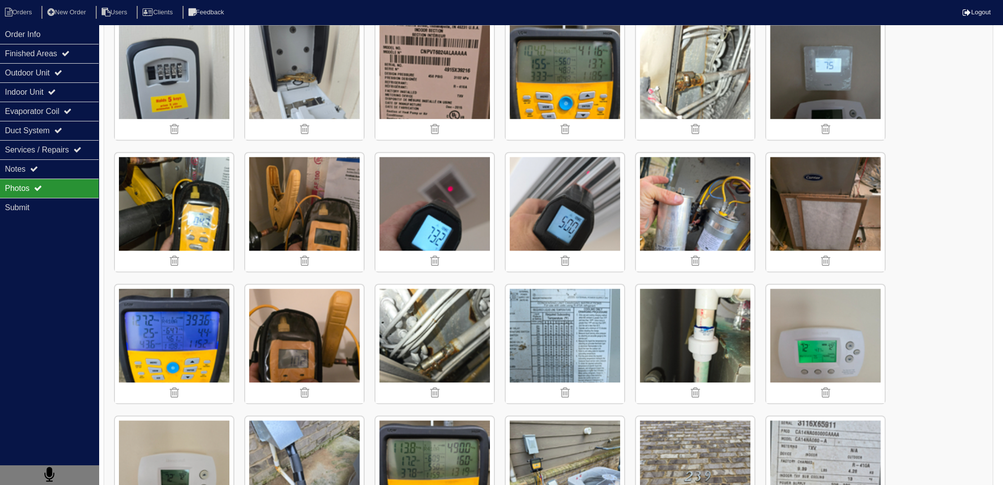
click at [204, 313] on img at bounding box center [174, 344] width 118 height 118
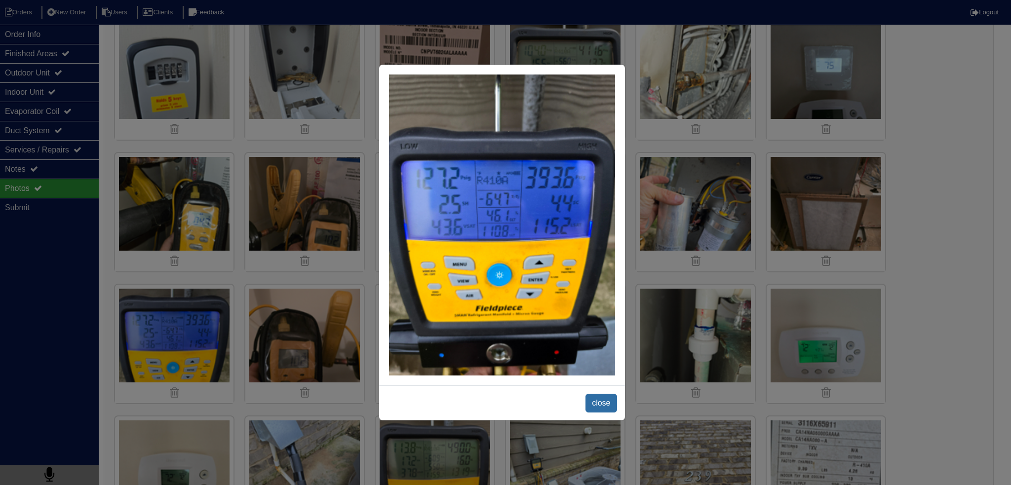
click at [602, 408] on span "close" at bounding box center [600, 403] width 31 height 19
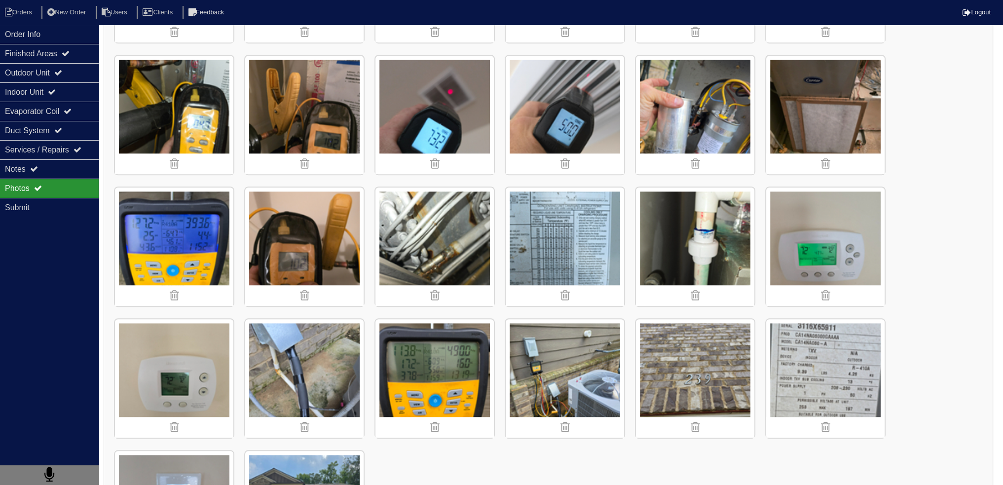
scroll to position [1182, 0]
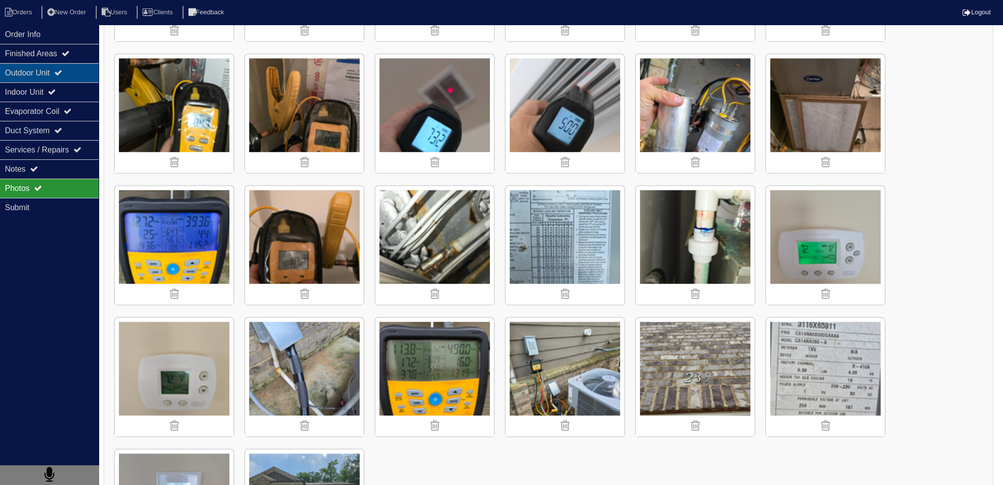
click at [59, 73] on div "Outdoor Unit" at bounding box center [49, 72] width 99 height 19
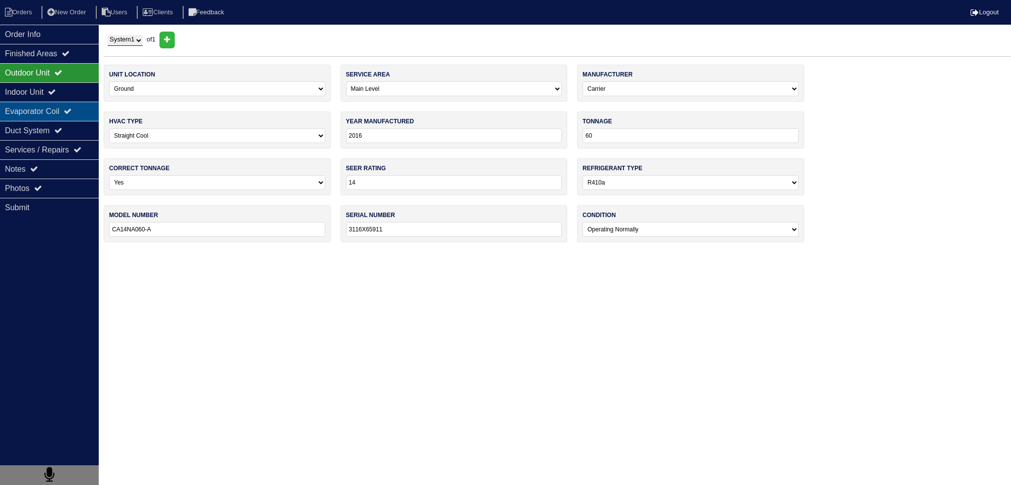
click at [79, 100] on div "Indoor Unit" at bounding box center [49, 91] width 99 height 19
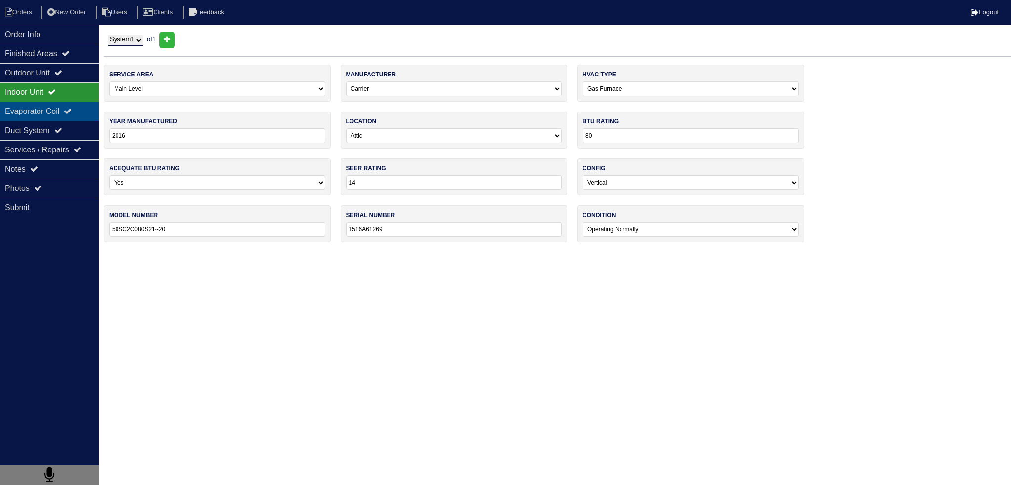
click at [72, 112] on icon at bounding box center [68, 111] width 8 height 8
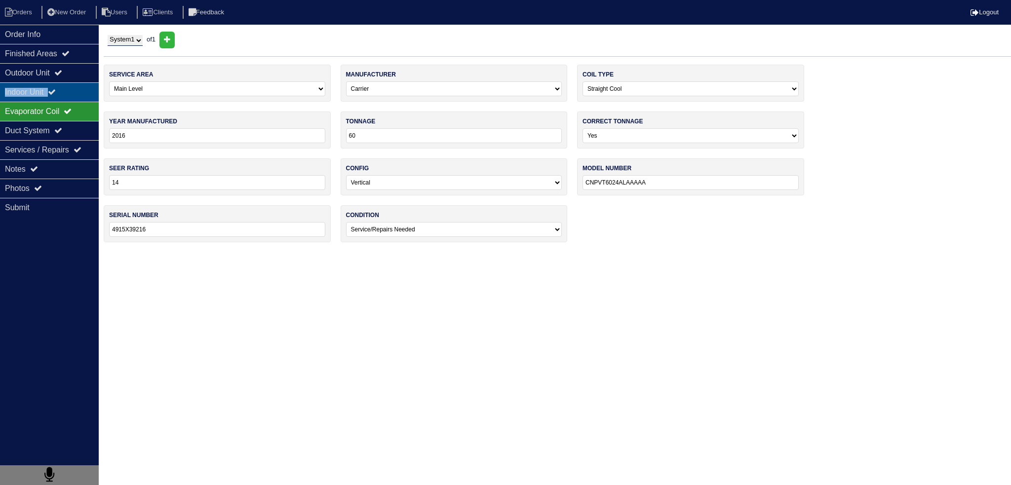
click at [67, 84] on div "Order Info Finished Areas Outdoor Unit Indoor Unit Evaporator Coil Duct System …" at bounding box center [49, 267] width 99 height 485
click at [62, 74] on icon at bounding box center [58, 73] width 8 height 8
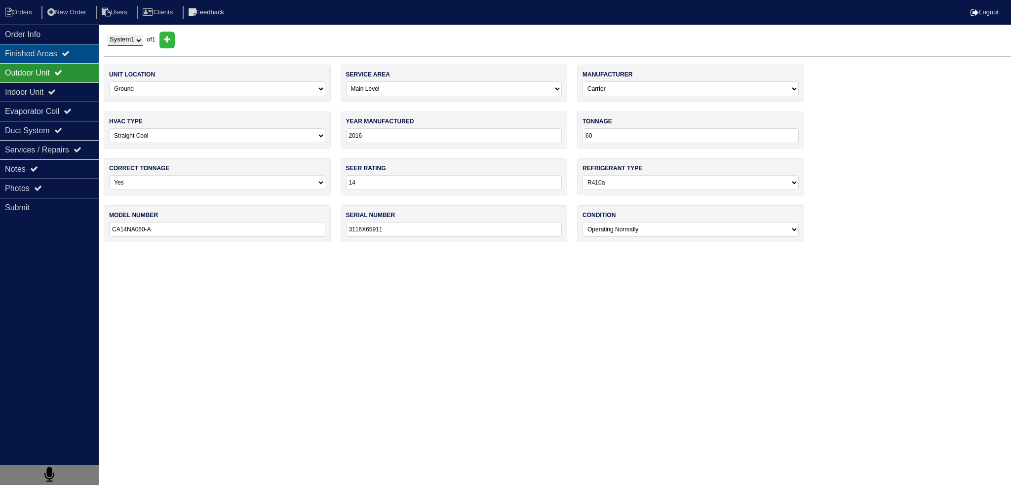
click at [88, 57] on div "Finished Areas" at bounding box center [49, 53] width 99 height 19
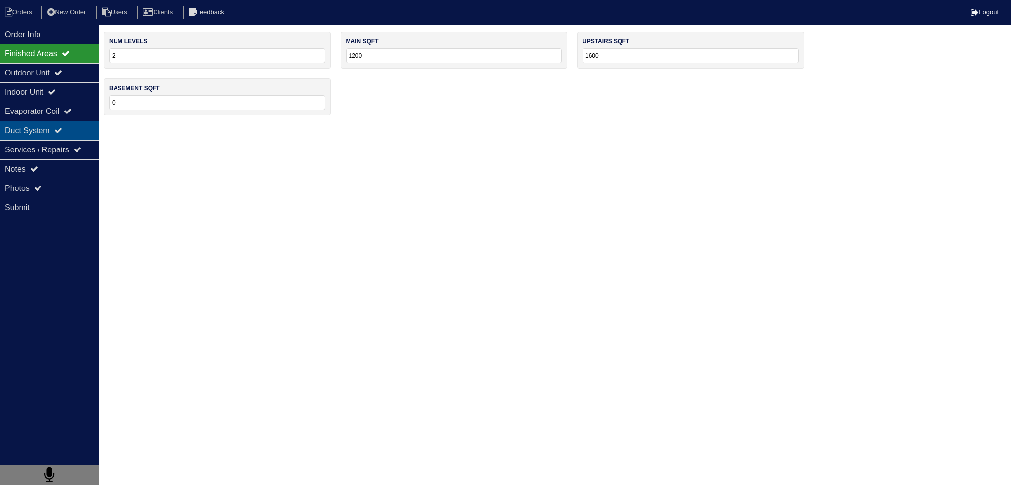
click at [83, 127] on div "Duct System" at bounding box center [49, 130] width 99 height 19
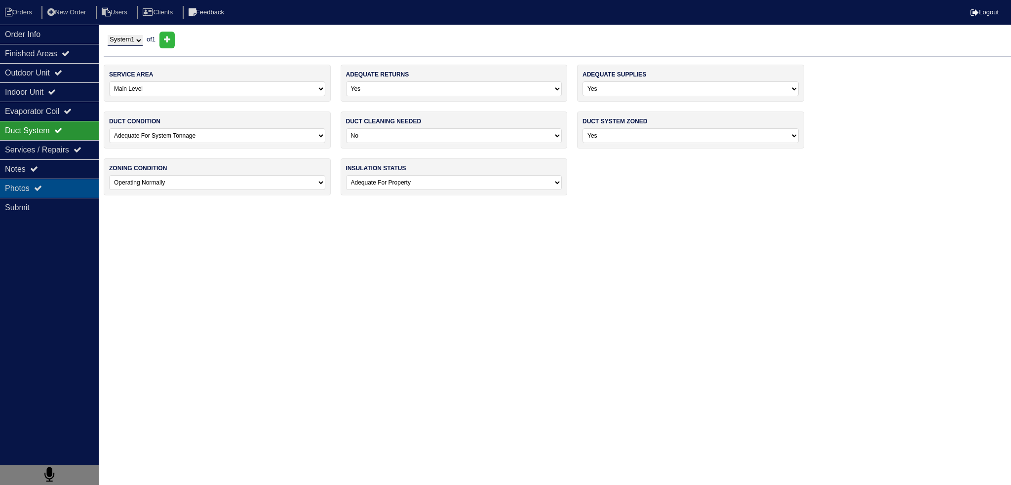
click at [76, 189] on div "Photos" at bounding box center [49, 188] width 99 height 19
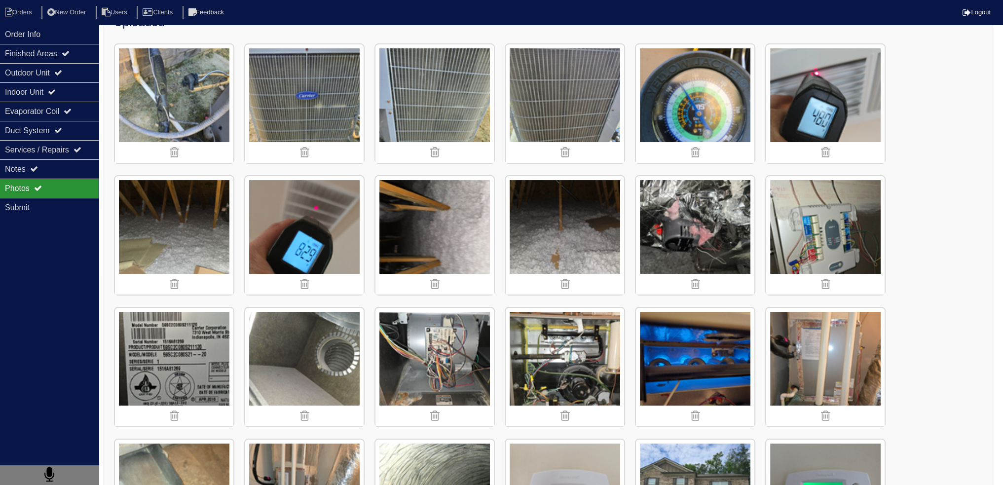
scroll to position [96, 0]
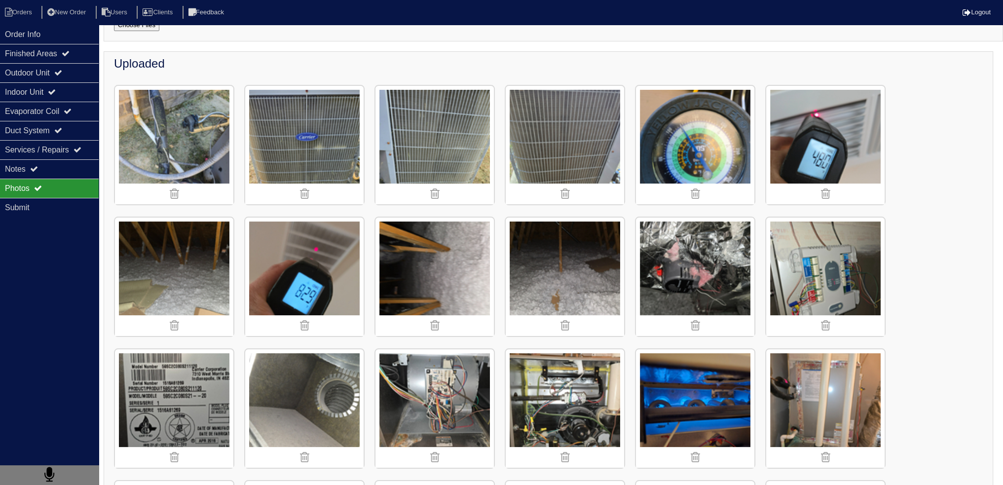
click at [444, 260] on img at bounding box center [435, 277] width 118 height 118
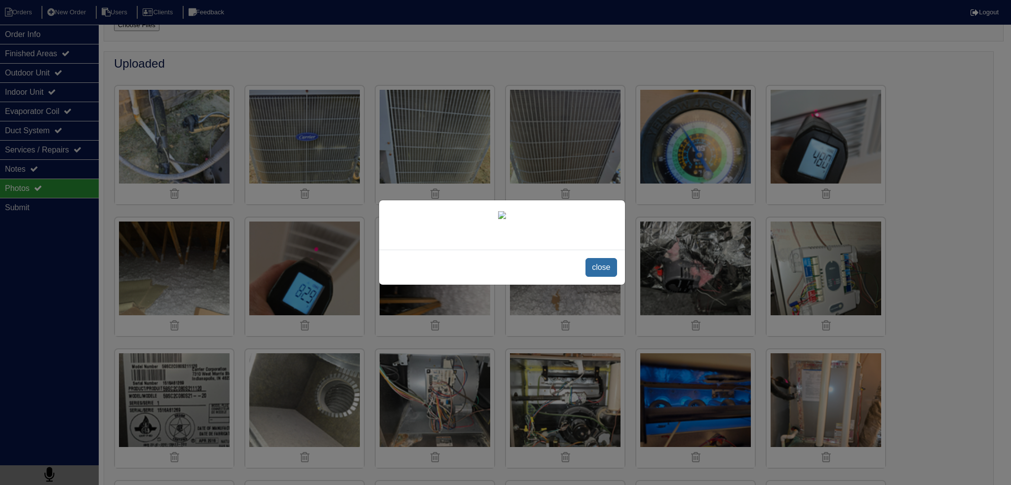
click at [607, 277] on span "close" at bounding box center [600, 267] width 31 height 19
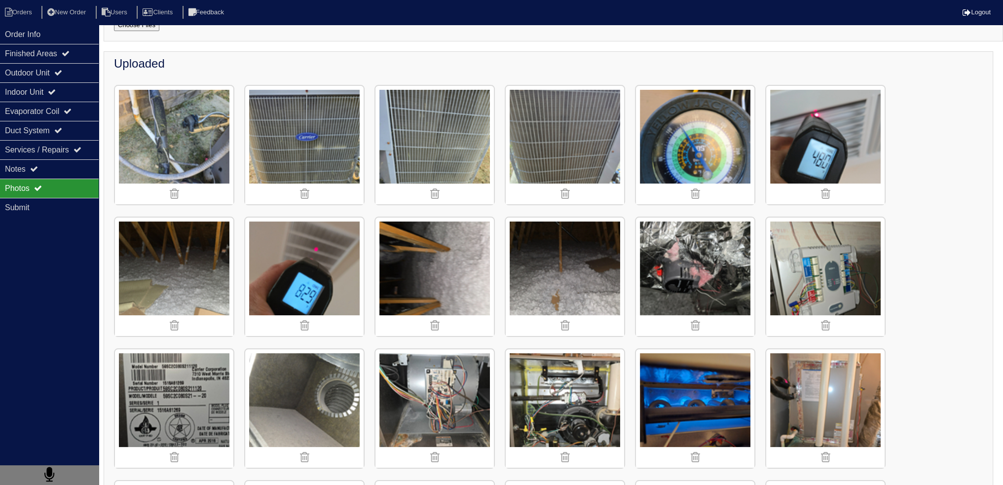
scroll to position [343, 0]
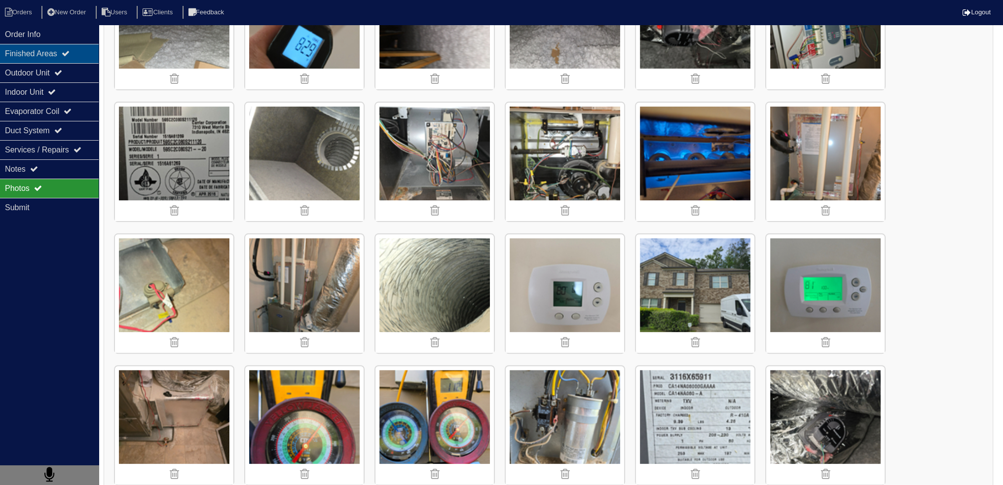
click at [51, 59] on div "Finished Areas" at bounding box center [49, 53] width 99 height 19
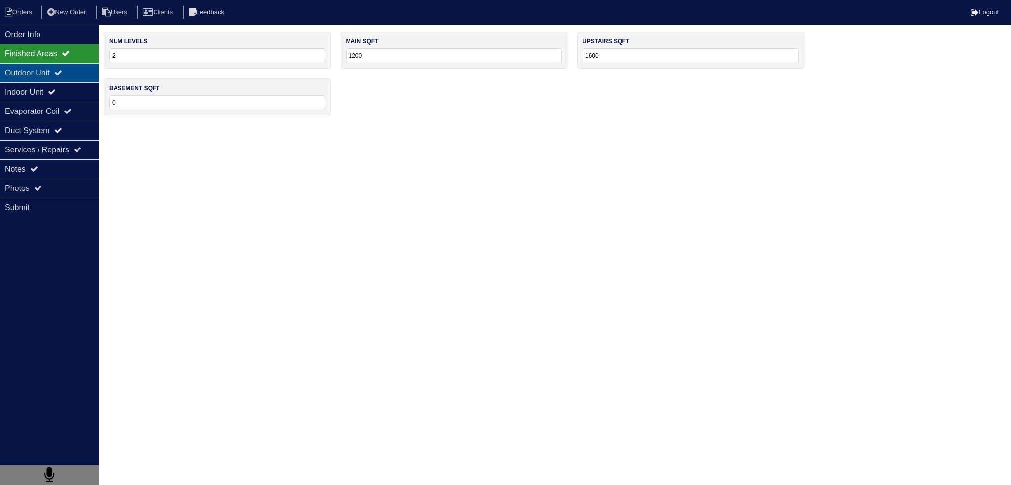
click at [55, 69] on div "Outdoor Unit" at bounding box center [49, 72] width 99 height 19
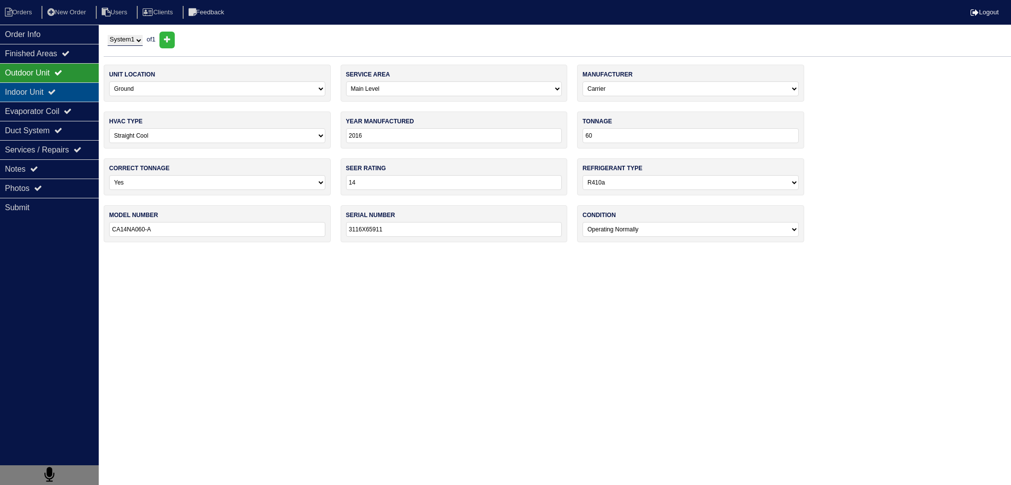
click at [47, 92] on div "Indoor Unit" at bounding box center [49, 91] width 99 height 19
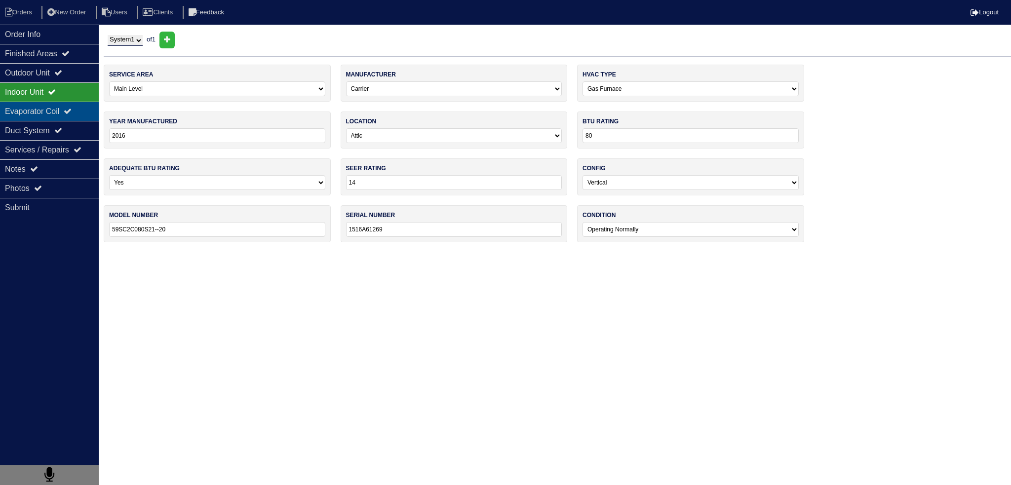
click at [58, 112] on div "Evaporator Coil" at bounding box center [49, 111] width 99 height 19
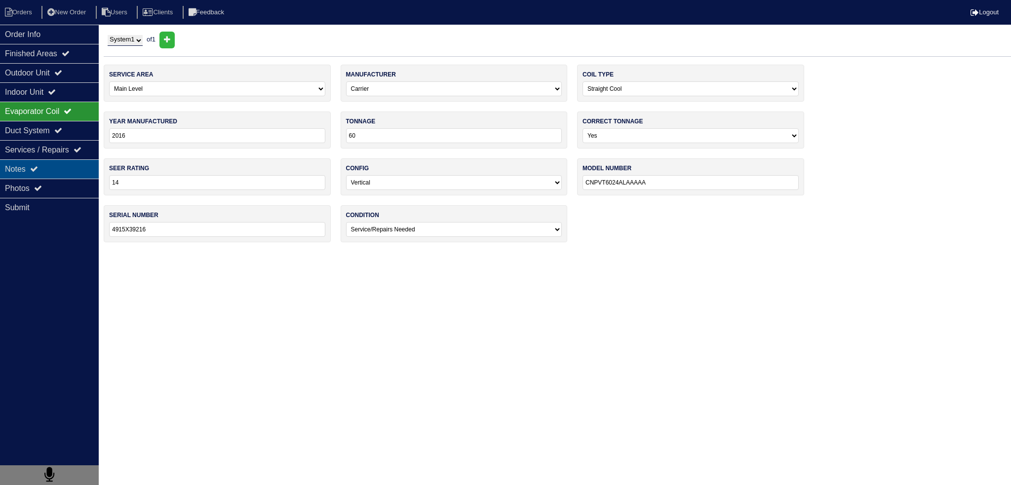
click at [61, 174] on div "Notes" at bounding box center [49, 168] width 99 height 19
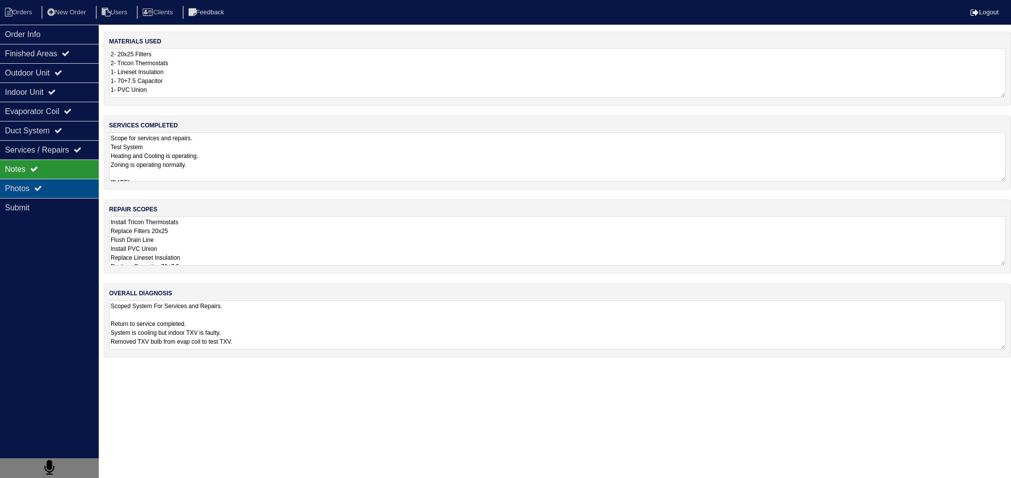
click at [62, 196] on div "Photos" at bounding box center [49, 188] width 99 height 19
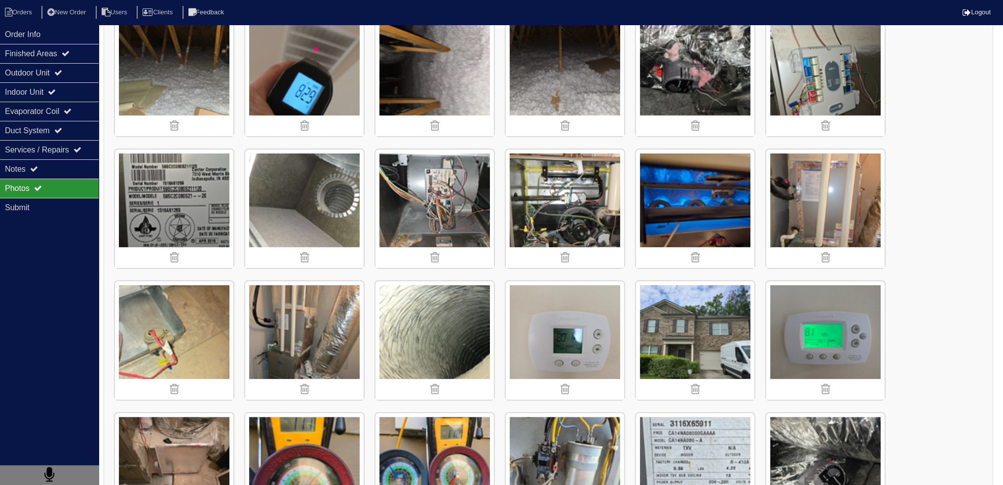
scroll to position [493, 0]
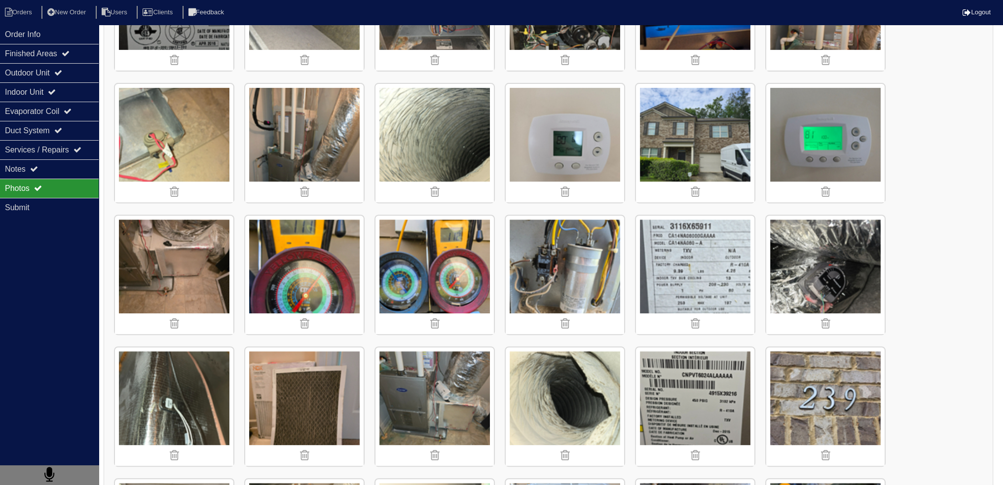
click at [677, 129] on img at bounding box center [695, 143] width 118 height 118
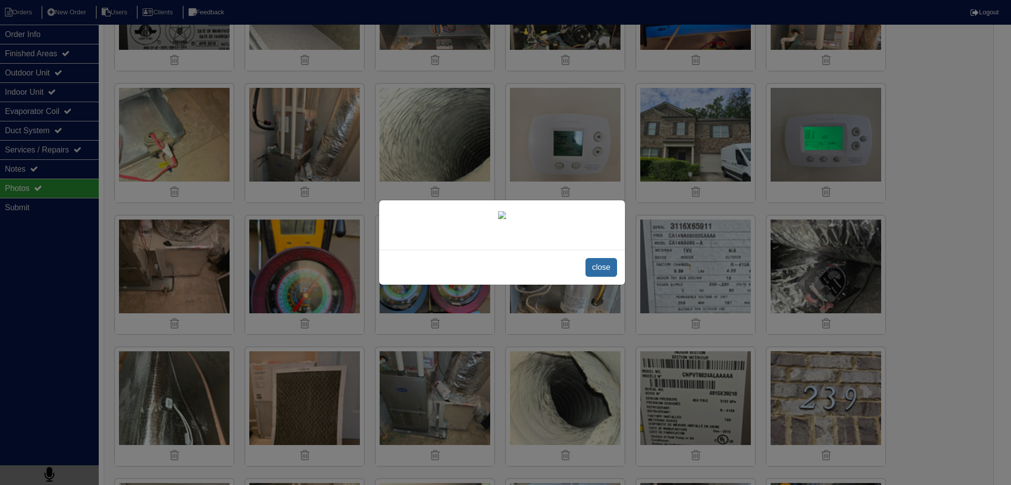
click at [602, 277] on span "close" at bounding box center [600, 267] width 31 height 19
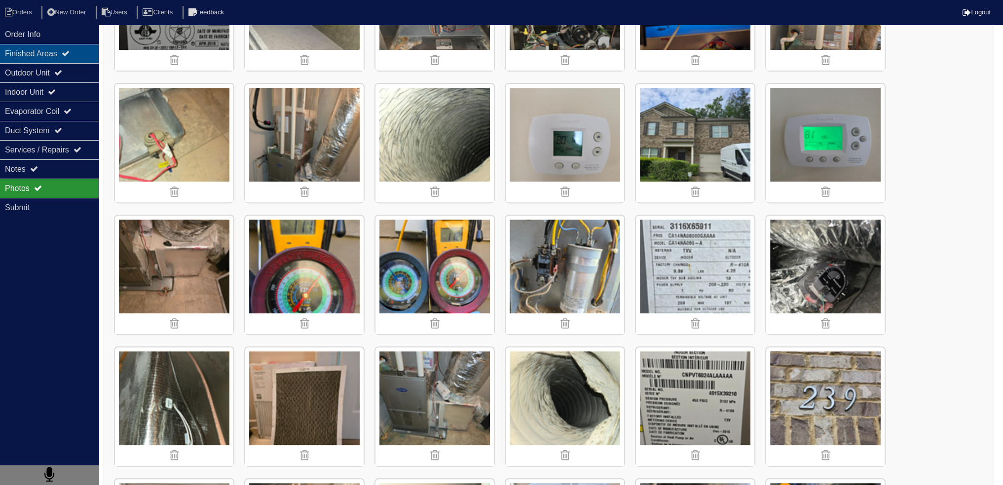
click at [49, 61] on div "Finished Areas" at bounding box center [49, 53] width 99 height 19
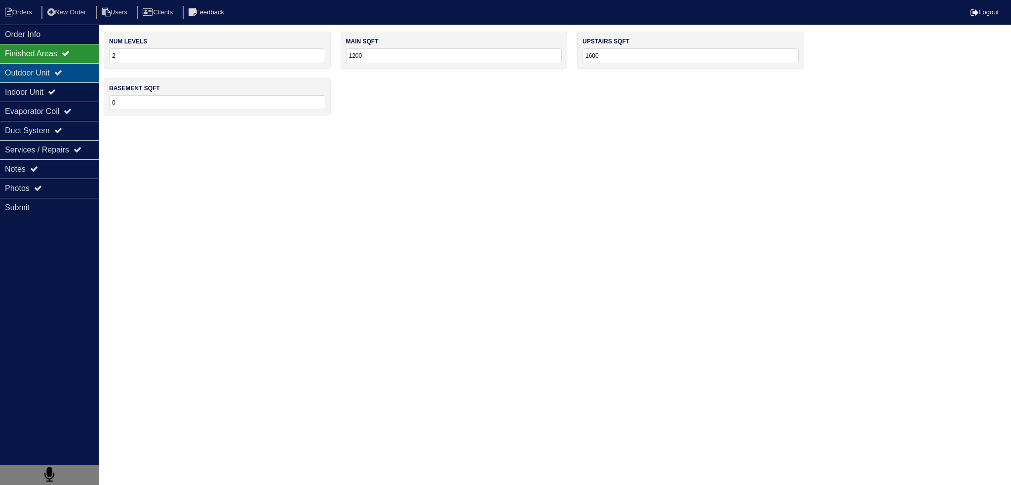
click at [48, 69] on div "Outdoor Unit" at bounding box center [49, 72] width 99 height 19
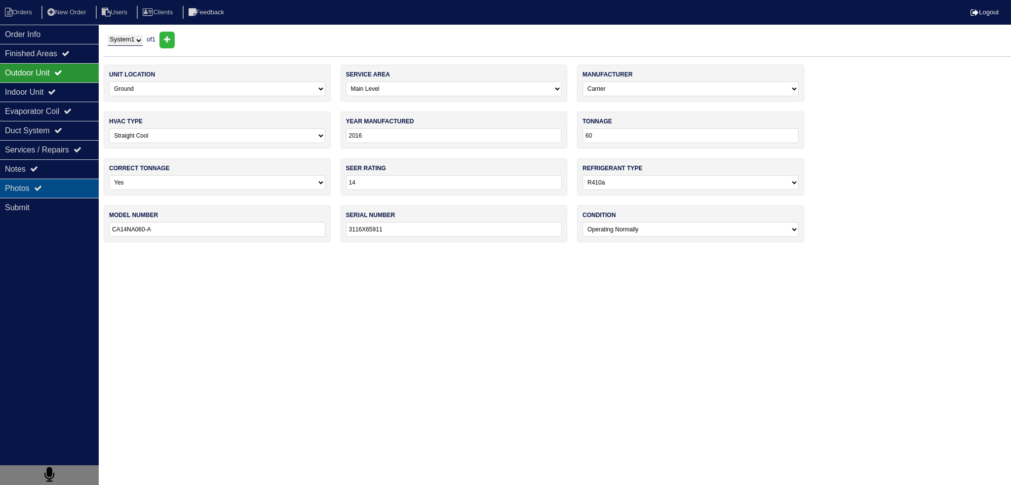
click at [68, 187] on div "Photos" at bounding box center [49, 188] width 99 height 19
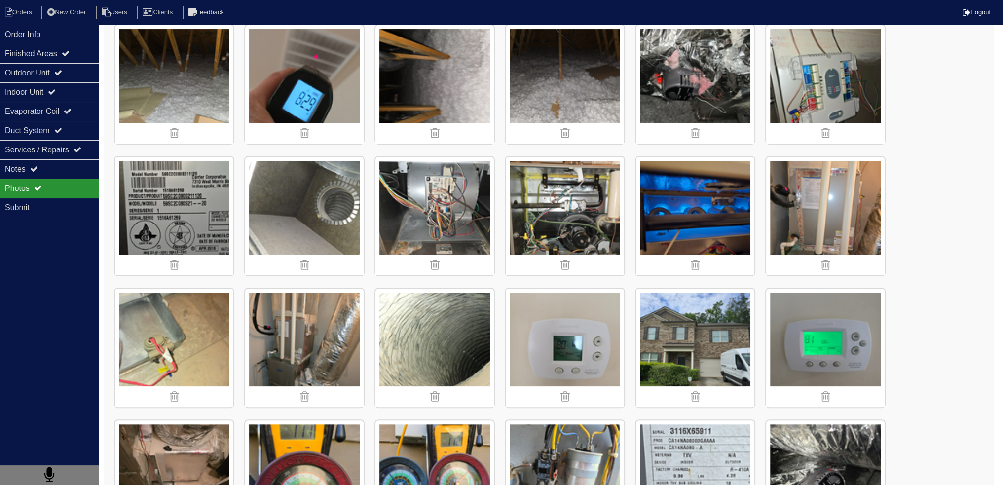
scroll to position [296, 0]
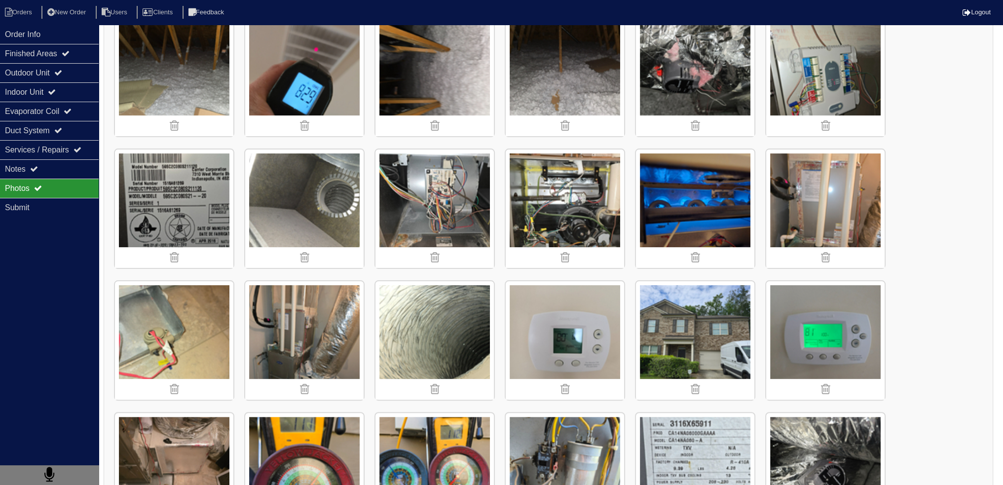
click at [305, 326] on img at bounding box center [304, 340] width 118 height 118
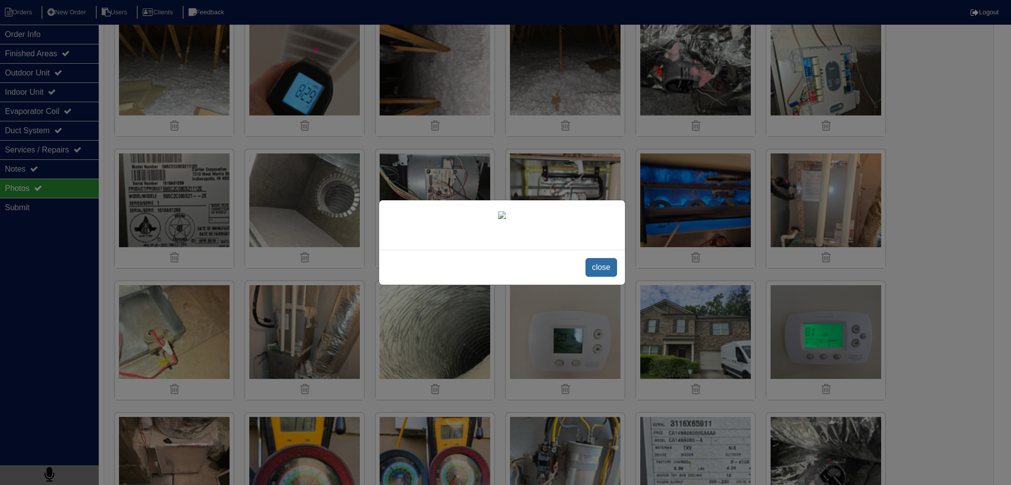
click at [595, 277] on span "close" at bounding box center [600, 267] width 31 height 19
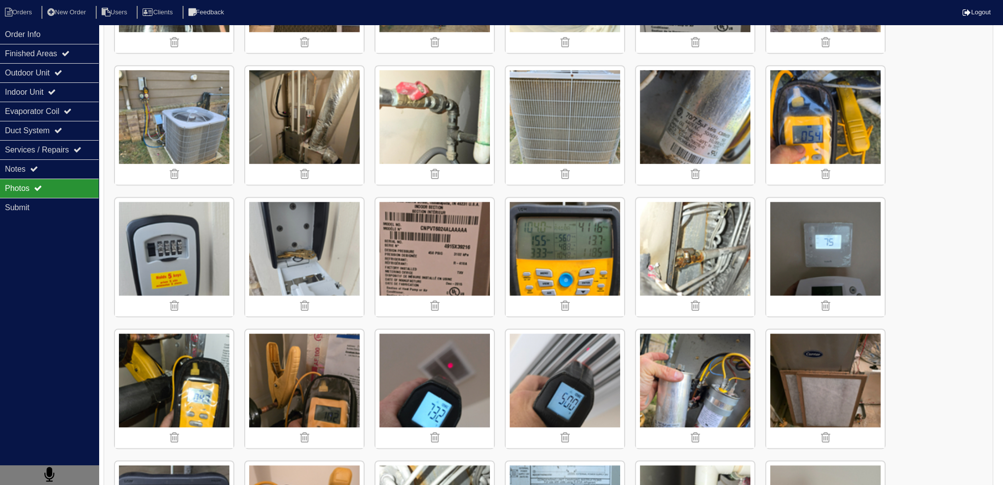
scroll to position [888, 0]
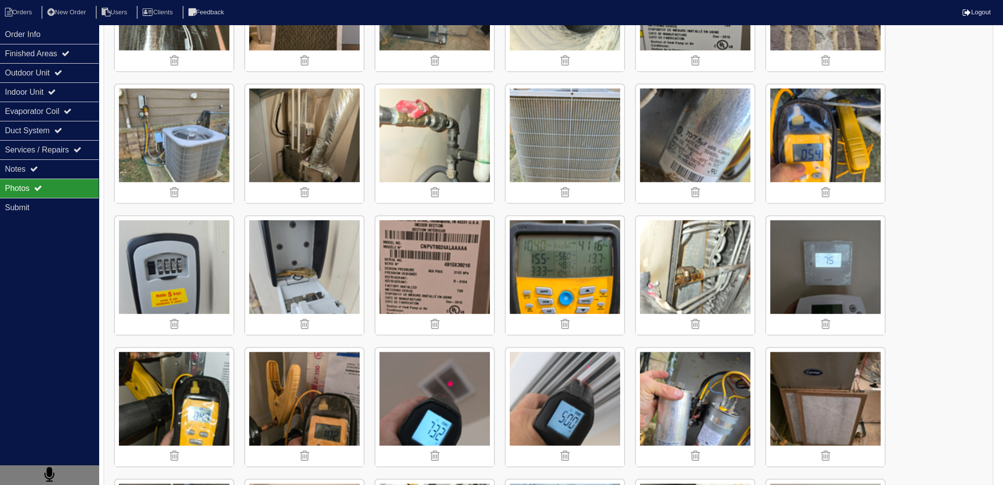
click at [325, 148] on img at bounding box center [304, 143] width 118 height 118
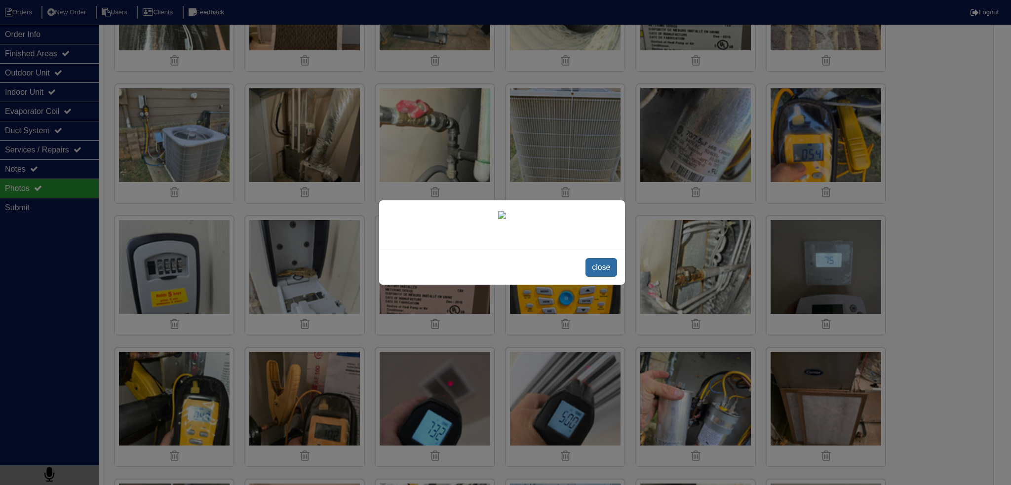
click at [605, 277] on span "close" at bounding box center [600, 267] width 31 height 19
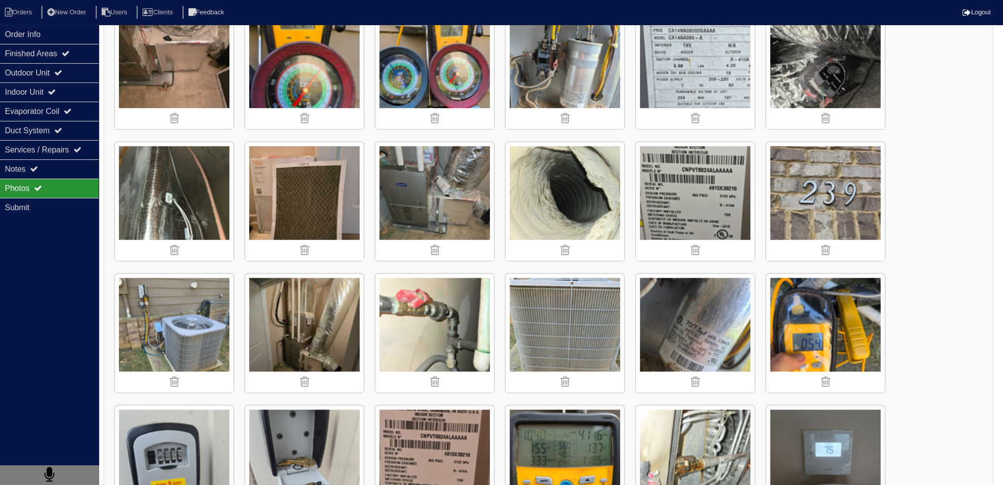
scroll to position [688, 0]
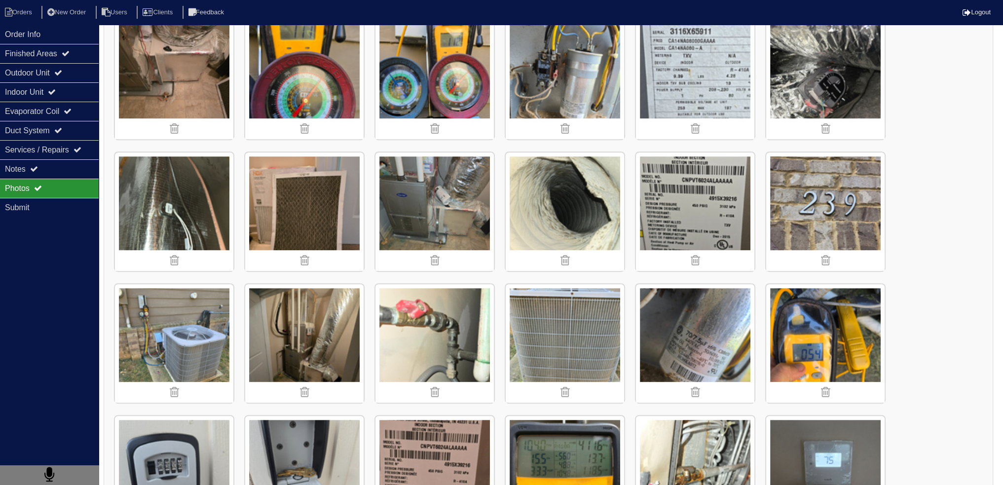
click at [463, 212] on img at bounding box center [435, 211] width 118 height 118
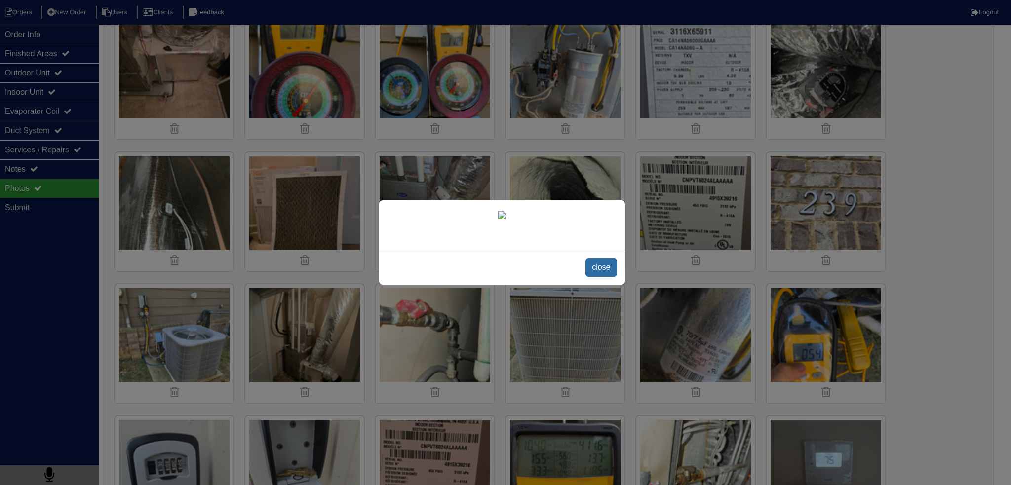
click at [600, 277] on span "close" at bounding box center [600, 267] width 31 height 19
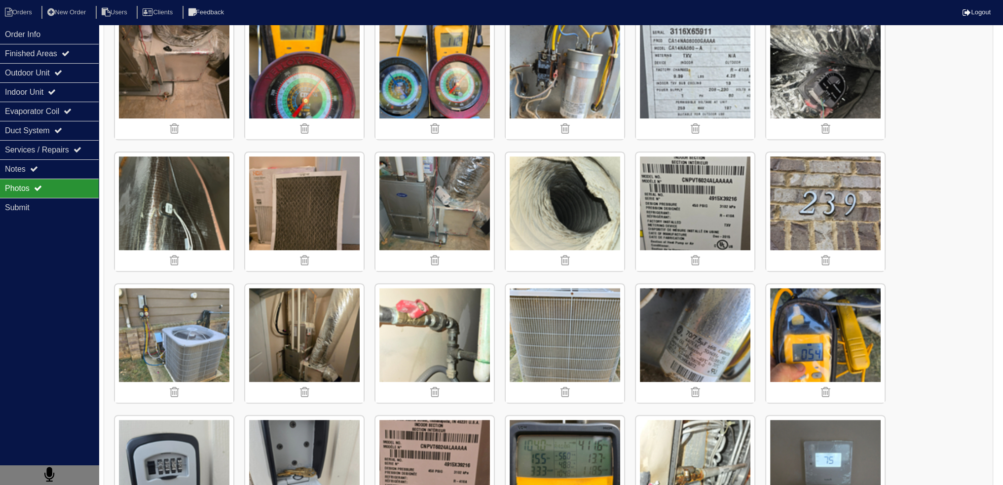
click at [448, 207] on img at bounding box center [435, 211] width 118 height 118
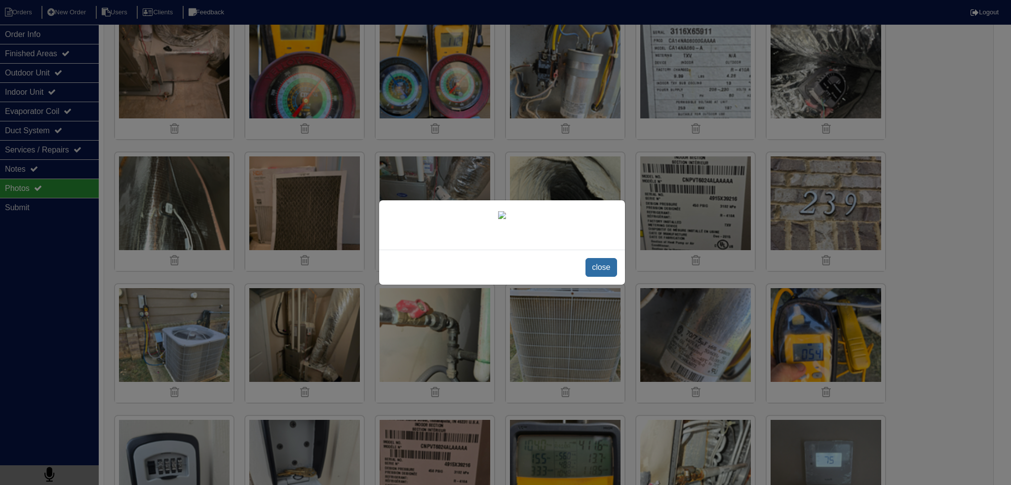
click at [596, 277] on span "close" at bounding box center [600, 267] width 31 height 19
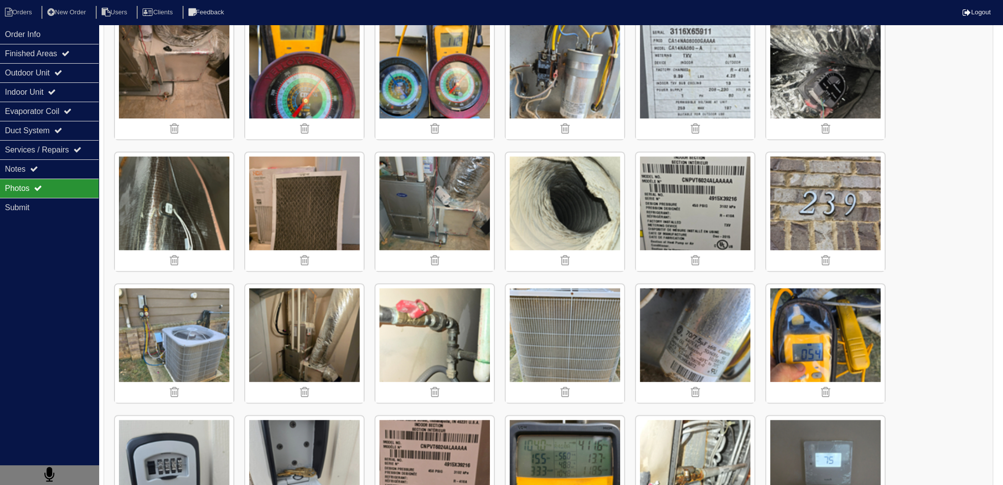
click at [317, 316] on img at bounding box center [304, 343] width 118 height 118
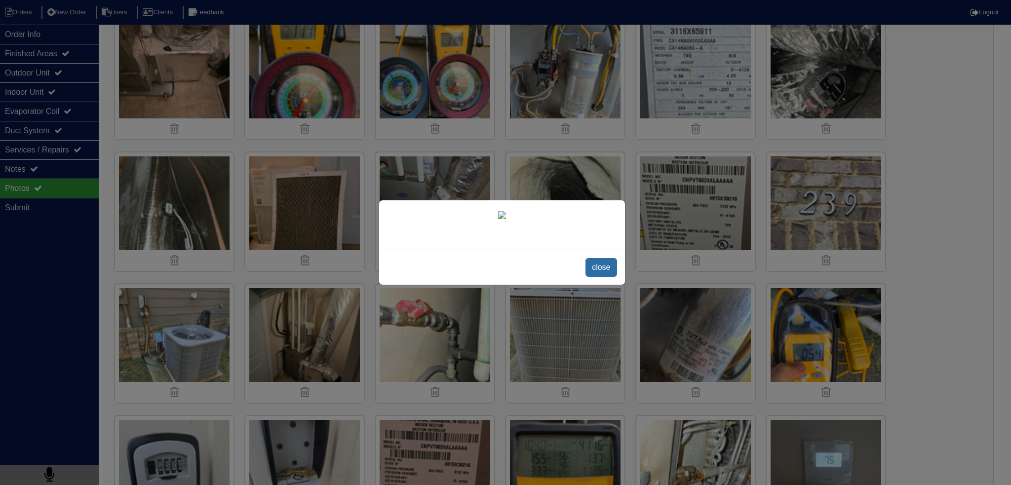
click at [607, 277] on span "close" at bounding box center [600, 267] width 31 height 19
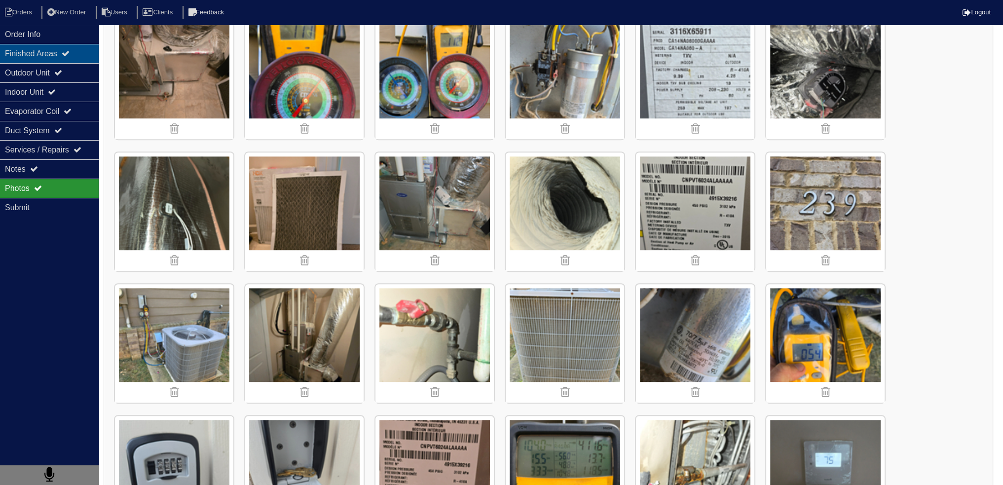
click at [89, 53] on div "Finished Areas" at bounding box center [49, 53] width 99 height 19
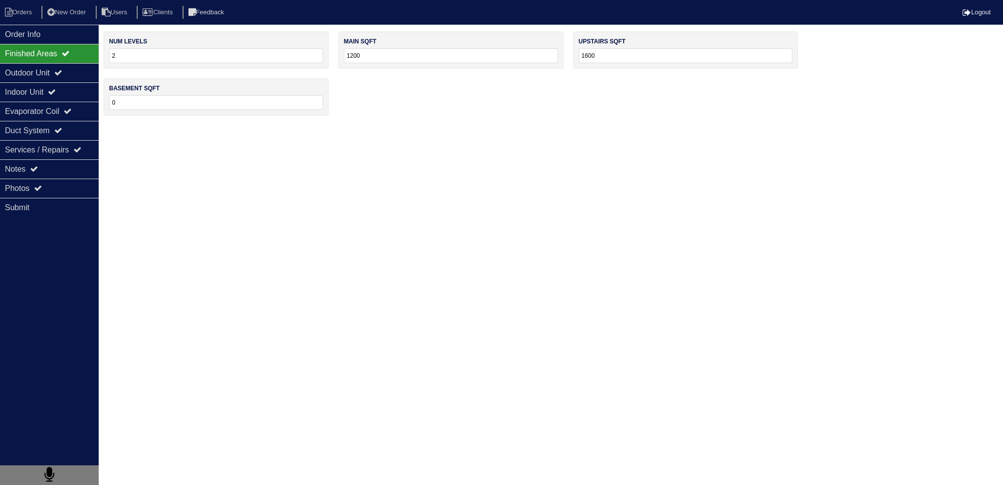
scroll to position [0, 0]
click at [79, 62] on div "Finished Areas" at bounding box center [49, 53] width 99 height 19
click at [61, 67] on div "Outdoor Unit" at bounding box center [49, 72] width 99 height 19
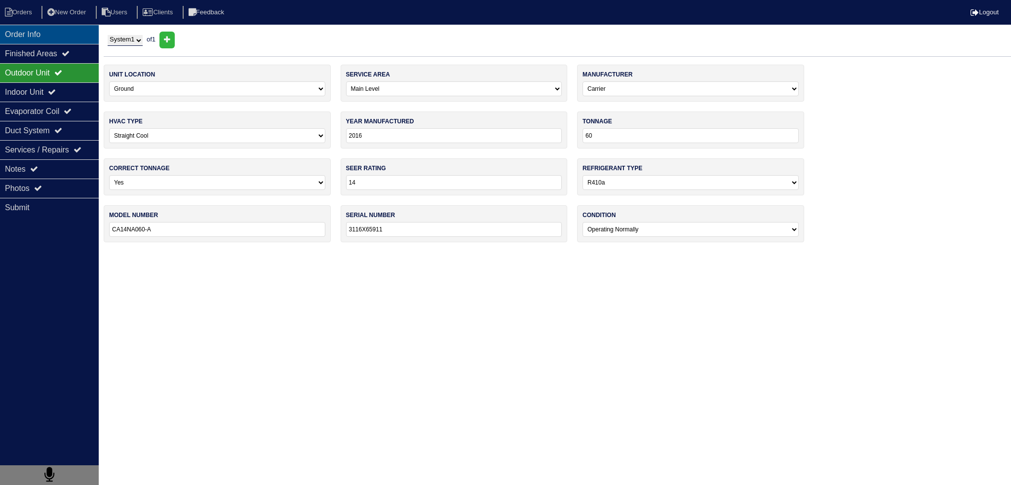
click at [78, 28] on div "Order Info" at bounding box center [49, 34] width 99 height 19
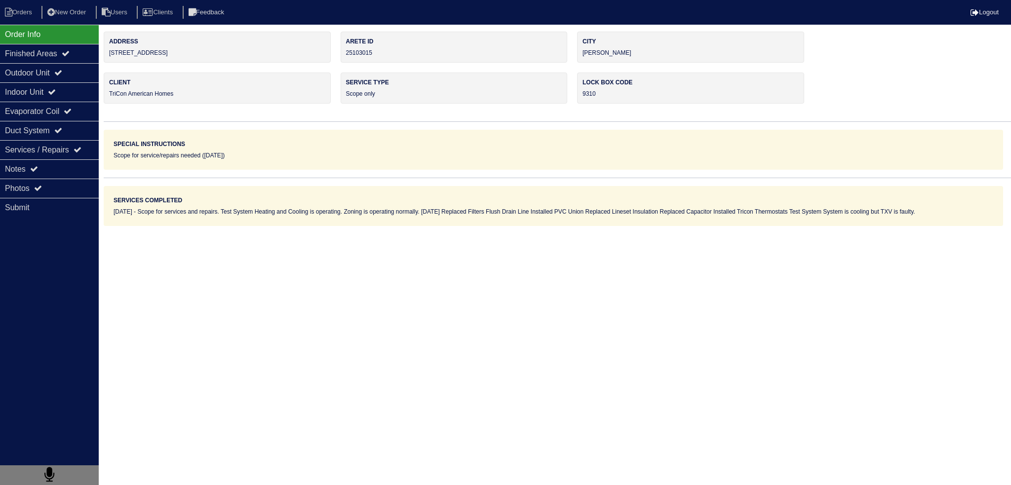
drag, startPoint x: 191, startPoint y: 55, endPoint x: 114, endPoint y: 57, distance: 77.0
click at [109, 57] on div "Address 239 Shaker Hollow Dr" at bounding box center [217, 47] width 227 height 31
click at [82, 54] on div "Finished Areas" at bounding box center [49, 53] width 99 height 19
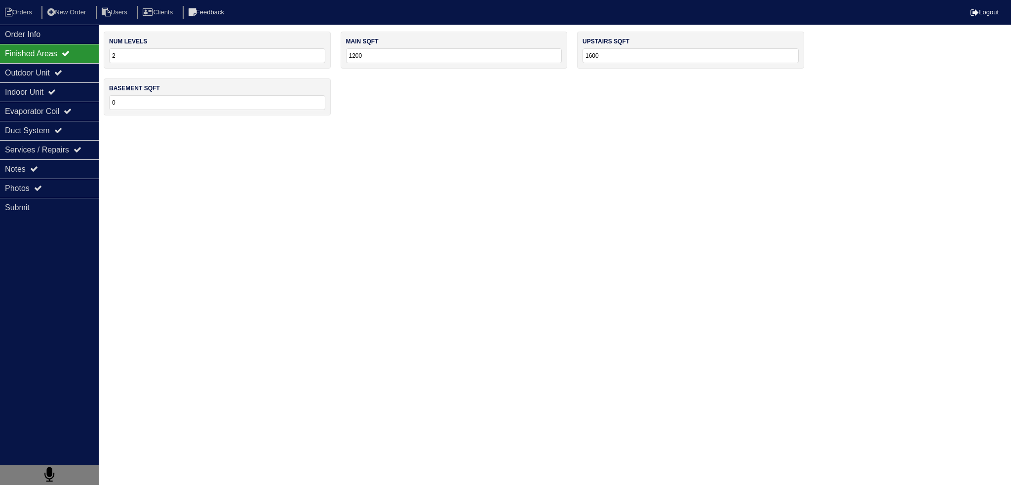
click at [83, 62] on div "Finished Areas" at bounding box center [49, 53] width 99 height 19
click at [77, 179] on div "Photos" at bounding box center [49, 188] width 99 height 19
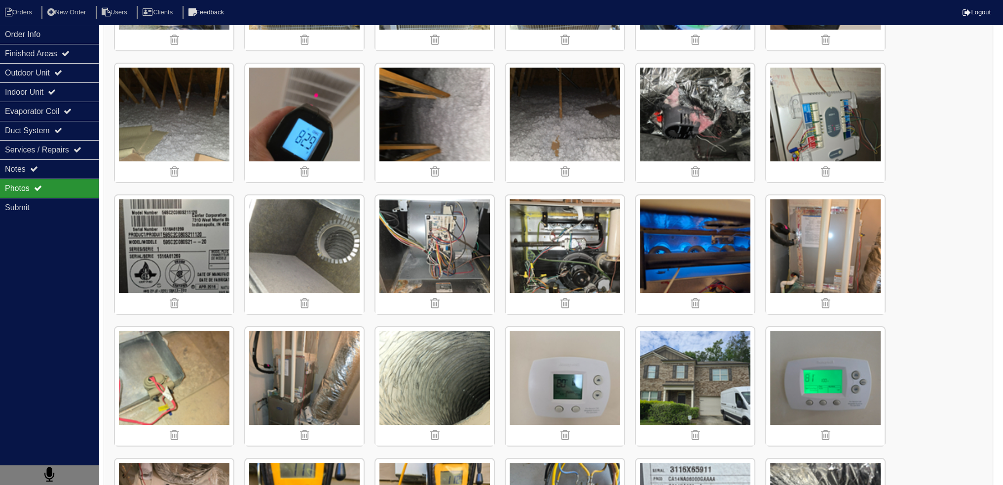
scroll to position [395, 0]
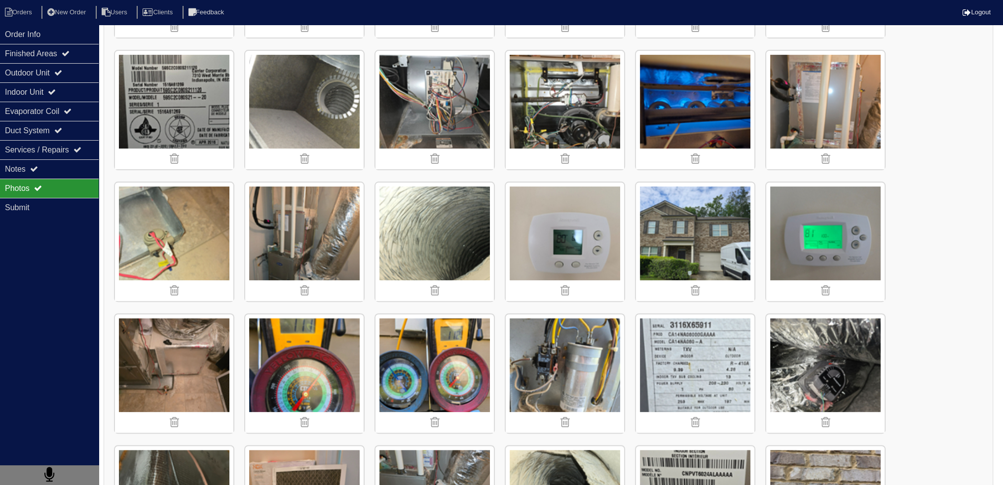
click at [686, 226] on img at bounding box center [695, 242] width 118 height 118
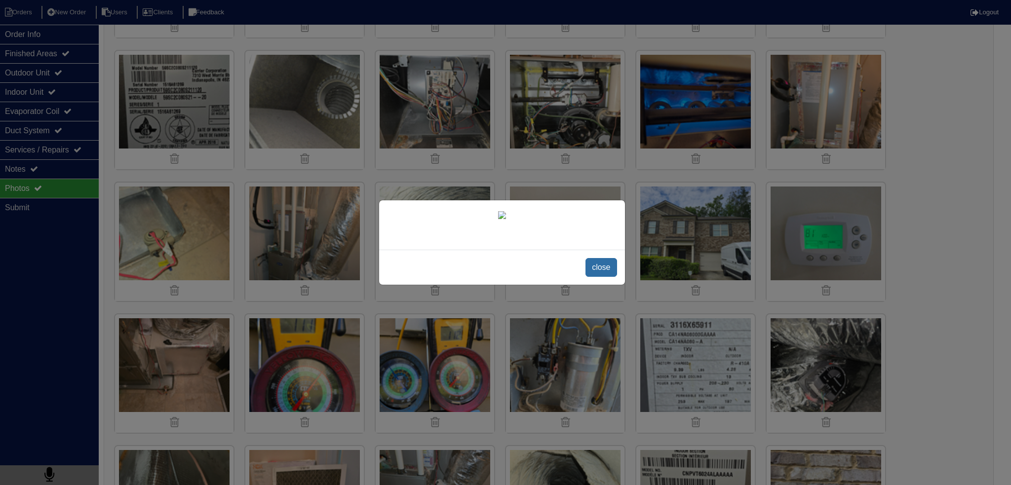
click at [598, 277] on span "close" at bounding box center [600, 267] width 31 height 19
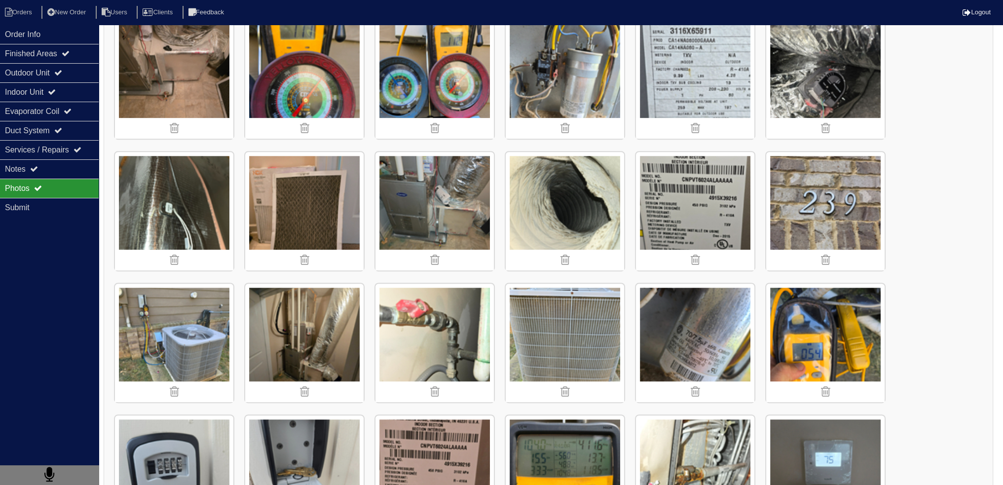
scroll to position [740, 0]
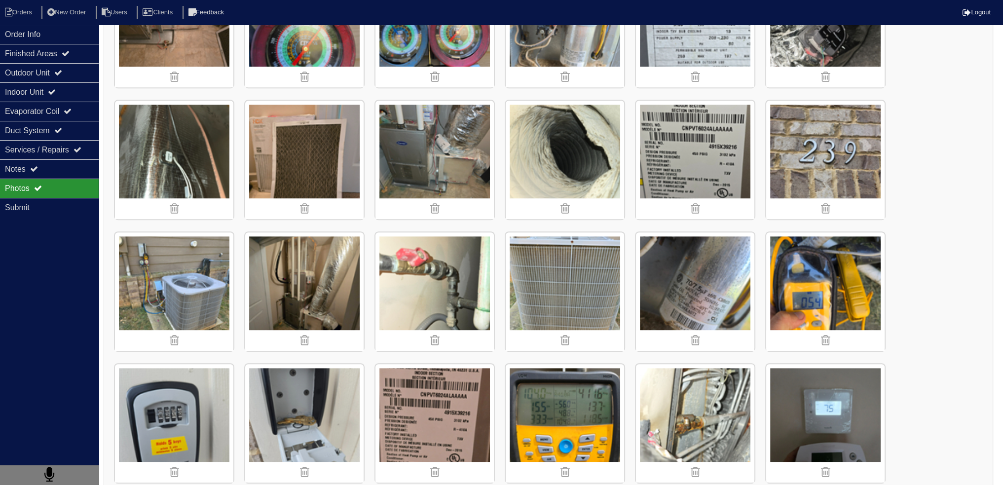
click at [324, 291] on img at bounding box center [304, 291] width 118 height 118
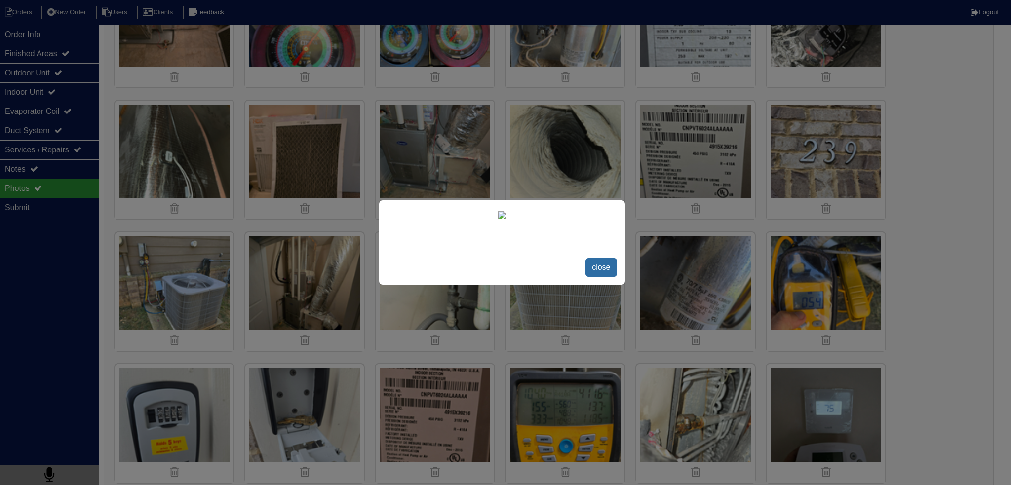
click at [608, 277] on span "close" at bounding box center [600, 267] width 31 height 19
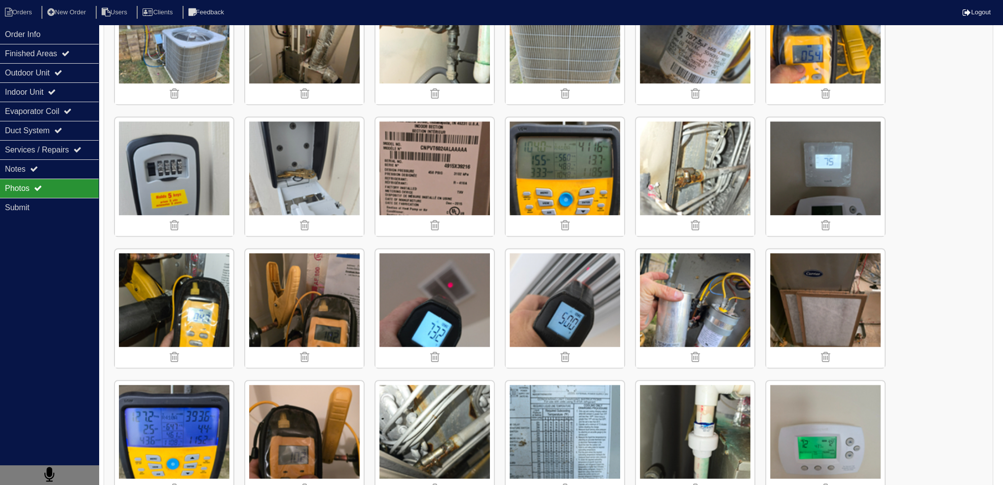
scroll to position [1281, 0]
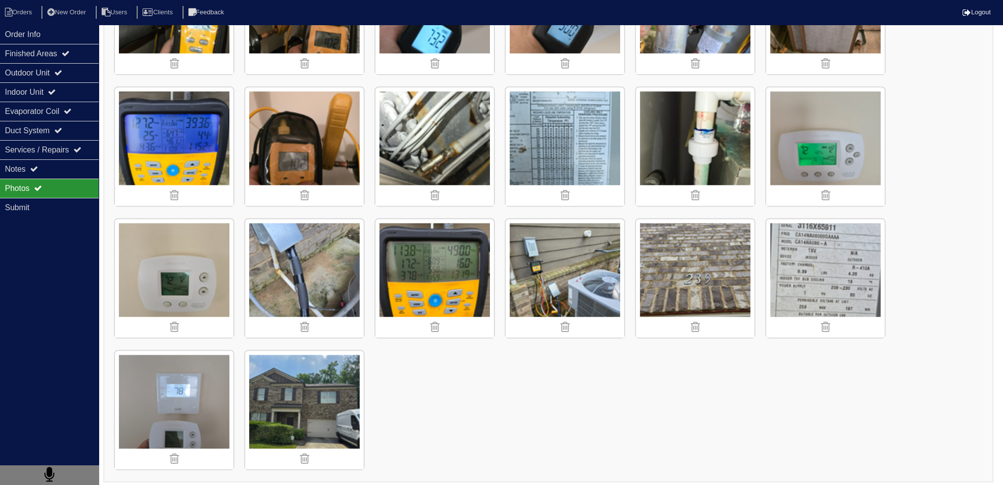
click at [298, 386] on img at bounding box center [304, 410] width 118 height 118
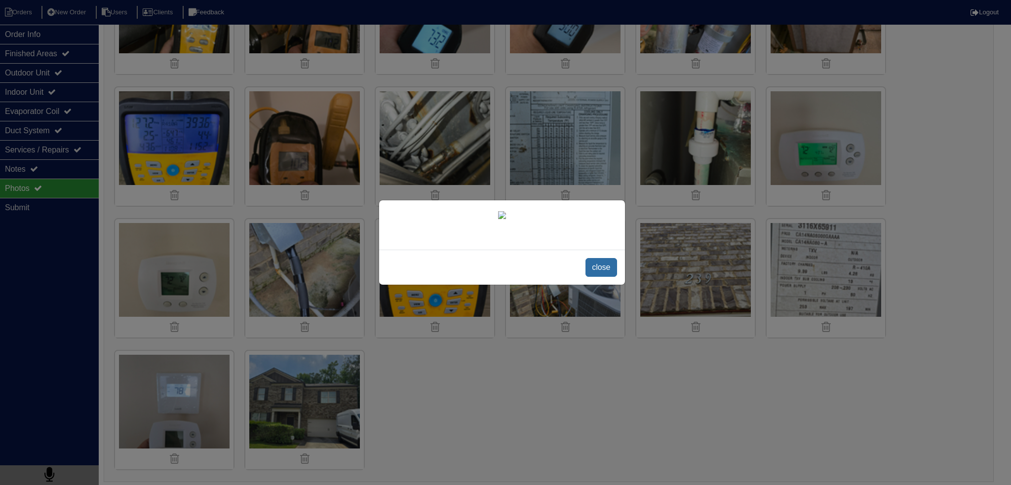
click at [590, 271] on span "close" at bounding box center [600, 267] width 31 height 19
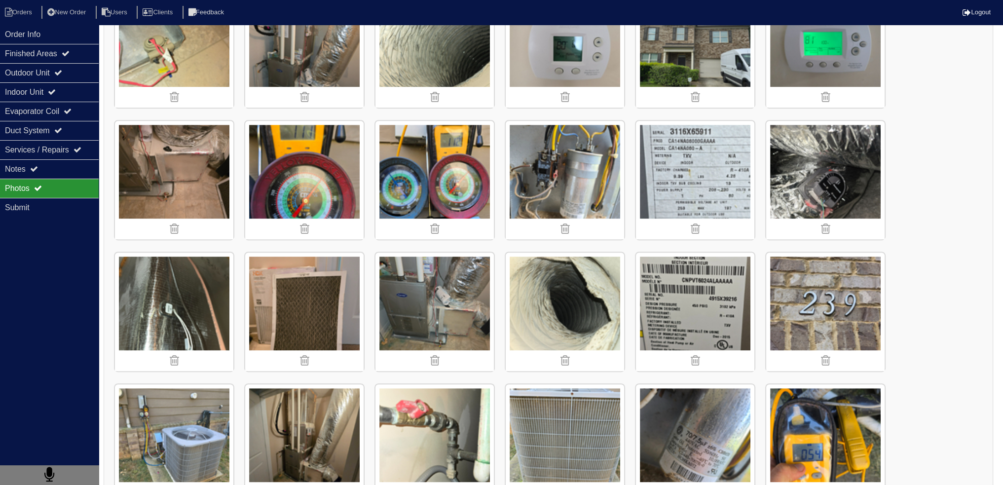
scroll to position [691, 0]
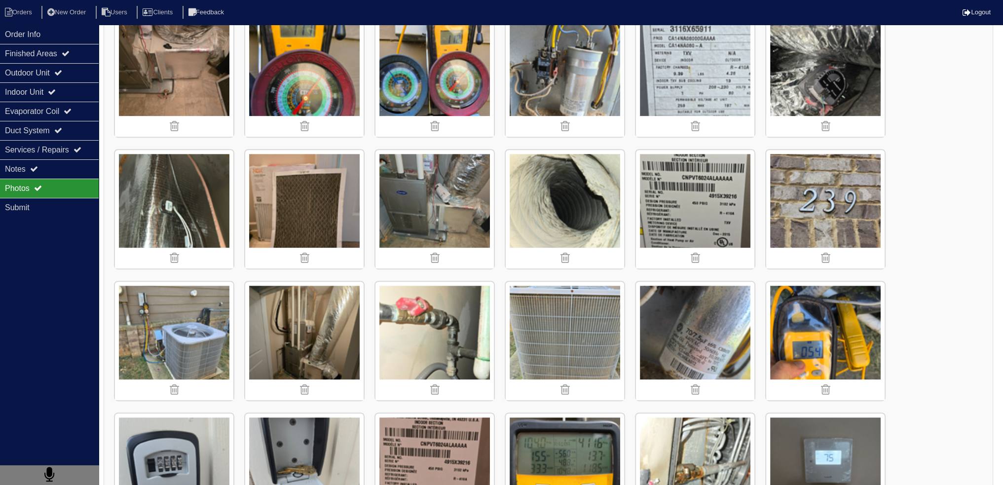
click at [467, 183] on img at bounding box center [435, 209] width 118 height 118
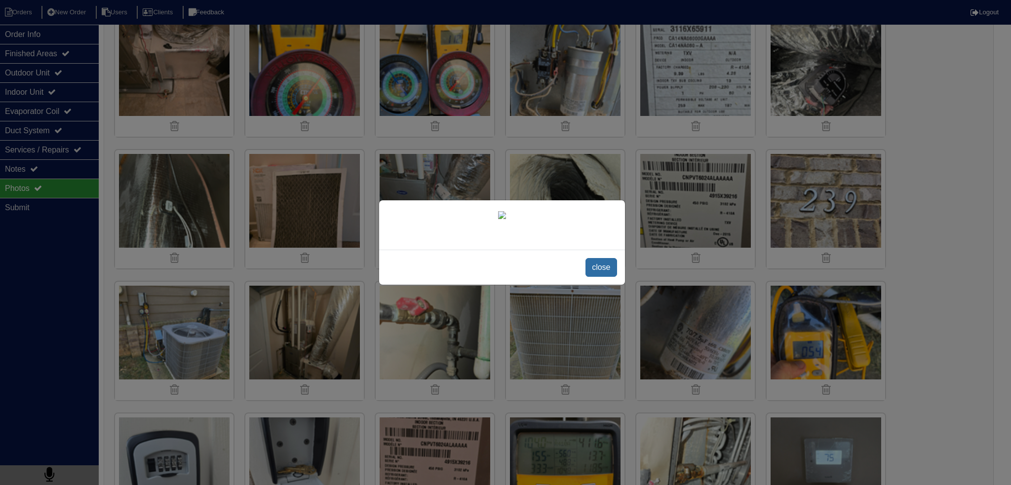
click at [614, 277] on span "close" at bounding box center [600, 267] width 31 height 19
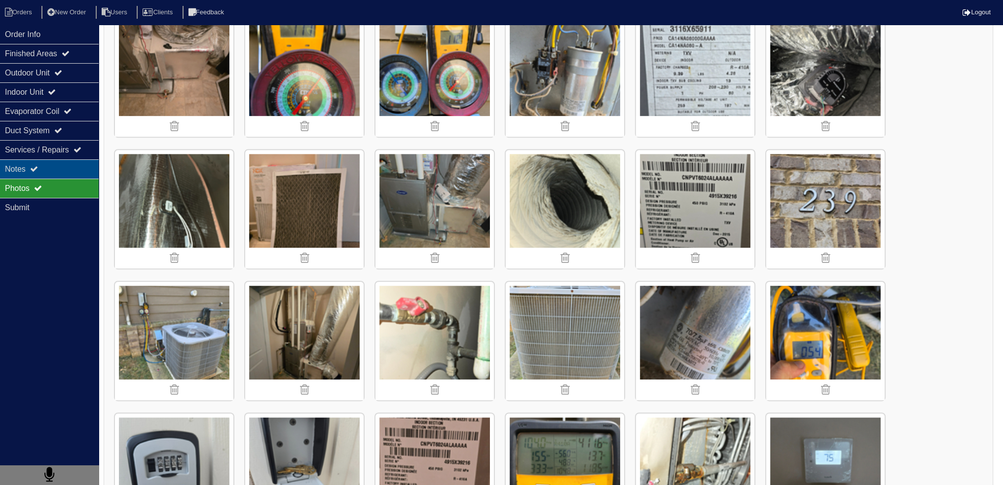
click at [79, 171] on div "Notes" at bounding box center [49, 168] width 99 height 19
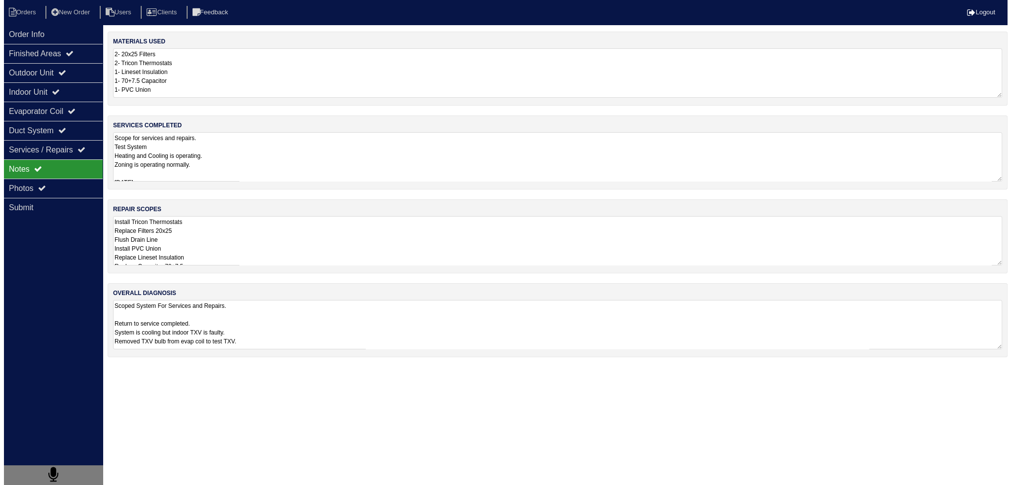
scroll to position [0, 0]
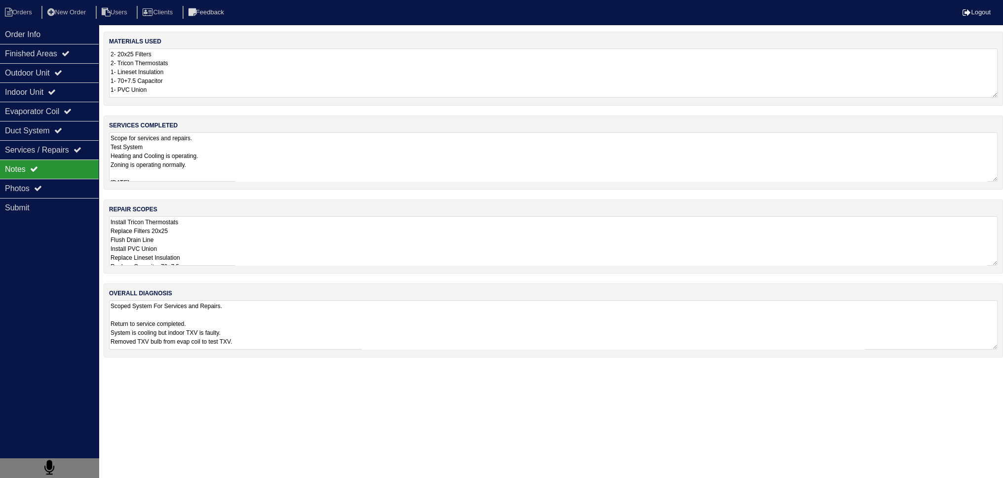
click at [255, 253] on textarea "Install Tricon Thermostats Replace Filters 20x25 Flush Drain Line Install PVC U…" at bounding box center [553, 240] width 889 height 49
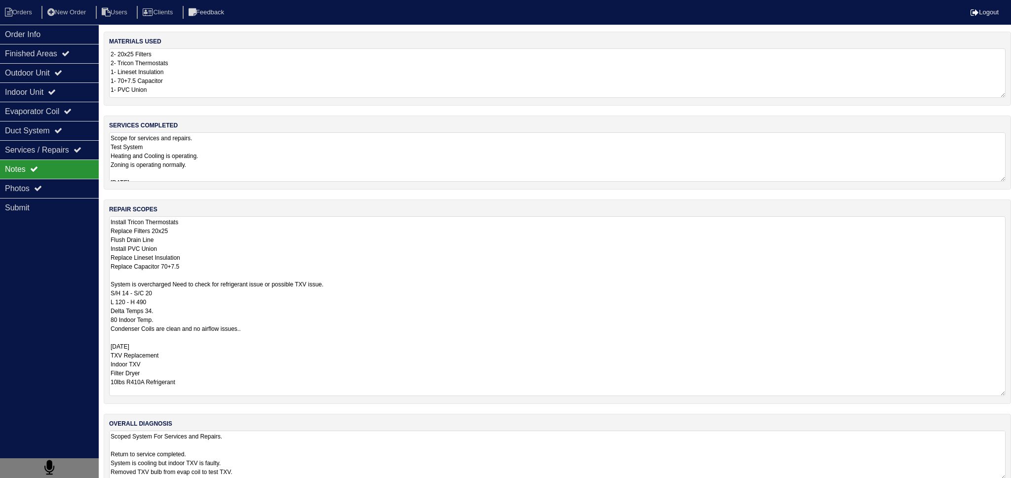
click at [249, 159] on textarea "Scope for services and repairs. Test System Heating and Cooling is operating. Z…" at bounding box center [557, 156] width 896 height 49
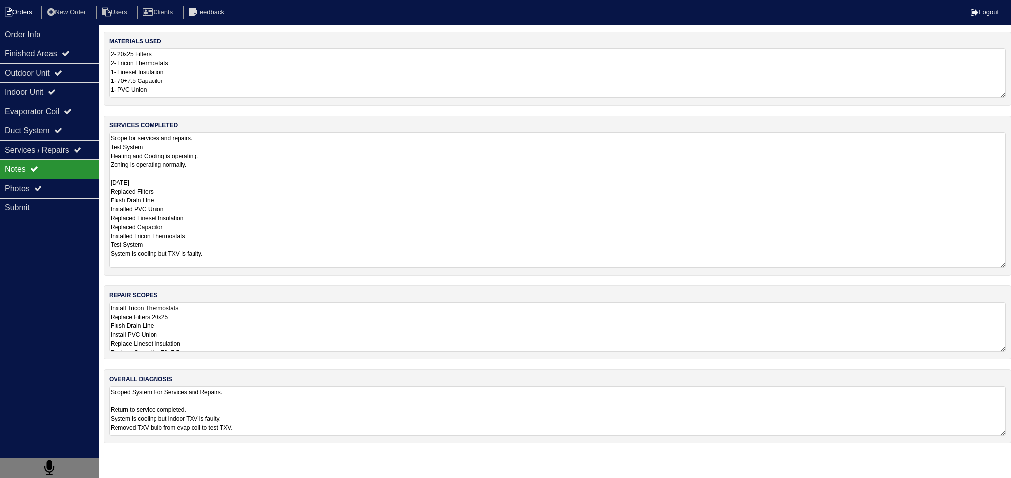
click at [12, 11] on icon at bounding box center [8, 12] width 7 height 9
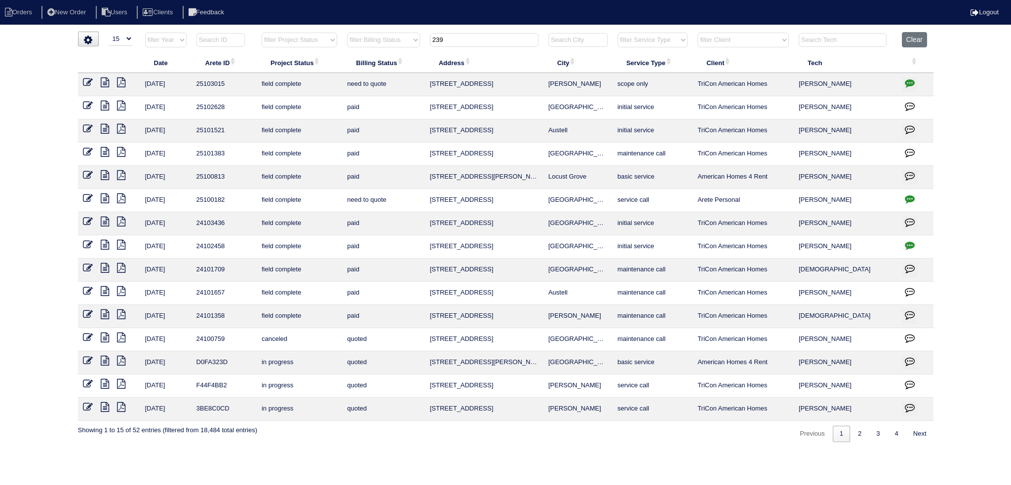
select select "15"
click at [914, 80] on icon "button" at bounding box center [910, 83] width 10 height 10
type textarea "8/18/25 - Tricon put the work order in after the fact - tech only scoped Mentio…"
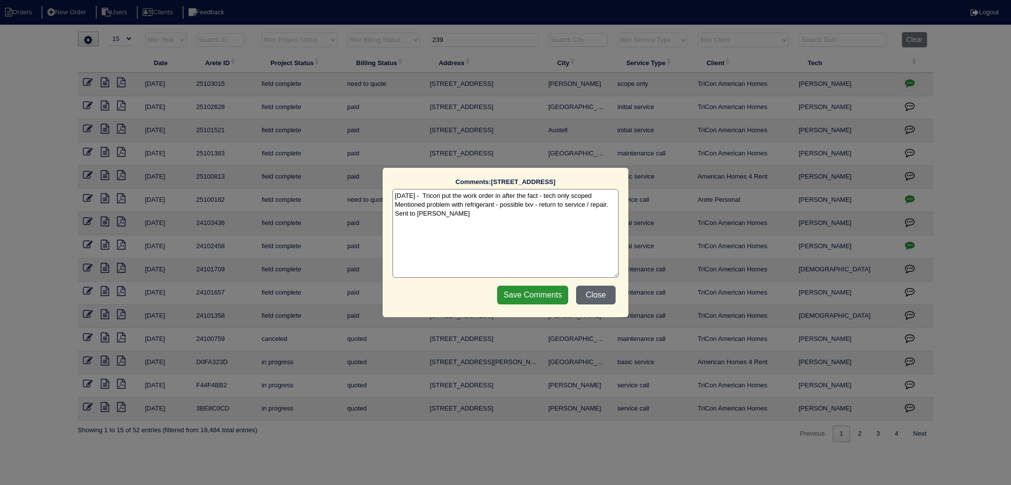
click at [597, 295] on button "Close" at bounding box center [595, 295] width 39 height 19
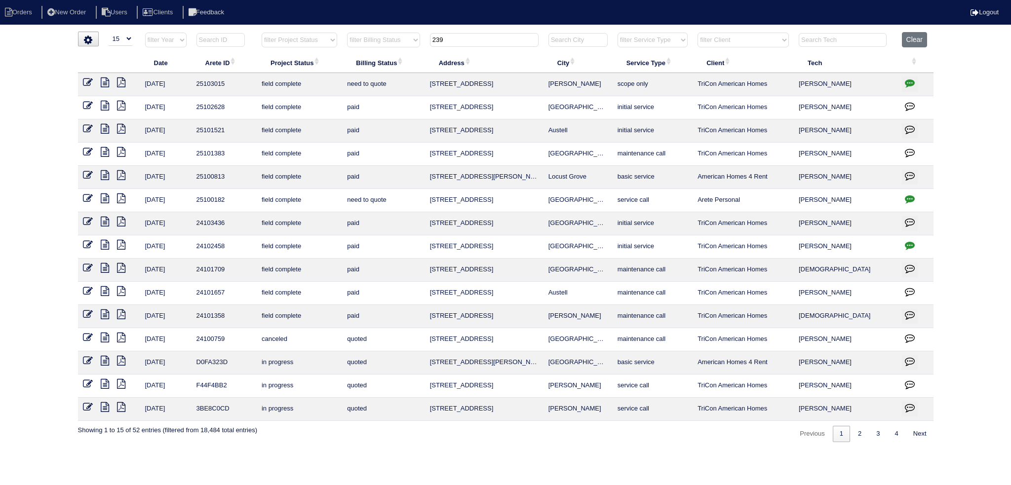
click at [105, 82] on icon at bounding box center [105, 82] width 8 height 10
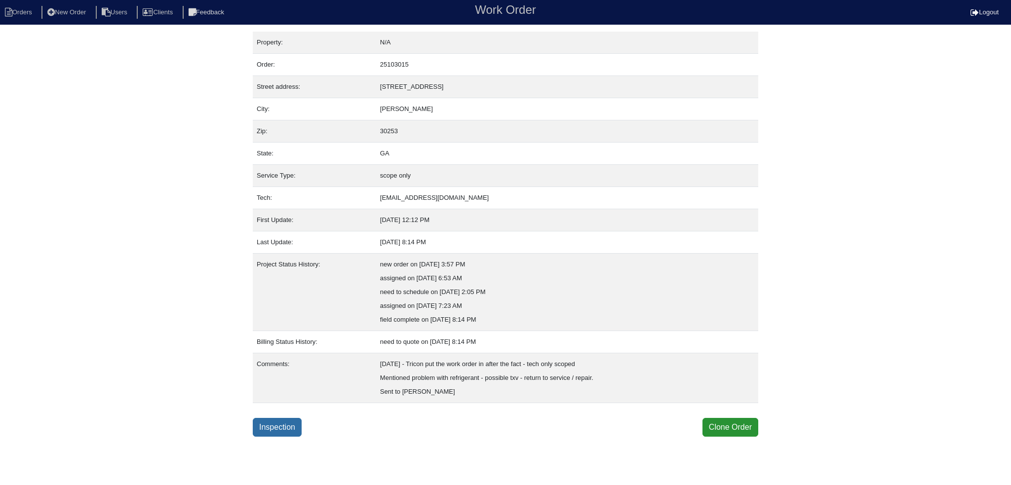
click at [278, 432] on link "Inspection" at bounding box center [277, 427] width 49 height 19
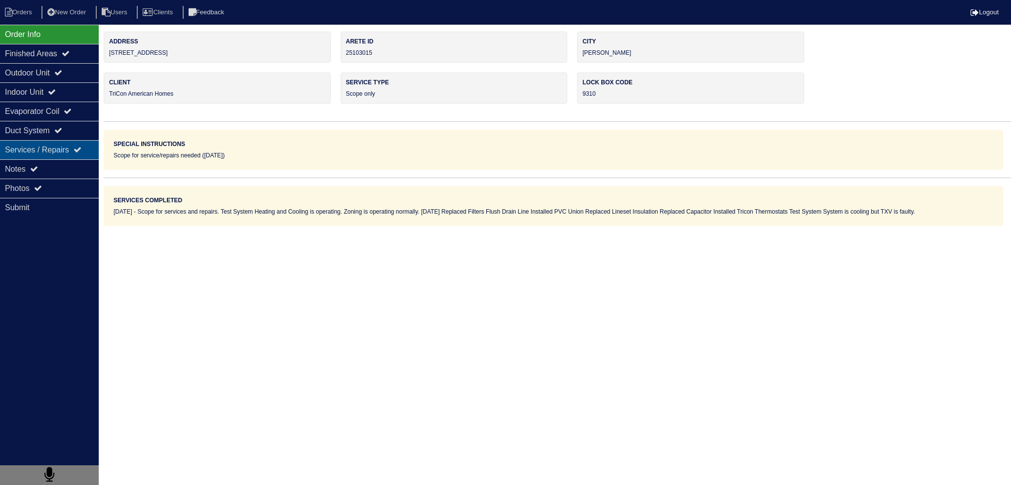
click at [55, 155] on div "Services / Repairs" at bounding box center [49, 149] width 99 height 19
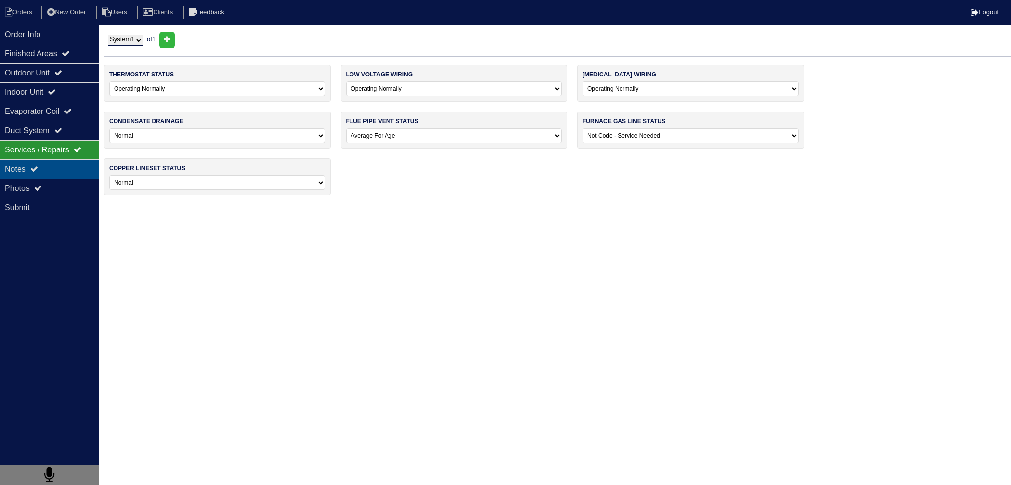
click at [53, 163] on div "Notes" at bounding box center [49, 168] width 99 height 19
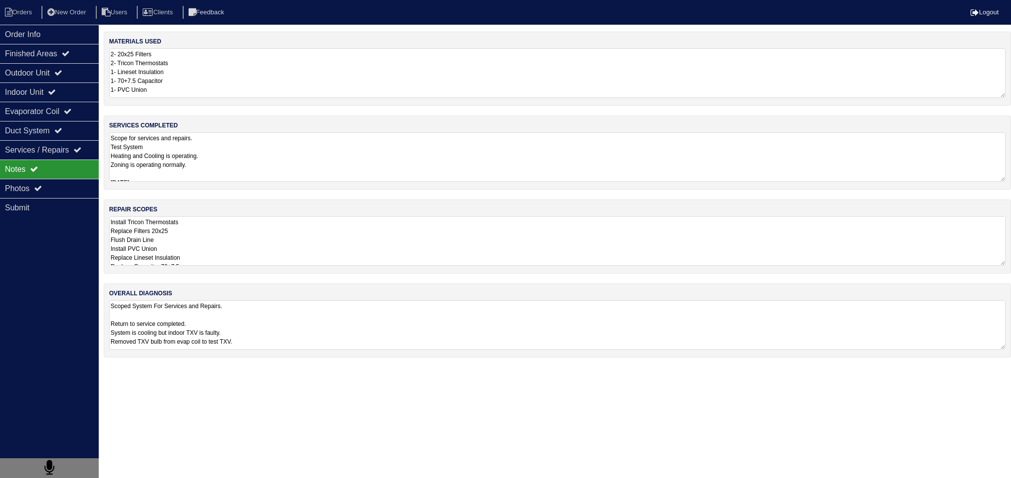
click at [219, 140] on textarea "Scope for services and repairs. Test System Heating and Cooling is operating. Z…" at bounding box center [557, 156] width 896 height 49
click at [67, 65] on div "Outdoor Unit" at bounding box center [49, 72] width 99 height 19
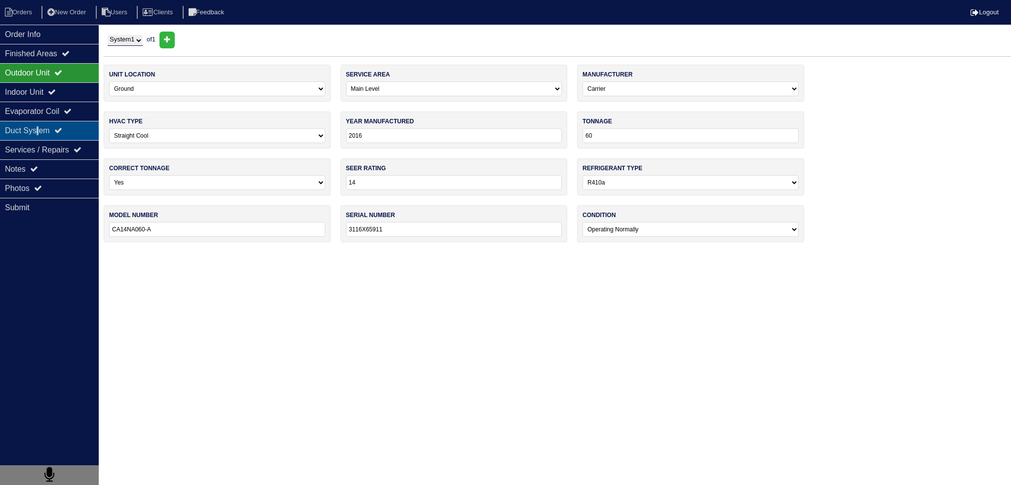
click at [41, 133] on div "Duct System" at bounding box center [49, 130] width 99 height 19
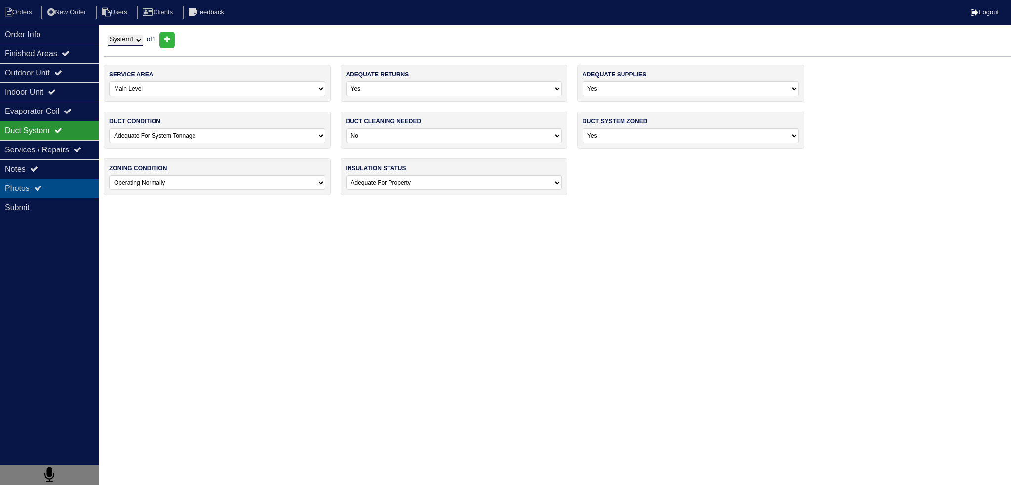
click at [40, 189] on icon at bounding box center [38, 188] width 8 height 8
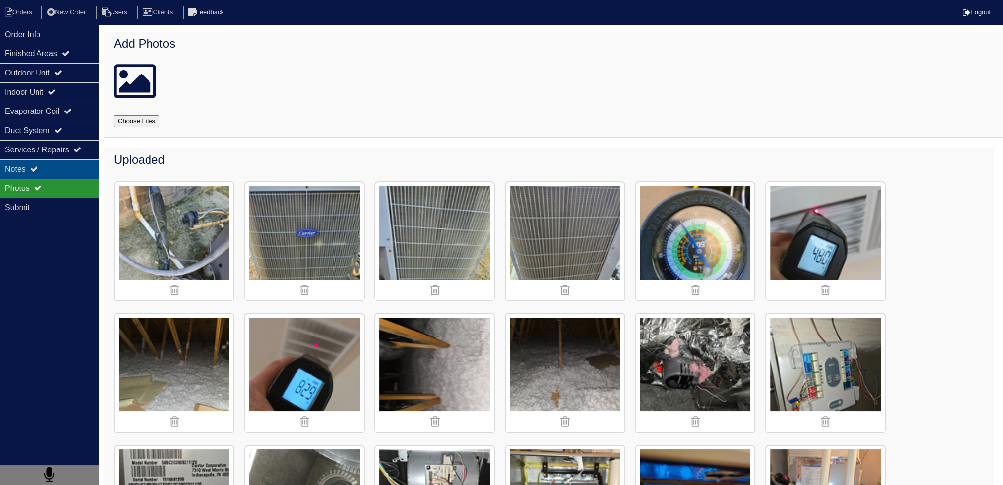
click at [57, 160] on div "Notes" at bounding box center [49, 168] width 99 height 19
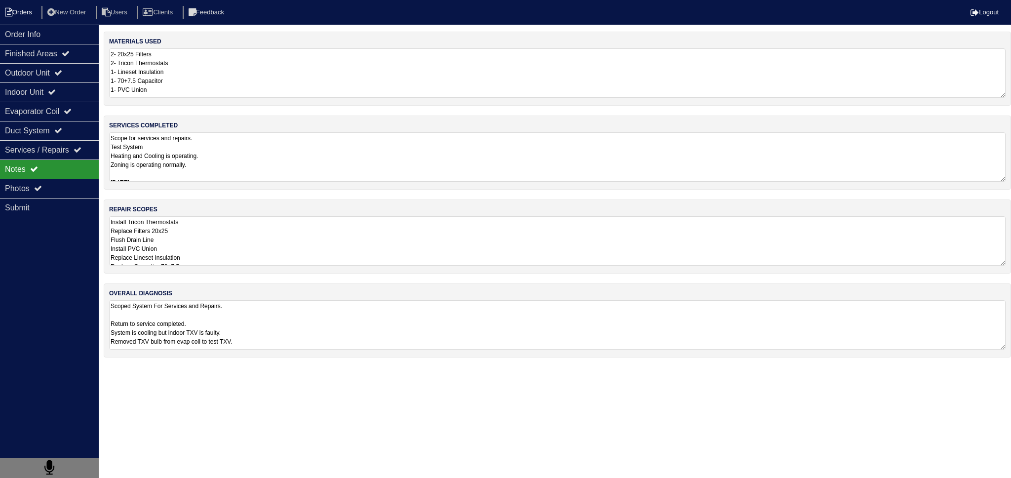
drag, startPoint x: 57, startPoint y: 38, endPoint x: 33, endPoint y: 12, distance: 34.9
click at [57, 37] on div "Order Info" at bounding box center [49, 34] width 99 height 19
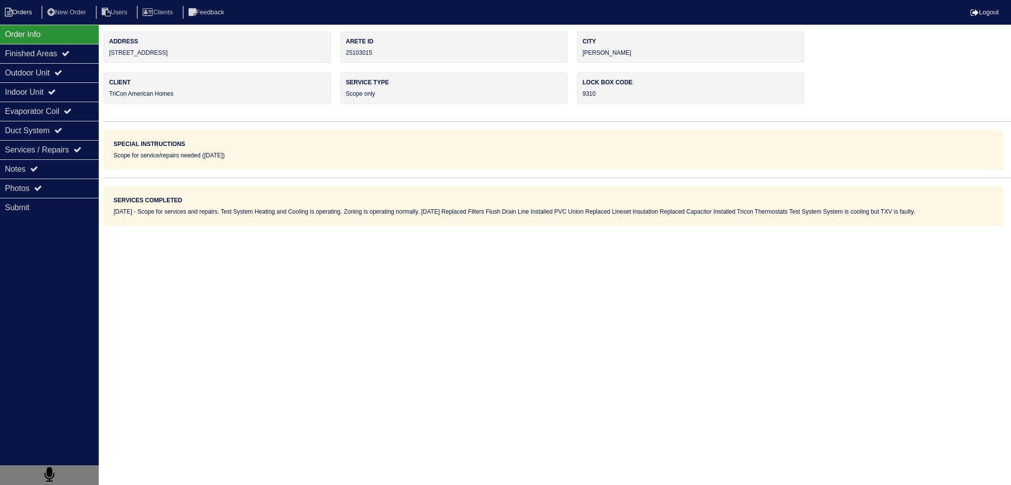
click at [30, 11] on li "Orders" at bounding box center [20, 12] width 40 height 13
select select "15"
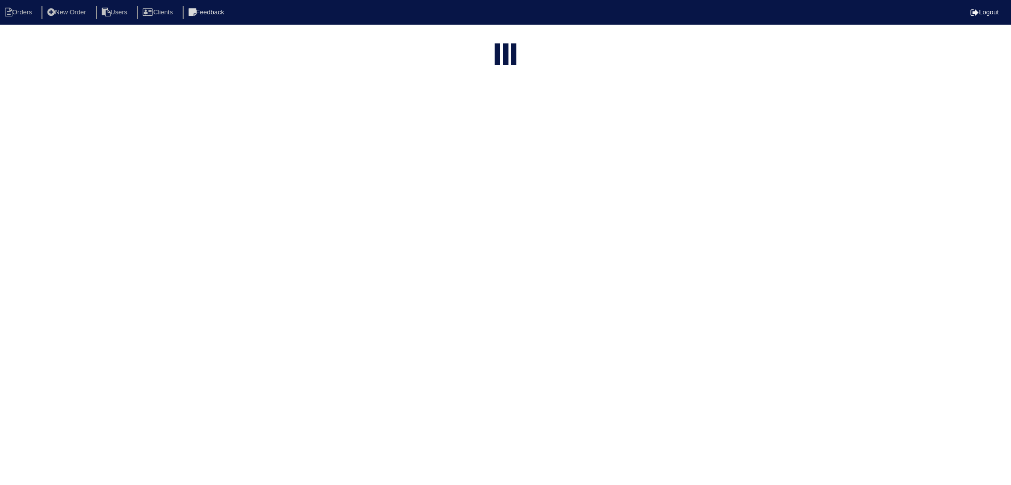
type input "239"
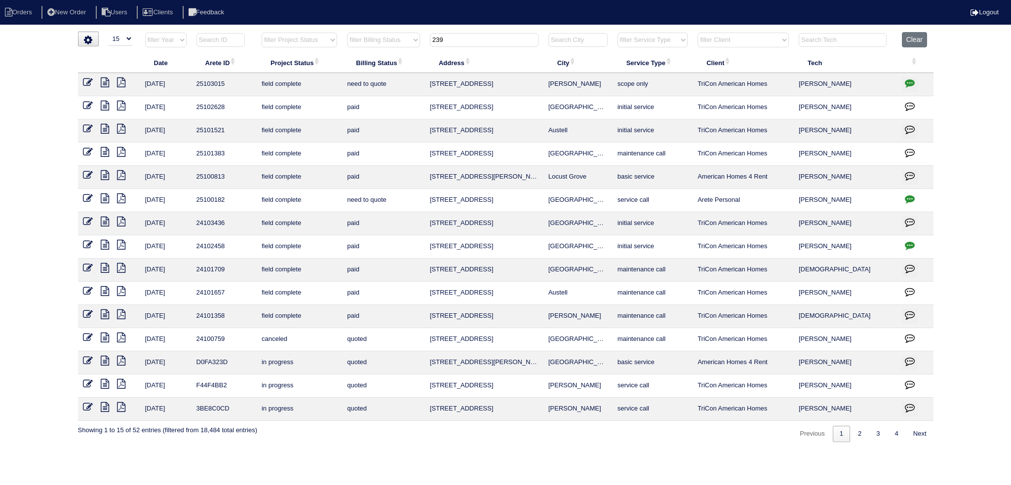
click at [88, 83] on icon at bounding box center [88, 82] width 10 height 10
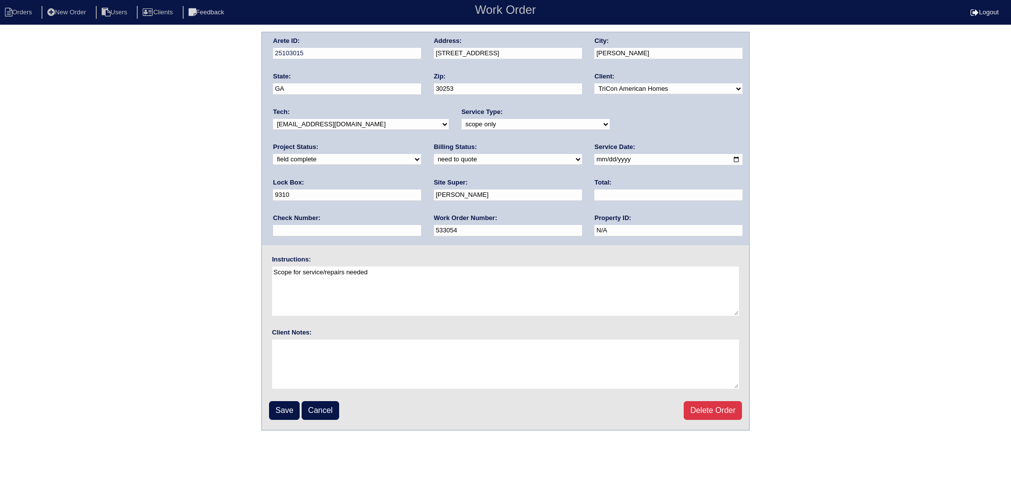
click at [421, 154] on select "new order assigned in progress field complete need to schedule admin review arc…" at bounding box center [347, 159] width 148 height 11
select select "assigned"
click at [421, 154] on select "new order assigned in progress field complete need to schedule admin review arc…" at bounding box center [347, 159] width 148 height 11
click at [594, 156] on input "[DATE]" at bounding box center [668, 159] width 148 height 11
type input "[DATE]"
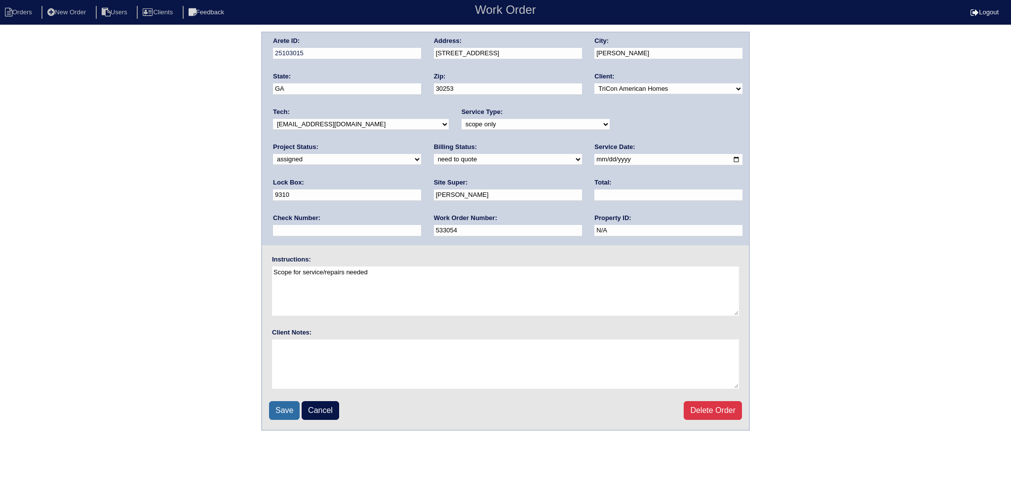
click at [270, 402] on input "Save" at bounding box center [284, 410] width 31 height 19
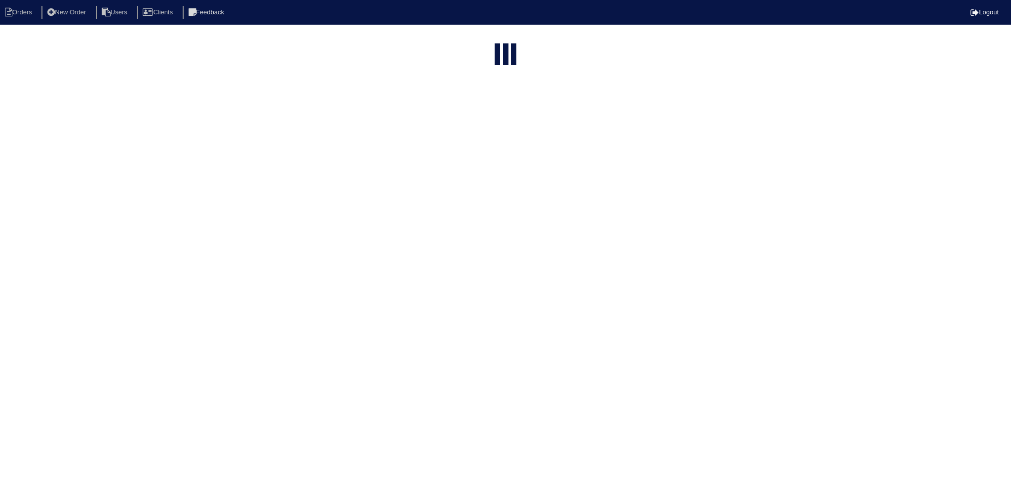
select select "15"
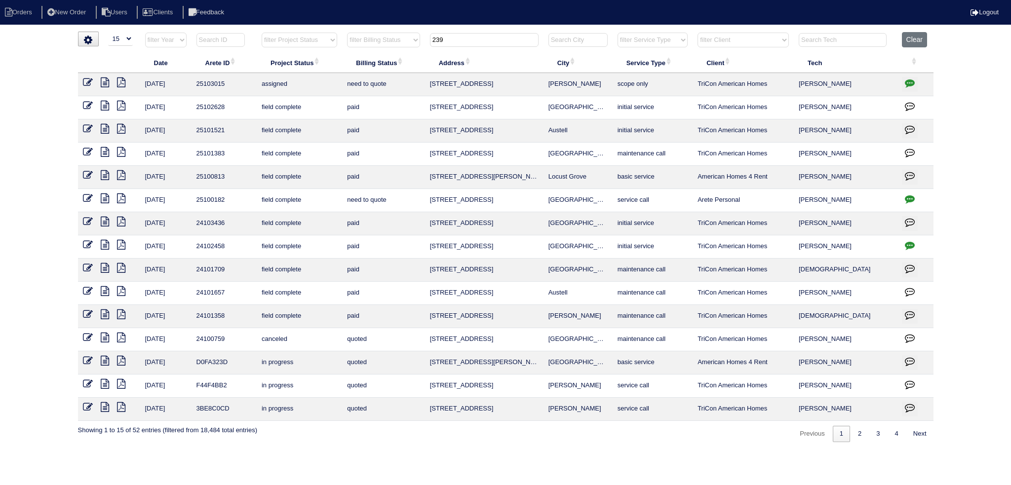
click at [468, 41] on input "239" at bounding box center [484, 40] width 109 height 14
click at [469, 39] on input "239" at bounding box center [484, 40] width 109 height 14
click at [470, 39] on input "239" at bounding box center [484, 40] width 109 height 14
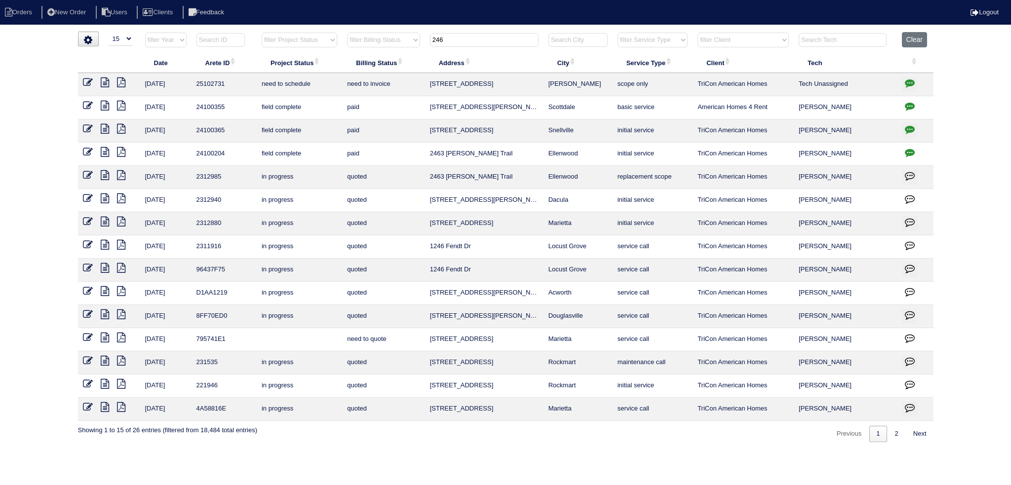
type input "246"
click at [106, 84] on icon at bounding box center [105, 82] width 8 height 10
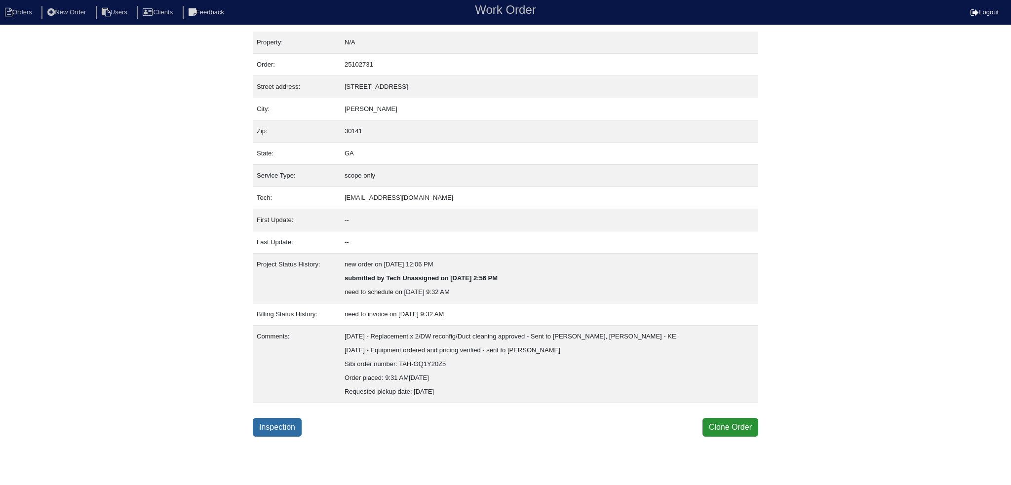
click at [286, 418] on link "Inspection" at bounding box center [277, 427] width 49 height 19
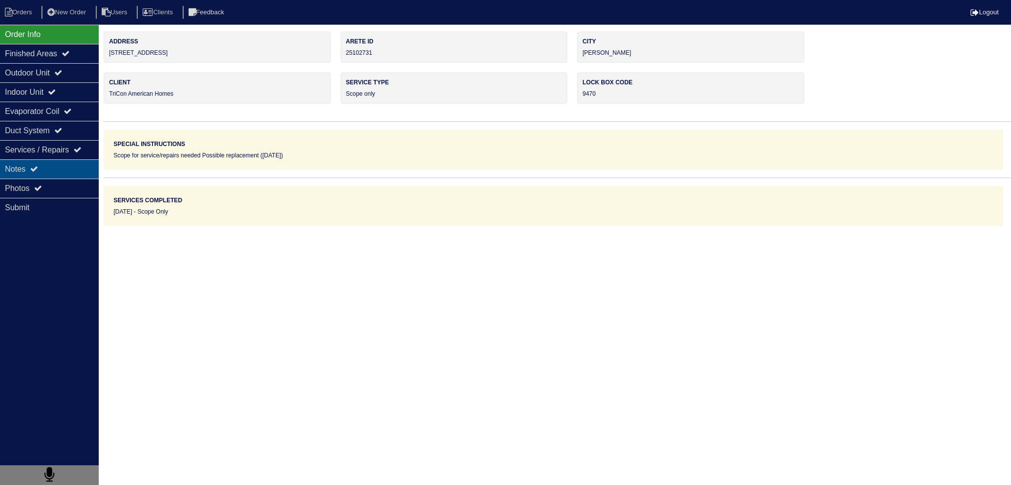
click at [32, 169] on div "Notes" at bounding box center [49, 168] width 99 height 19
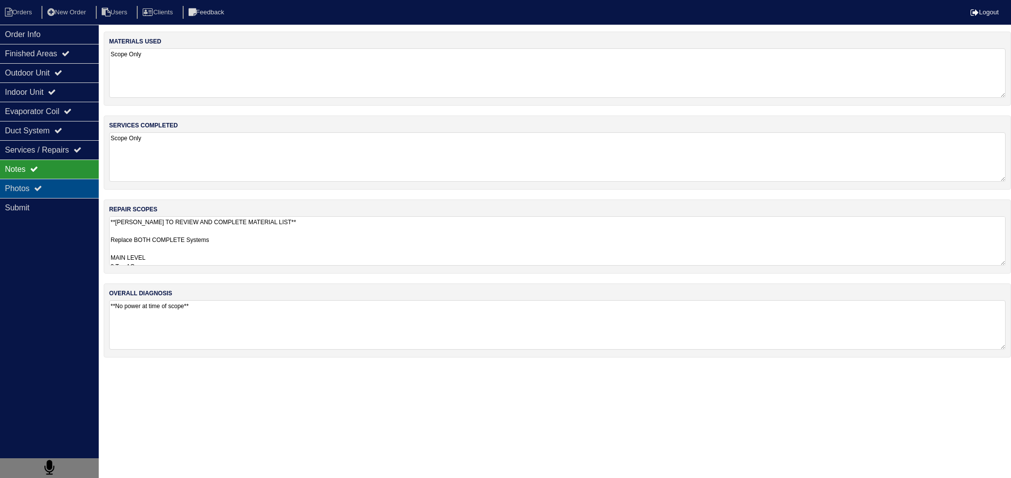
click at [41, 181] on div "Photos" at bounding box center [49, 188] width 99 height 19
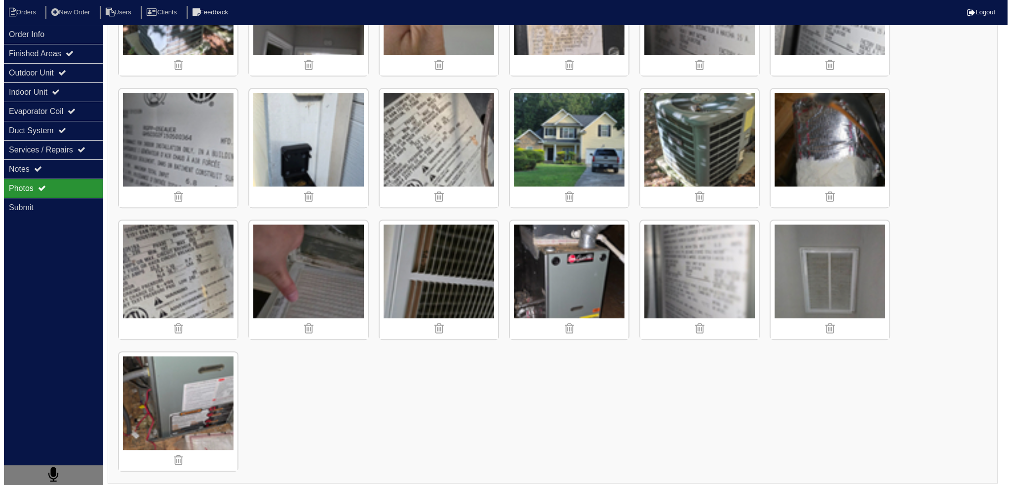
scroll to position [624, 0]
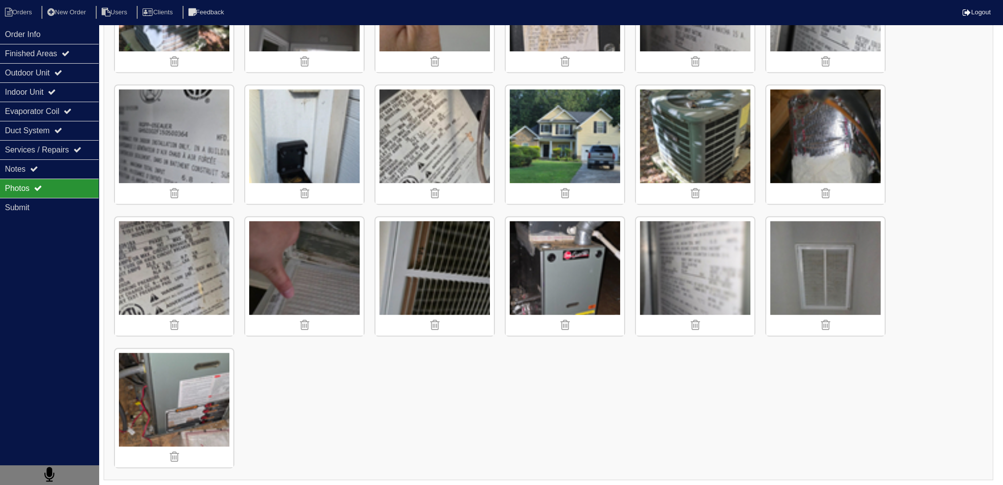
click at [534, 263] on img at bounding box center [565, 276] width 118 height 118
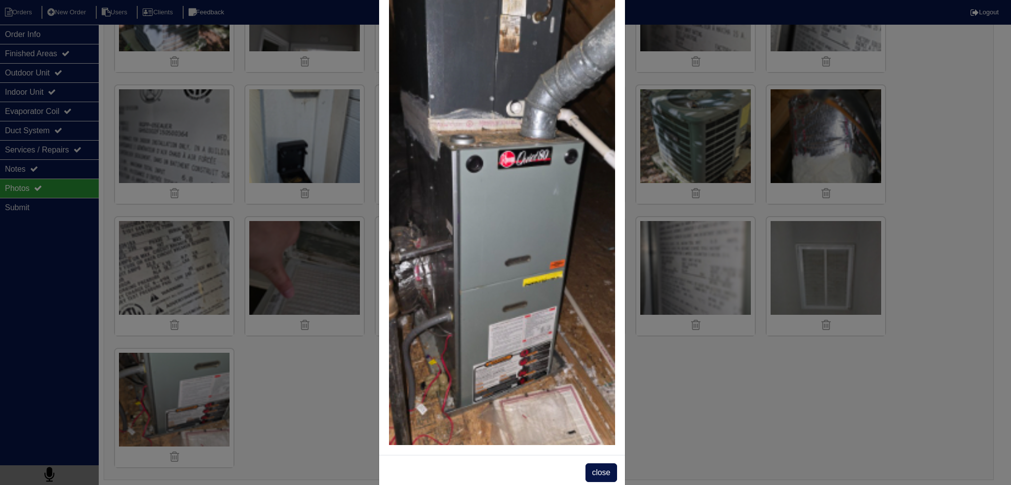
scroll to position [87, 0]
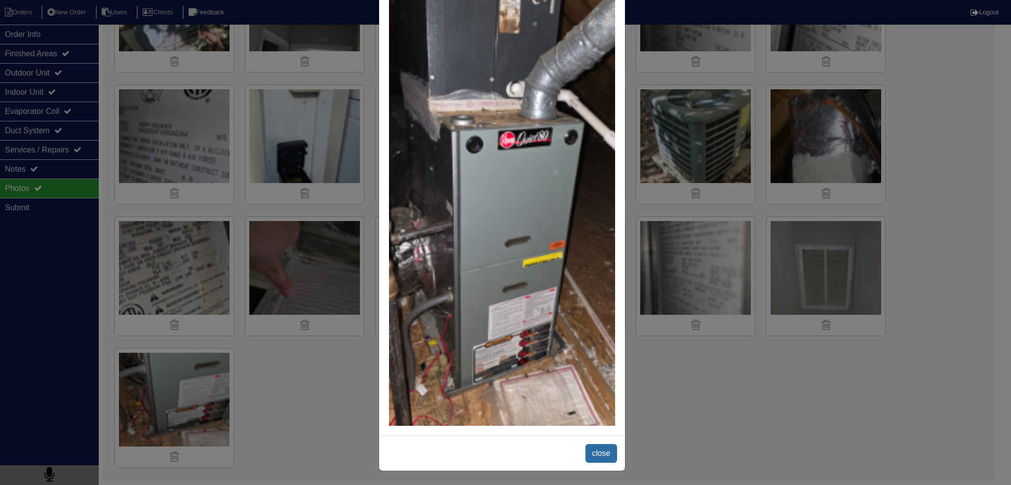
click at [604, 460] on span "close" at bounding box center [600, 453] width 31 height 19
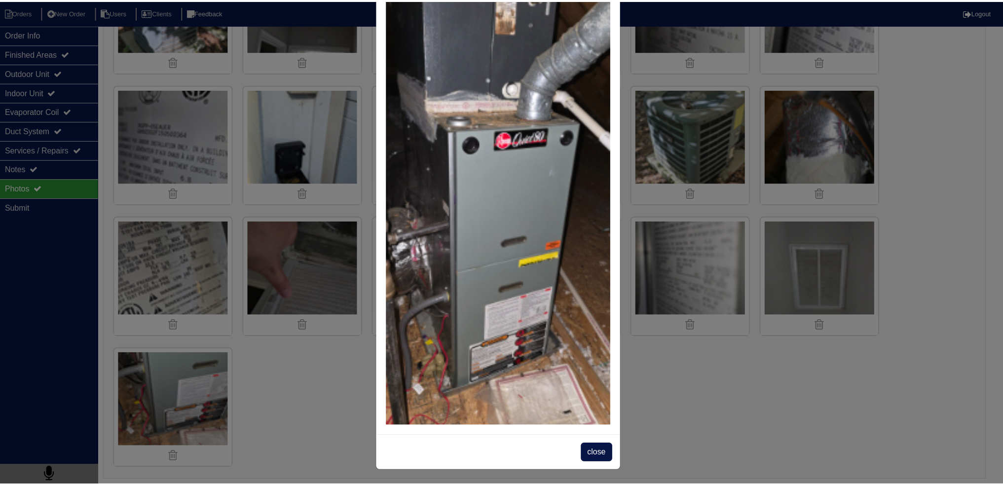
scroll to position [0, 0]
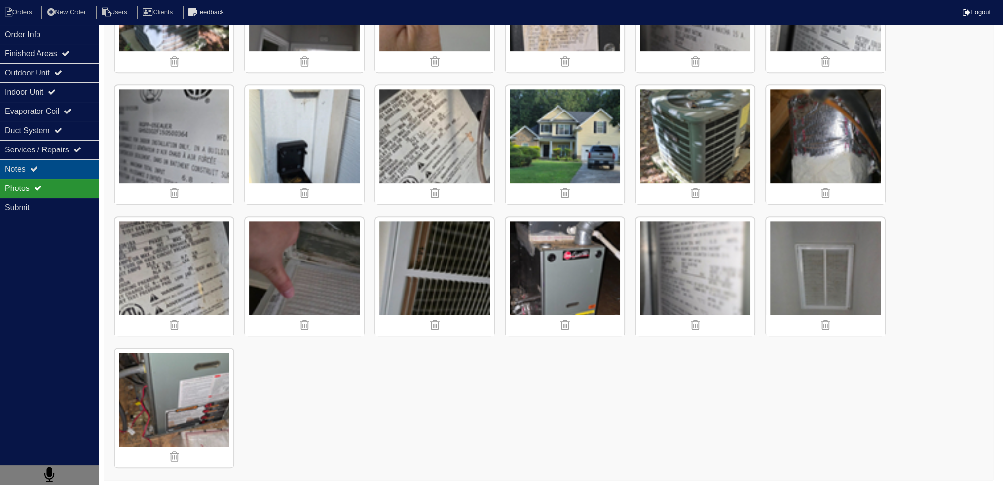
click at [24, 167] on div "Notes" at bounding box center [49, 168] width 99 height 19
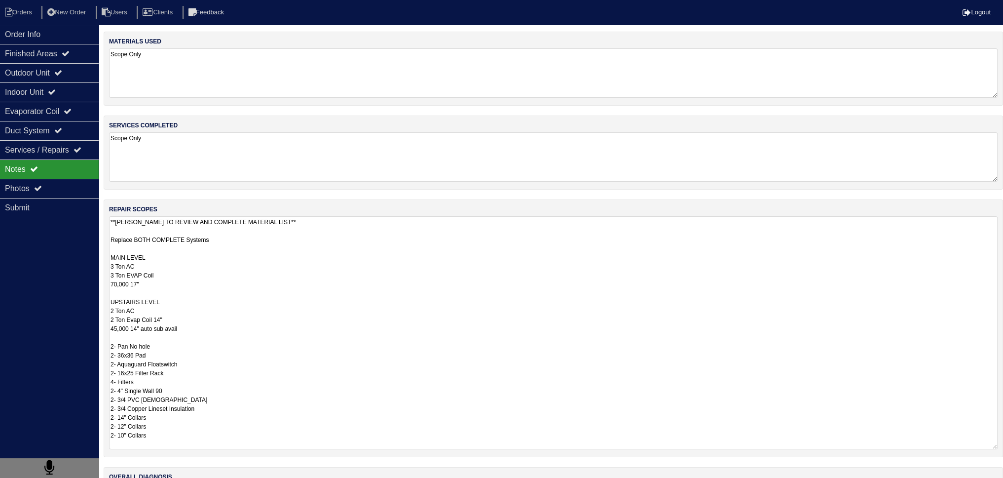
click at [184, 238] on textarea "**[PERSON_NAME] TO REVIEW AND COMPLETE MATERIAL LIST** Replace BOTH COMPLETE Sy…" at bounding box center [553, 332] width 889 height 233
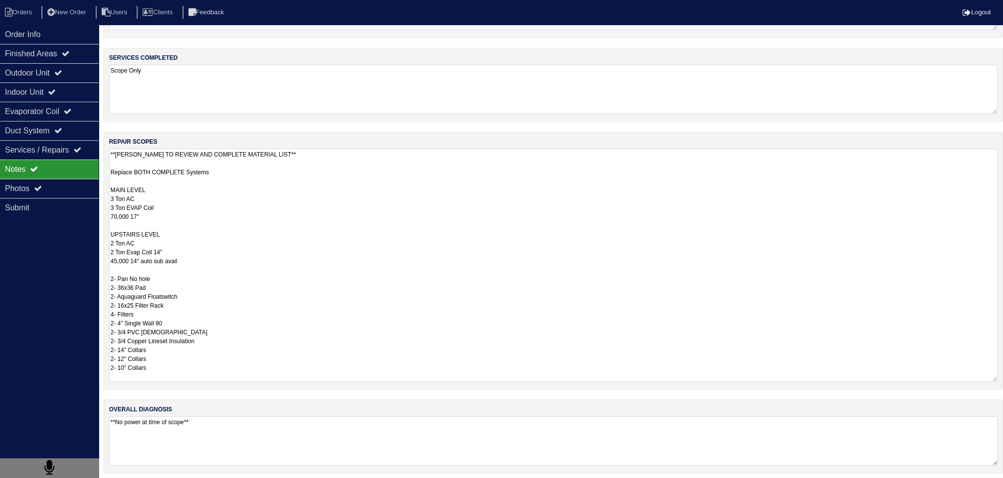
scroll to position [71, 0]
drag, startPoint x: 164, startPoint y: 362, endPoint x: 93, endPoint y: 344, distance: 72.8
click at [93, 344] on div "Order Info Finished Areas Outdoor Unit Indoor Unit Evaporator Coil Duct System …" at bounding box center [501, 220] width 1003 height 519
click at [254, 258] on textarea "**[PERSON_NAME] TO REVIEW AND COMPLETE MATERIAL LIST** Replace BOTH COMPLETE Sy…" at bounding box center [553, 261] width 889 height 233
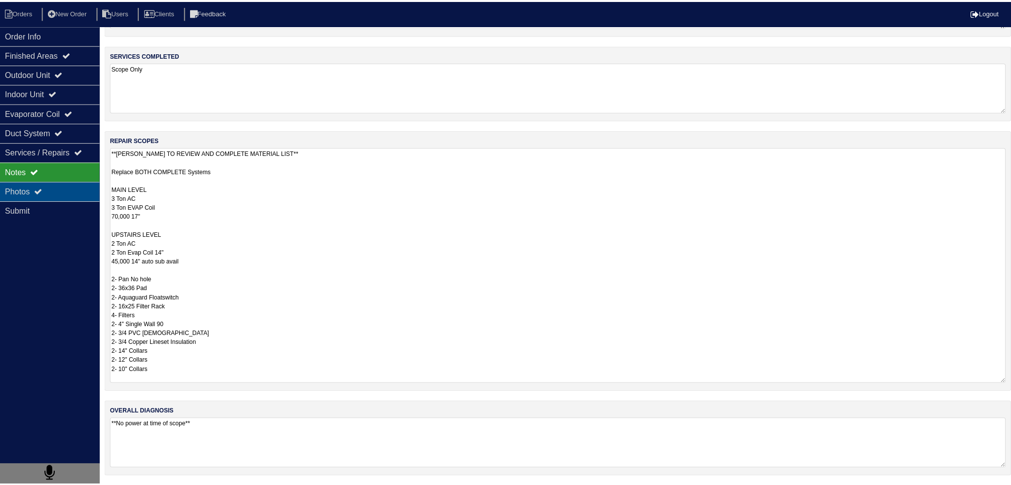
scroll to position [0, 0]
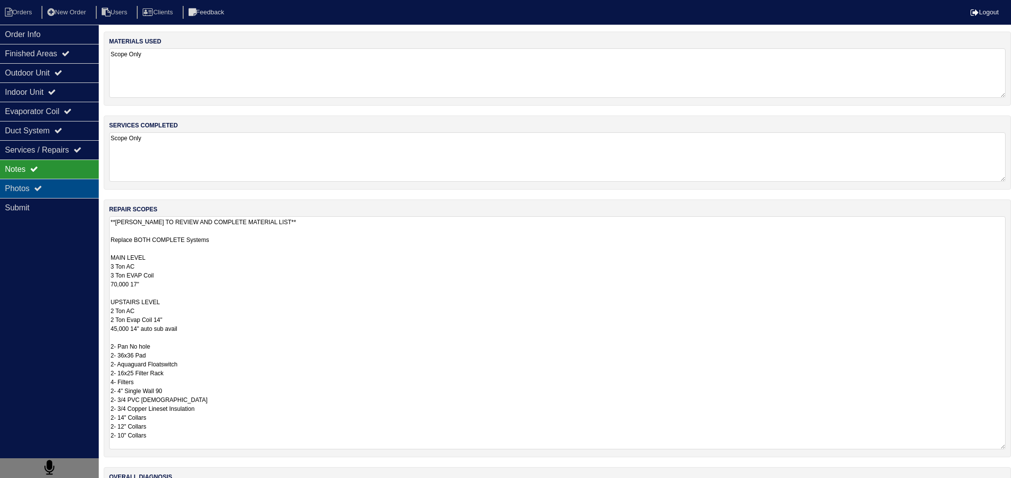
click at [51, 183] on div "Photos" at bounding box center [49, 188] width 99 height 19
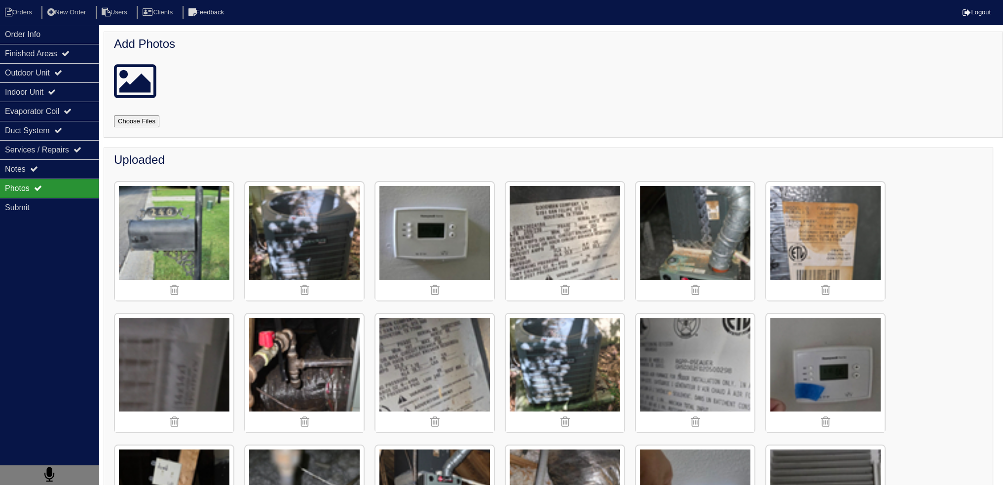
click at [688, 236] on img at bounding box center [695, 241] width 118 height 118
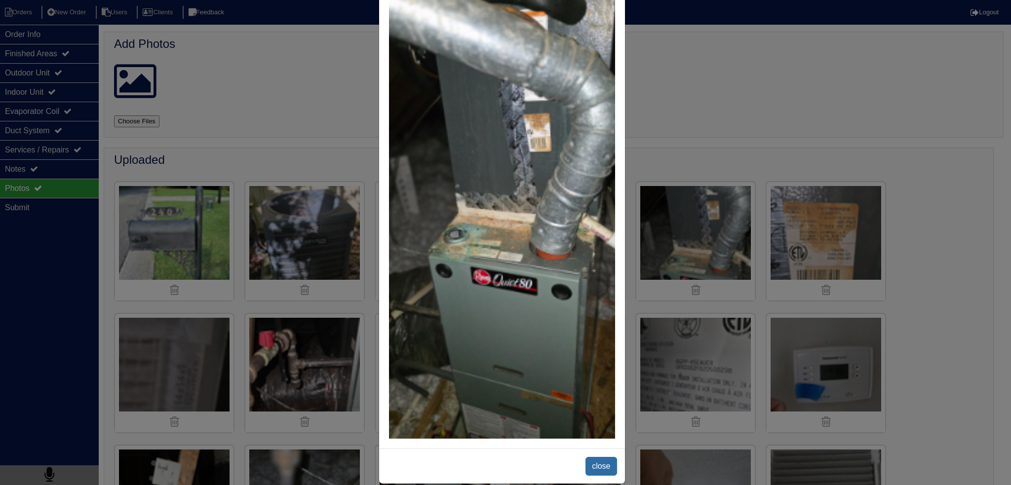
scroll to position [87, 0]
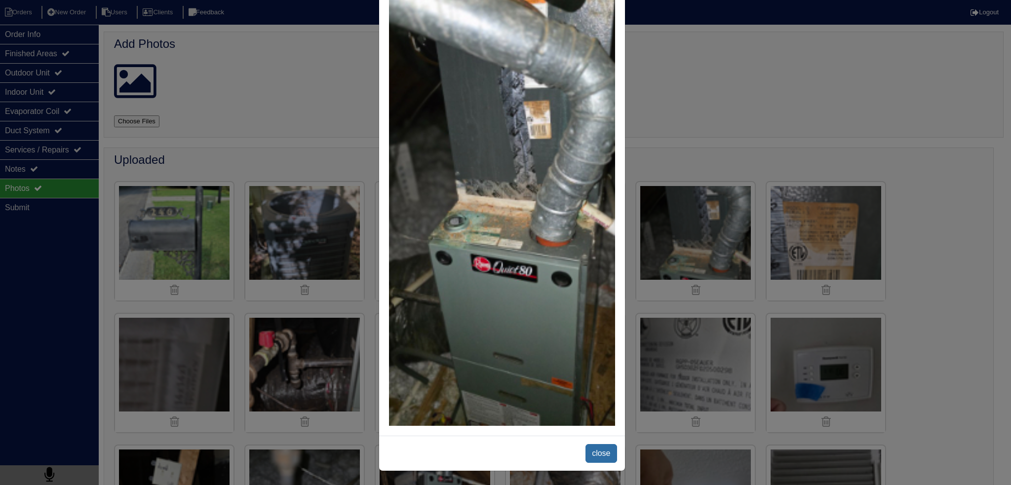
click at [604, 457] on span "close" at bounding box center [600, 453] width 31 height 19
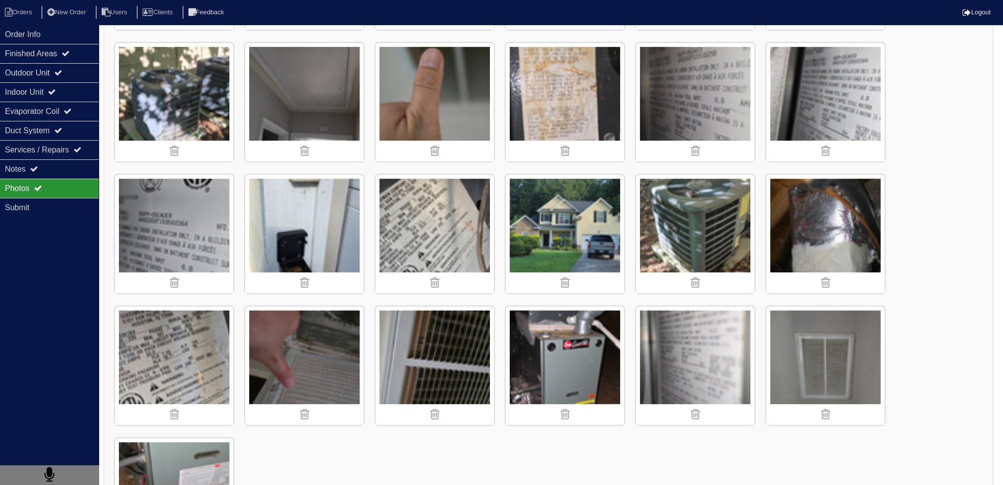
scroll to position [624, 0]
